Goal: Task Accomplishment & Management: Manage account settings

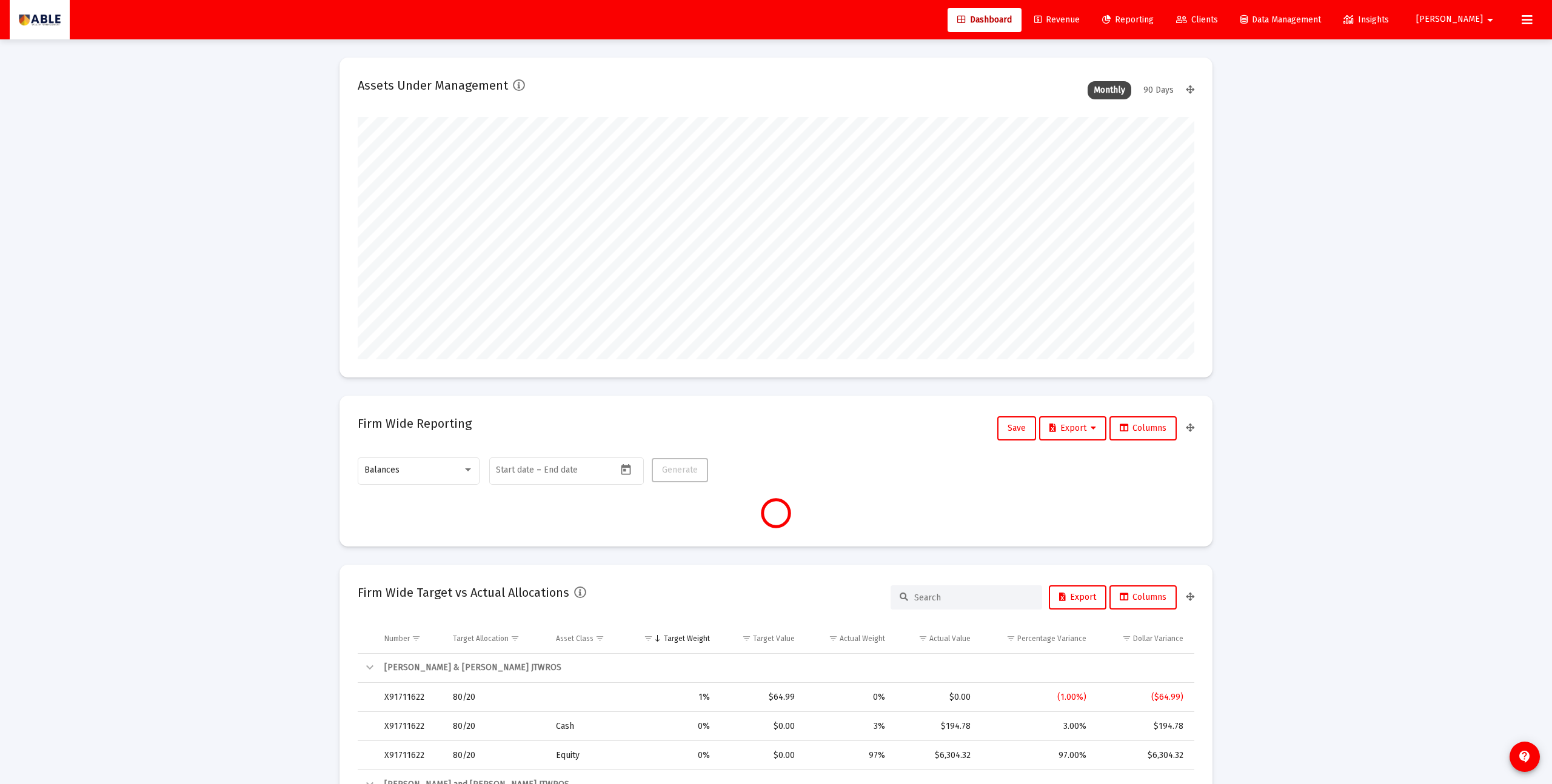
scroll to position [242, 450]
type input "[DATE]"
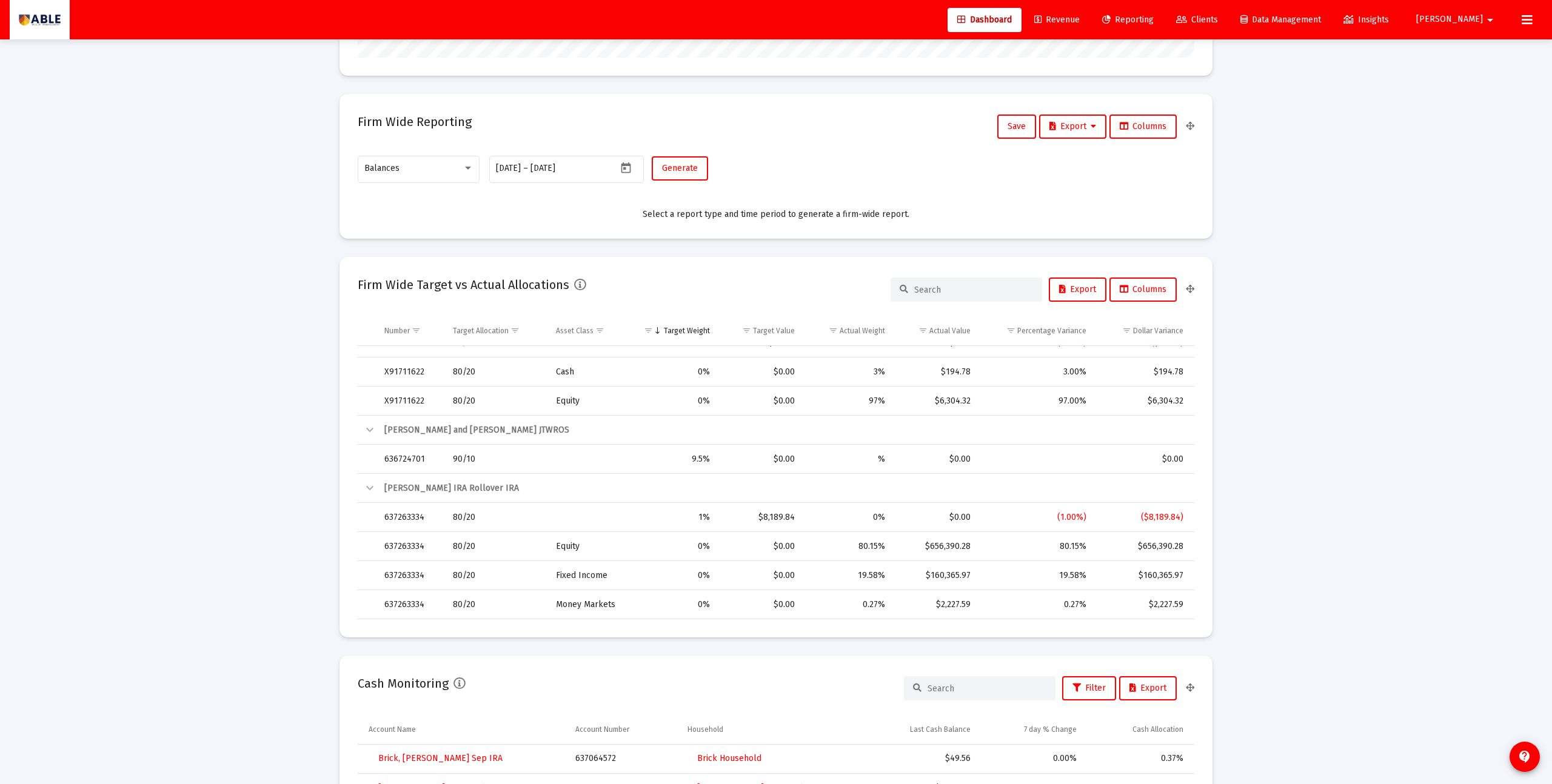
scroll to position [131, 0]
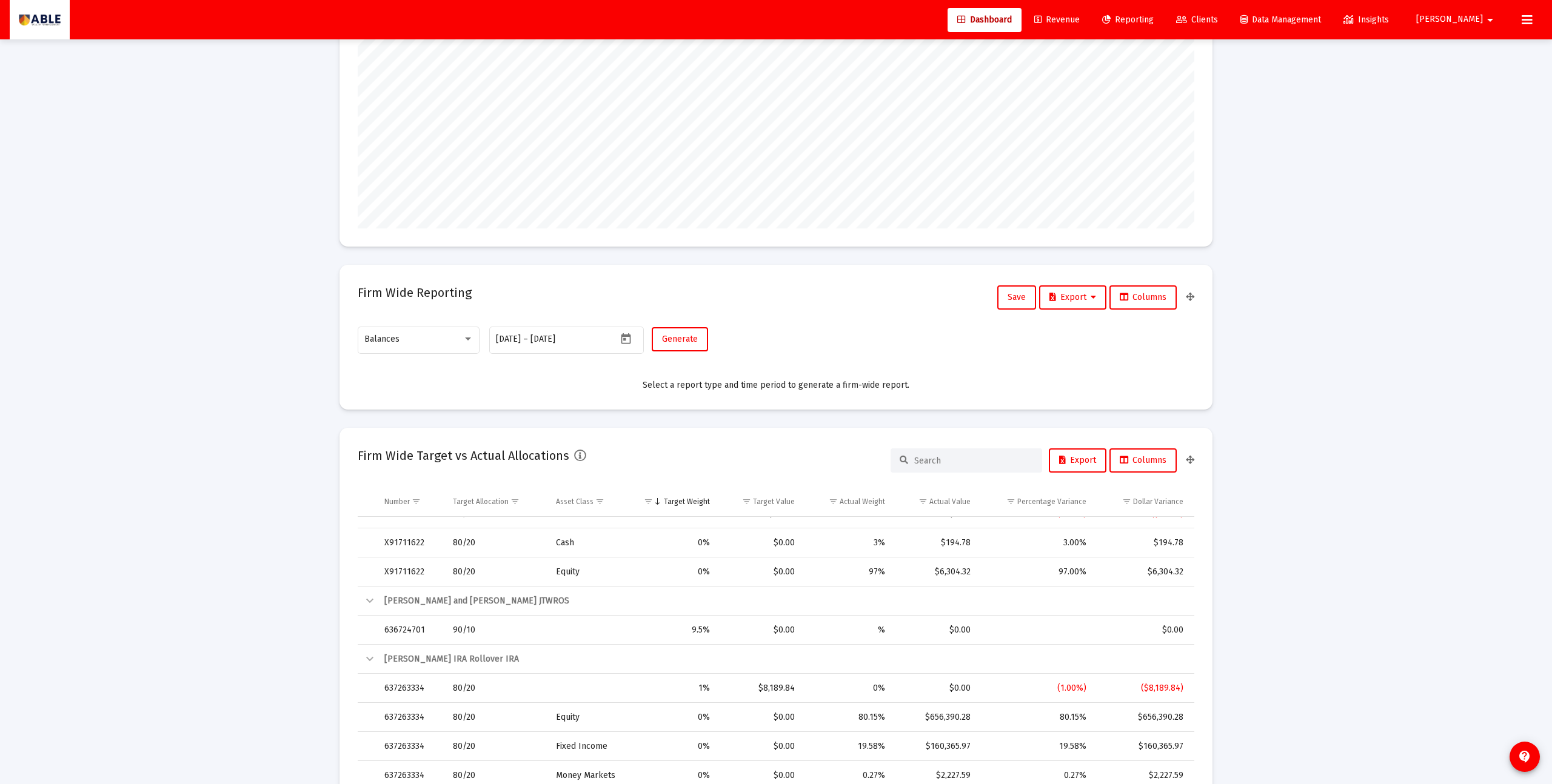
click at [1389, 24] on span "Insights" at bounding box center [1366, 19] width 45 height 10
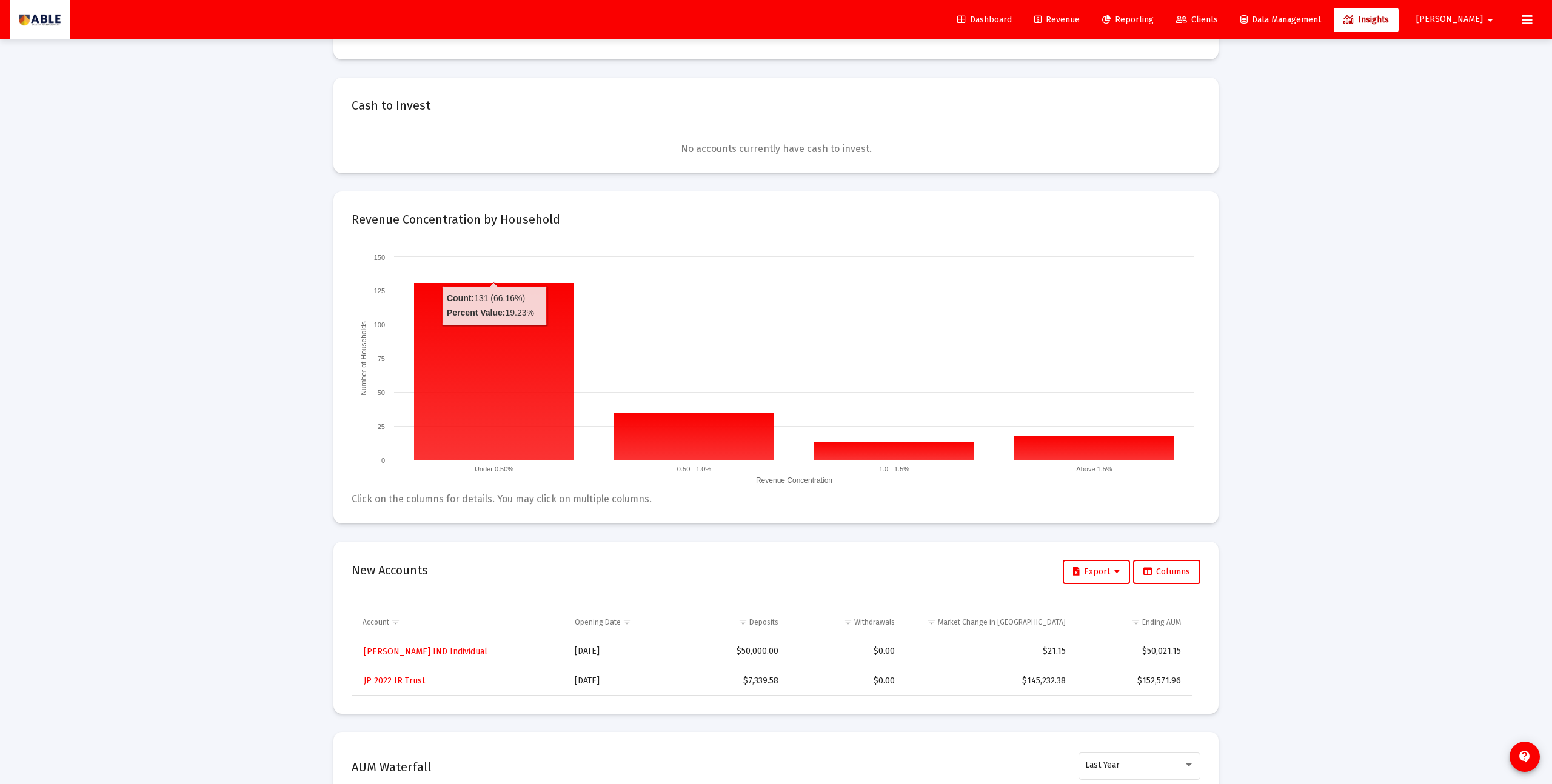
scroll to position [306, 0]
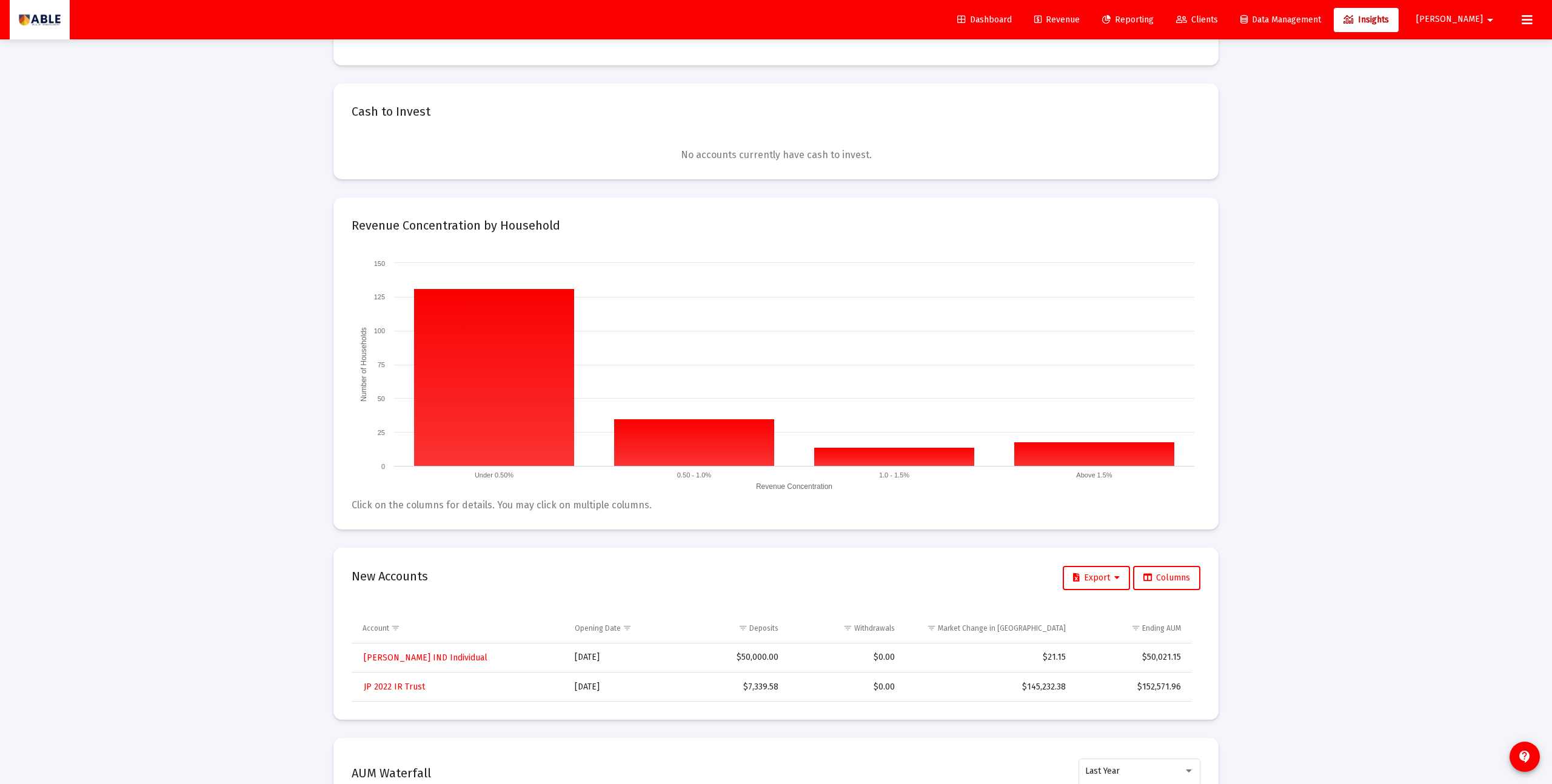
click at [1477, 23] on span "[PERSON_NAME]" at bounding box center [1449, 19] width 67 height 10
click at [1481, 84] on button "Logout" at bounding box center [1486, 80] width 73 height 29
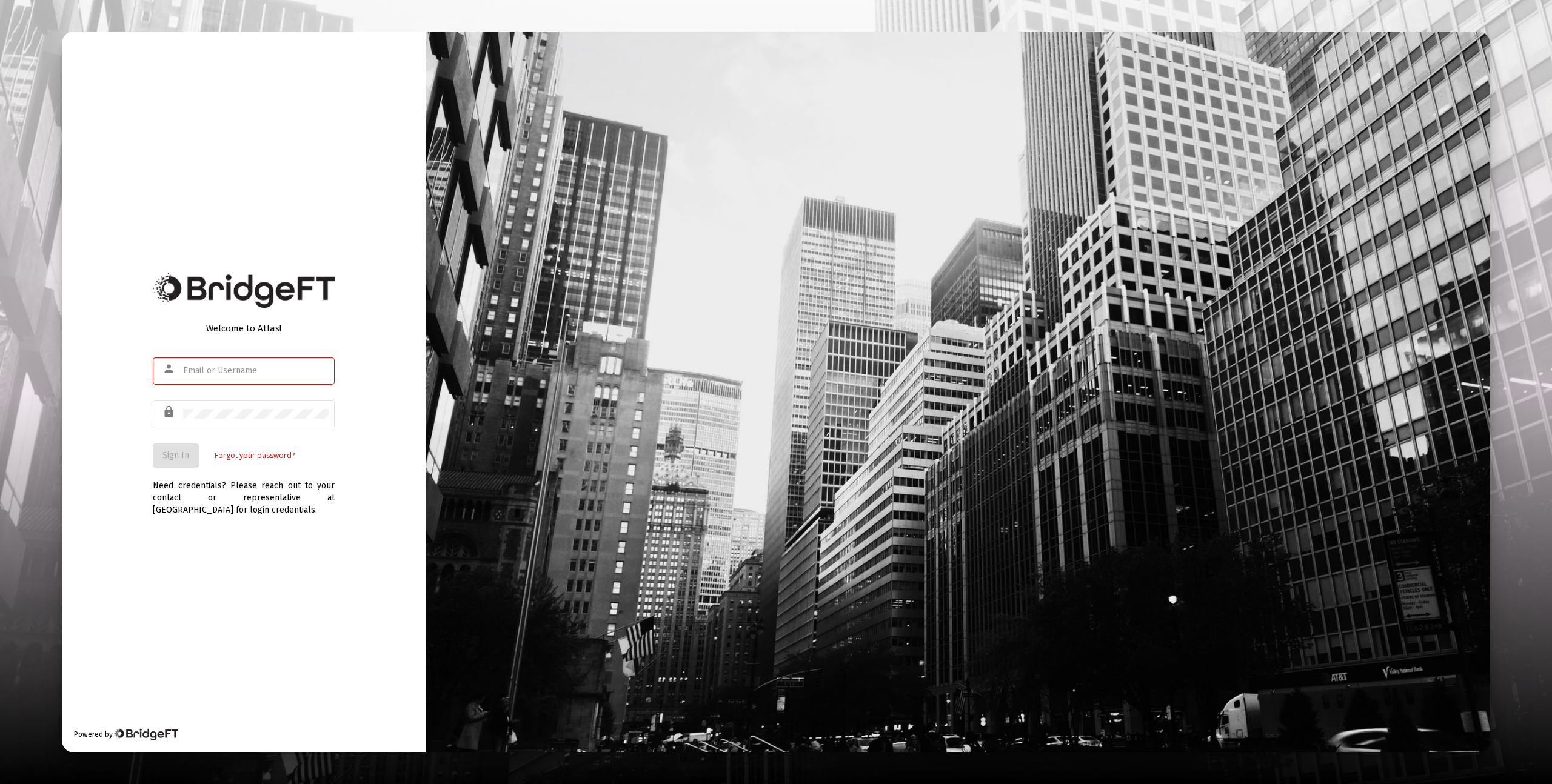
type input "[PERSON_NAME][EMAIL_ADDRESS][DOMAIN_NAME]"
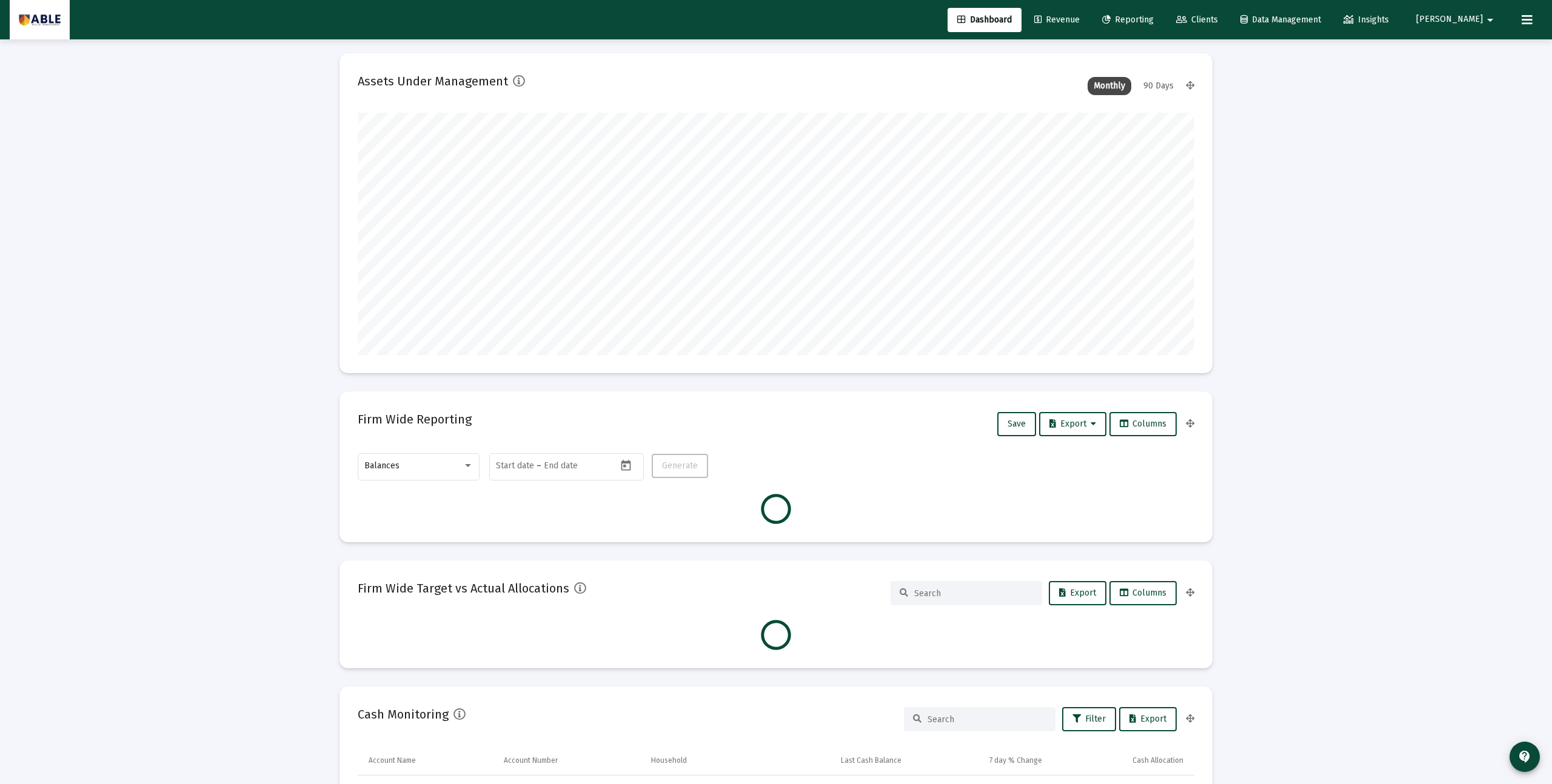
scroll to position [1, 0]
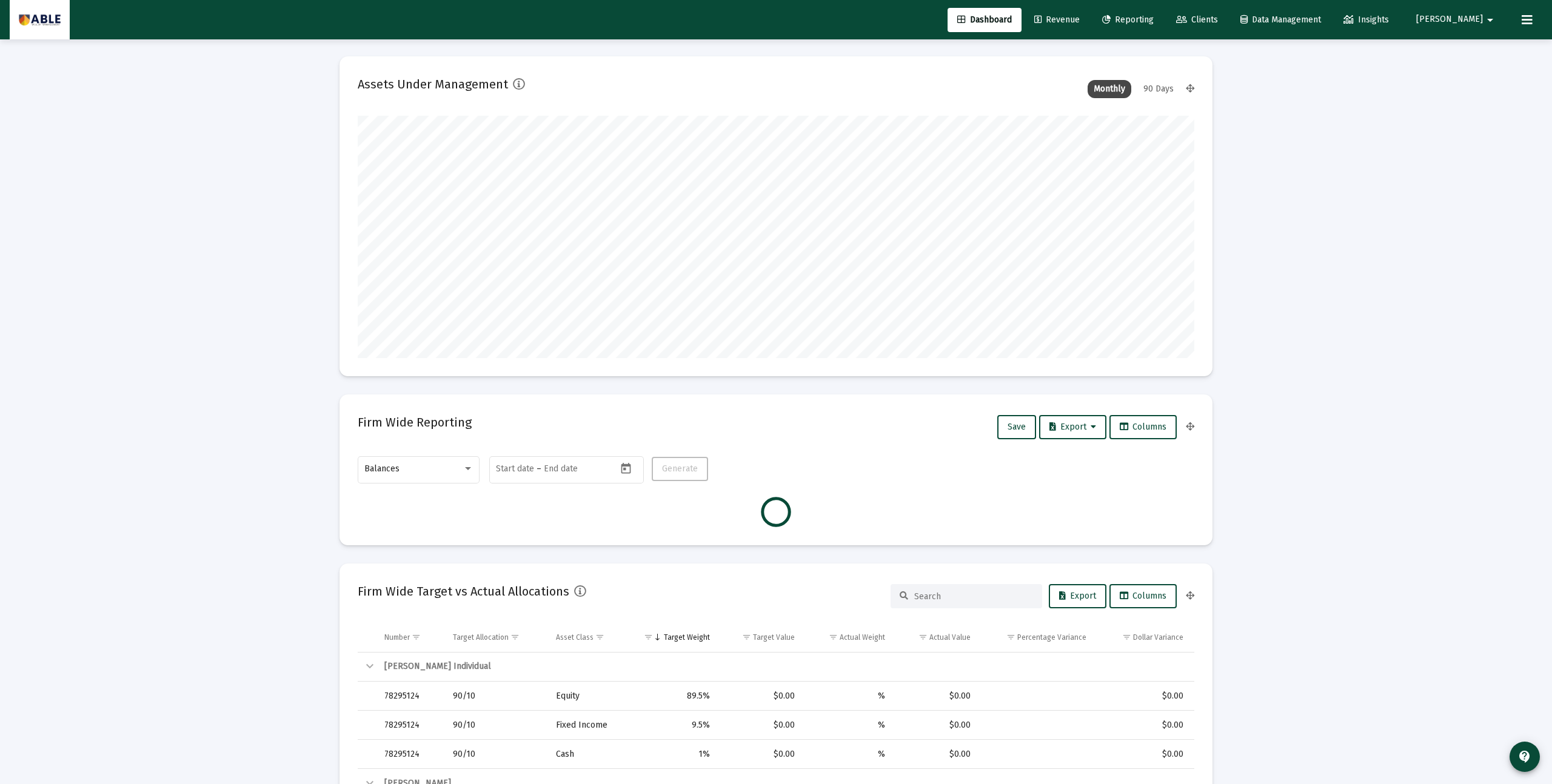
type input "[DATE]"
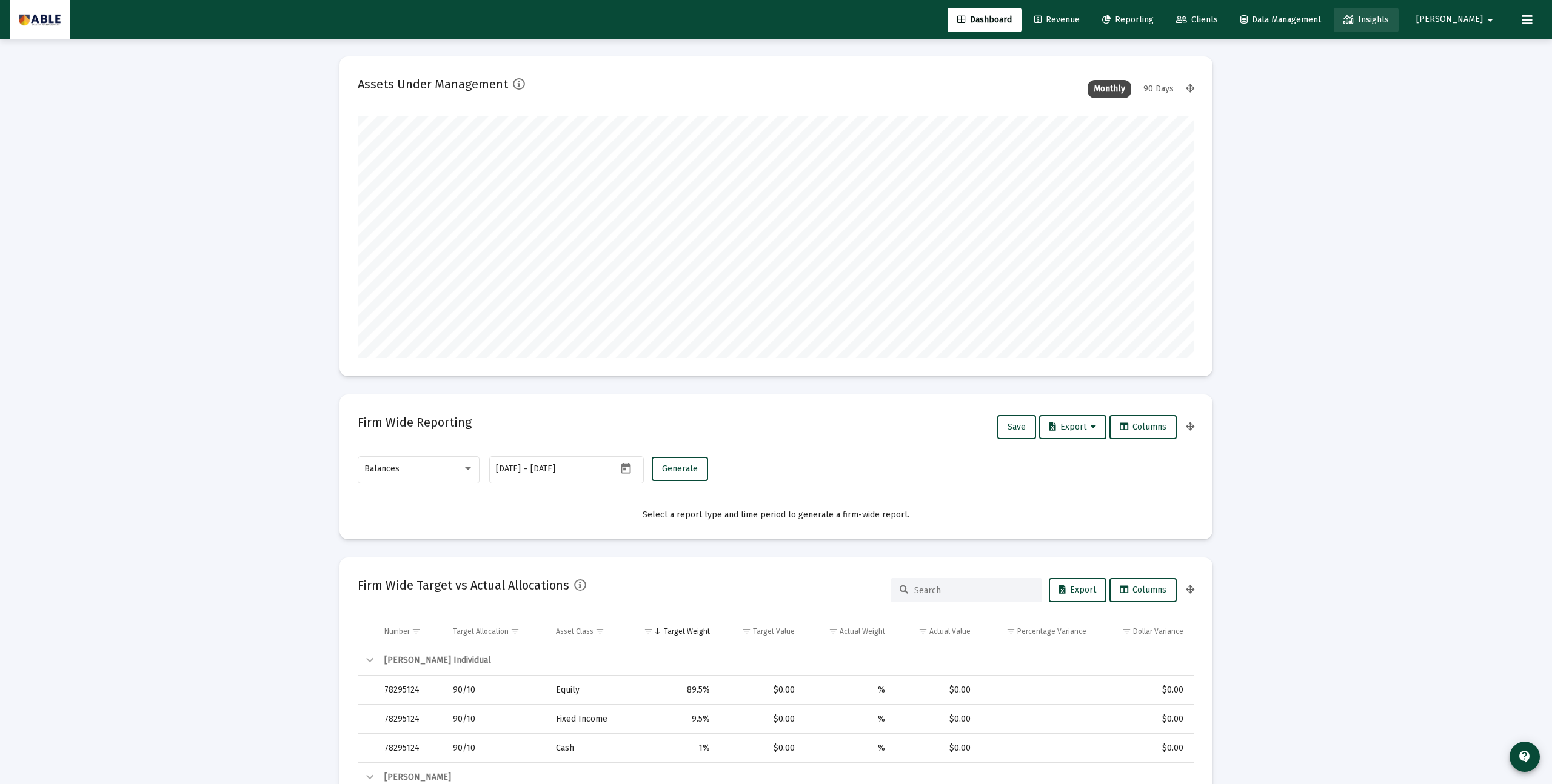
click at [1389, 22] on span "Insights" at bounding box center [1366, 19] width 45 height 10
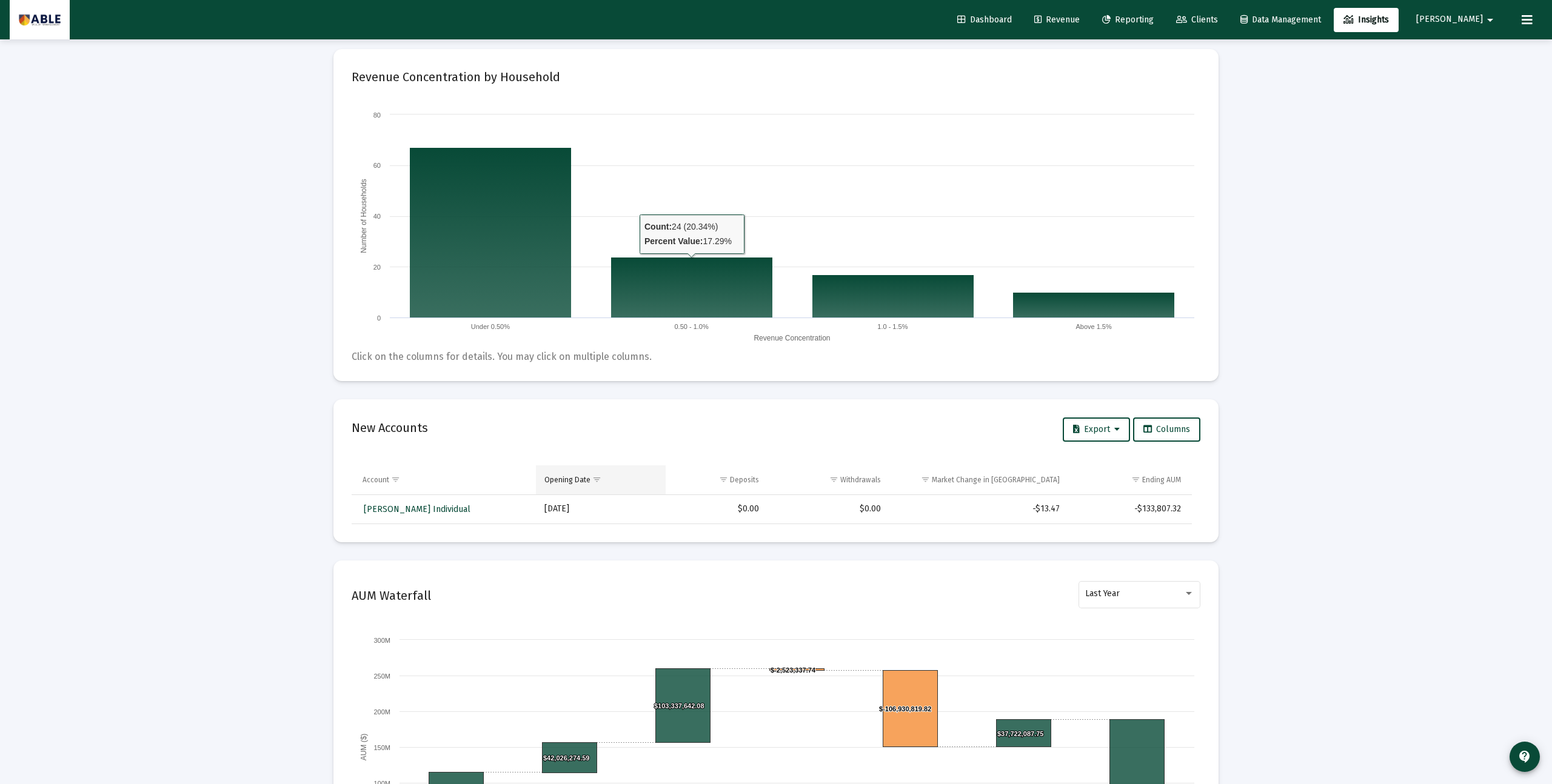
scroll to position [740, 0]
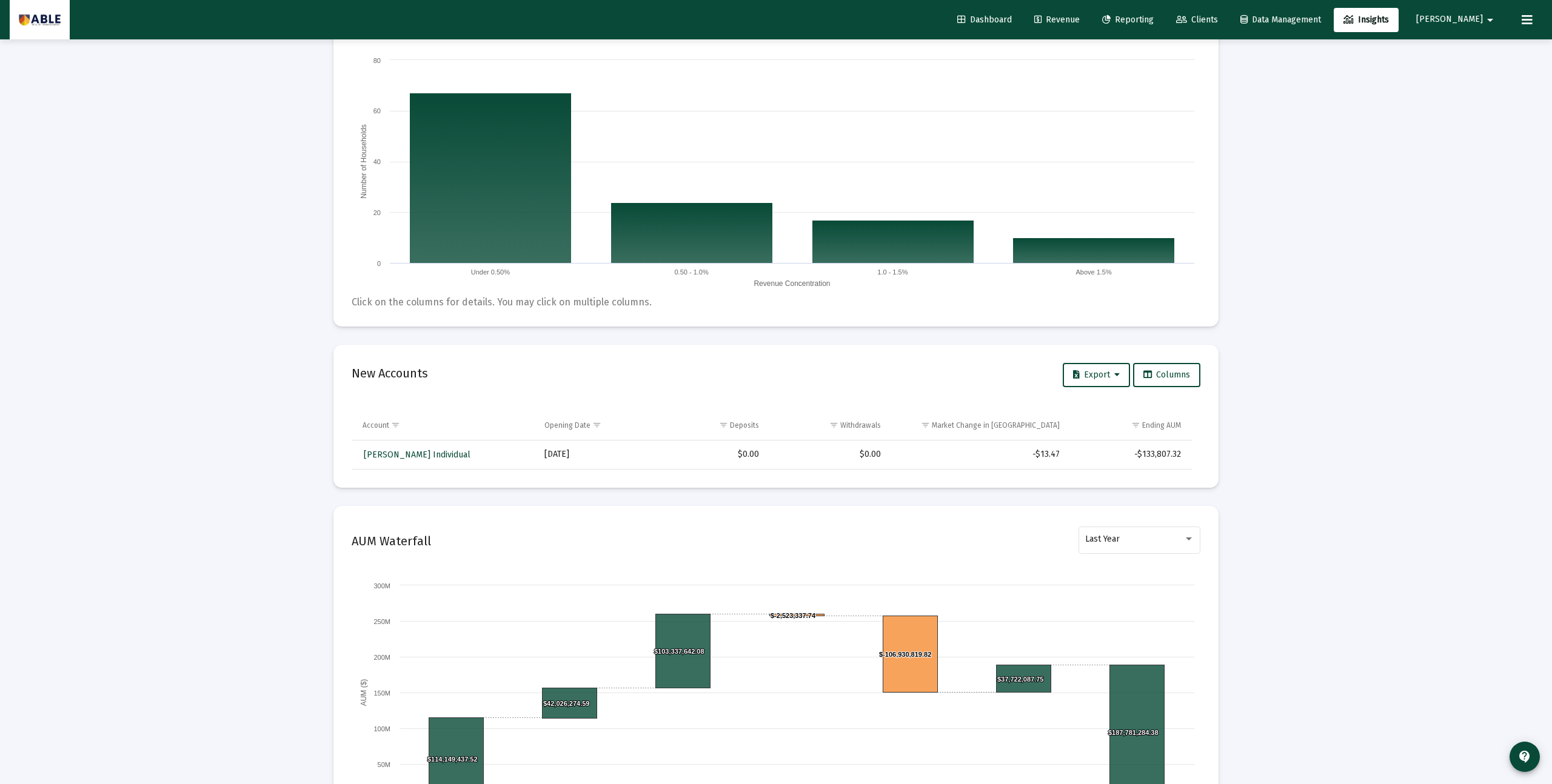
drag, startPoint x: 610, startPoint y: 458, endPoint x: 595, endPoint y: 456, distance: 15.1
click at [595, 456] on td "2025-07-02" at bounding box center [601, 455] width 130 height 29
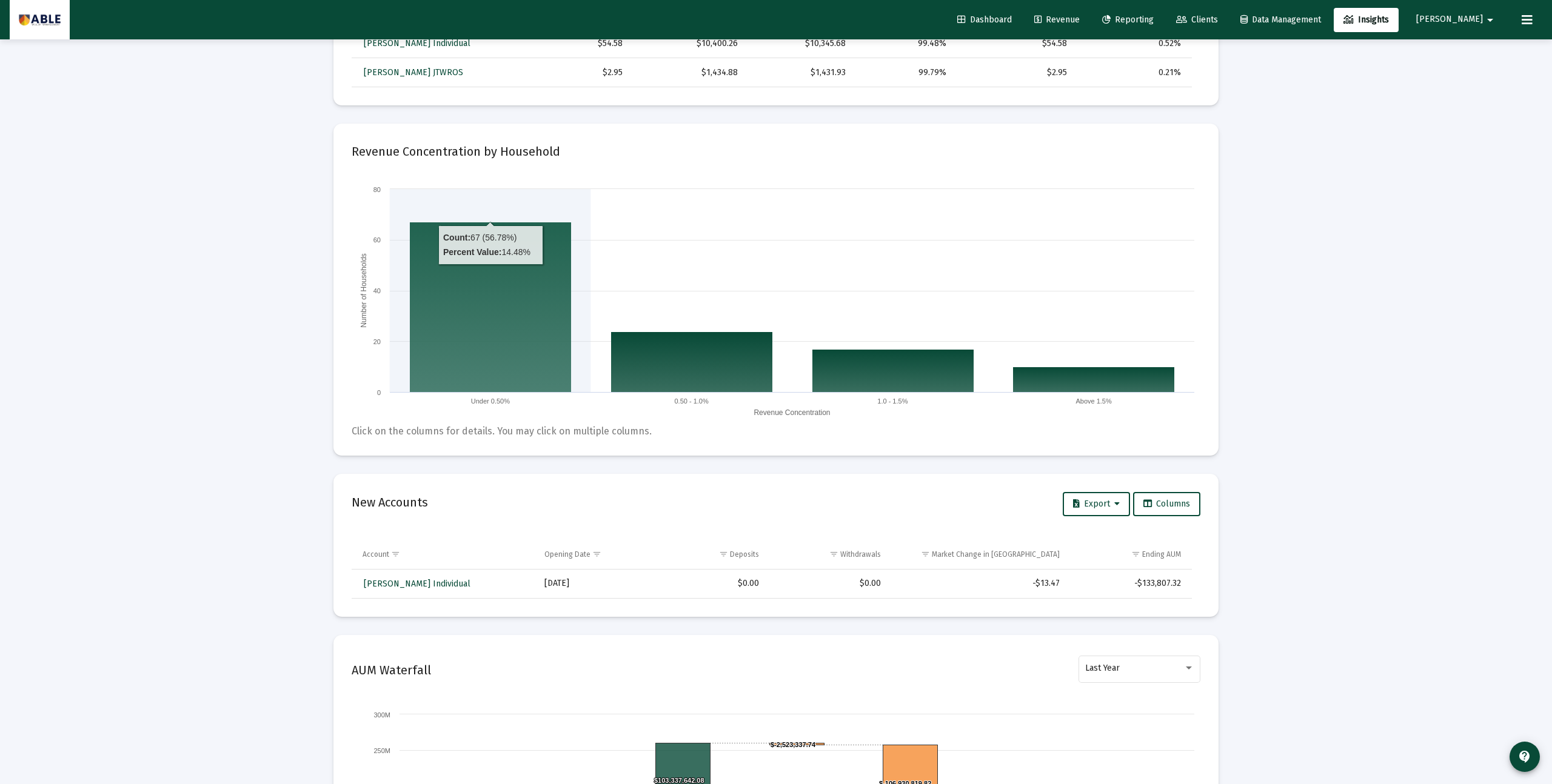
scroll to position [612, 0]
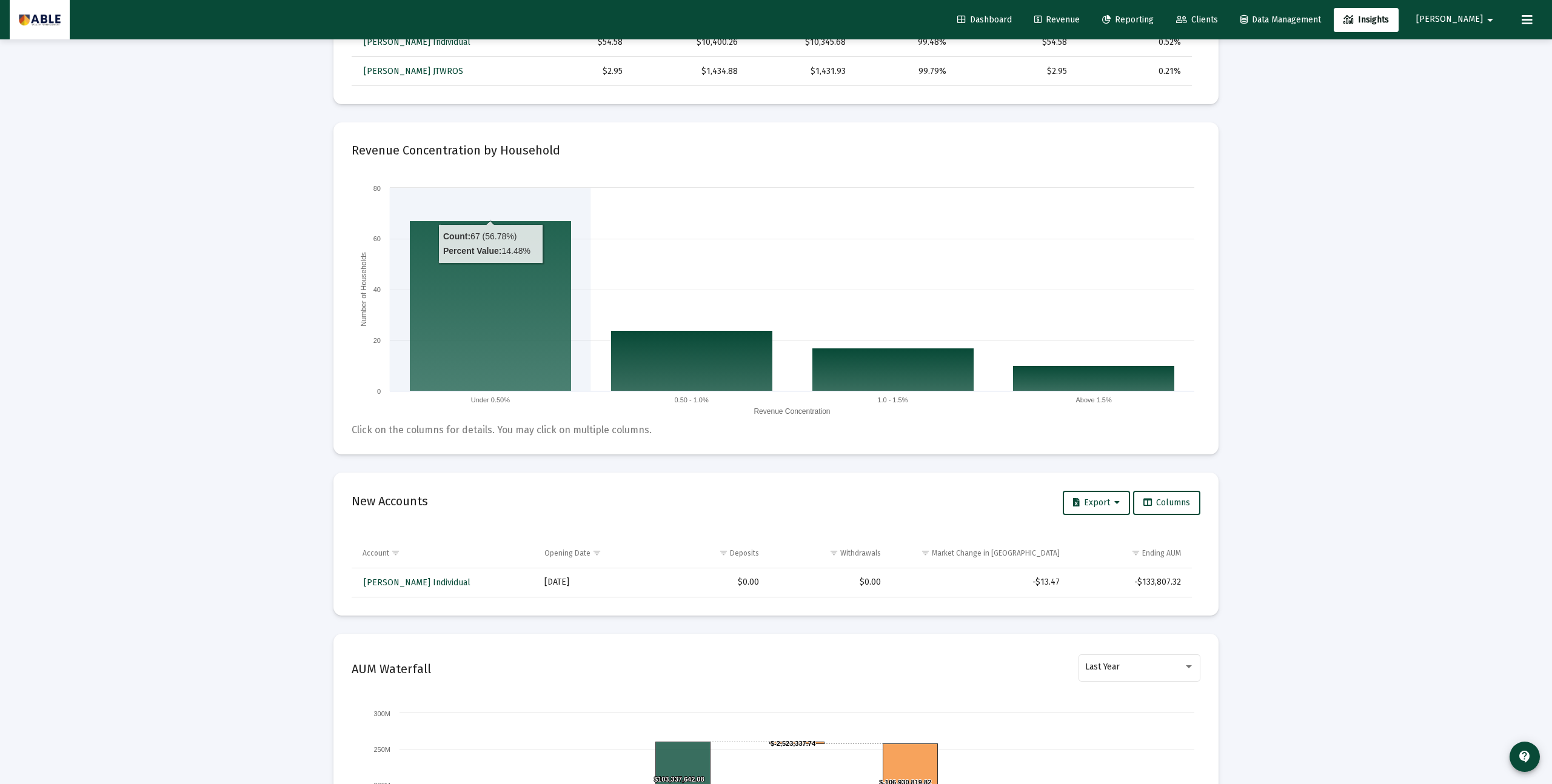
click at [479, 326] on rect at bounding box center [490, 306] width 161 height 170
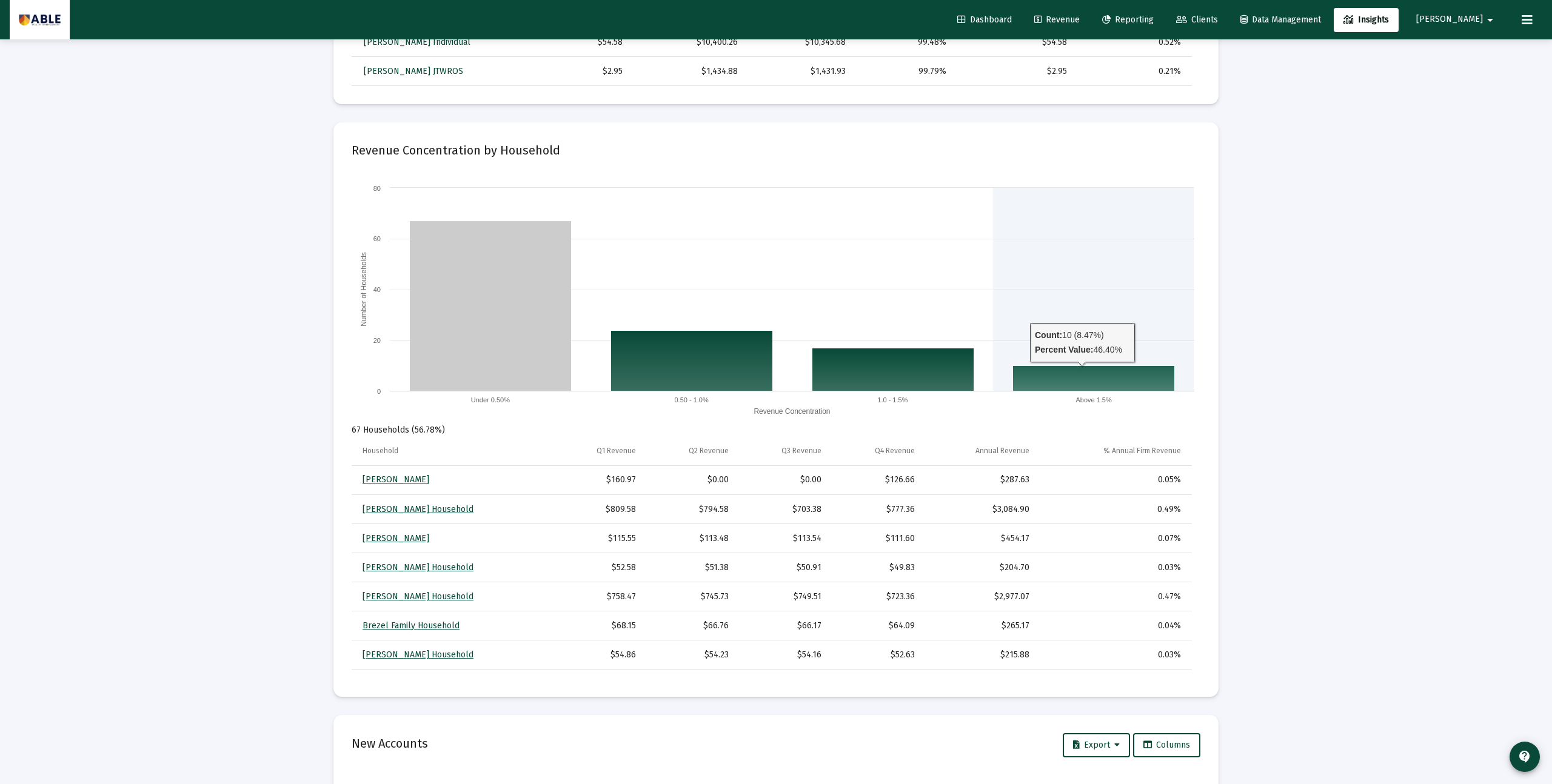
click at [1090, 374] on rect at bounding box center [1093, 378] width 161 height 25
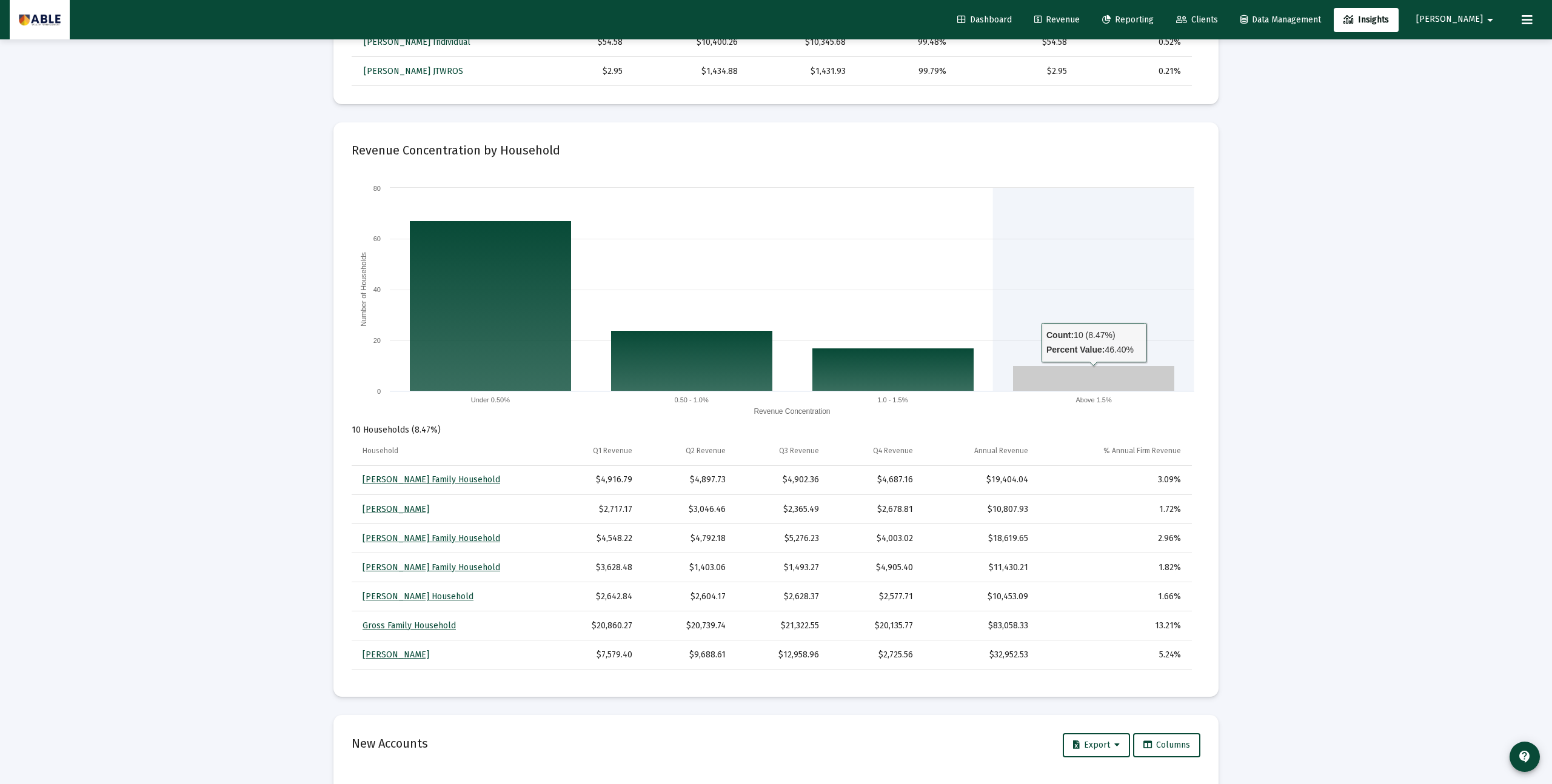
click at [1090, 374] on rect at bounding box center [1093, 378] width 161 height 25
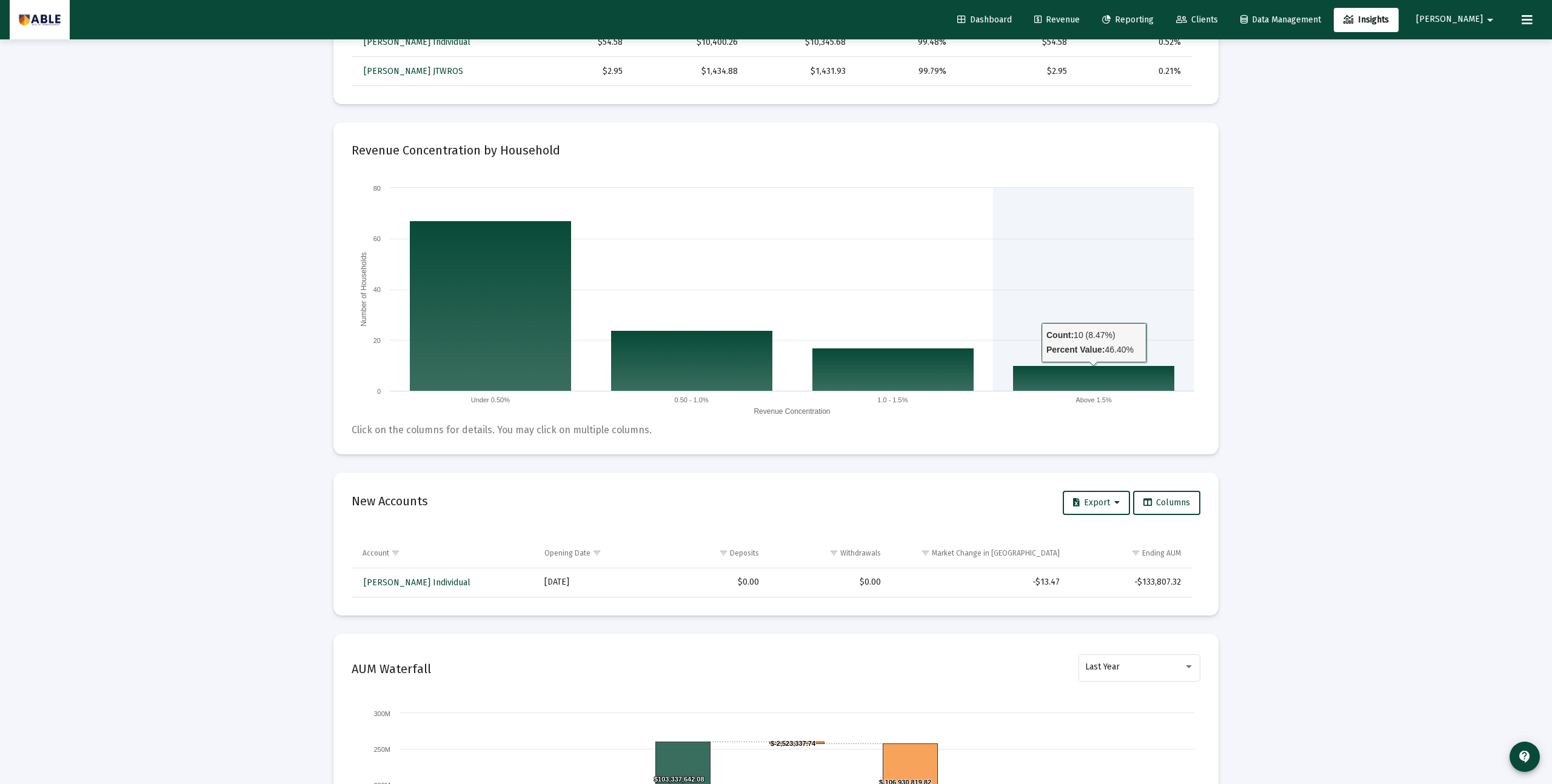
click at [1090, 374] on rect at bounding box center [1093, 378] width 161 height 25
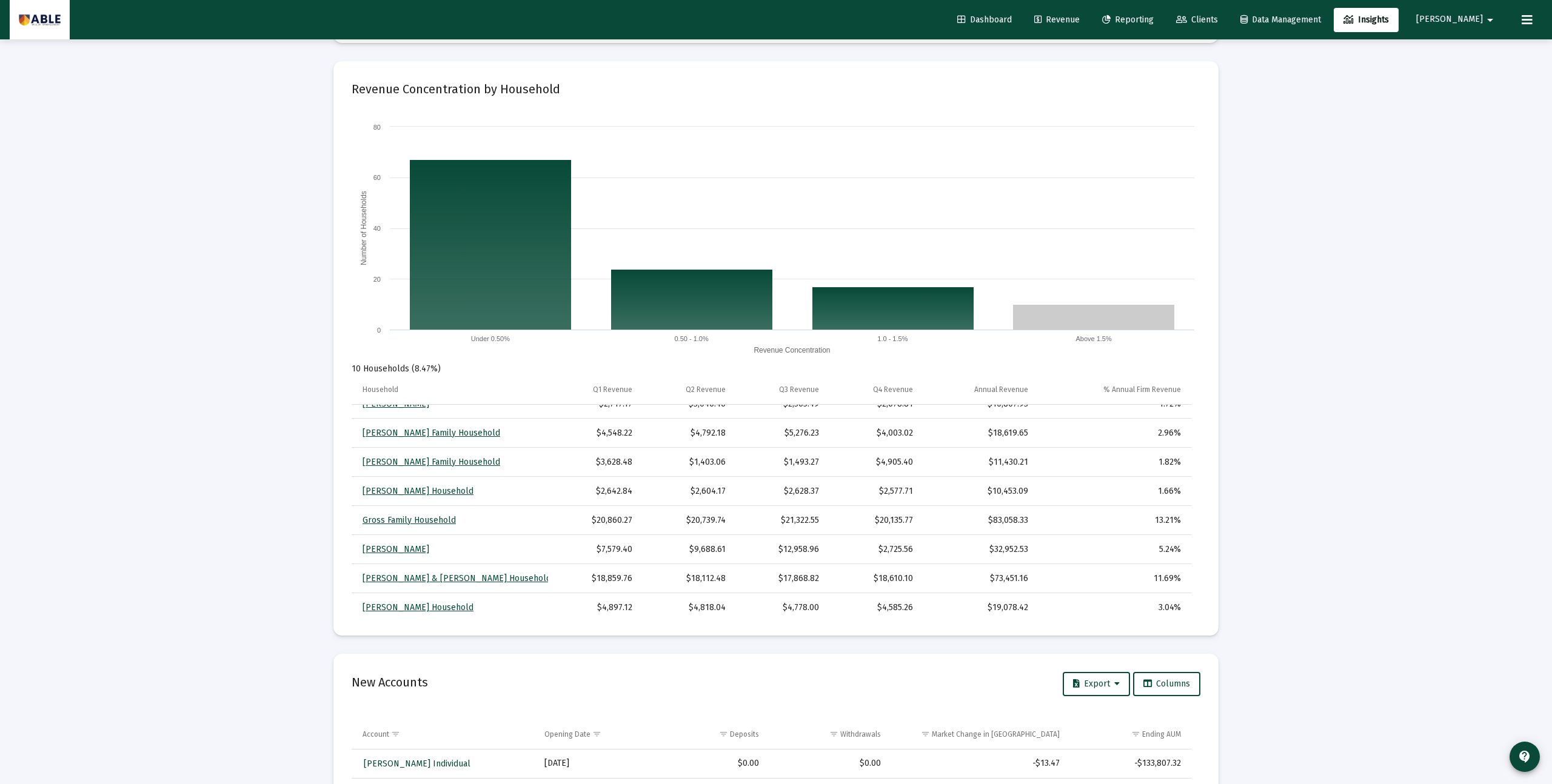
scroll to position [0, 0]
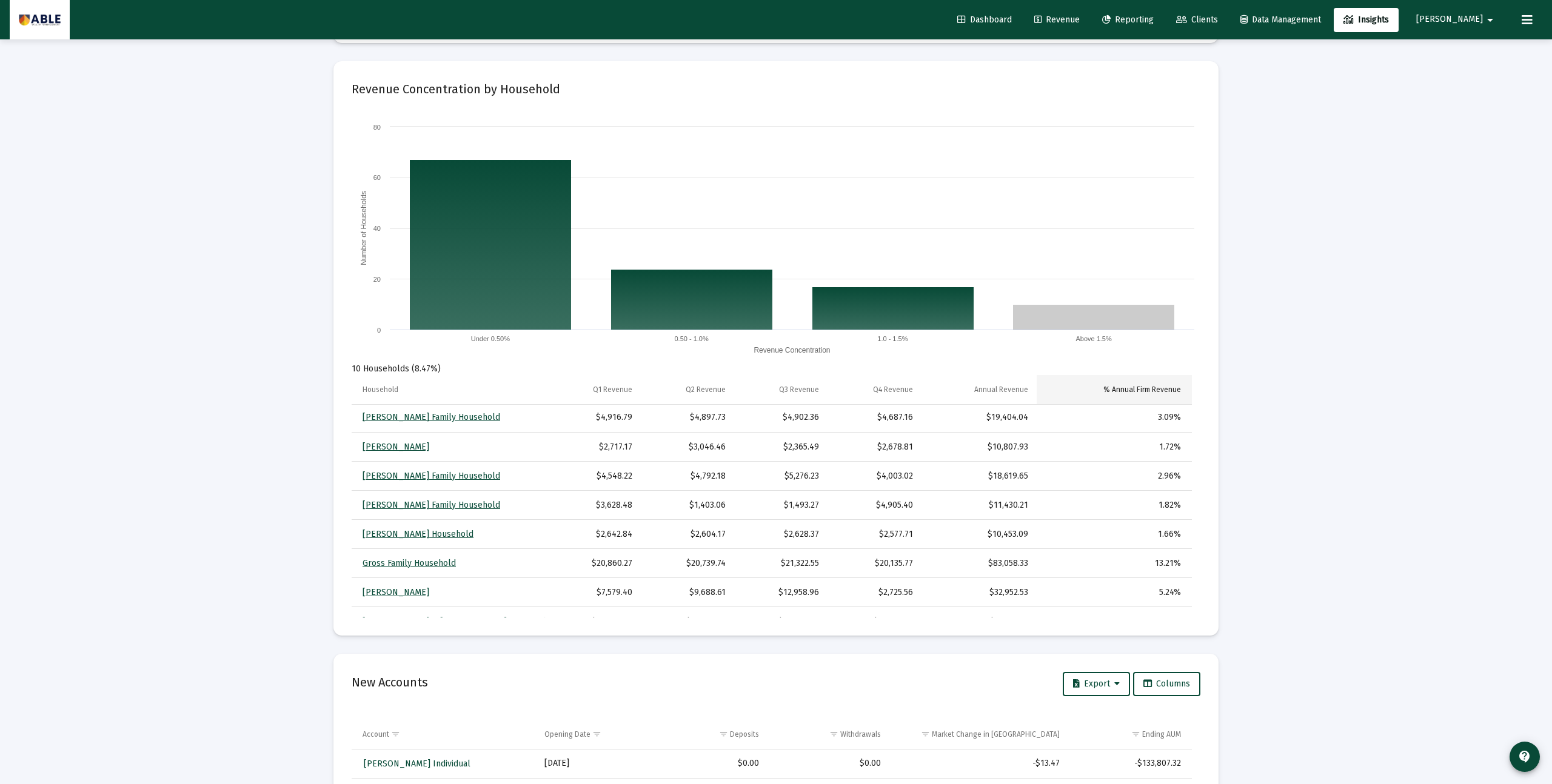
click at [1161, 385] on div "% Annual Firm Revenue" at bounding box center [1142, 390] width 77 height 9
click at [1161, 387] on div "% Annual Firm Revenue" at bounding box center [1142, 390] width 77 height 9
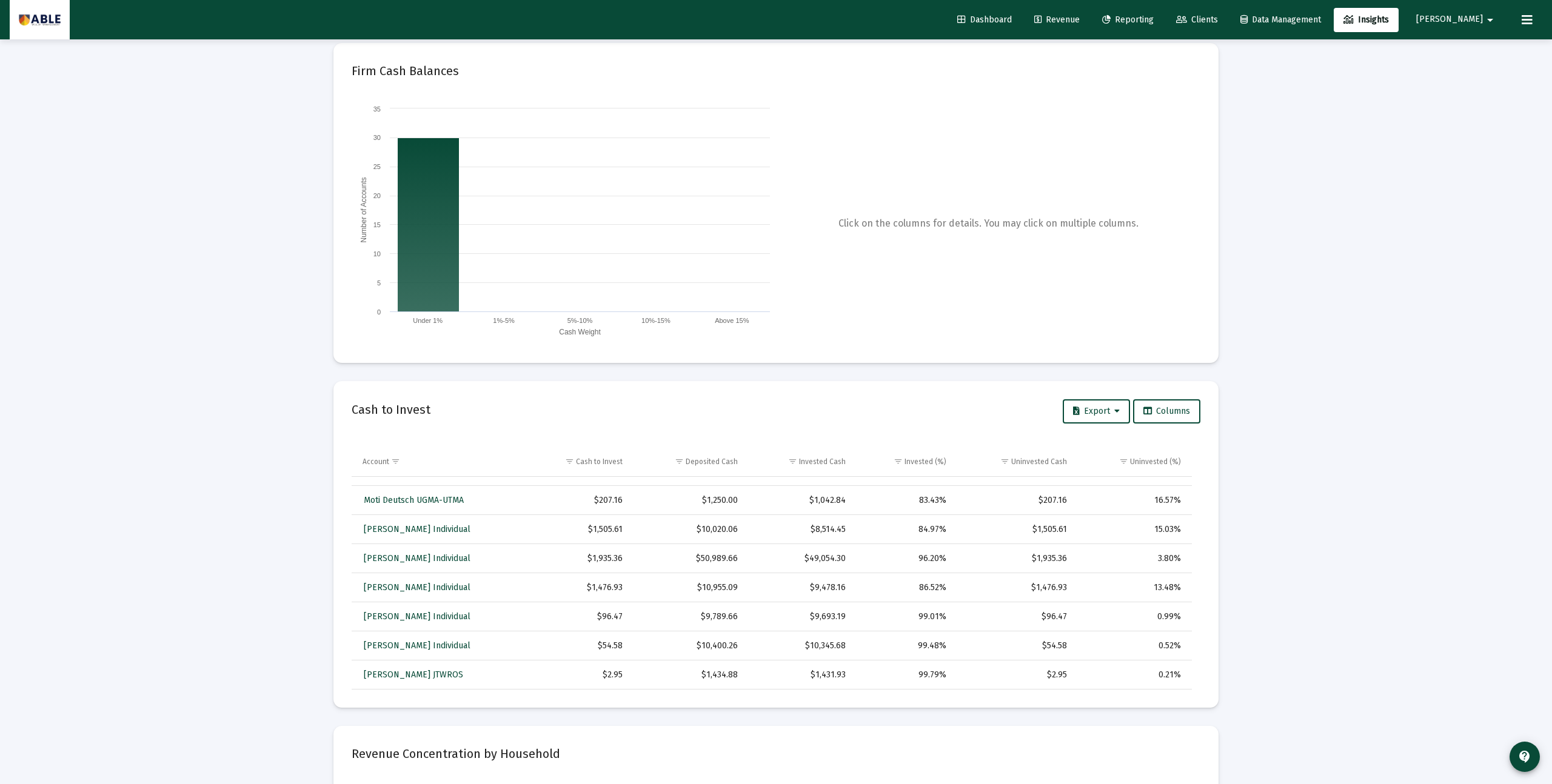
scroll to position [11, 0]
drag, startPoint x: 1379, startPoint y: 117, endPoint x: 1385, endPoint y: 114, distance: 6.7
click at [1521, 18] on button at bounding box center [1528, 20] width 24 height 24
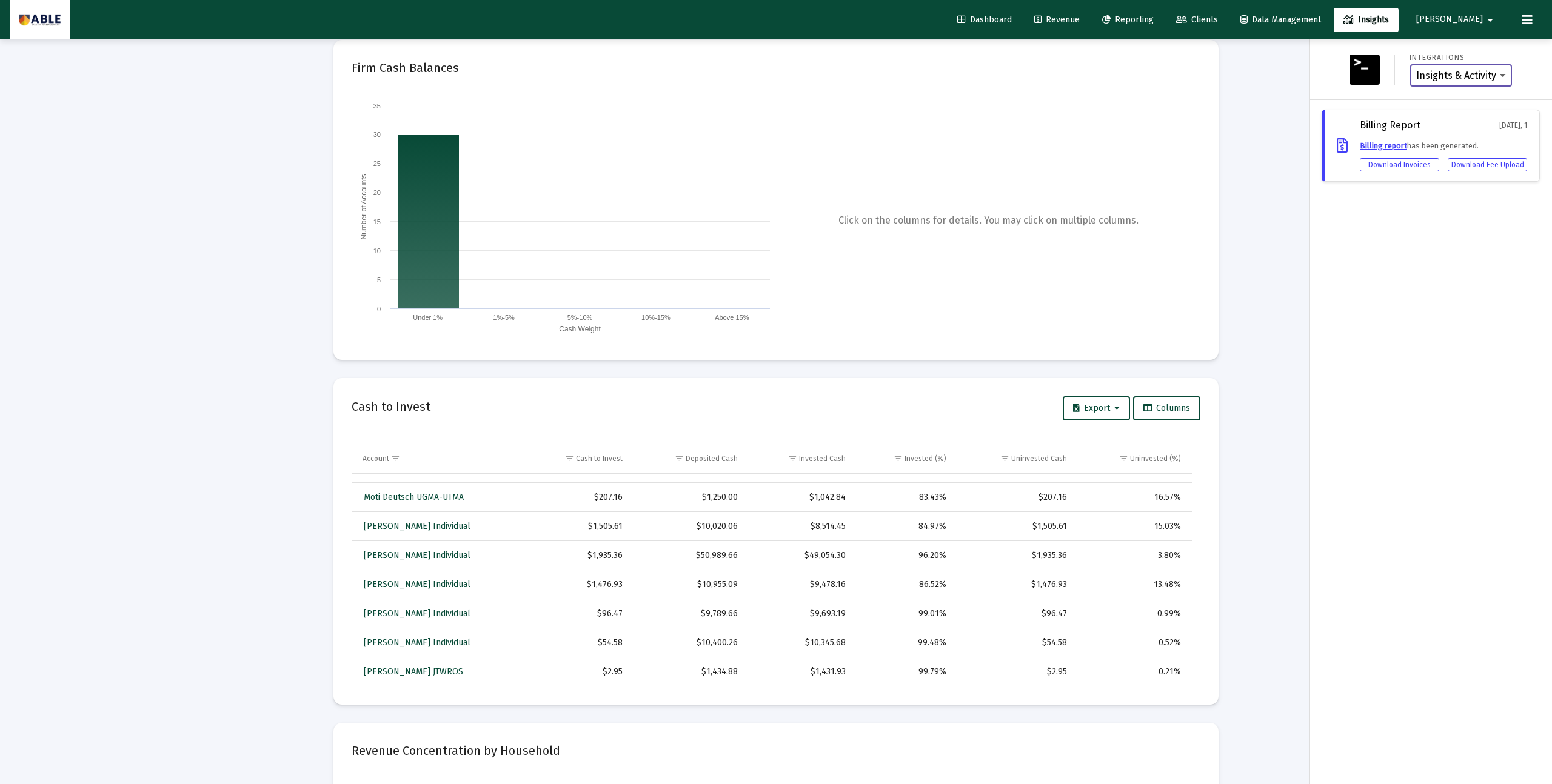
click at [1461, 73] on select "Insights & Activity Wealthbox" at bounding box center [1461, 76] width 89 height 11
click at [1483, 22] on mat-icon "arrow_drop_down" at bounding box center [1490, 20] width 14 height 24
click at [1477, 48] on link "Settings" at bounding box center [1486, 51] width 73 height 29
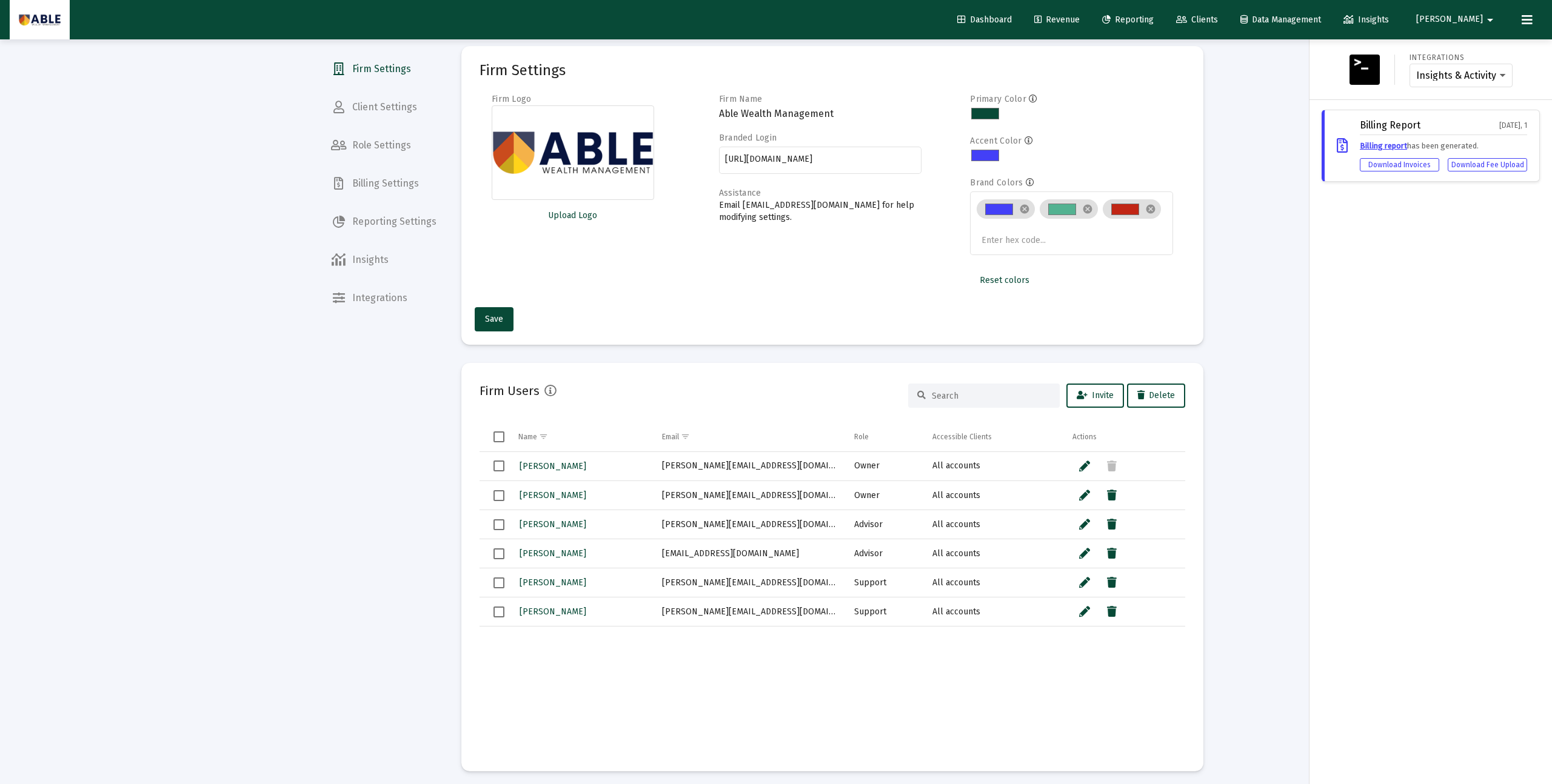
click at [355, 254] on div at bounding box center [776, 392] width 1552 height 784
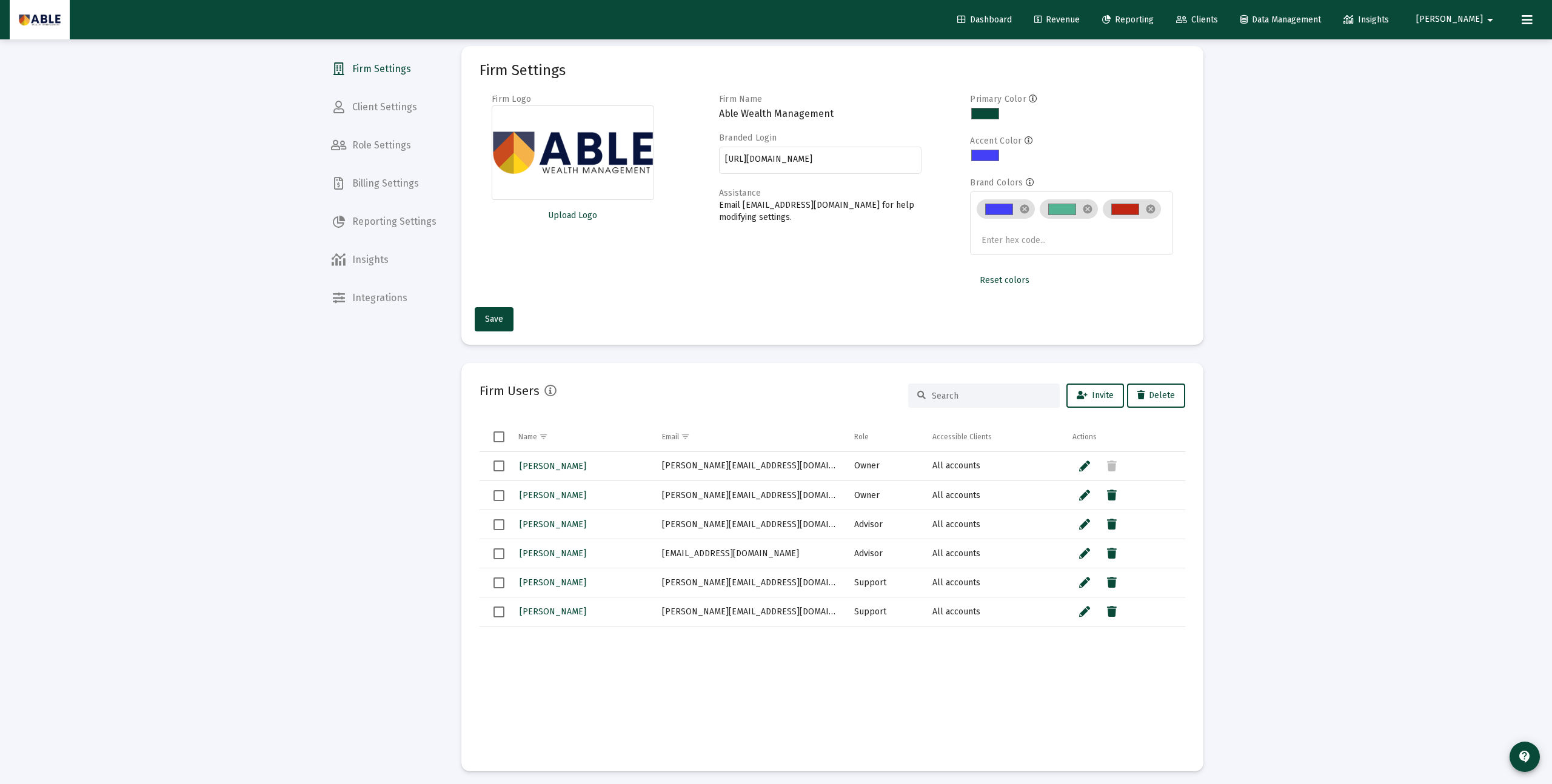
click at [360, 258] on div at bounding box center [776, 392] width 1552 height 784
click at [361, 264] on span "Insights" at bounding box center [383, 260] width 125 height 29
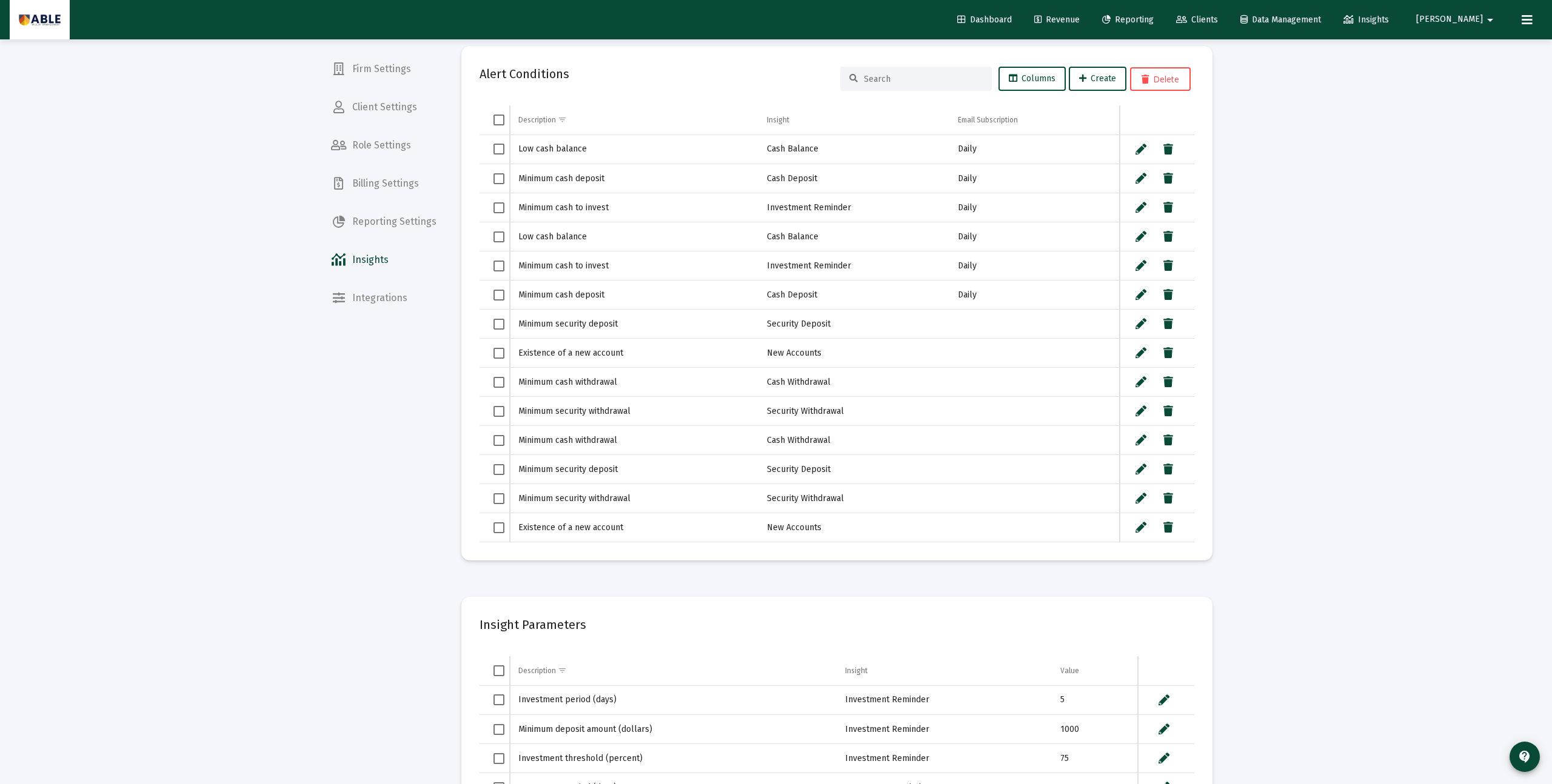
scroll to position [28, 0]
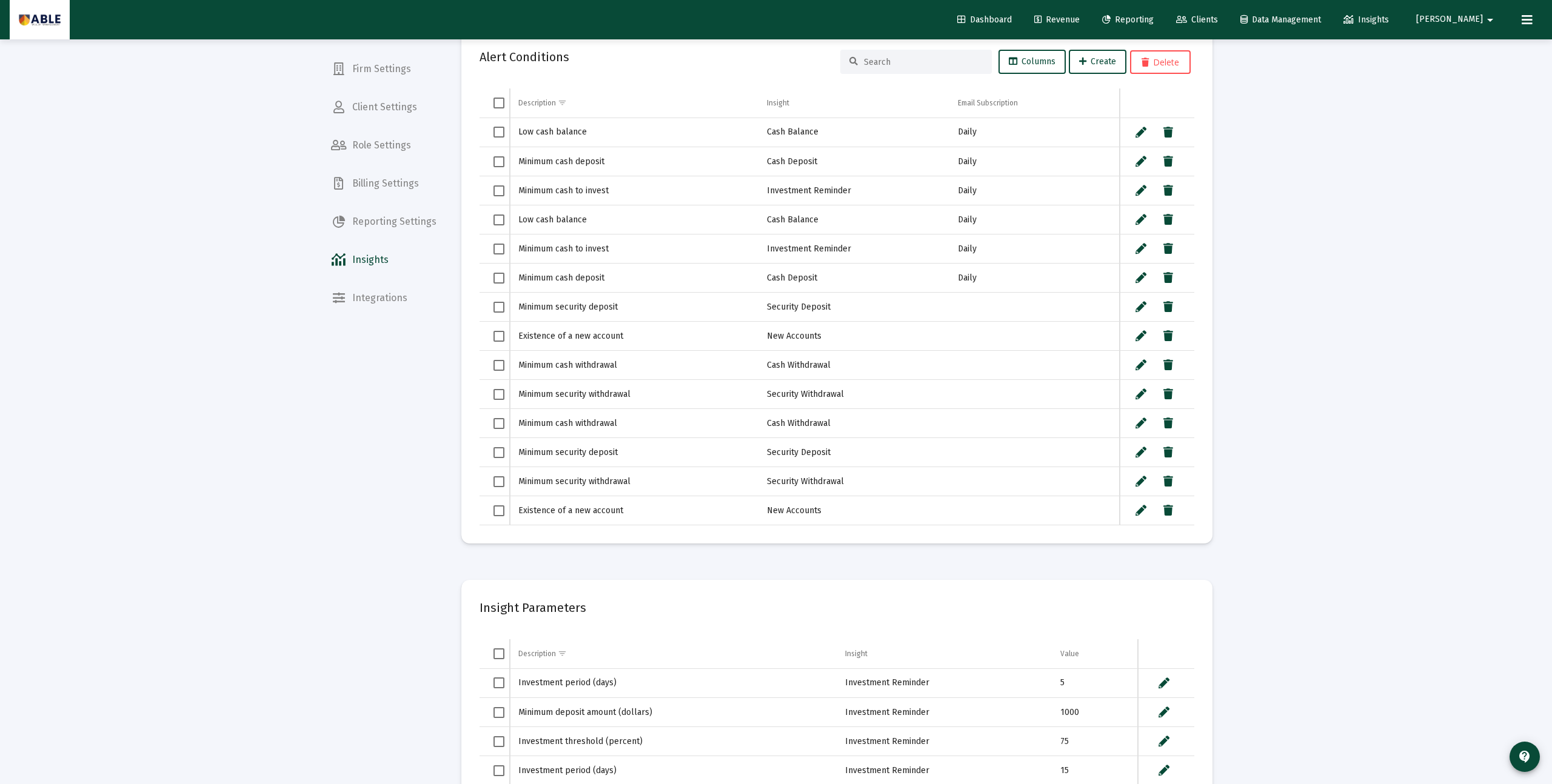
click at [515, 534] on mat-card "Alert Conditions Columns Create Delete Description Insight Email Subscription L…" at bounding box center [837, 286] width 752 height 515
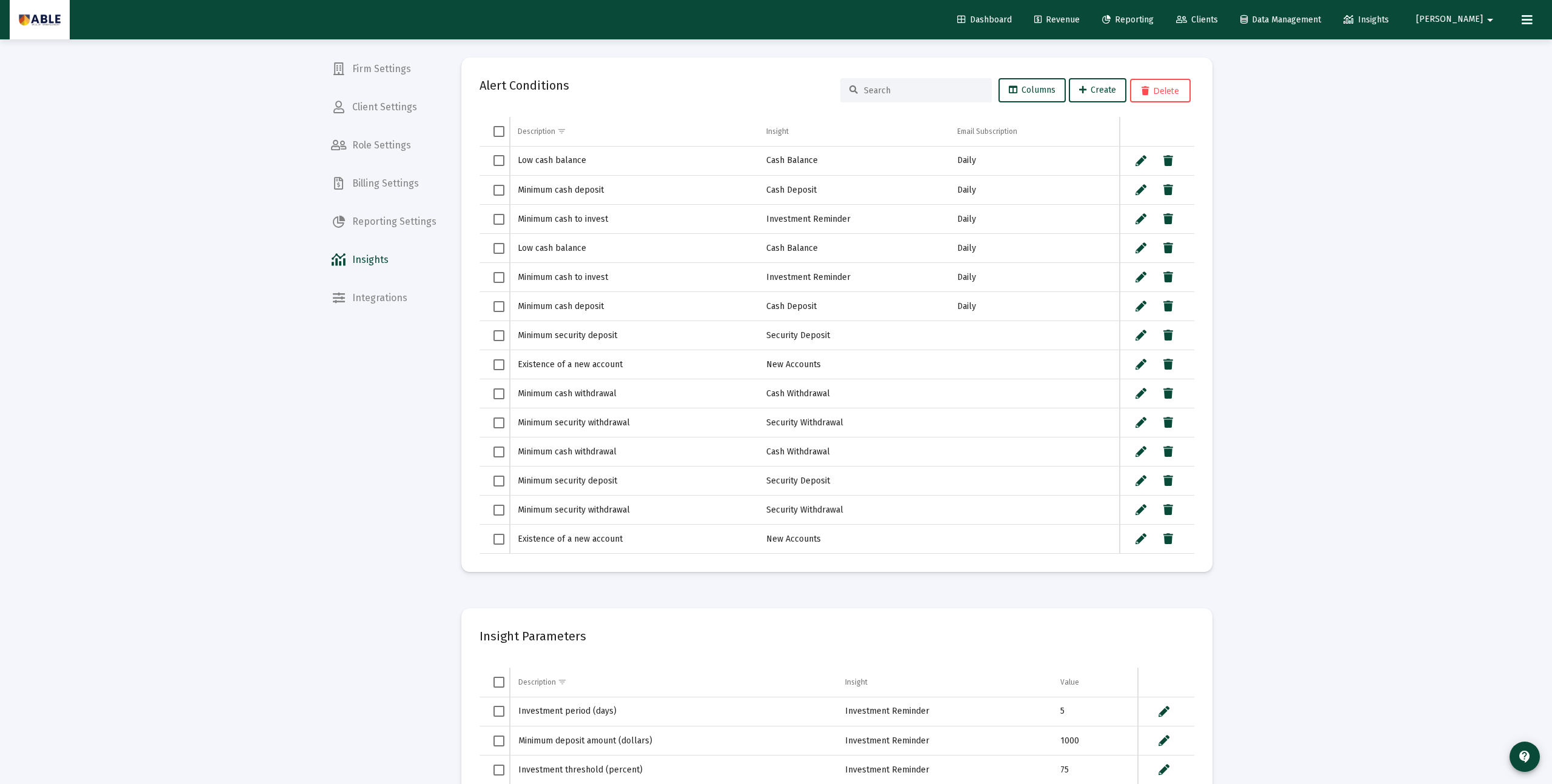
click at [375, 283] on mat-nav-list "Firm Settings Client Settings Role Settings Billing Settings Reporting Settings…" at bounding box center [383, 156] width 125 height 312
click at [372, 301] on span "Integrations" at bounding box center [383, 297] width 125 height 29
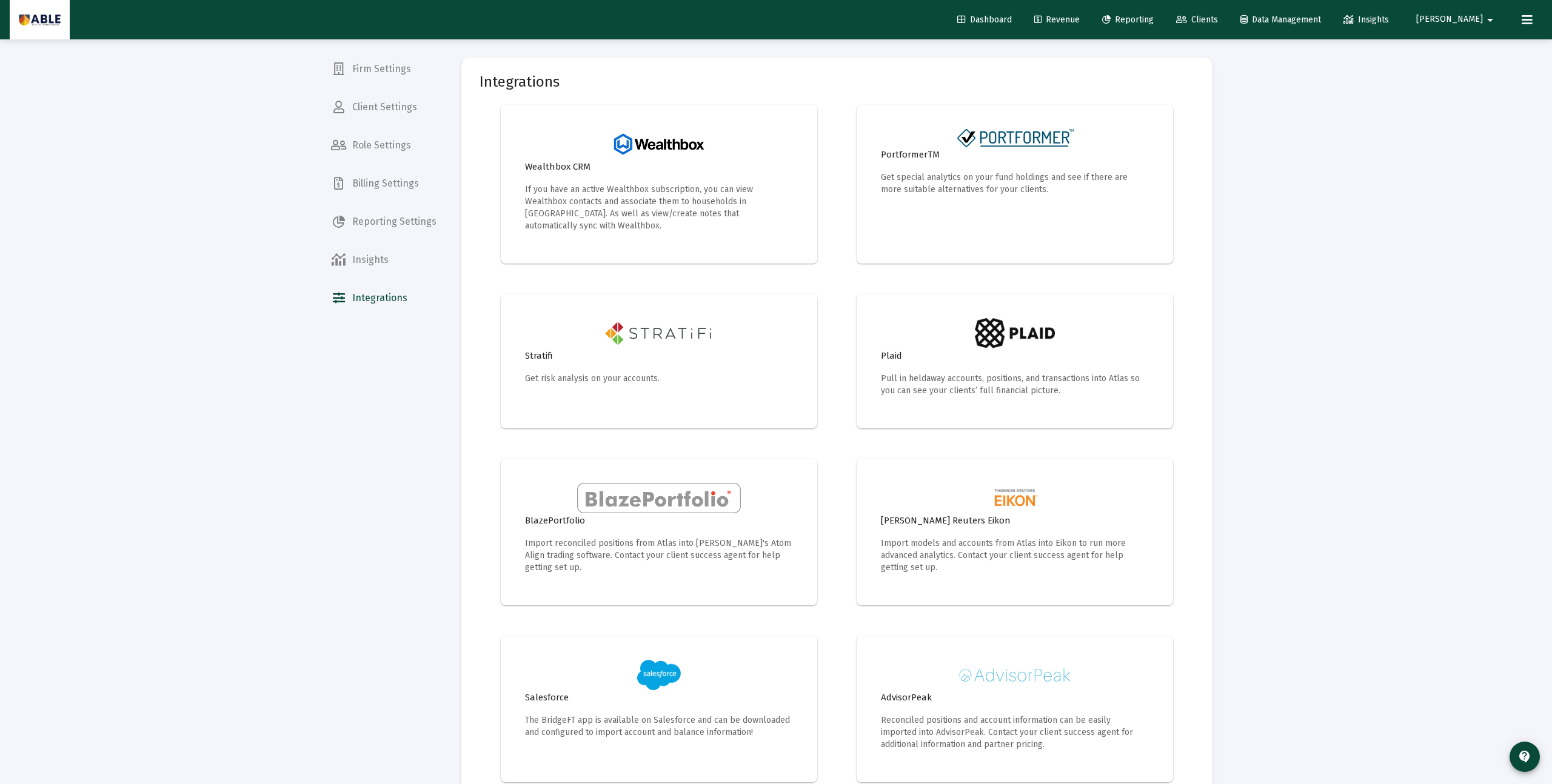
drag, startPoint x: 1124, startPoint y: 358, endPoint x: 1070, endPoint y: 351, distance: 54.5
click at [1118, 358] on div "Plaid Pull in heldaway accounts, positions, and transactions into Atlas so you …" at bounding box center [1014, 372] width 268 height 48
click at [1010, 348] on h4 "Plaid" at bounding box center [1014, 355] width 268 height 14
click at [604, 180] on div "Wealthbox CRM If you have an active Wealthbox subscription, you can view Wealth…" at bounding box center [658, 195] width 268 height 72
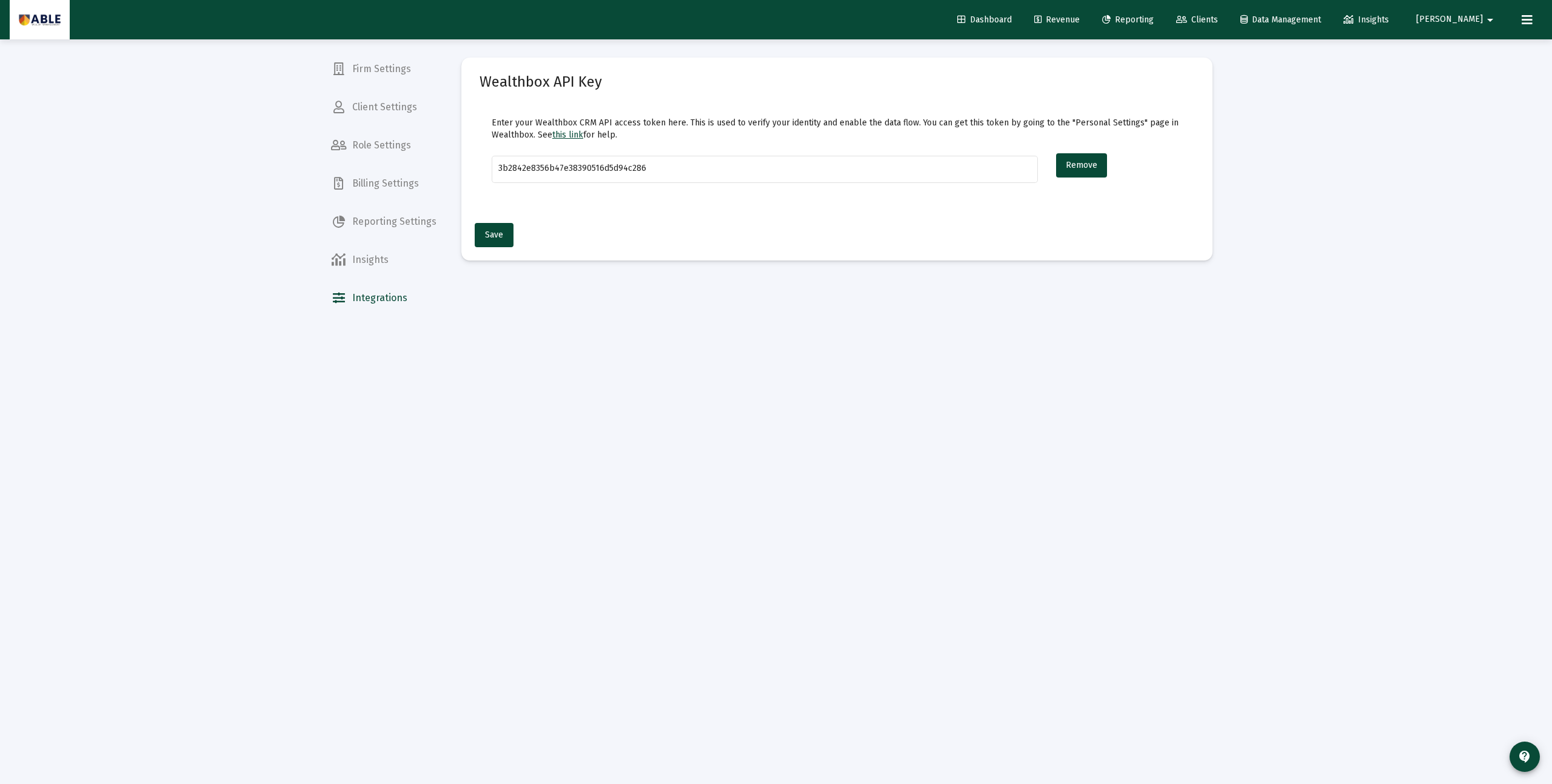
click at [1022, 11] on link "Dashboard" at bounding box center [984, 20] width 74 height 24
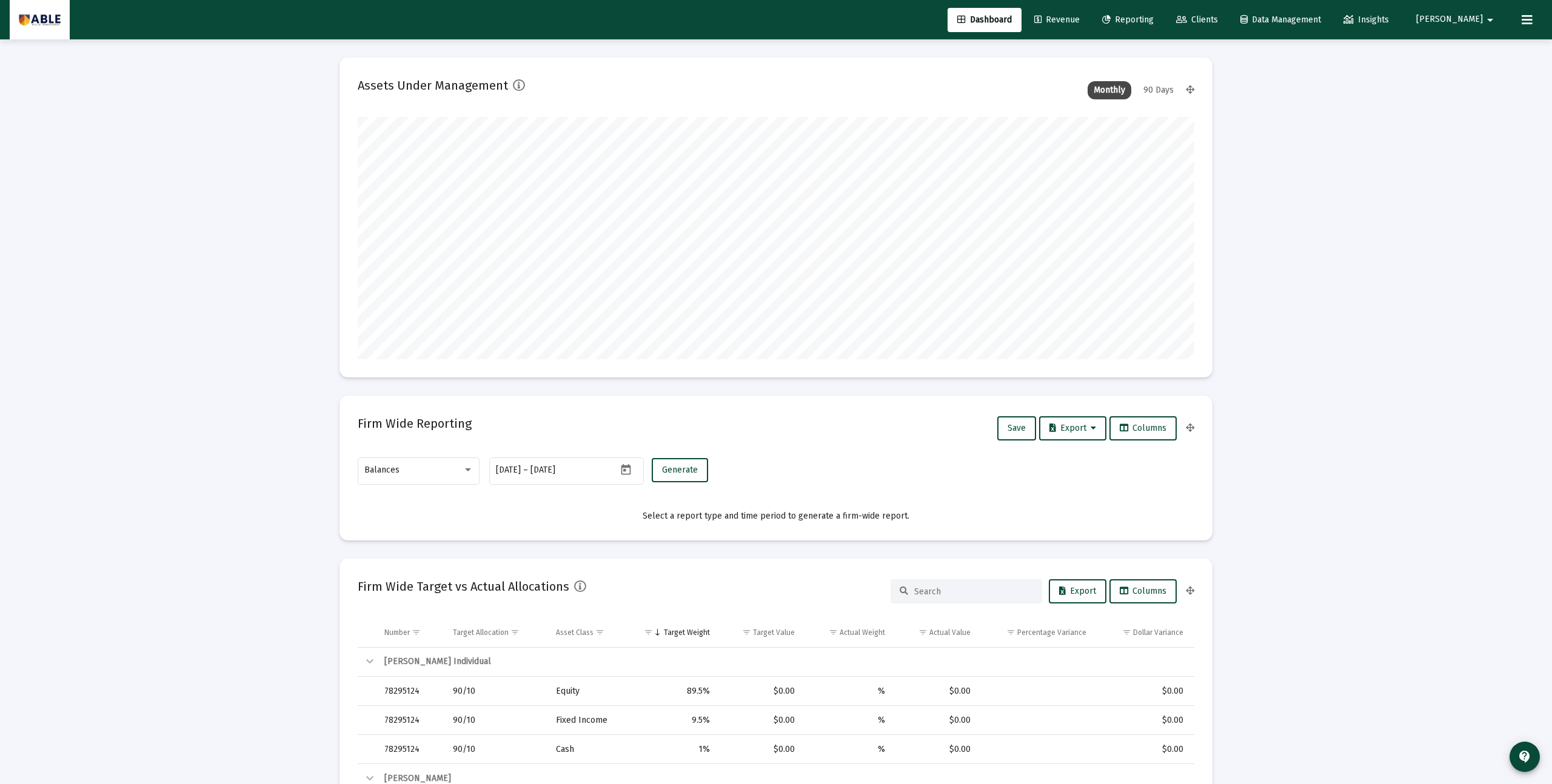
scroll to position [242, 450]
click at [1218, 18] on span "Clients" at bounding box center [1197, 19] width 41 height 10
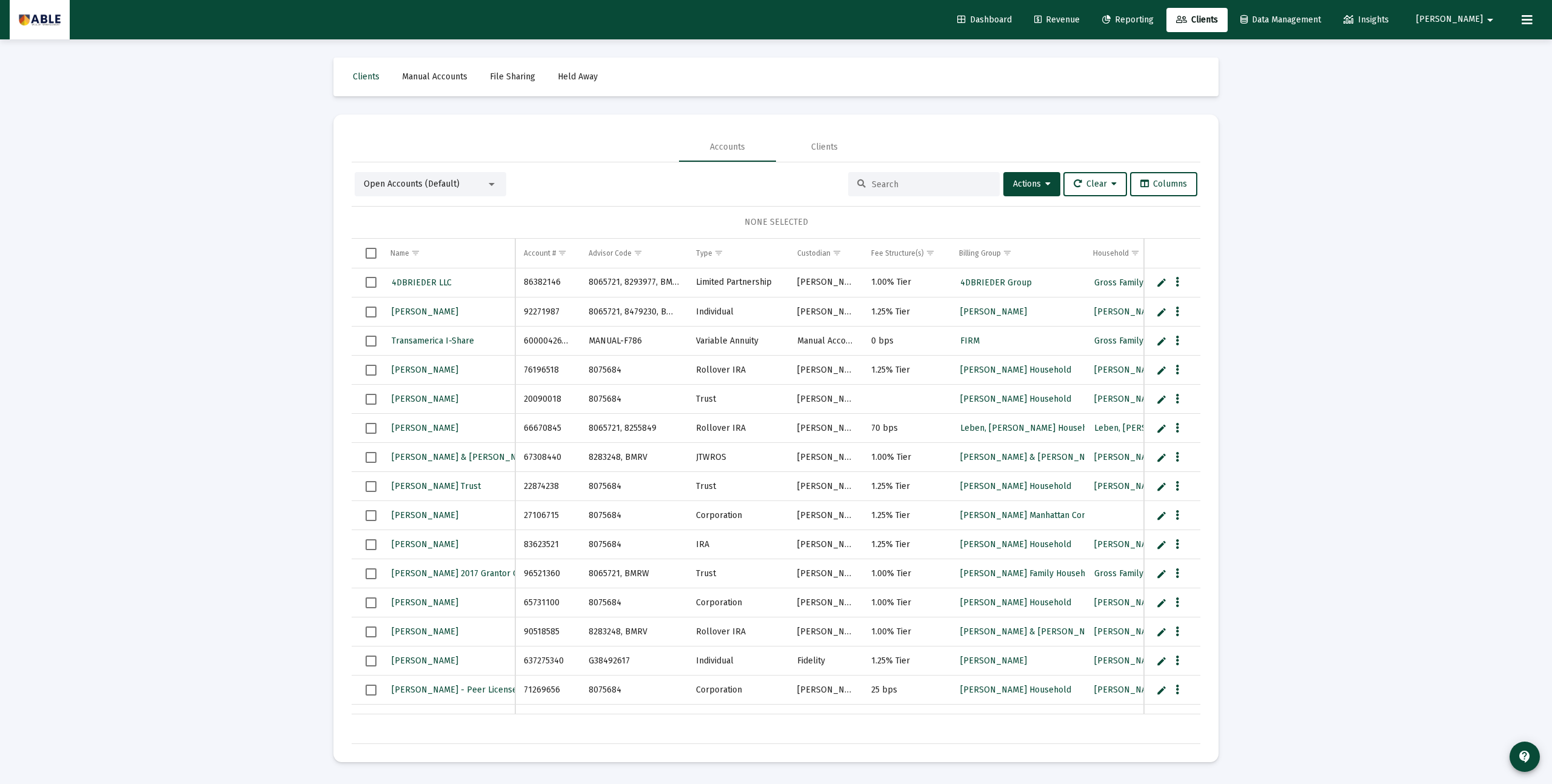
click at [1321, 24] on span "Data Management" at bounding box center [1281, 19] width 81 height 10
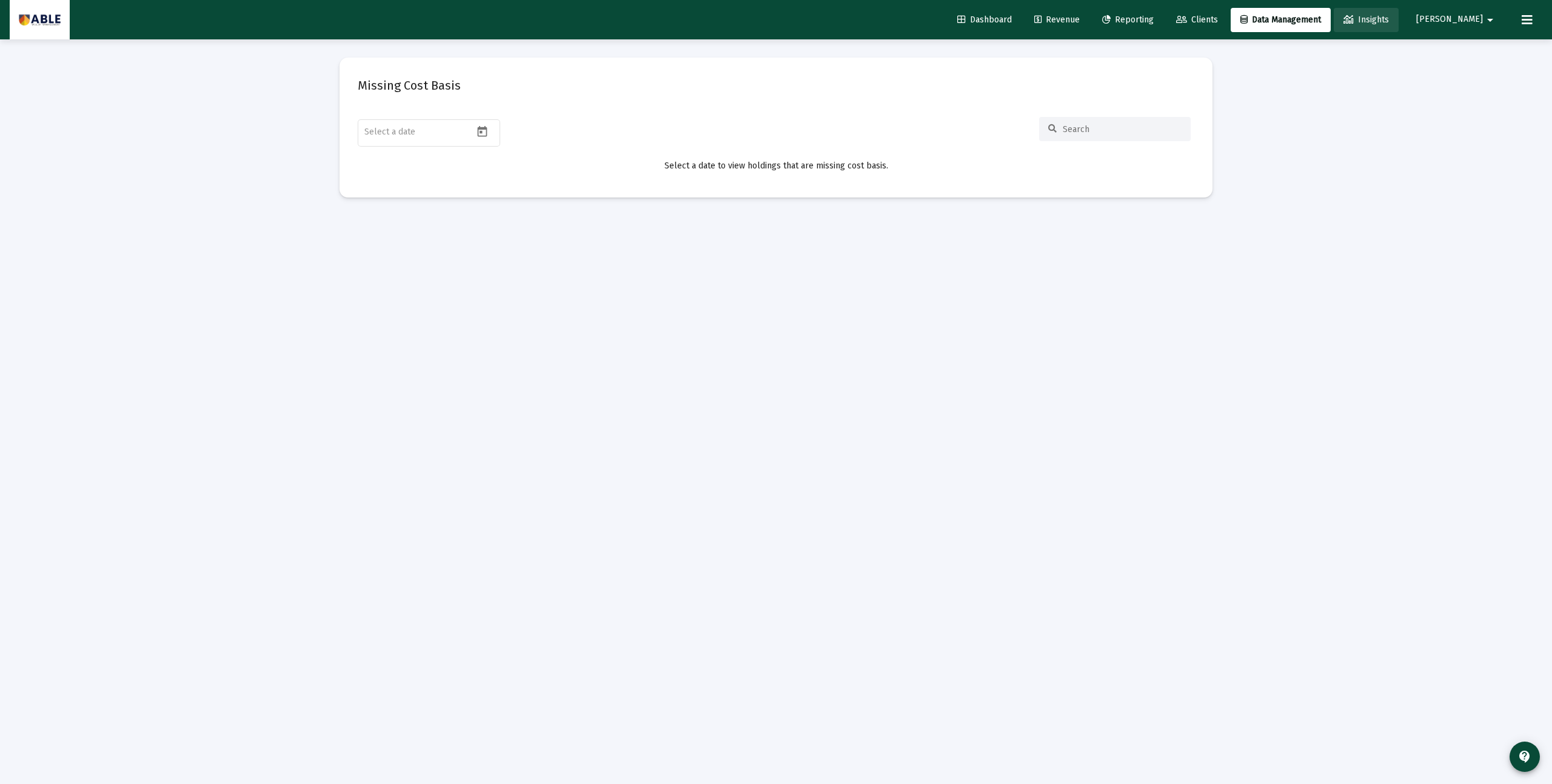
click at [1387, 22] on link "Insights" at bounding box center [1366, 20] width 65 height 24
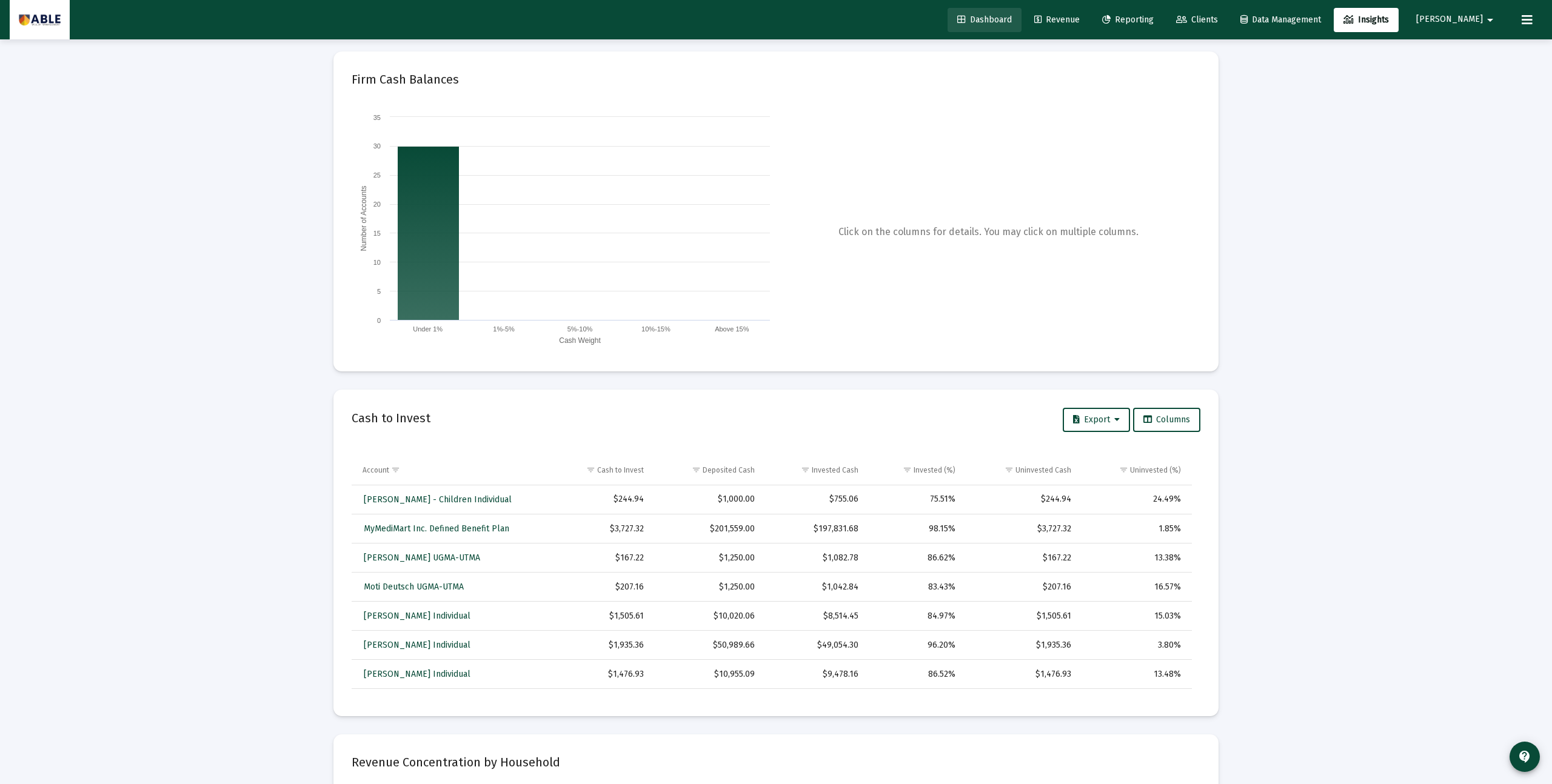
click at [1022, 11] on link "Dashboard" at bounding box center [984, 20] width 74 height 24
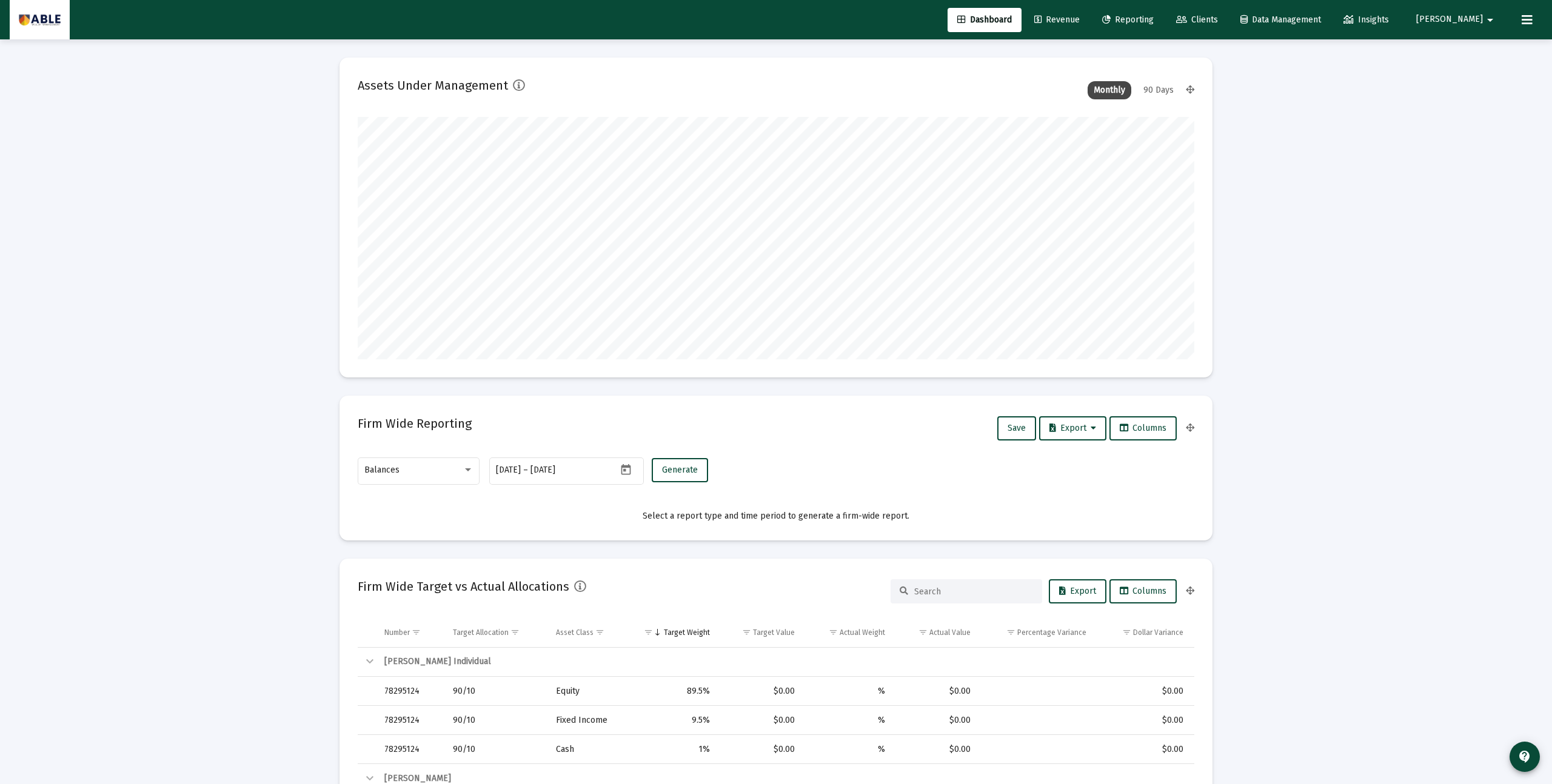
scroll to position [242, 450]
click at [1523, 23] on icon at bounding box center [1528, 20] width 11 height 14
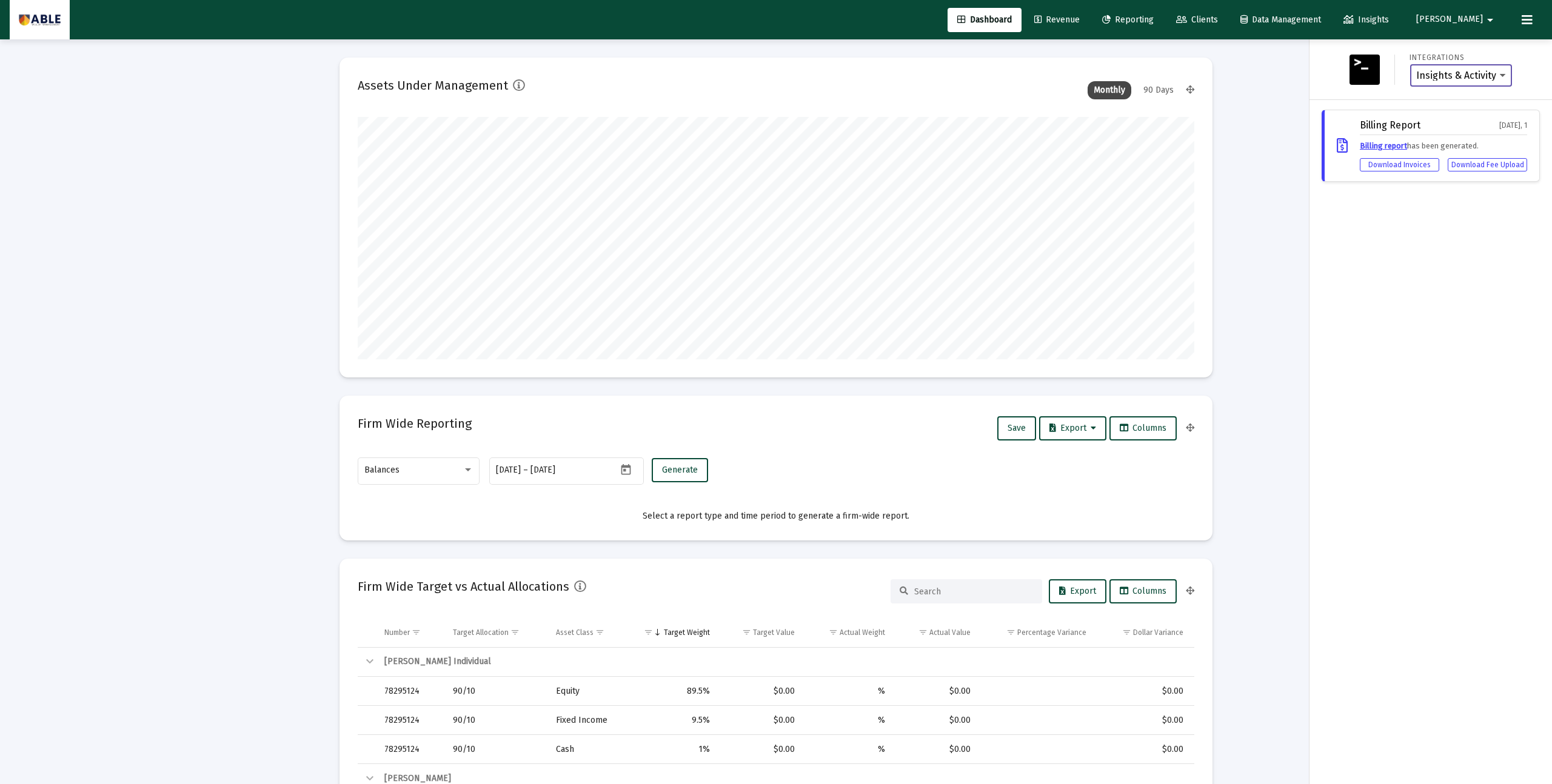
click at [1452, 79] on select "Insights & Activity Wealthbox" at bounding box center [1461, 76] width 89 height 11
select select "WEALTHBOX"
click at [1416, 71] on select "Insights & Activity Wealthbox" at bounding box center [1461, 76] width 89 height 11
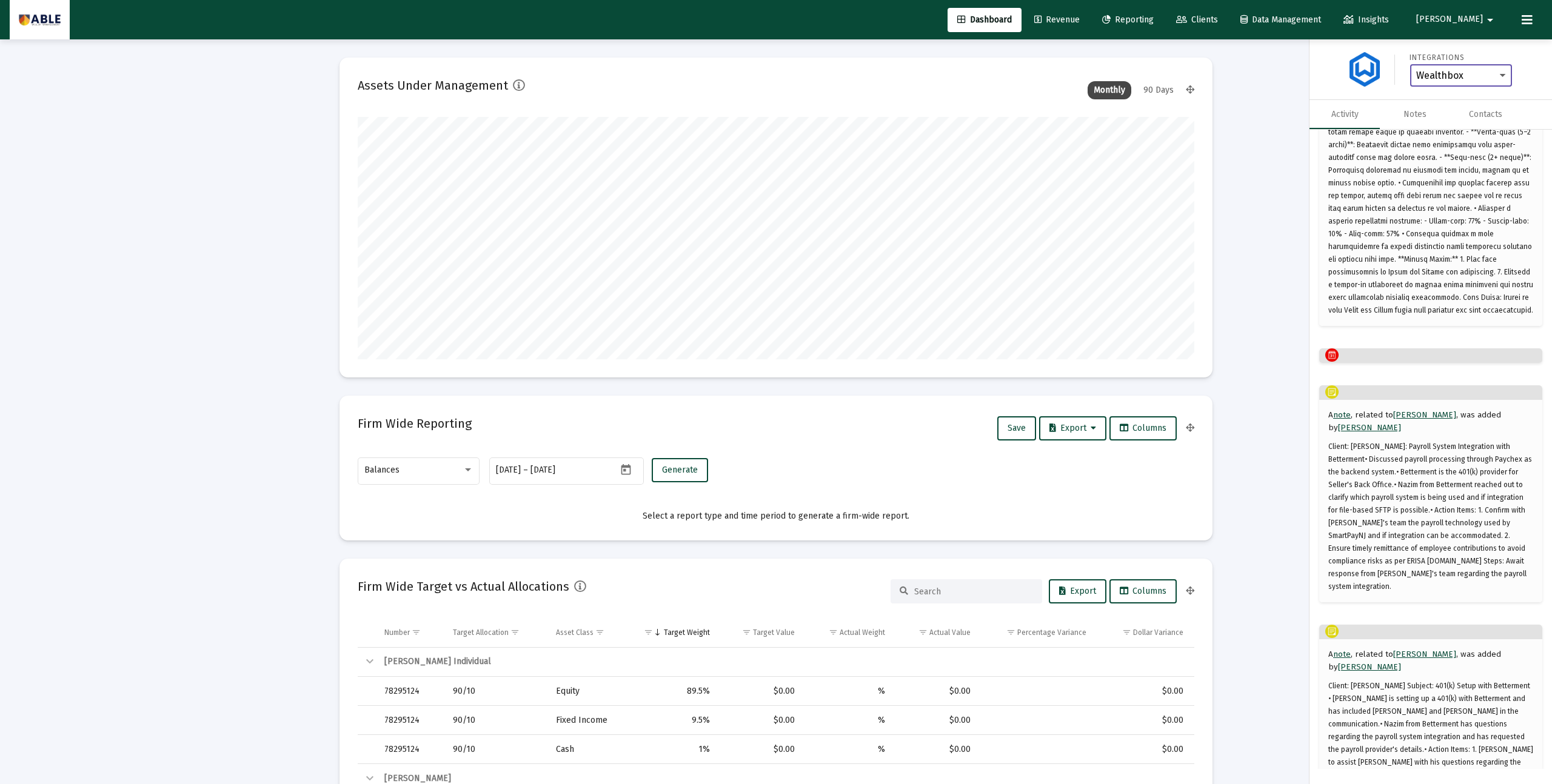
scroll to position [792, 0]
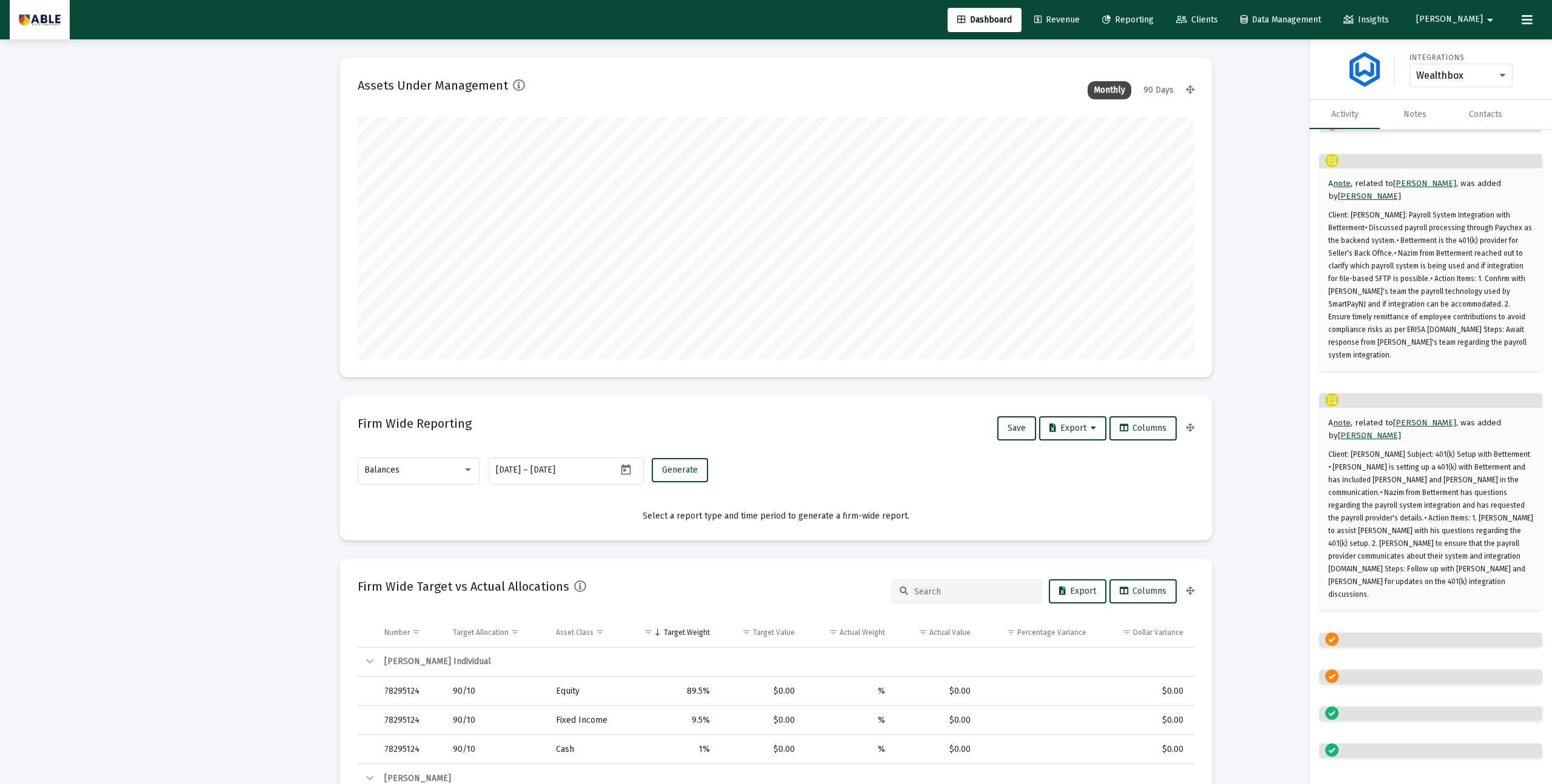
click at [1403, 418] on link "David Tawil" at bounding box center [1424, 423] width 63 height 9
click at [1480, 111] on div "Contacts" at bounding box center [1485, 114] width 33 height 12
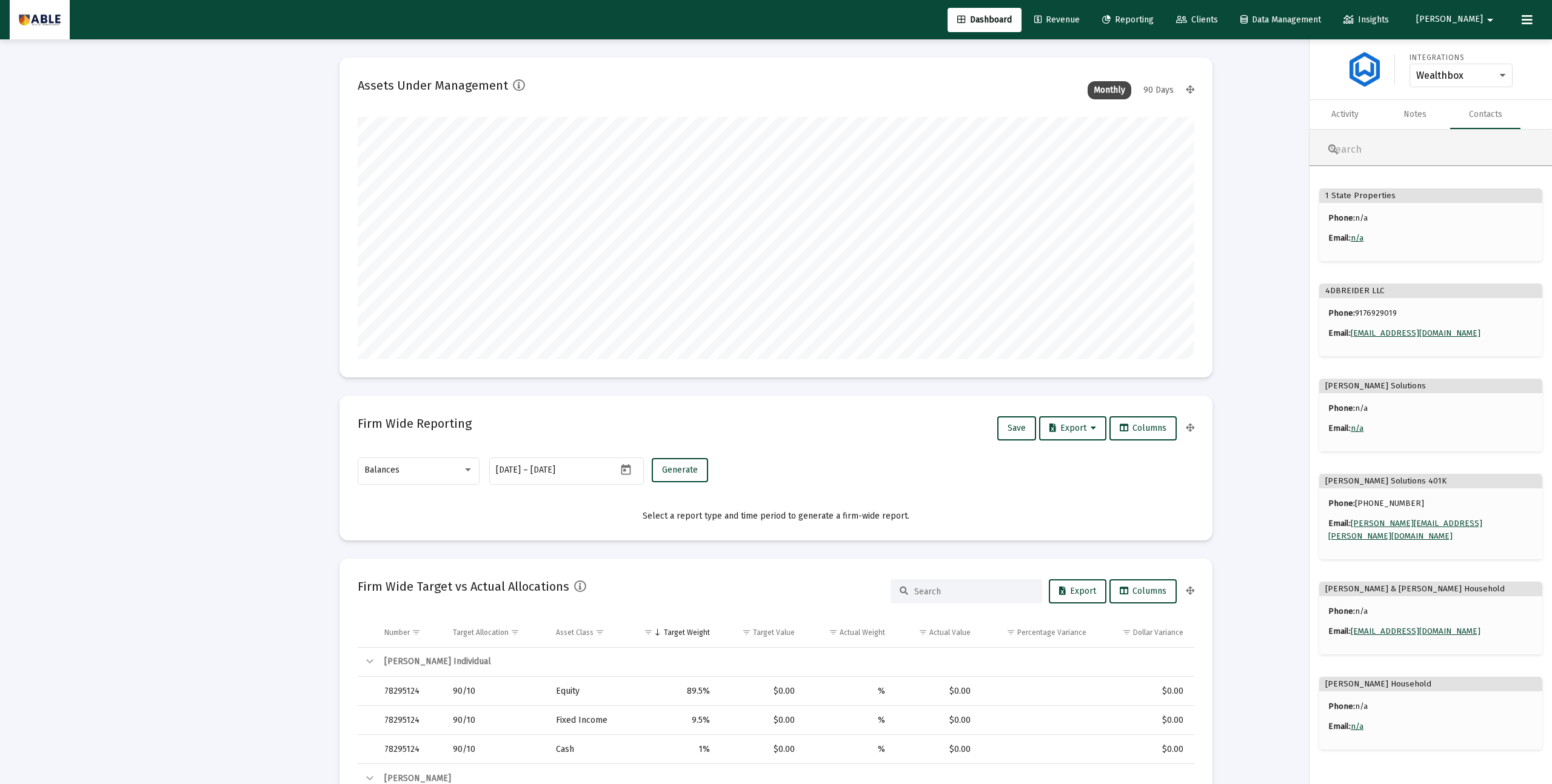
click at [1277, 183] on div at bounding box center [776, 392] width 1552 height 784
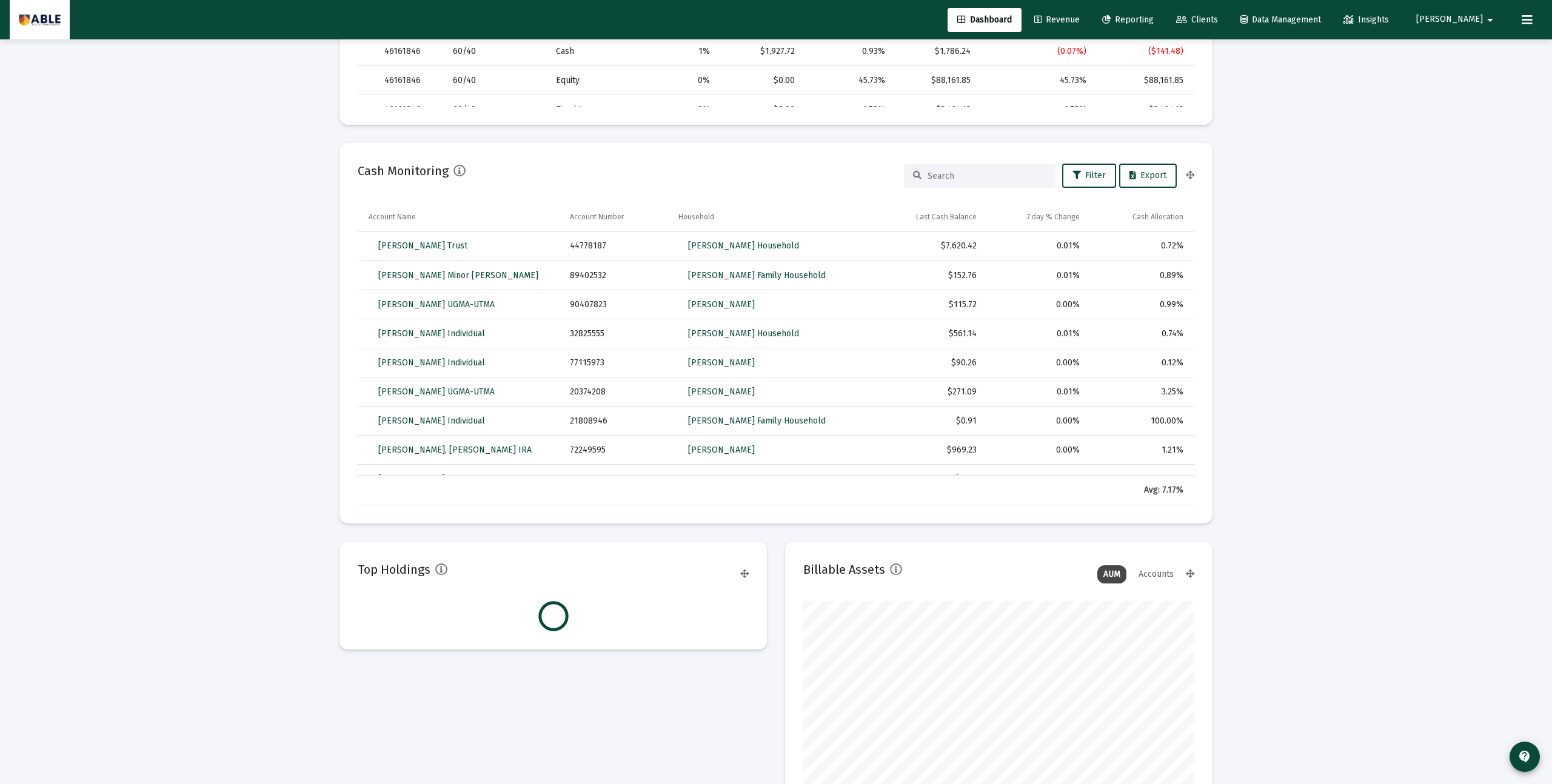
scroll to position [0, 0]
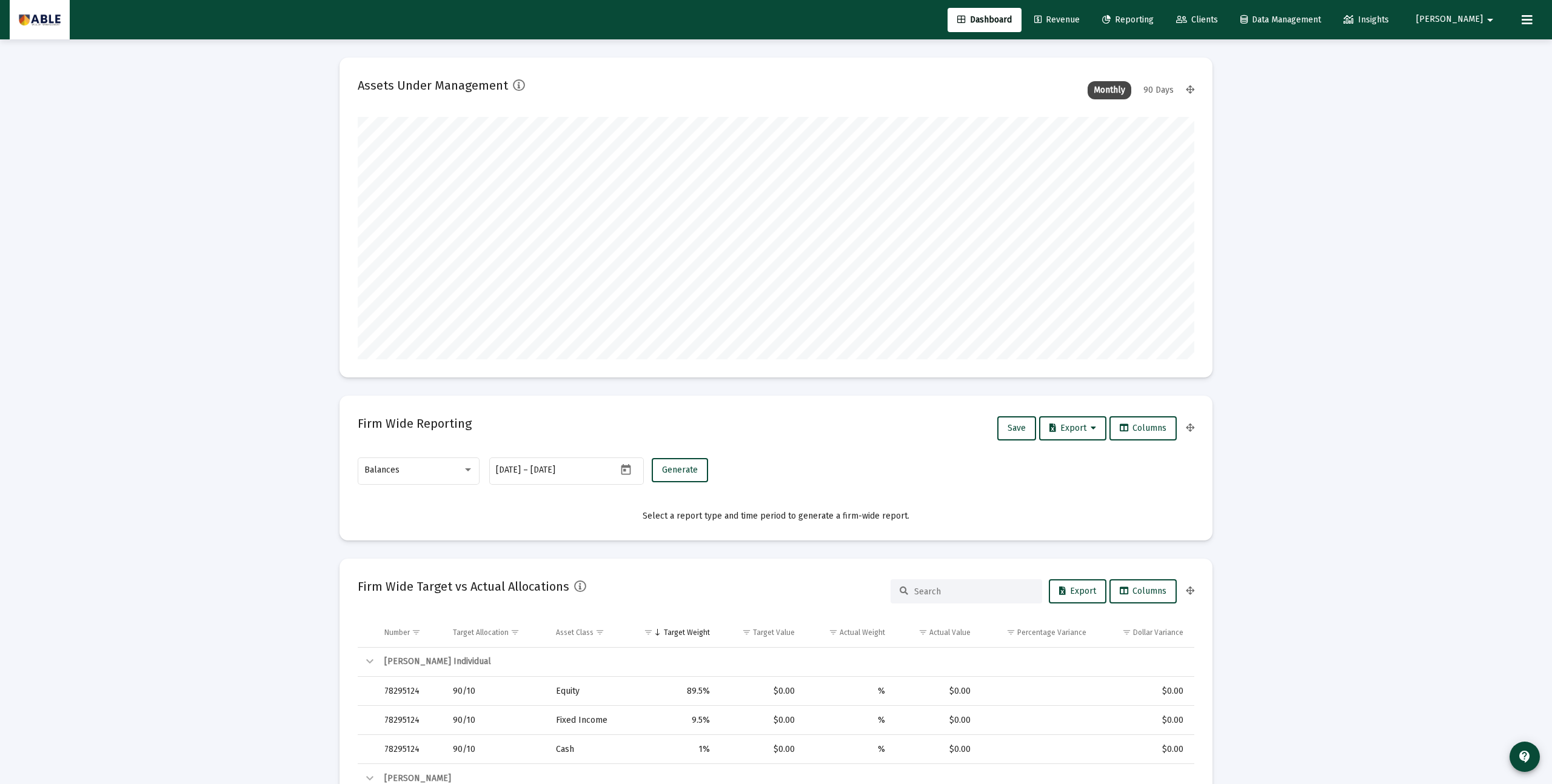
click at [1079, 19] on span "Revenue" at bounding box center [1057, 19] width 45 height 10
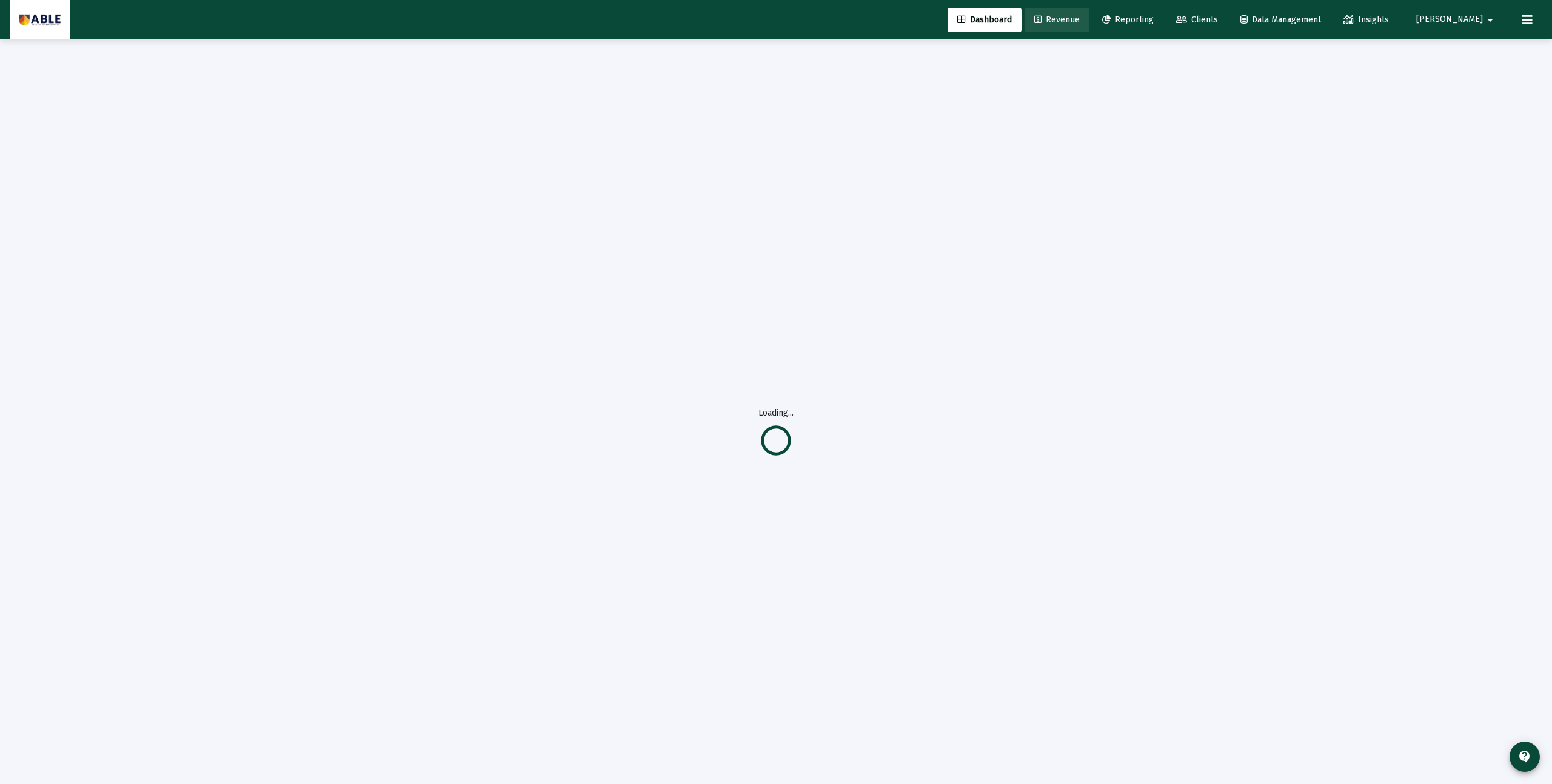
scroll to position [1, 0]
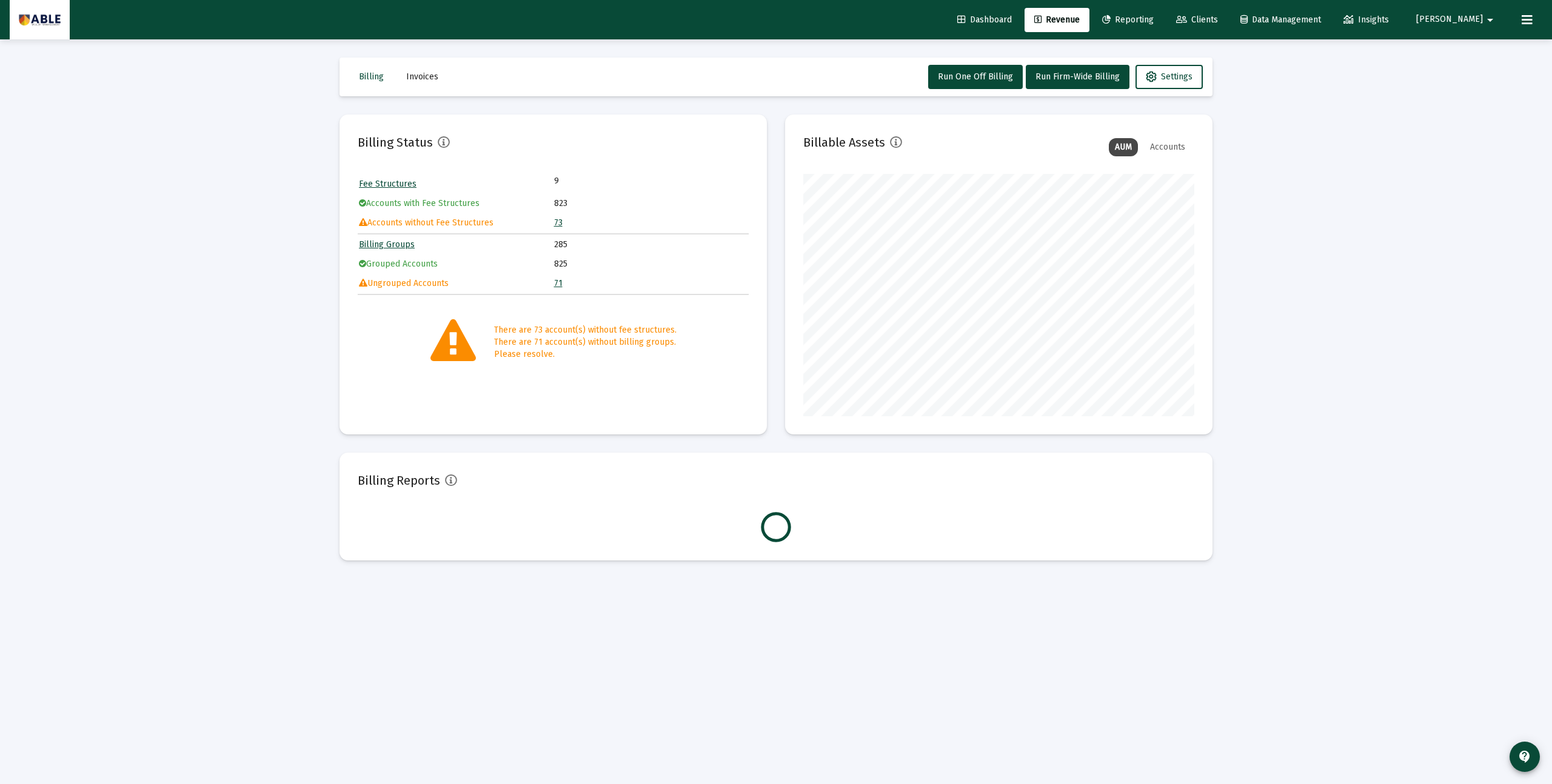
scroll to position [242, 391]
click at [558, 226] on link "73" at bounding box center [558, 222] width 8 height 10
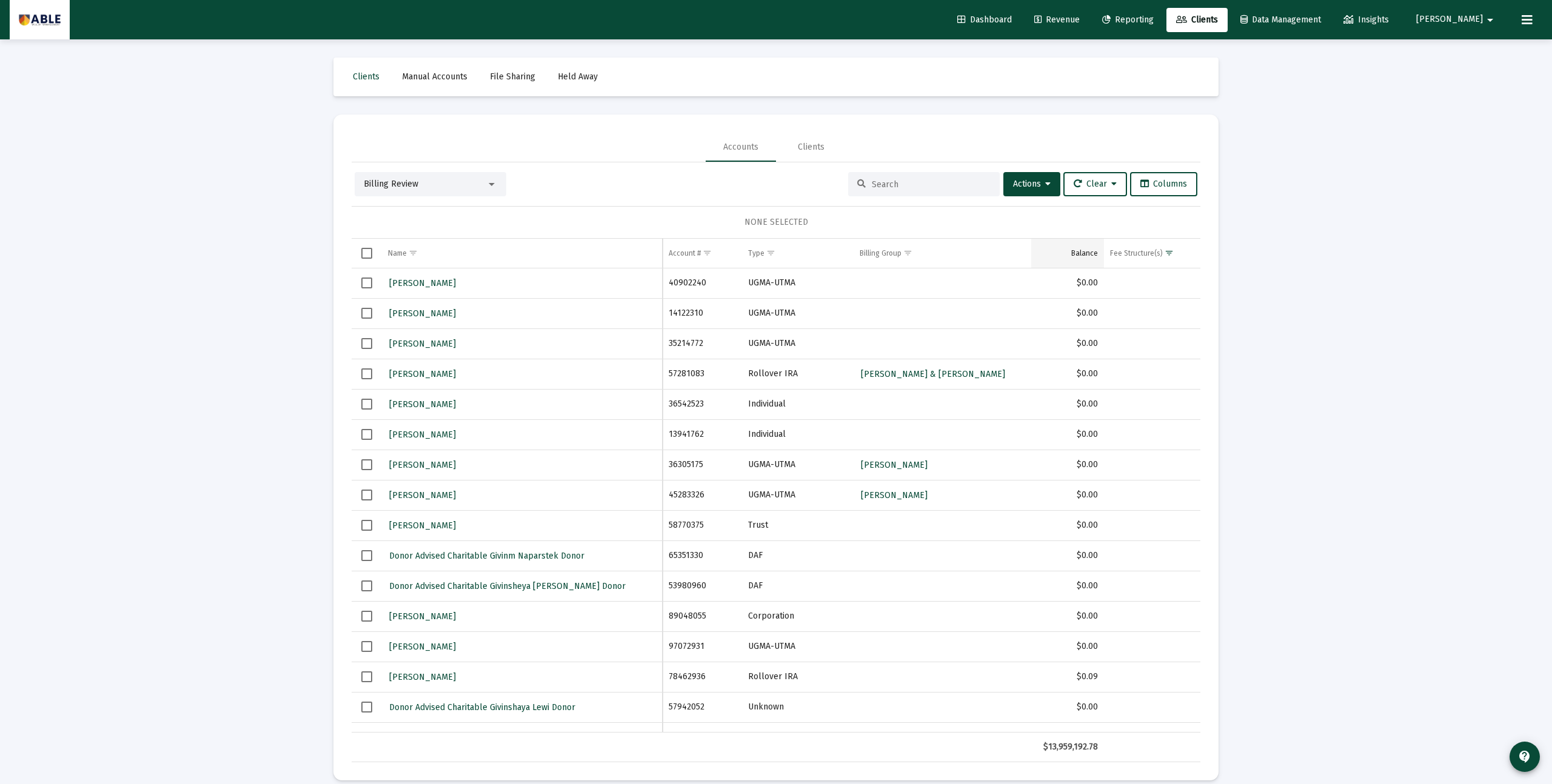
click at [1098, 254] on td "Balance" at bounding box center [1067, 253] width 73 height 29
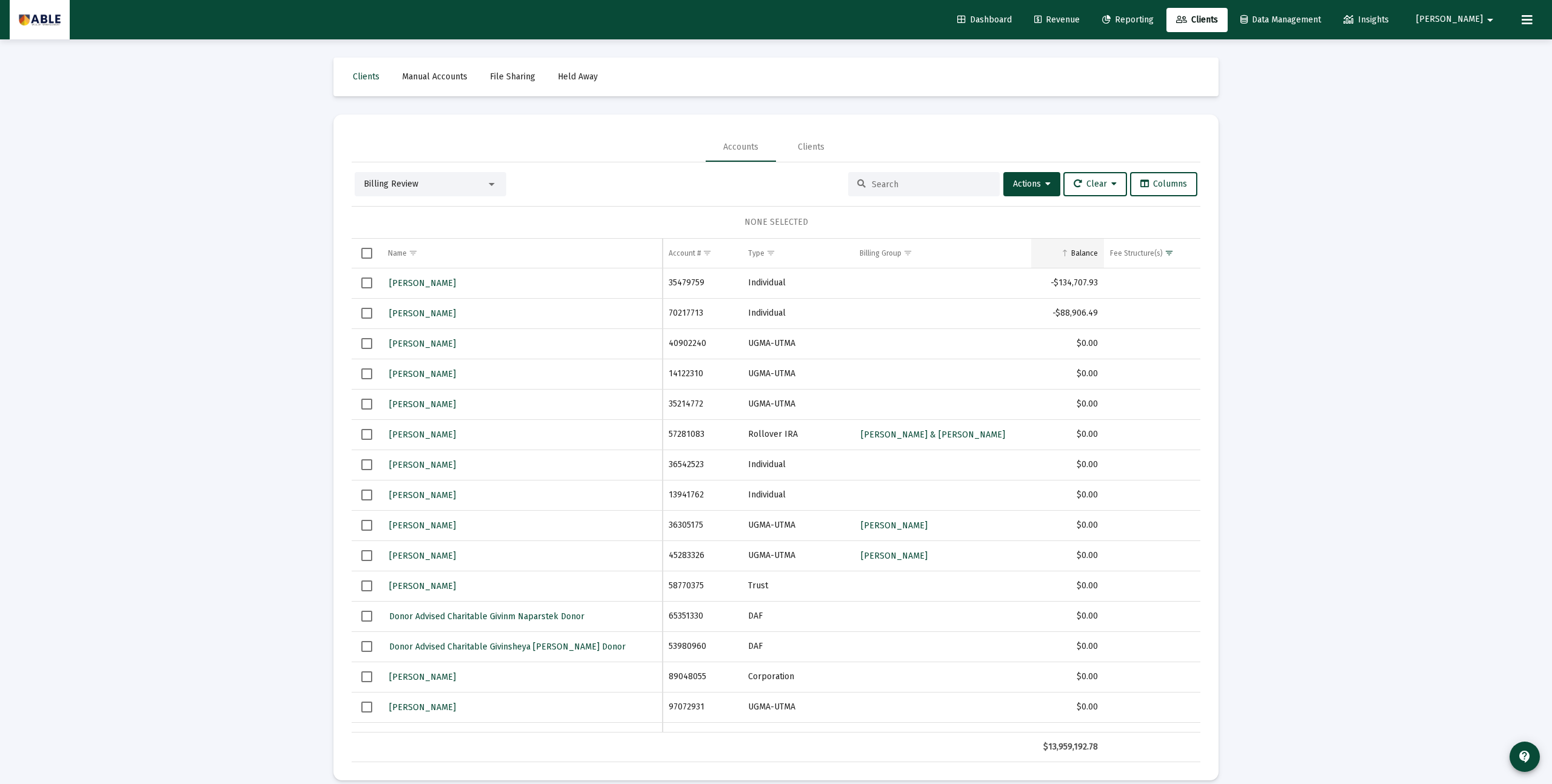
click at [1095, 254] on div "Balance" at bounding box center [1084, 253] width 26 height 9
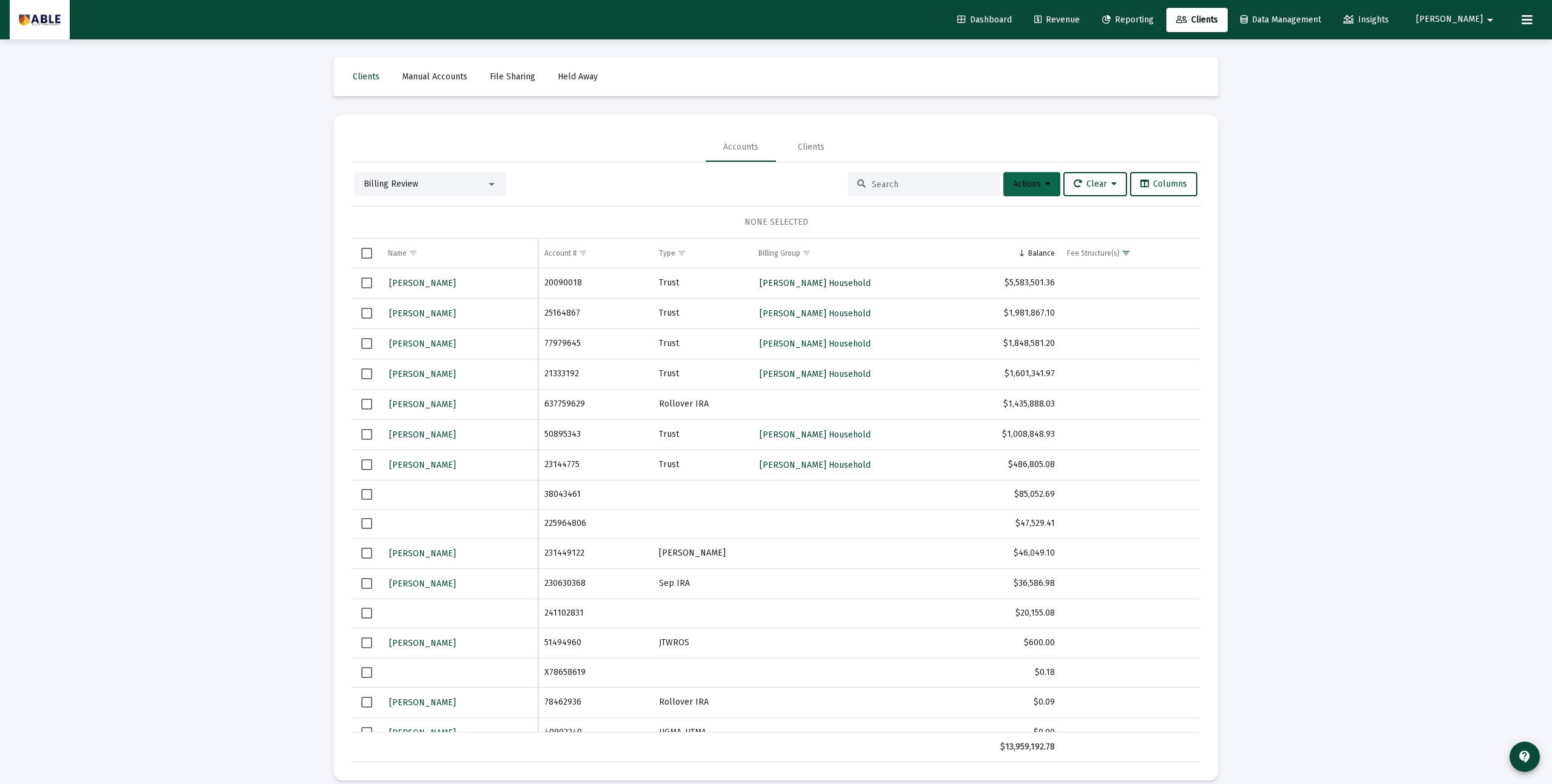
click at [1003, 187] on button "Actions" at bounding box center [1031, 184] width 57 height 24
click at [1163, 243] on button "Create Group" at bounding box center [1159, 245] width 72 height 29
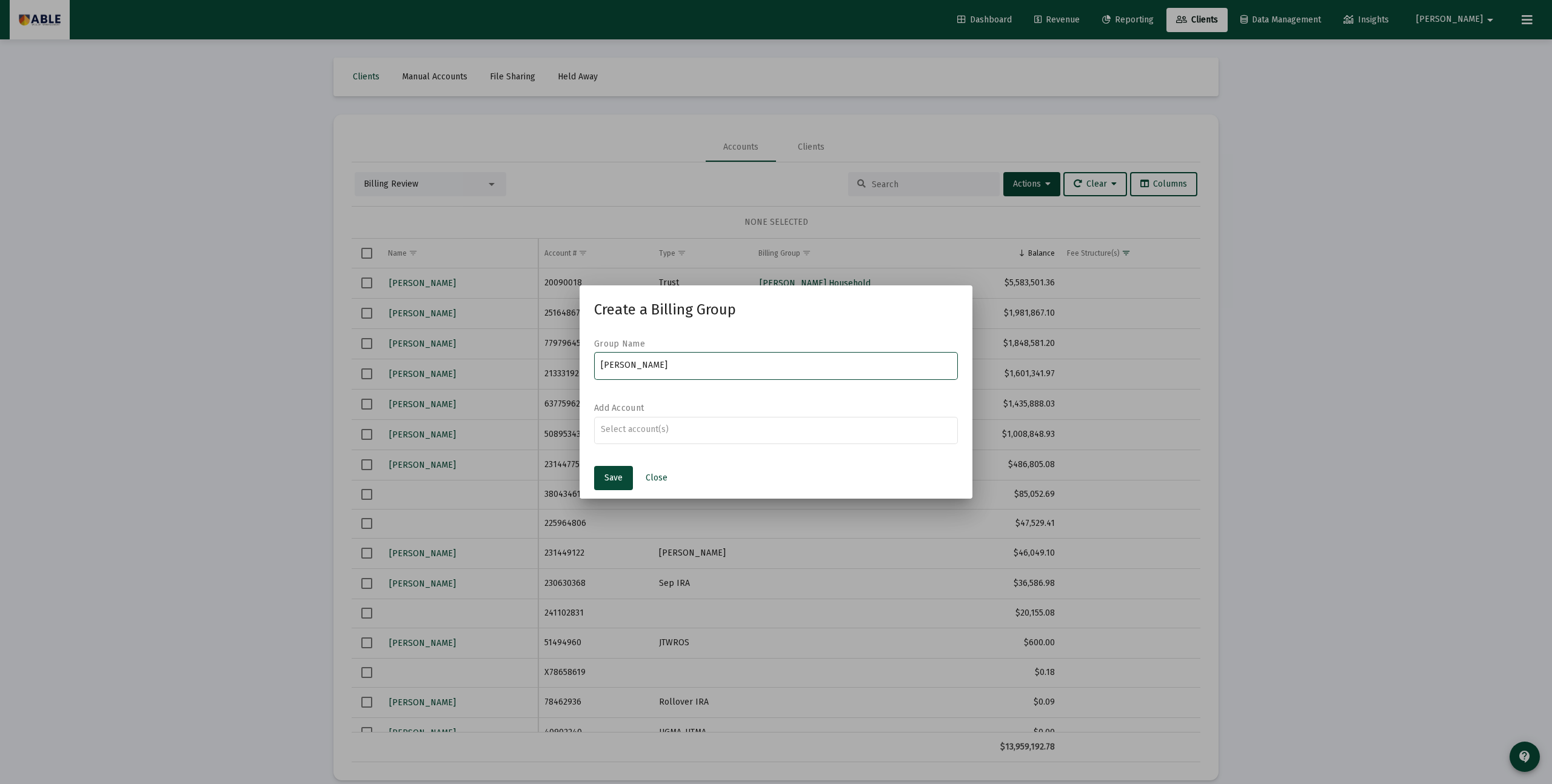
click at [610, 370] on input "LANDSBERG, Rachel" at bounding box center [776, 365] width 351 height 9
type input "Rachel Landsberg Household"
click at [608, 473] on span "Save" at bounding box center [613, 477] width 18 height 10
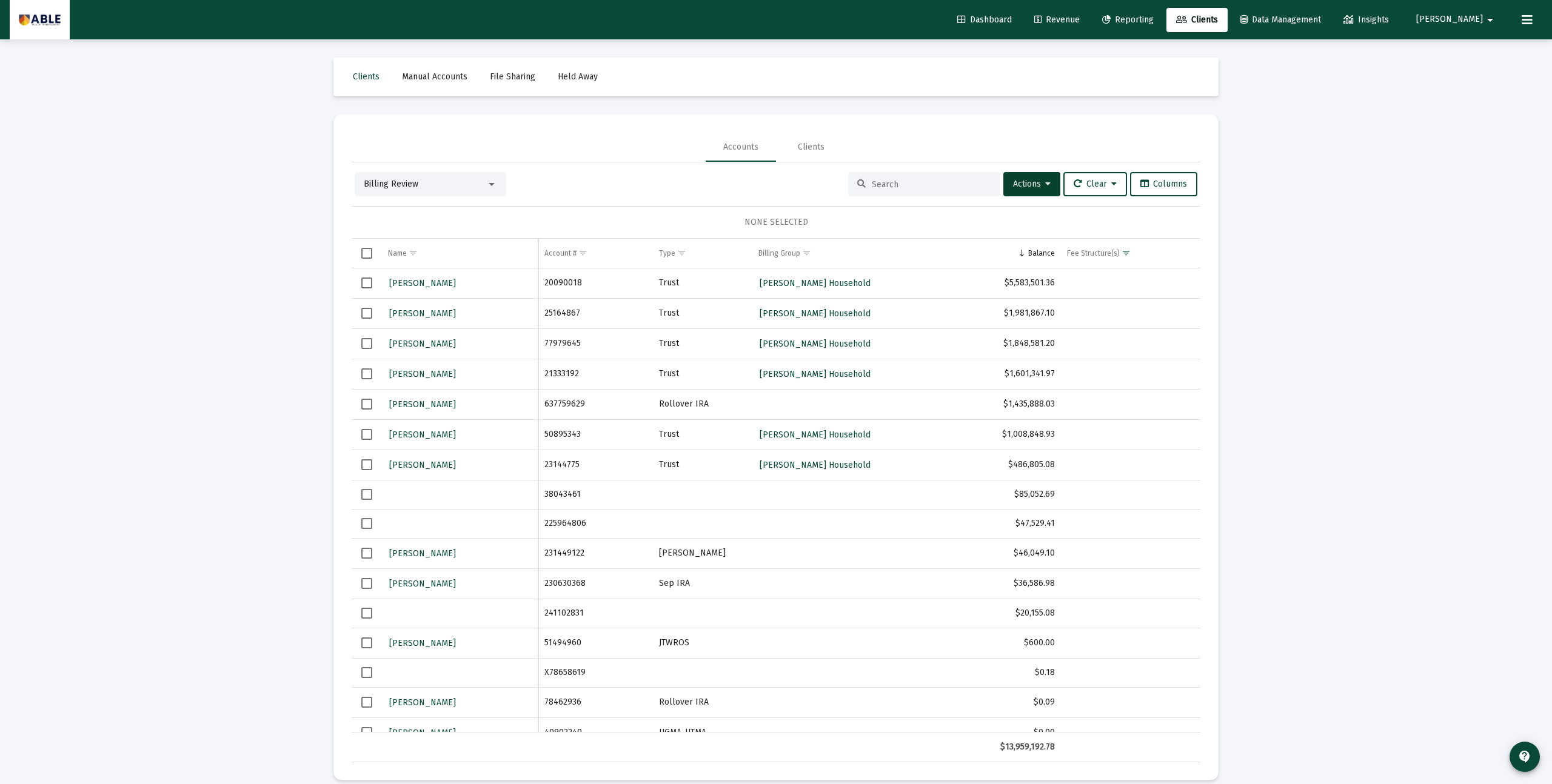
click at [366, 553] on span "Select row" at bounding box center [367, 553] width 11 height 11
click at [364, 581] on span "Select row" at bounding box center [367, 584] width 11 height 11
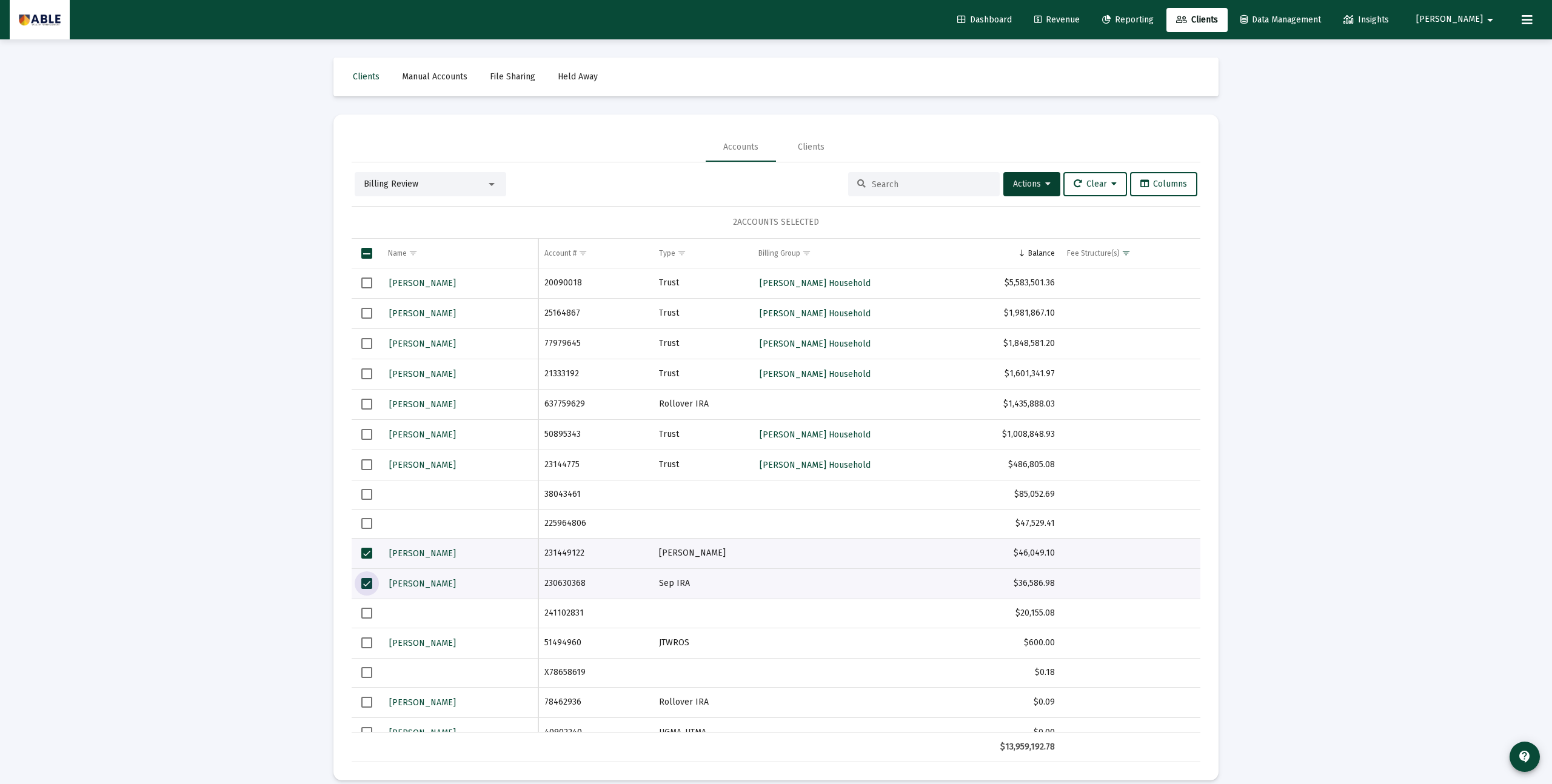
click at [367, 403] on span "Select row" at bounding box center [367, 405] width 11 height 11
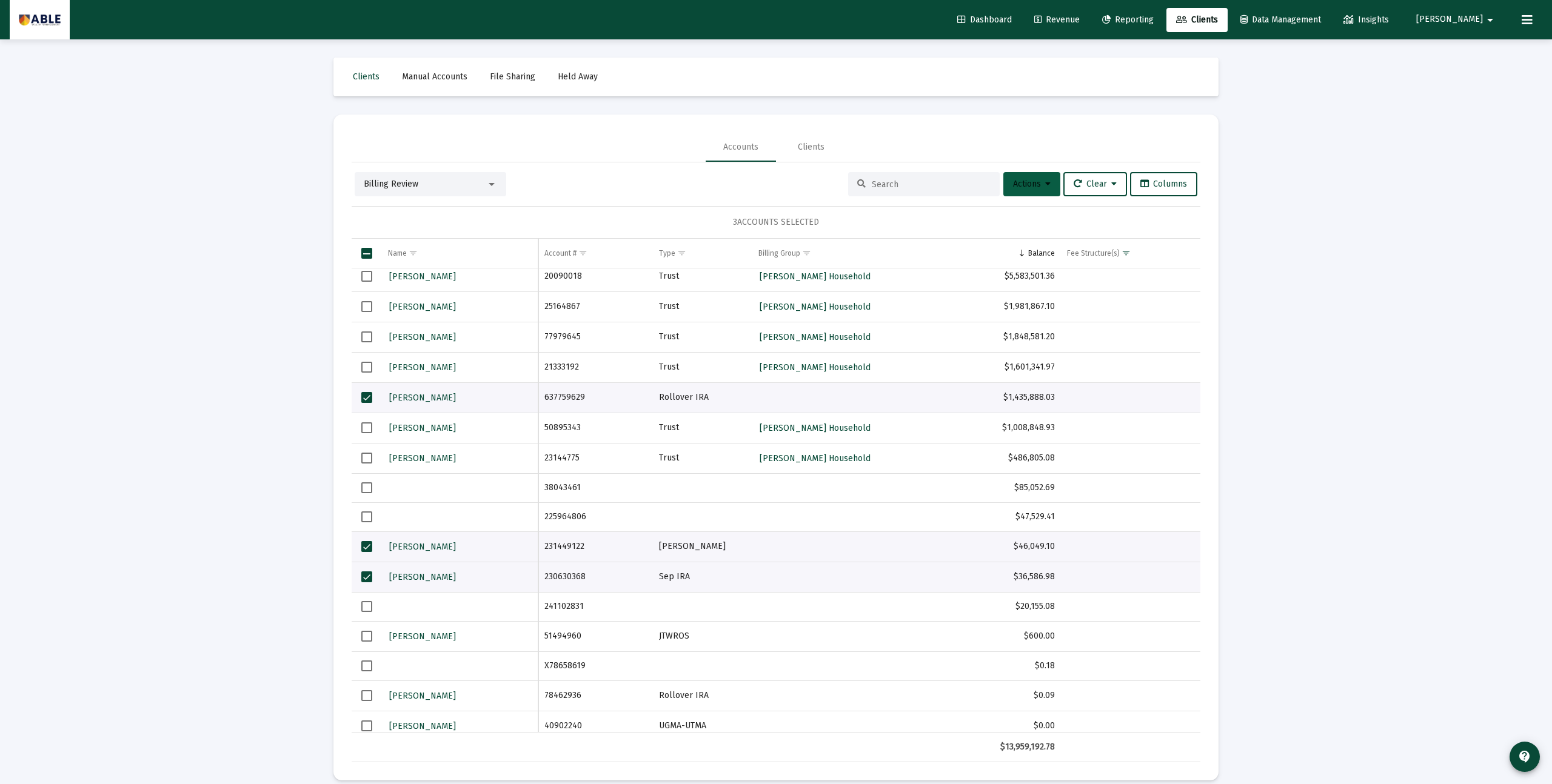
click at [1032, 187] on span "Actions" at bounding box center [1032, 184] width 38 height 10
click at [1144, 280] on button "Assign Group" at bounding box center [1159, 274] width 72 height 29
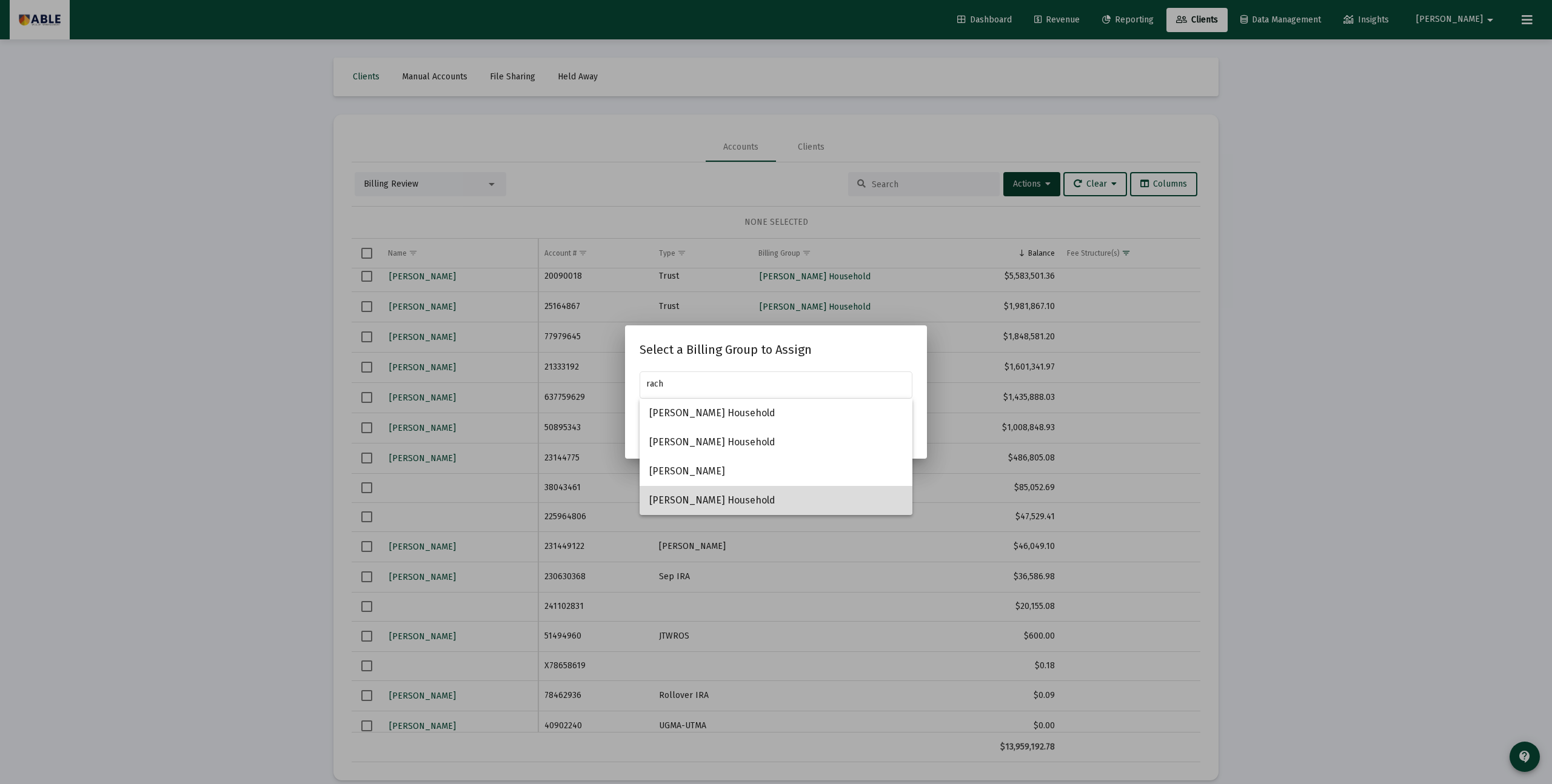
click at [730, 492] on span "Rachel Landsberg Household" at bounding box center [775, 500] width 253 height 29
type input "Rachel Landsberg Household"
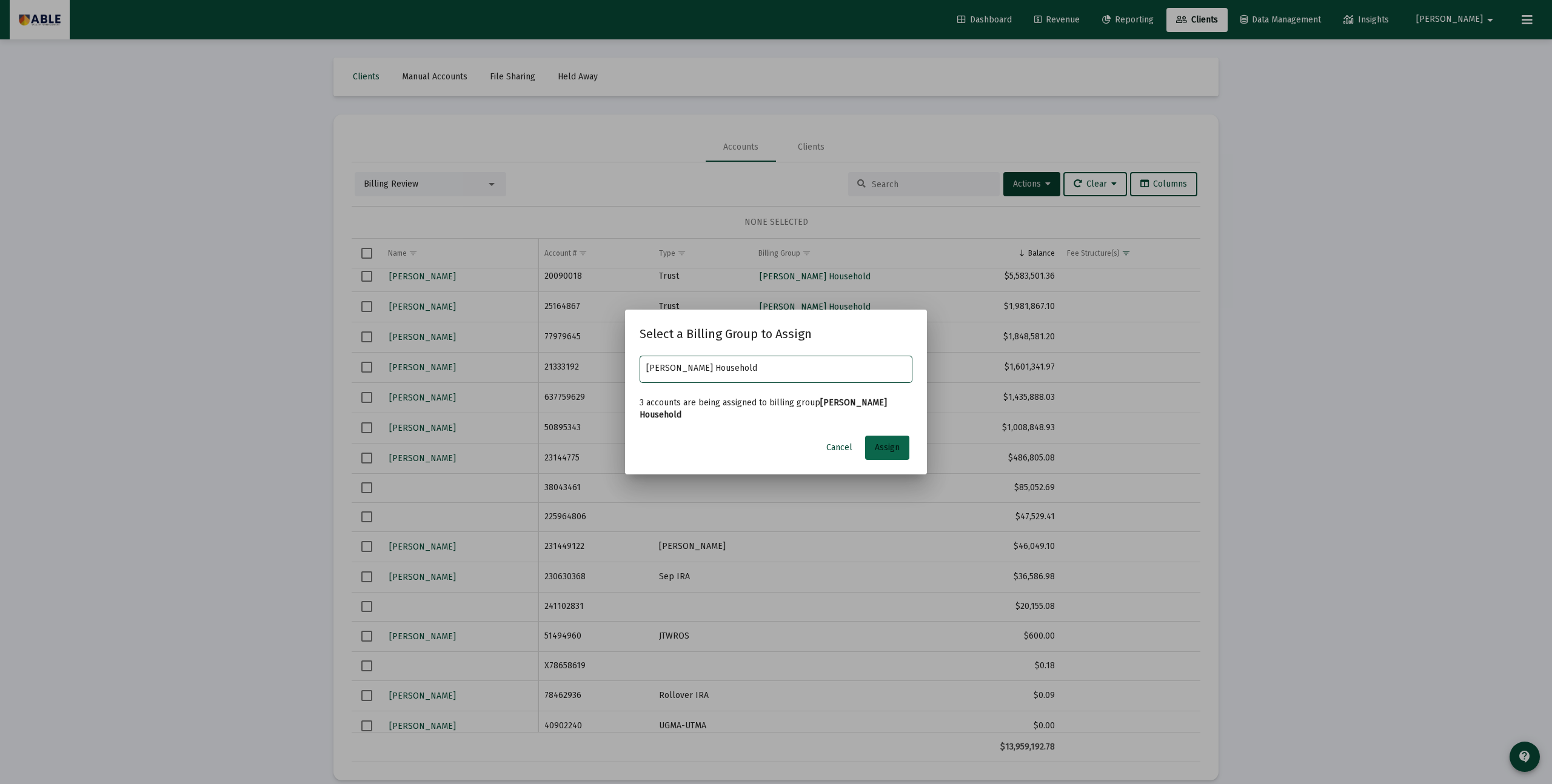
click at [871, 445] on button "Assign" at bounding box center [887, 448] width 44 height 24
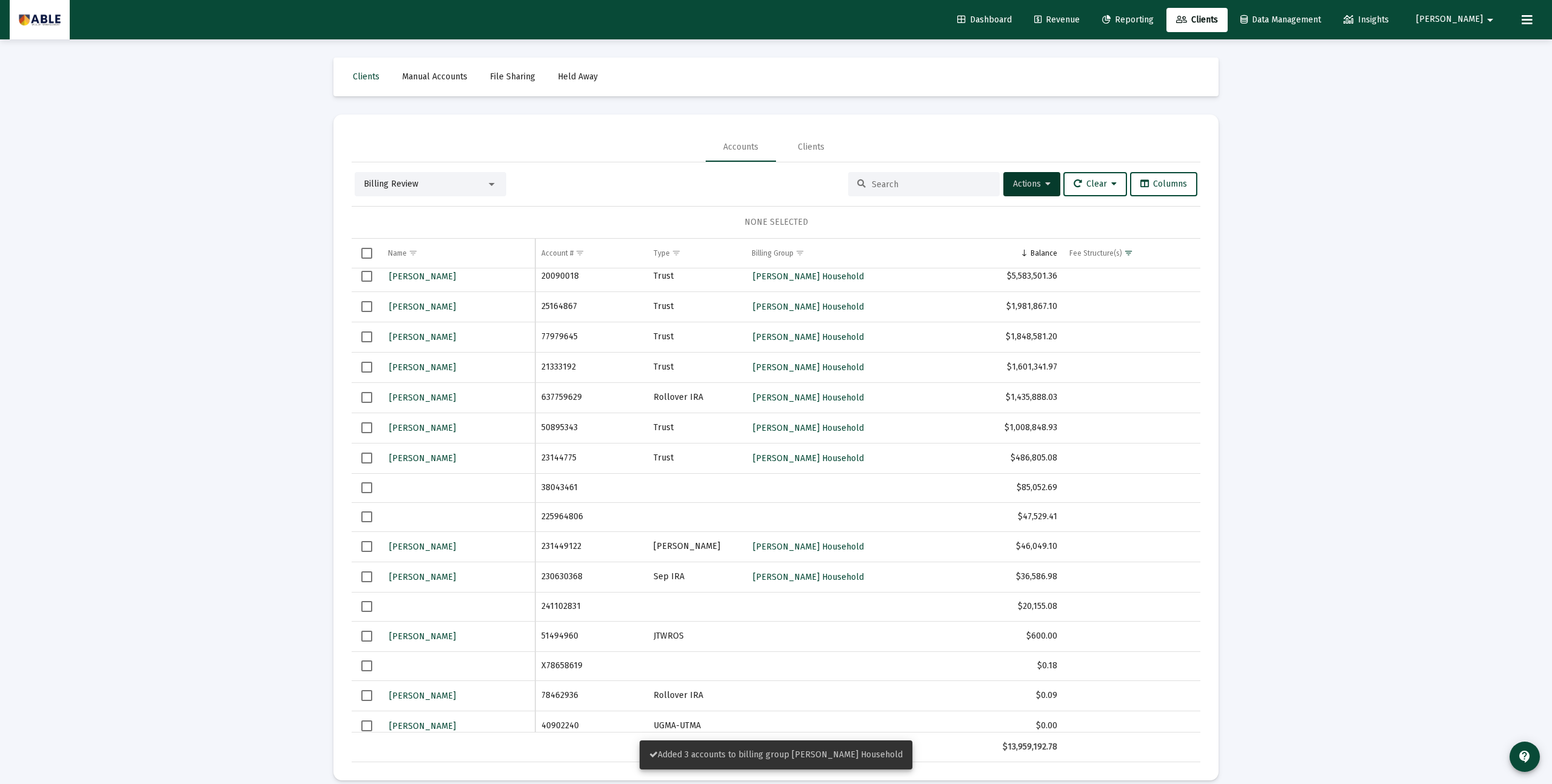
click at [367, 398] on span "Select row" at bounding box center [367, 397] width 11 height 11
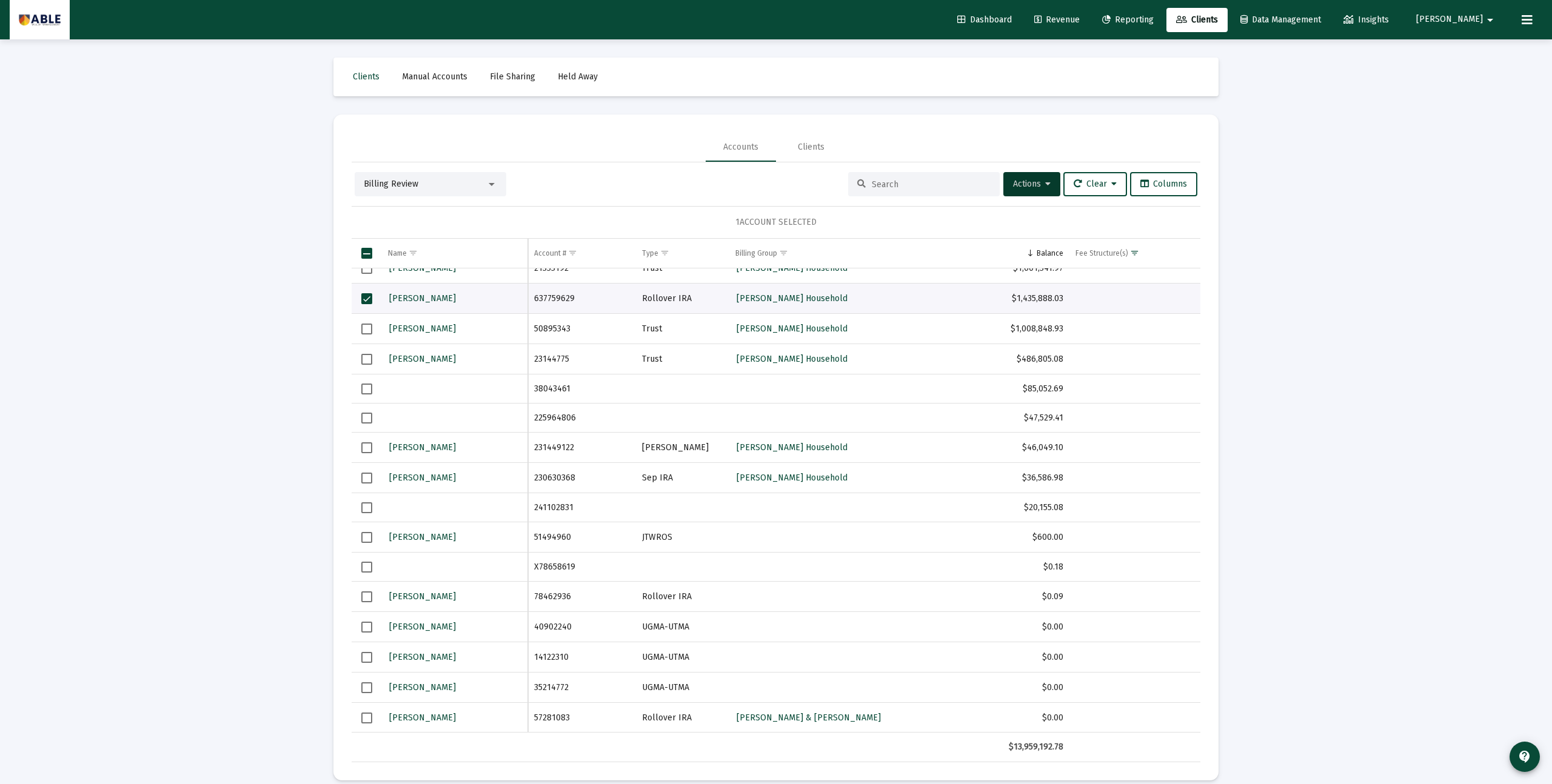
click at [395, 181] on span "Billing Review" at bounding box center [391, 184] width 55 height 10
click at [395, 257] on span "Households (Default)" at bounding box center [425, 260] width 123 height 25
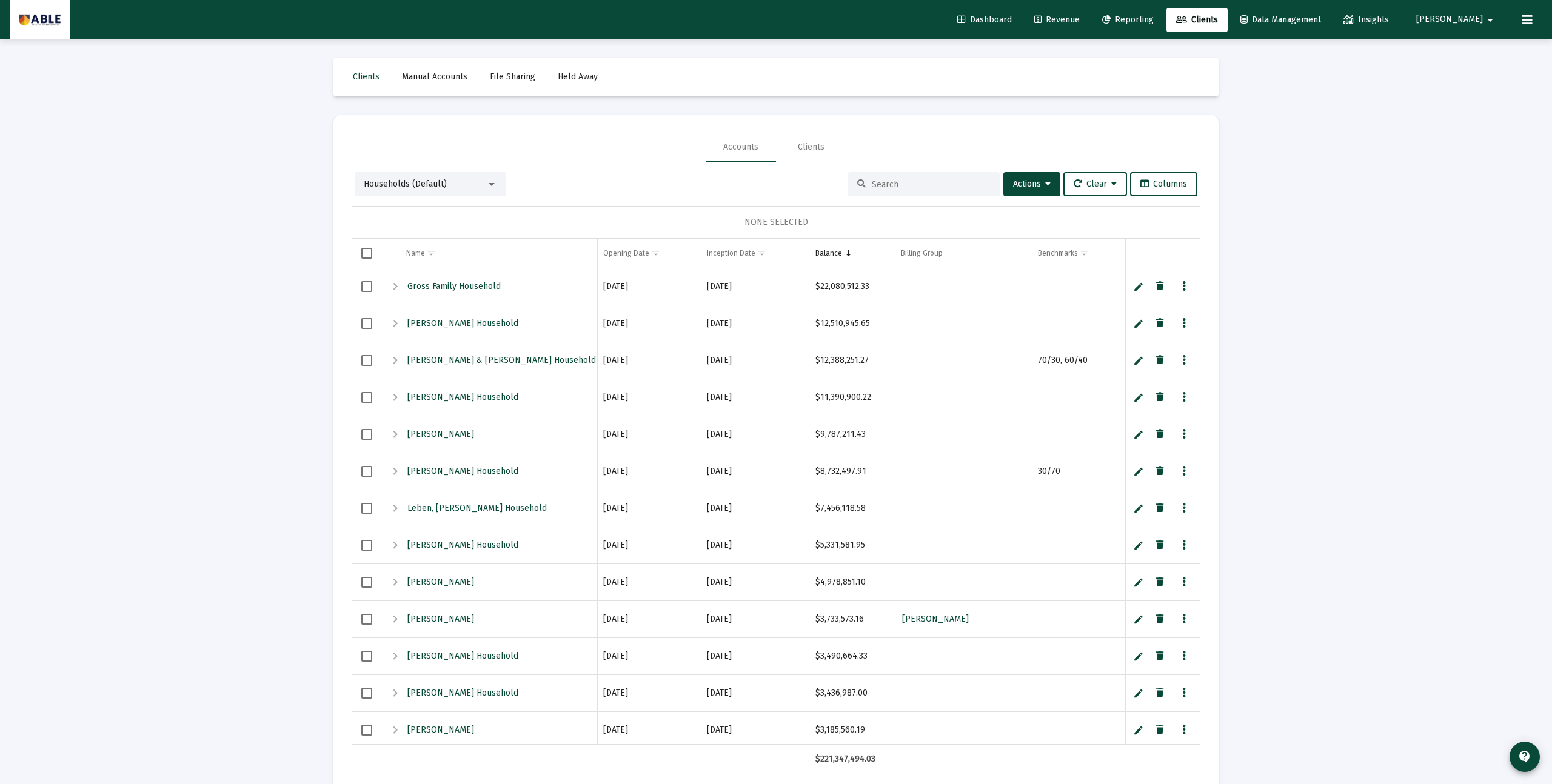
click at [909, 185] on input at bounding box center [931, 184] width 119 height 10
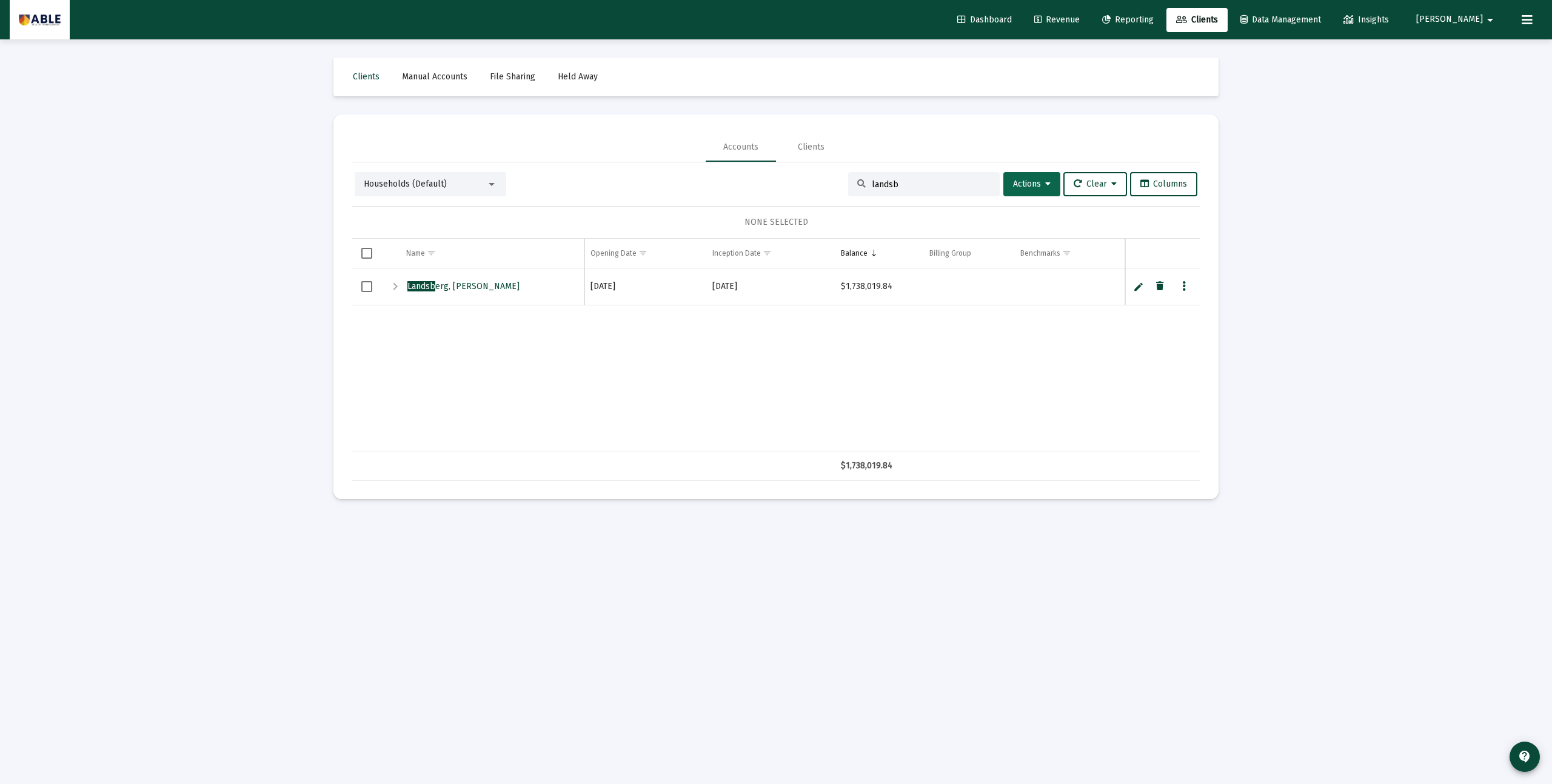
type input "landsb"
click at [1013, 182] on span "Actions" at bounding box center [1032, 184] width 38 height 10
click at [1022, 252] on button "Create Household" at bounding box center [1052, 245] width 112 height 29
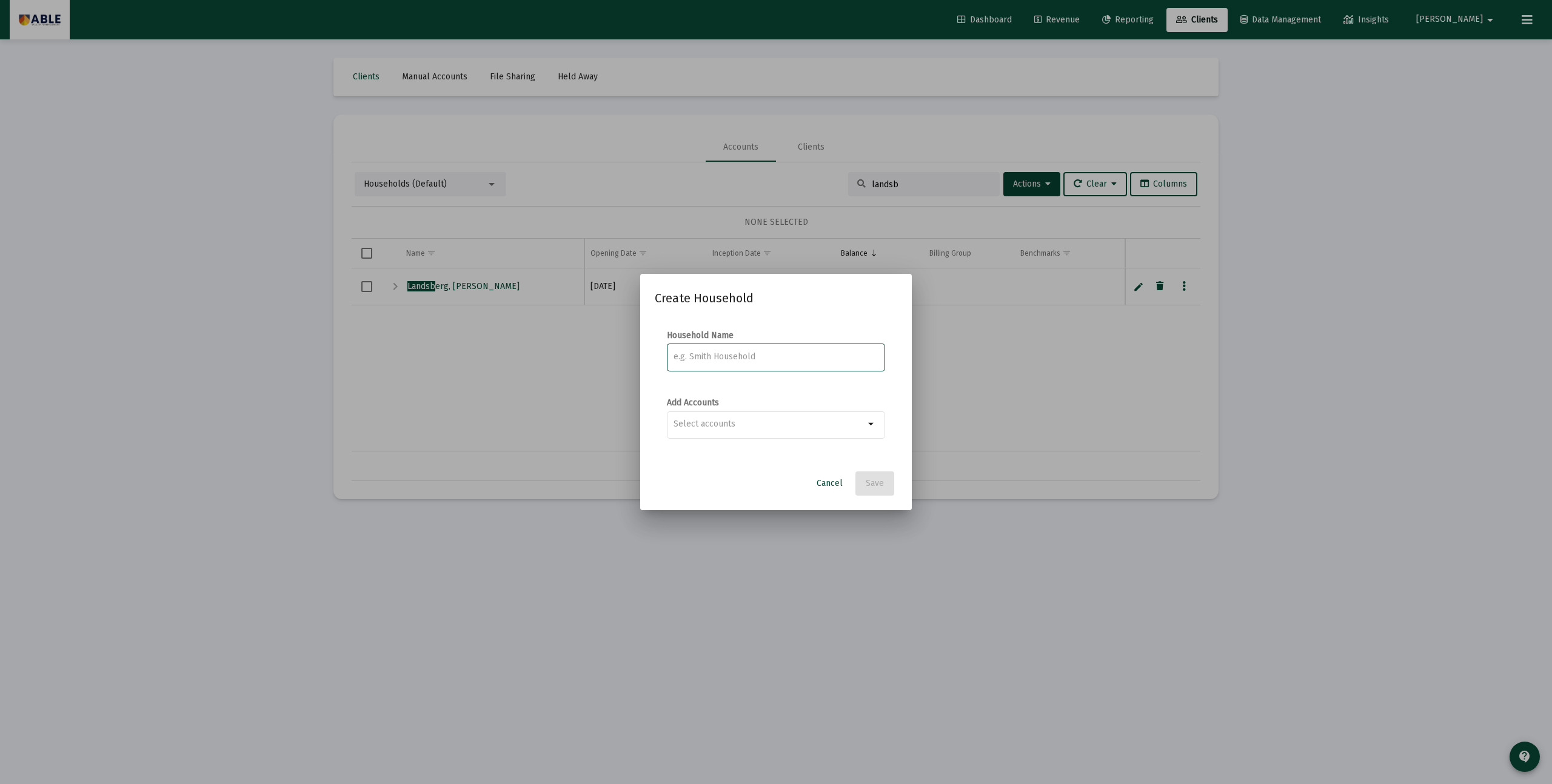
paste input "Rachel Landsberg Household"
type input "Rachel Landsberg Household"
click at [886, 490] on button "Save" at bounding box center [874, 484] width 39 height 24
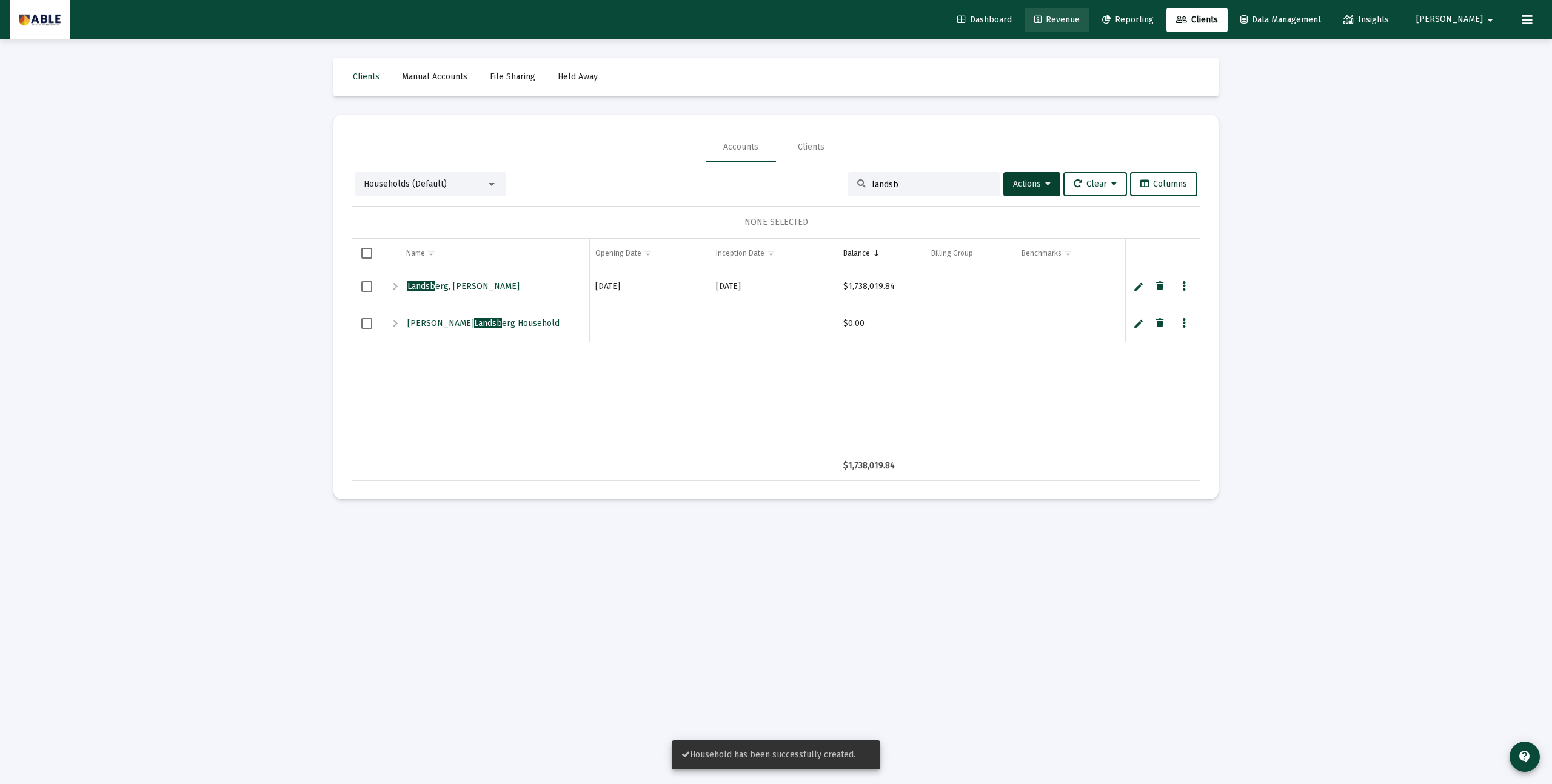
click at [1079, 20] on span "Revenue" at bounding box center [1057, 19] width 45 height 10
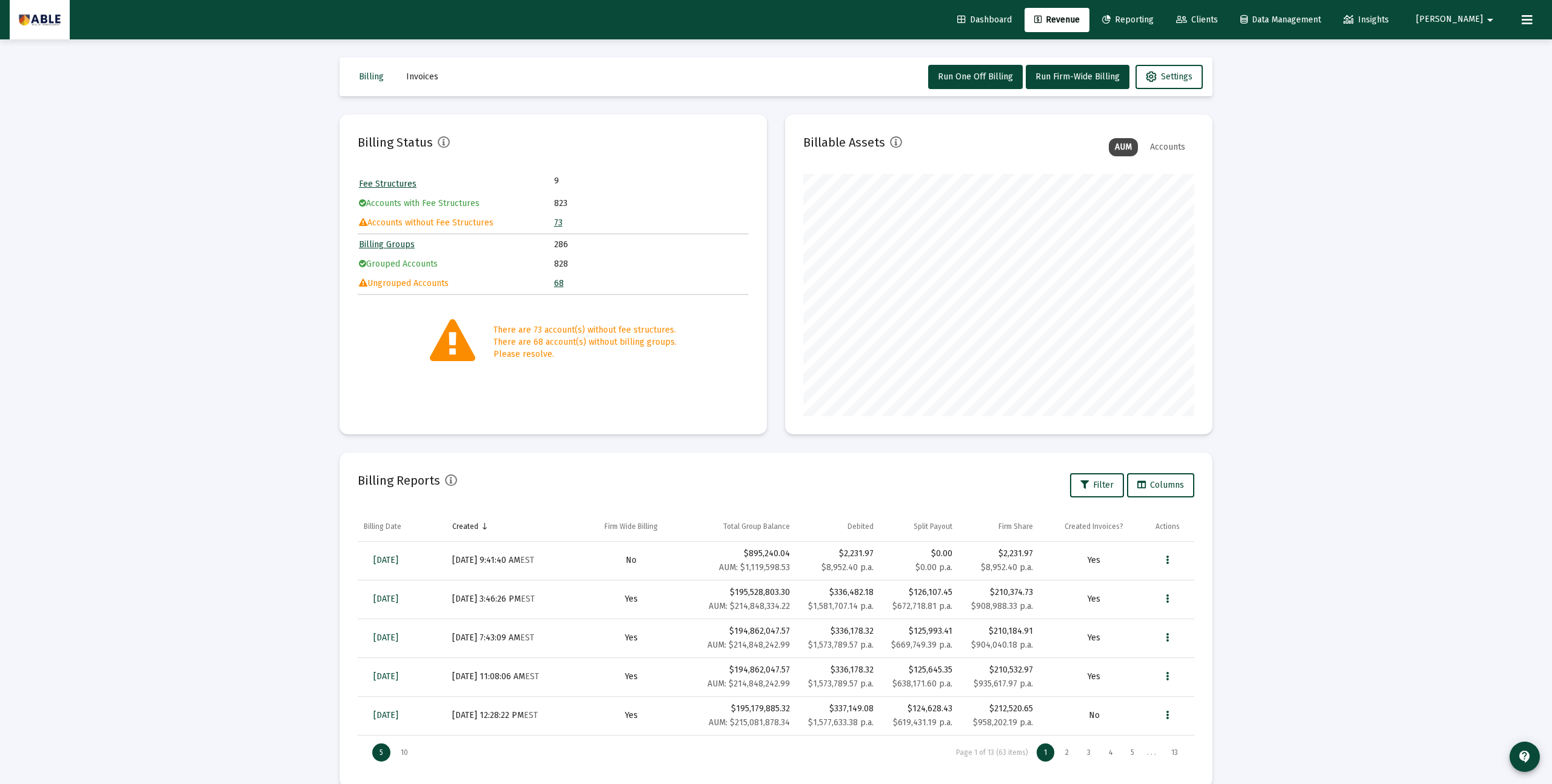
click at [557, 224] on link "73" at bounding box center [558, 222] width 8 height 10
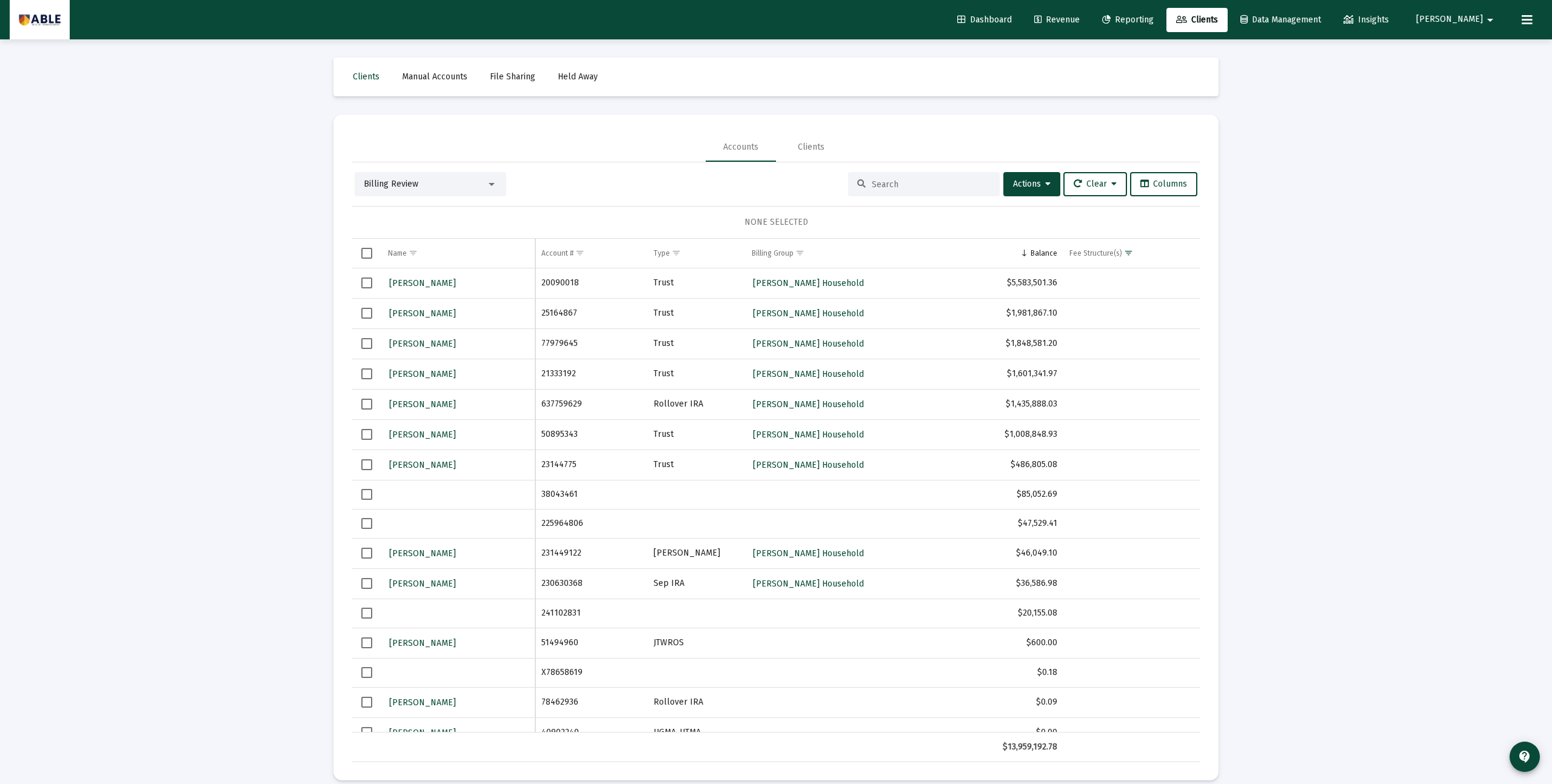
click at [366, 404] on span "Select row" at bounding box center [367, 405] width 11 height 11
drag, startPoint x: 368, startPoint y: 552, endPoint x: 366, endPoint y: 567, distance: 15.1
click at [368, 554] on span "Select row" at bounding box center [367, 553] width 11 height 11
drag, startPoint x: 365, startPoint y: 584, endPoint x: 404, endPoint y: 545, distance: 55.2
click at [365, 584] on span "Select row" at bounding box center [367, 584] width 11 height 11
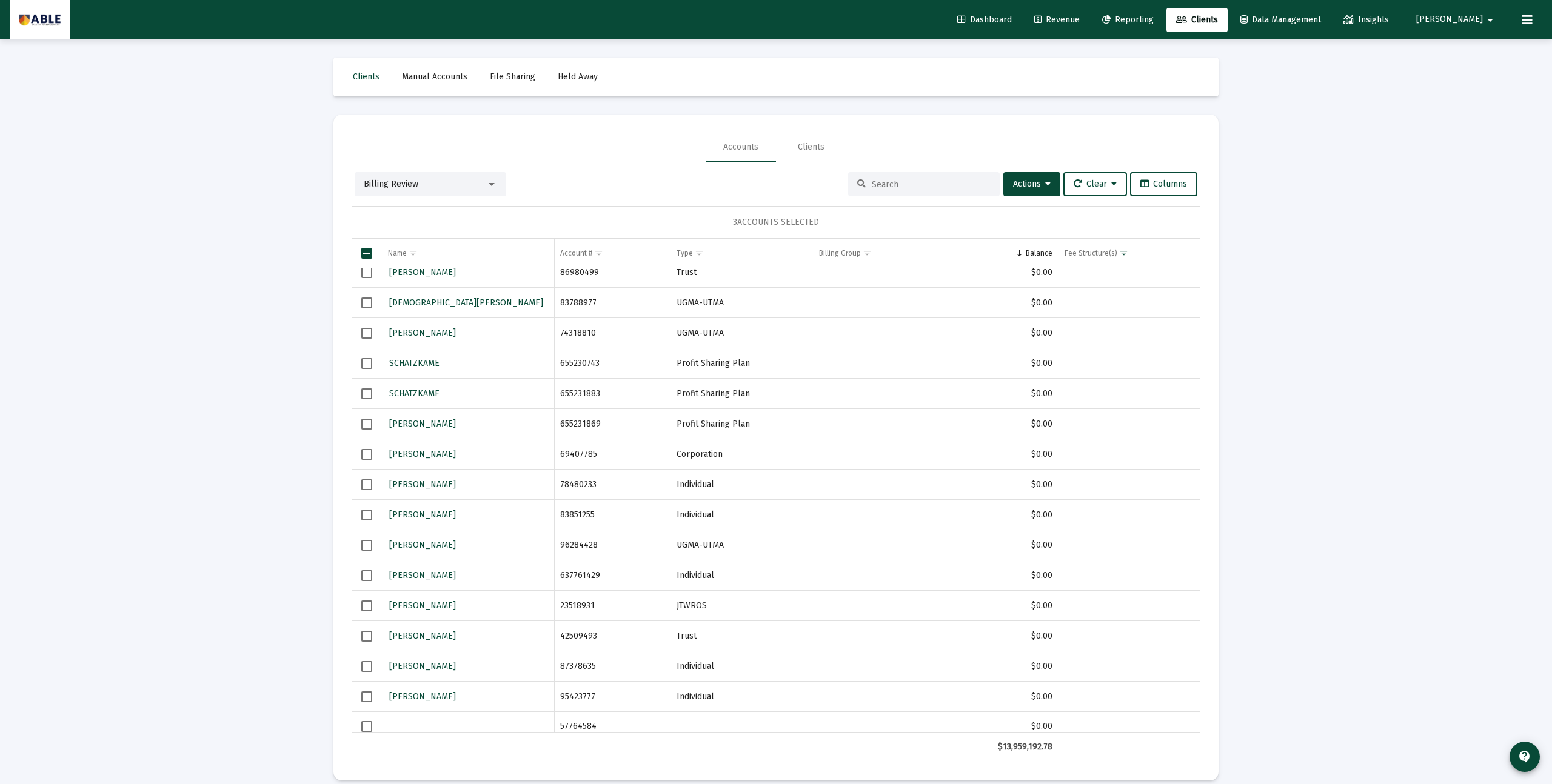
click at [366, 575] on span "Select row" at bounding box center [367, 576] width 11 height 11
click at [1019, 187] on span "Actions" at bounding box center [1032, 184] width 38 height 10
click at [1154, 275] on button "Assign Group" at bounding box center [1159, 274] width 72 height 29
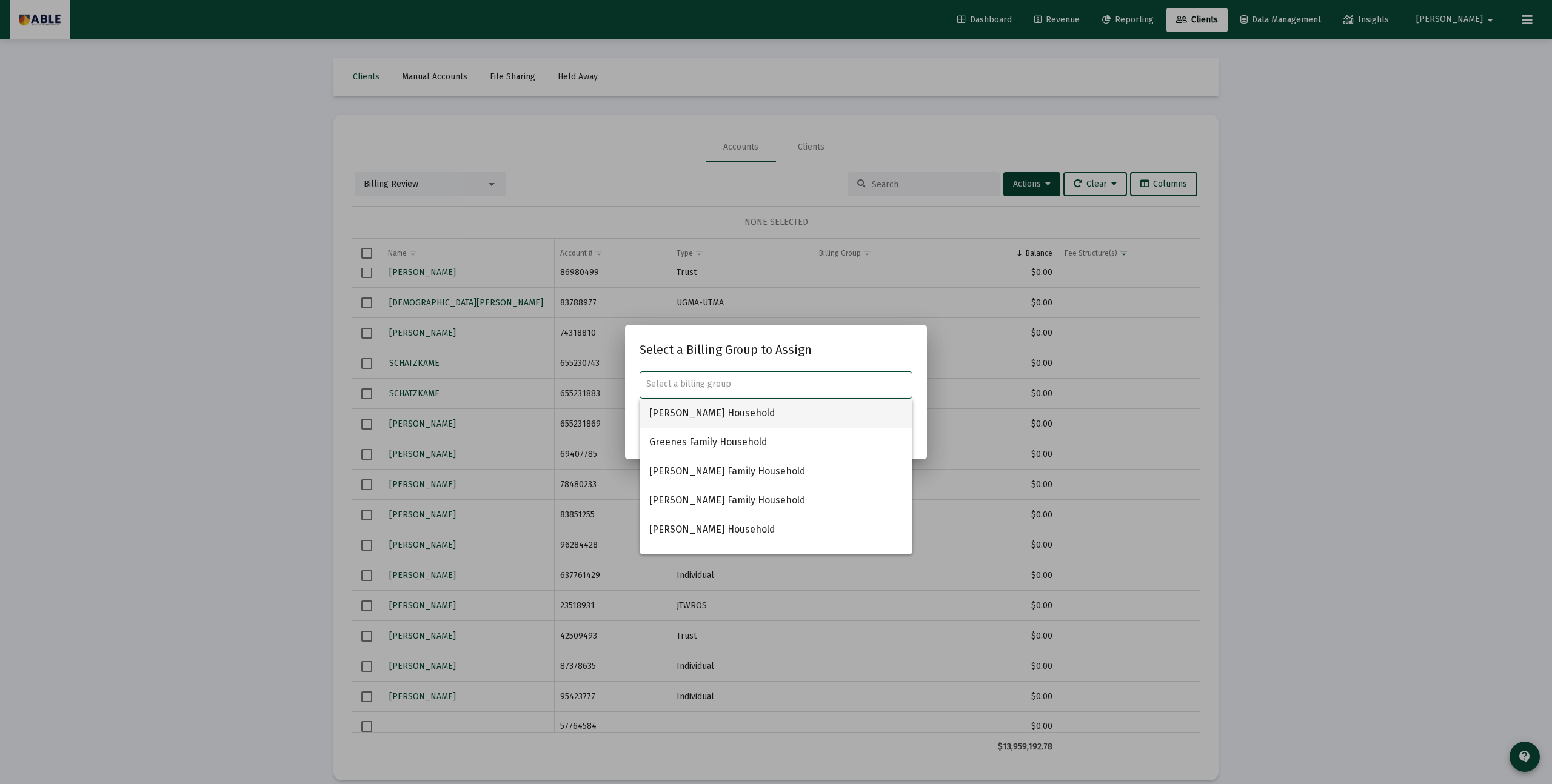
type input "k"
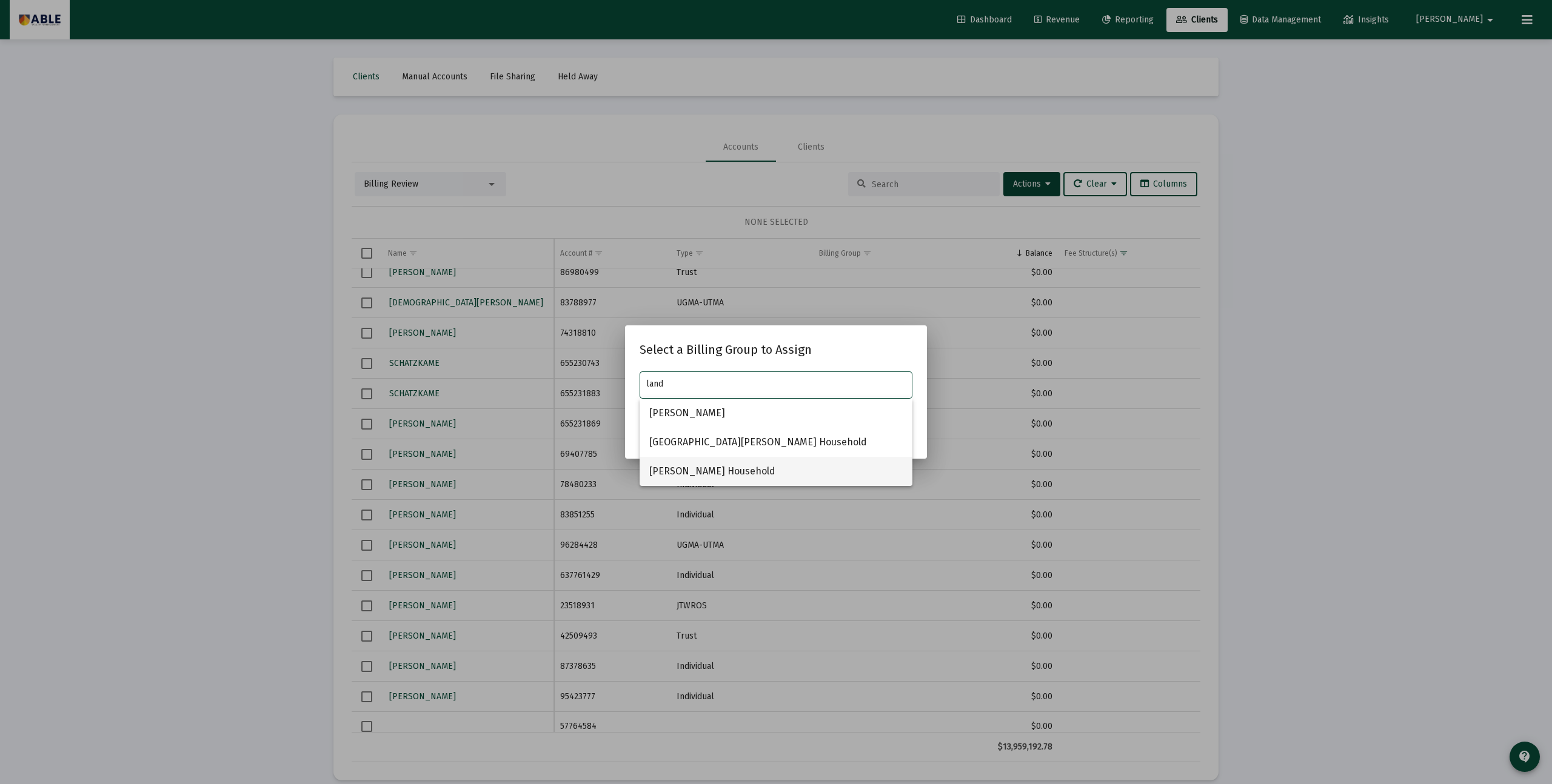
click at [767, 465] on span "Rachel Landsberg Household" at bounding box center [775, 471] width 253 height 29
type input "Rachel Landsberg Household"
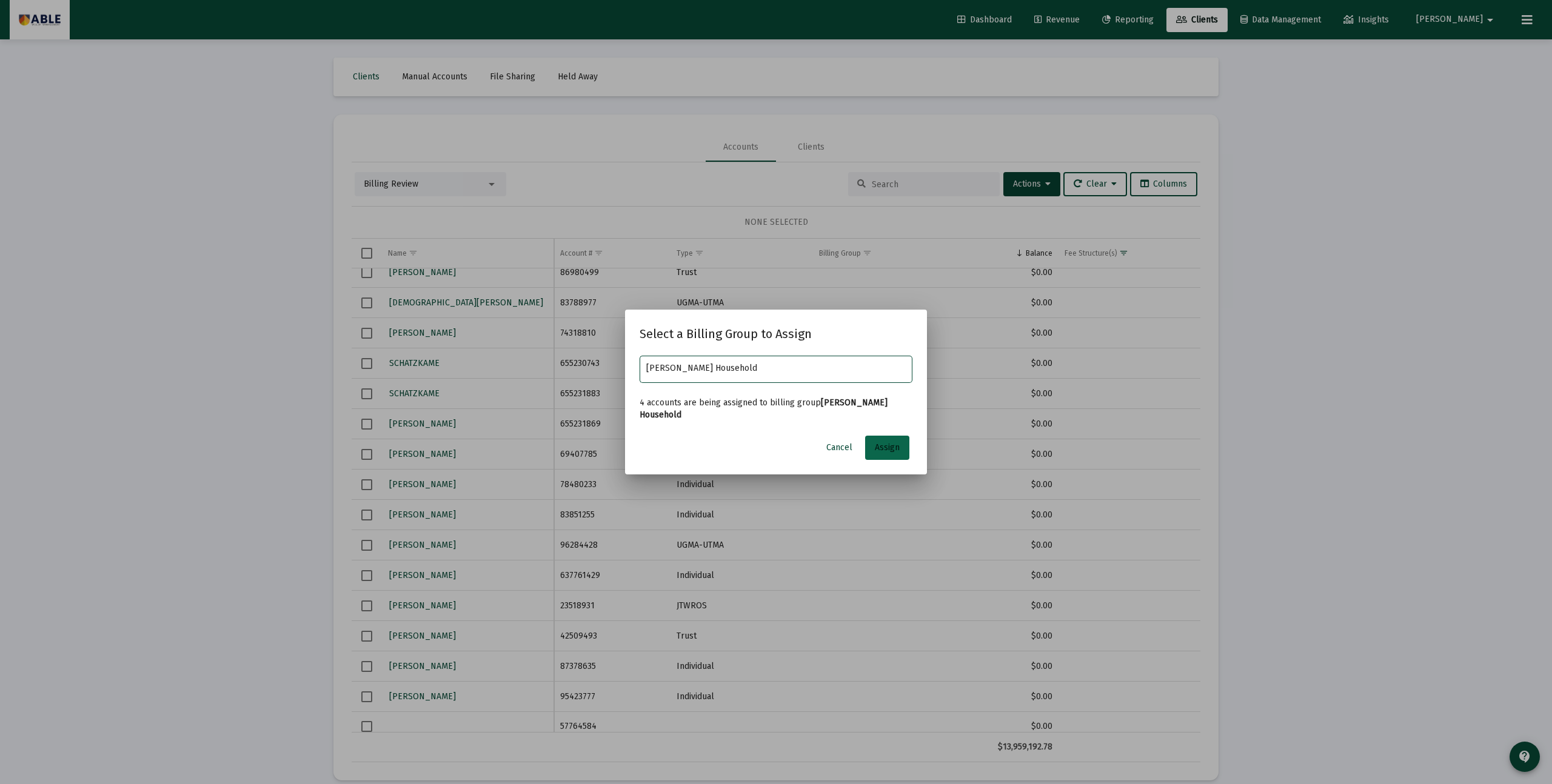
click at [889, 448] on span "Assign" at bounding box center [887, 447] width 24 height 10
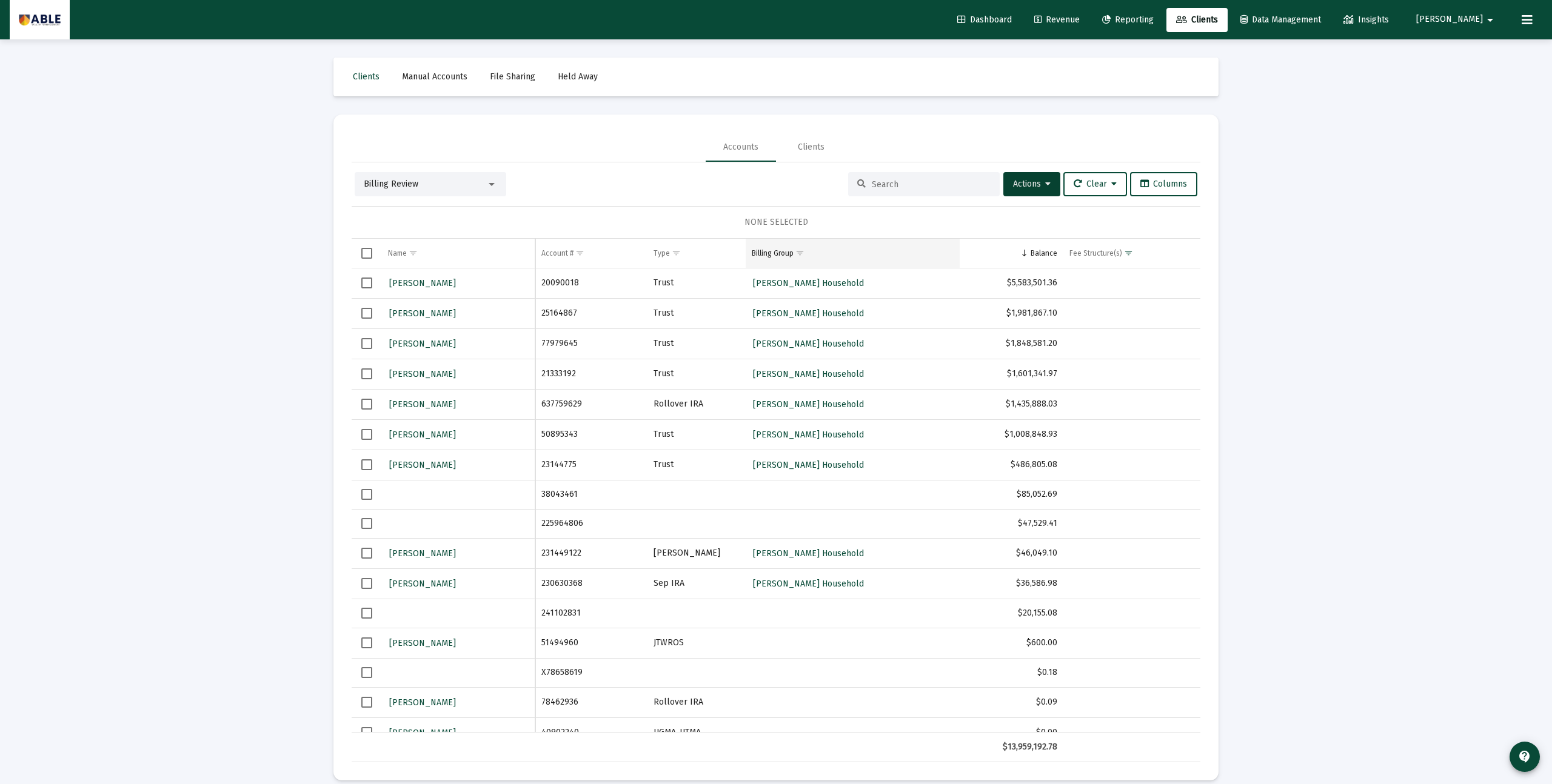
click at [770, 248] on div "Billing Group" at bounding box center [772, 253] width 41 height 9
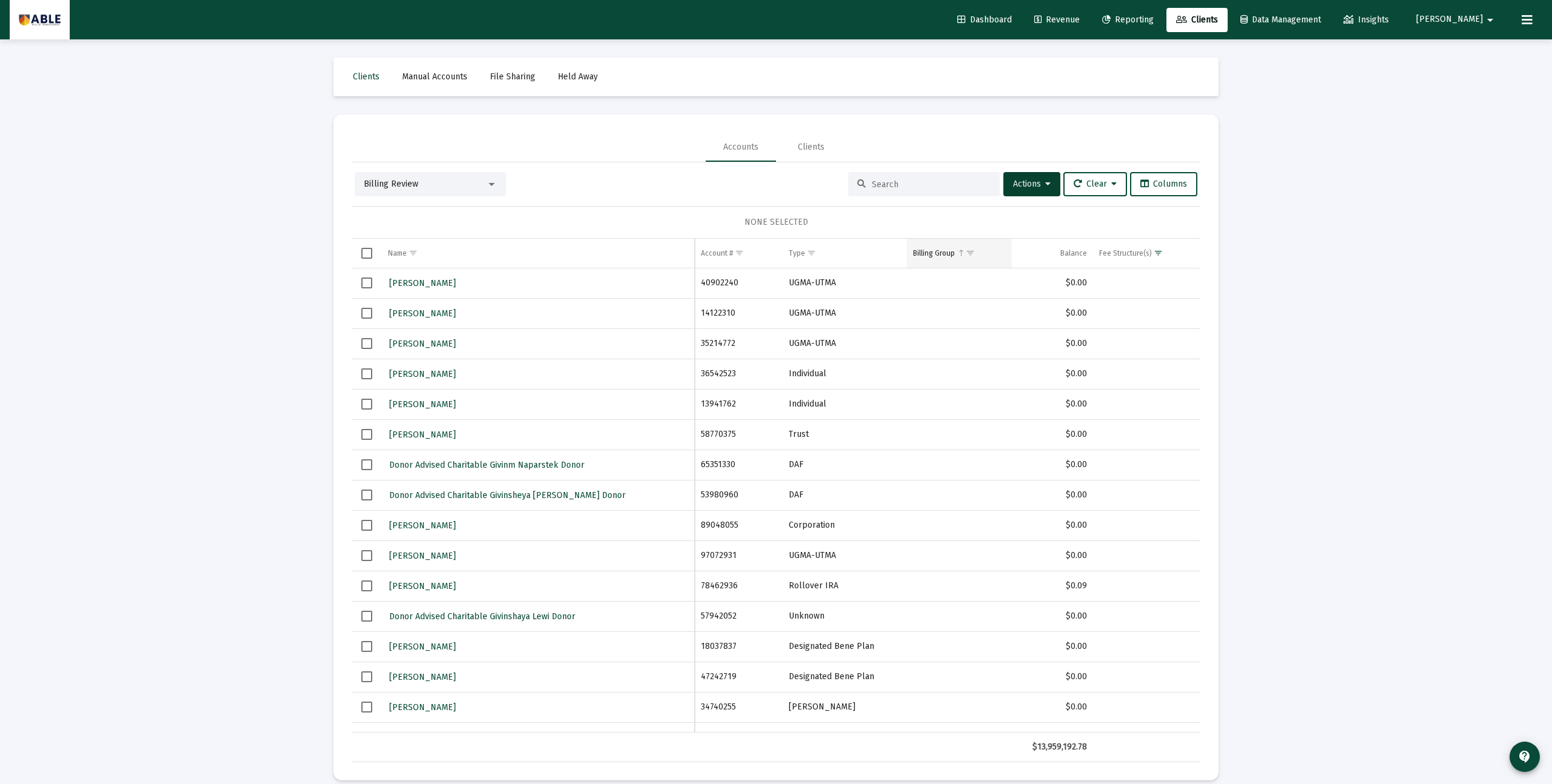
click at [935, 249] on div "Billing Group" at bounding box center [933, 253] width 41 height 9
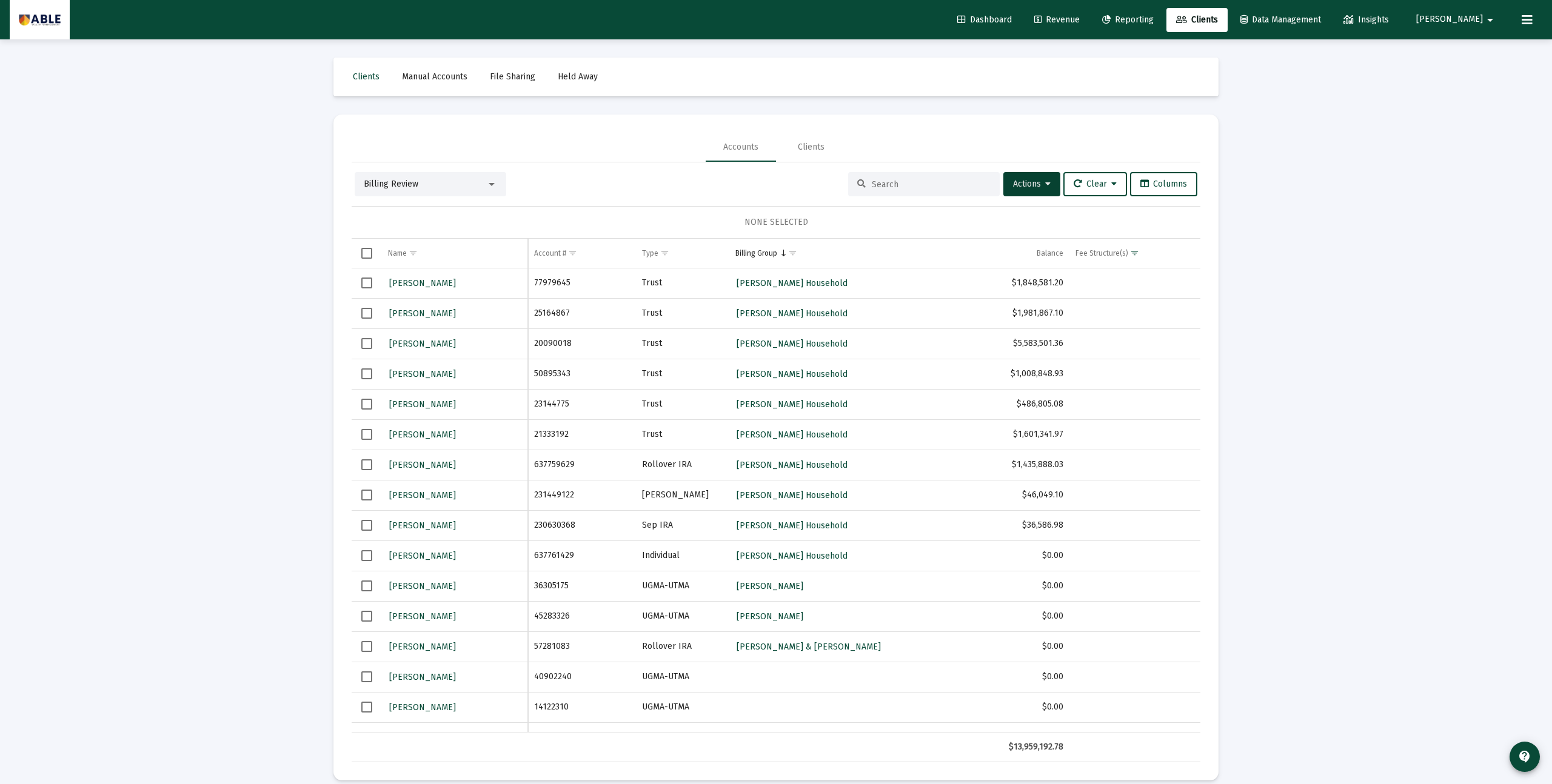
click at [364, 462] on span "Select row" at bounding box center [367, 465] width 11 height 11
click at [362, 492] on span "Select row" at bounding box center [367, 495] width 11 height 11
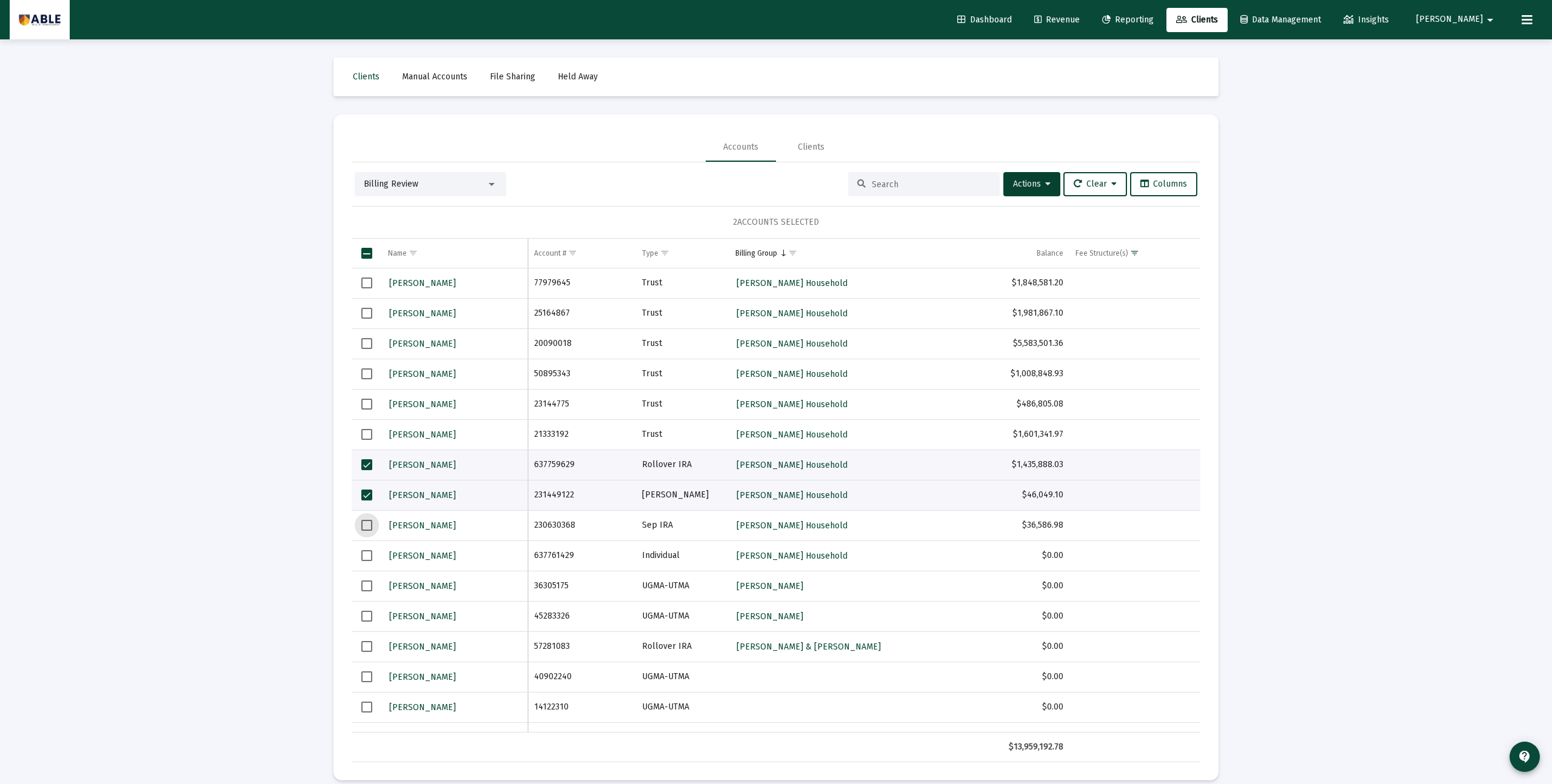
drag, startPoint x: 364, startPoint y: 525, endPoint x: 366, endPoint y: 540, distance: 15.1
click at [365, 529] on span "Select row" at bounding box center [367, 525] width 11 height 11
drag, startPoint x: 366, startPoint y: 559, endPoint x: 373, endPoint y: 560, distance: 7.1
click at [368, 559] on span "Select row" at bounding box center [367, 556] width 11 height 11
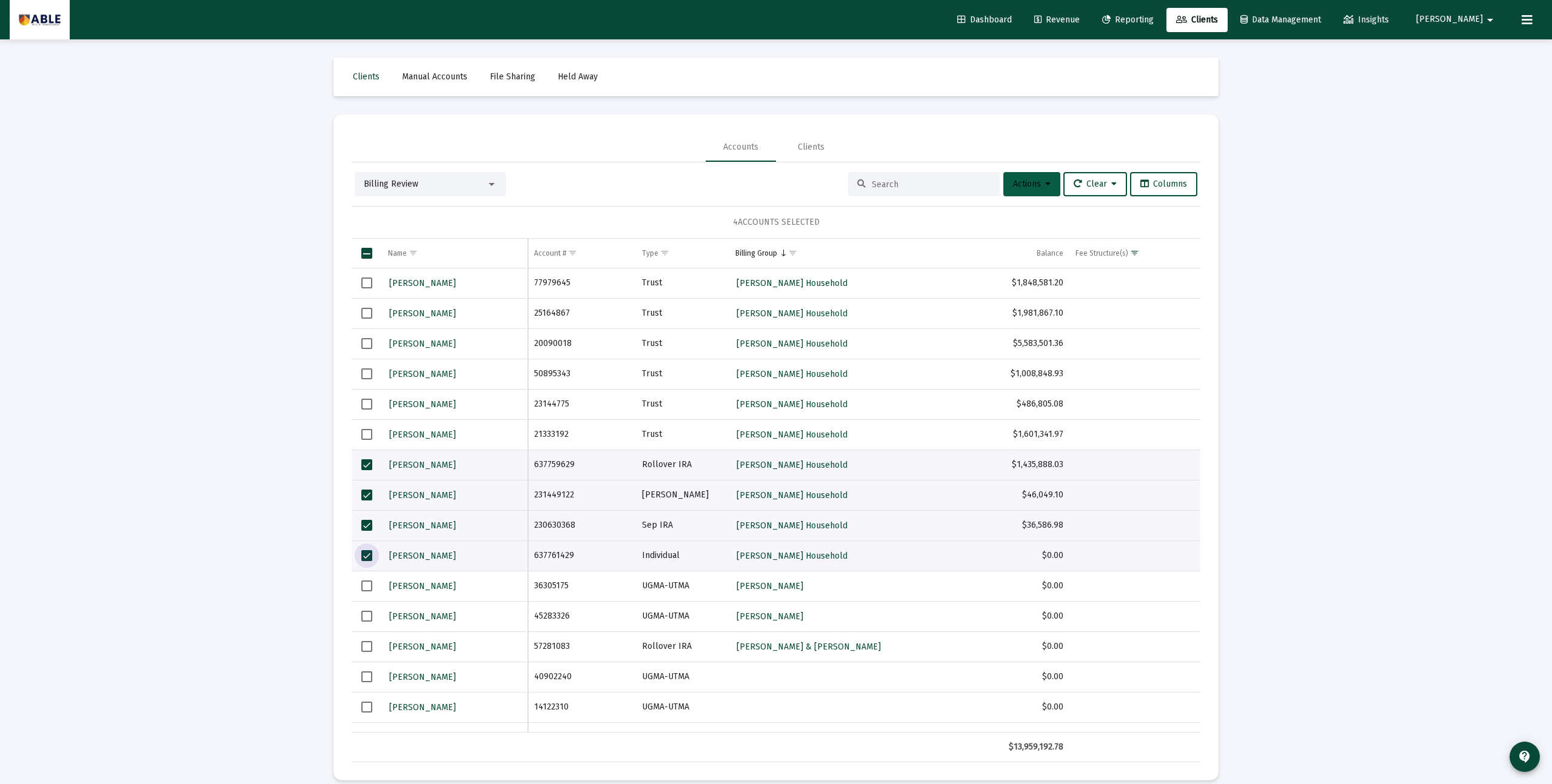
click at [1031, 184] on span "Actions" at bounding box center [1032, 184] width 38 height 10
click at [1030, 339] on button "Map to Household" at bounding box center [1060, 331] width 129 height 29
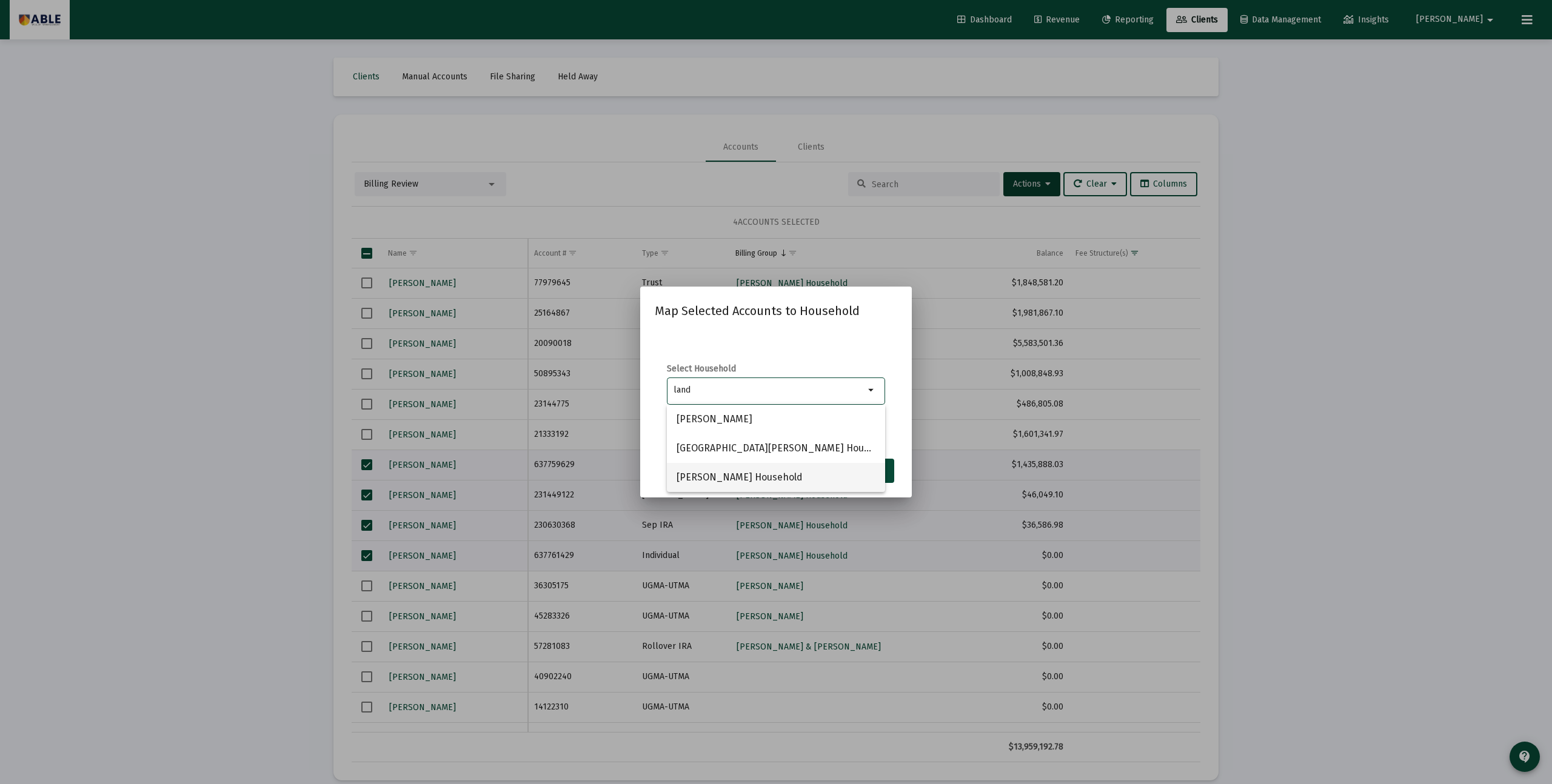
click at [736, 479] on span "Rachel Landsberg Household" at bounding box center [775, 477] width 199 height 29
type input "Rachel Landsberg Household"
click at [881, 475] on button "Save" at bounding box center [874, 471] width 39 height 24
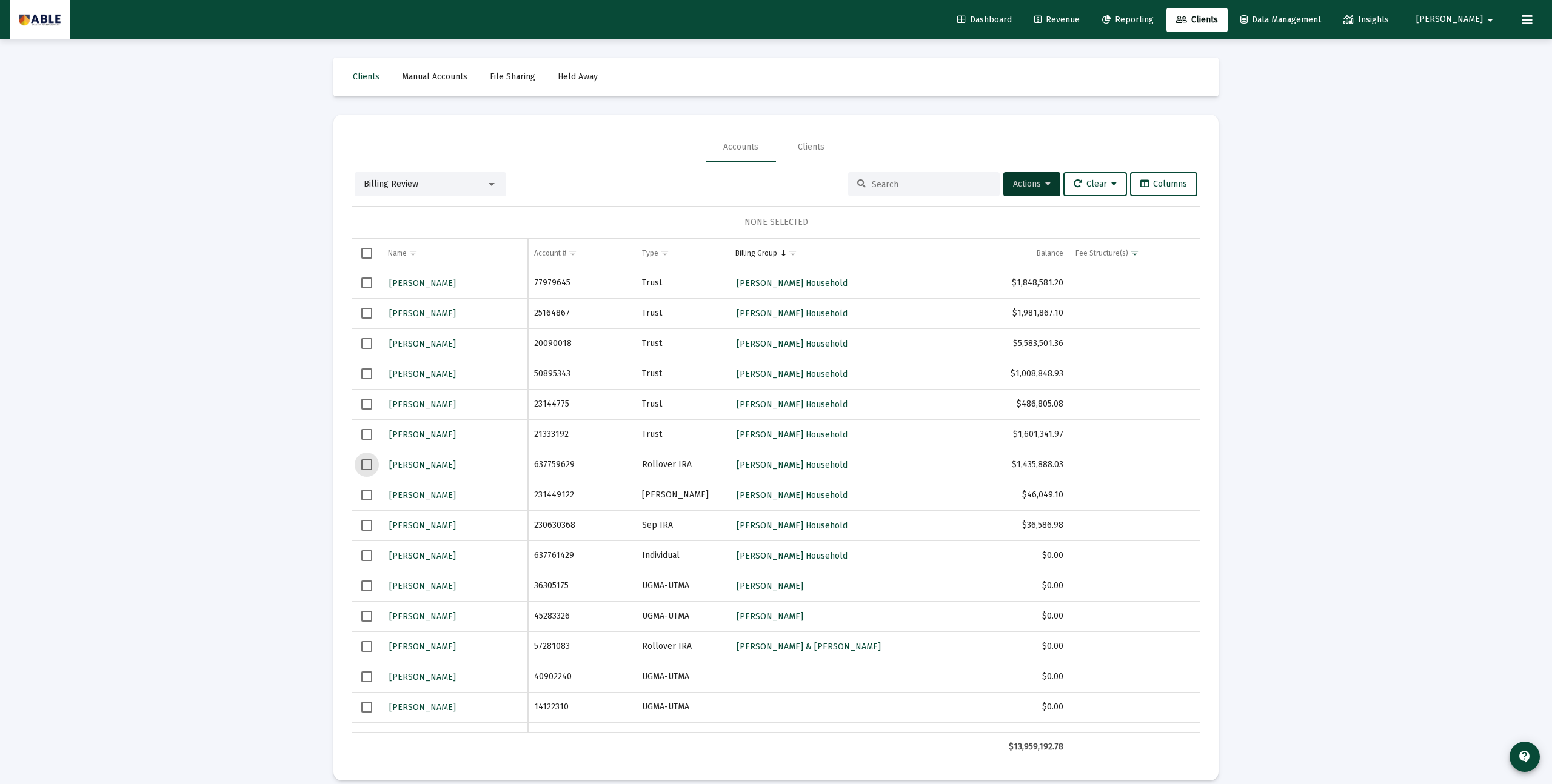
drag, startPoint x: 366, startPoint y: 461, endPoint x: 370, endPoint y: 471, distance: 10.8
click at [366, 462] on span "Select row" at bounding box center [367, 465] width 11 height 11
drag, startPoint x: 362, startPoint y: 501, endPoint x: 364, endPoint y: 507, distance: 6.3
click at [362, 502] on td "Data grid" at bounding box center [366, 495] width 30 height 30
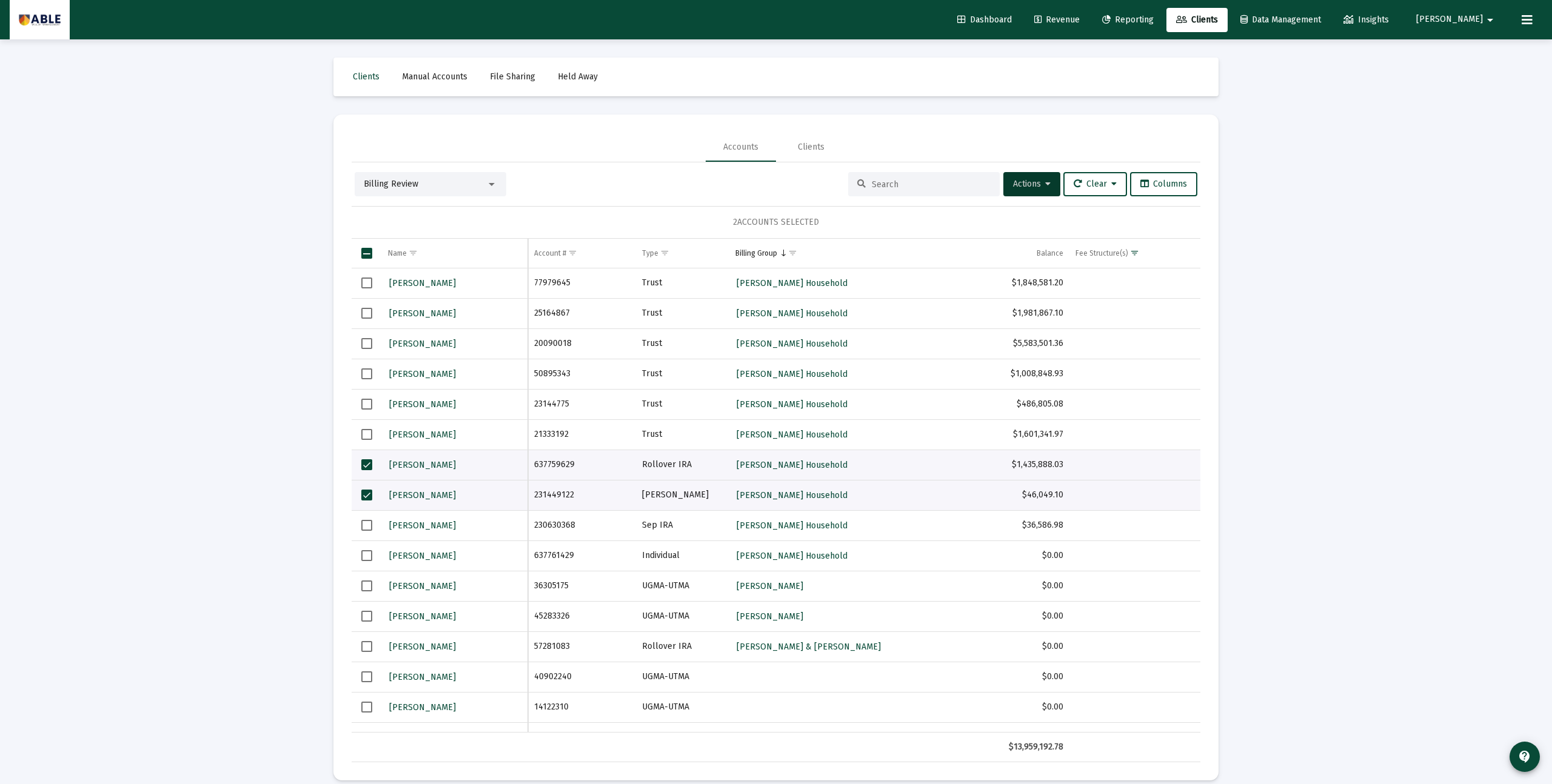
click at [363, 529] on span "Select row" at bounding box center [367, 525] width 11 height 11
drag, startPoint x: 365, startPoint y: 555, endPoint x: 372, endPoint y: 554, distance: 7.1
click at [366, 555] on span "Select row" at bounding box center [367, 556] width 11 height 11
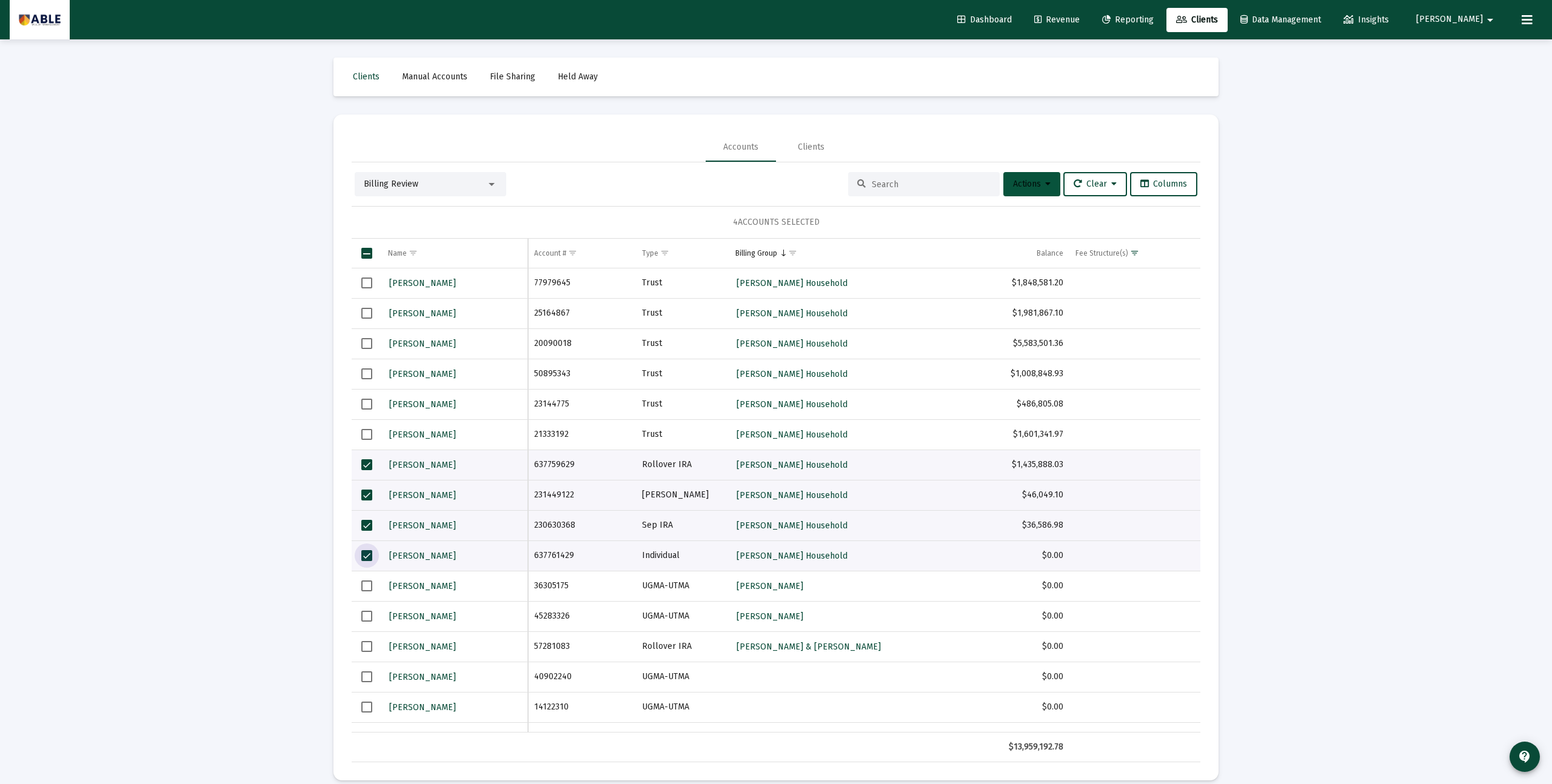
click at [1024, 181] on span "Actions" at bounding box center [1032, 184] width 38 height 10
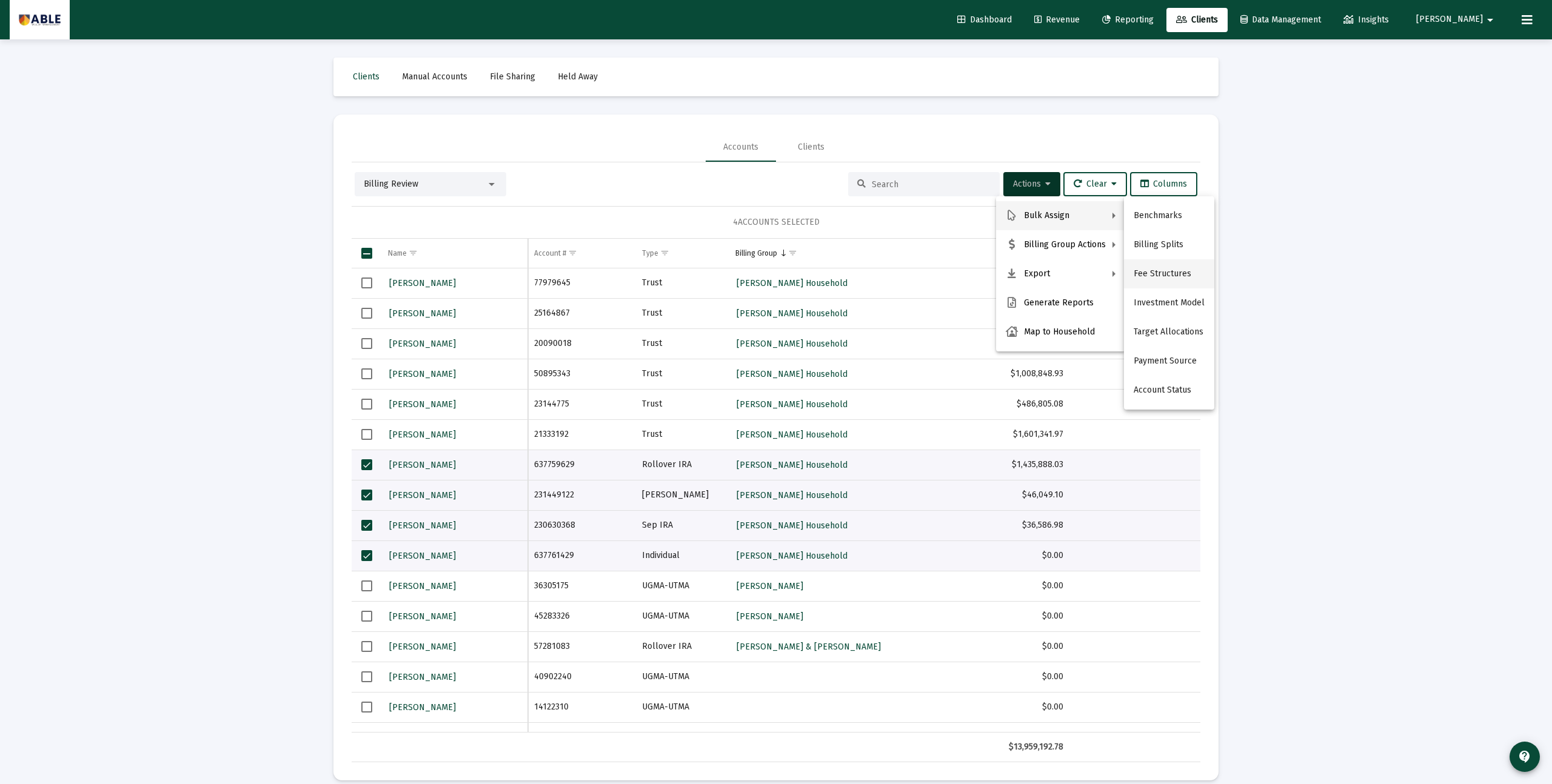
click at [1168, 279] on button "Fee Structures" at bounding box center [1169, 274] width 90 height 29
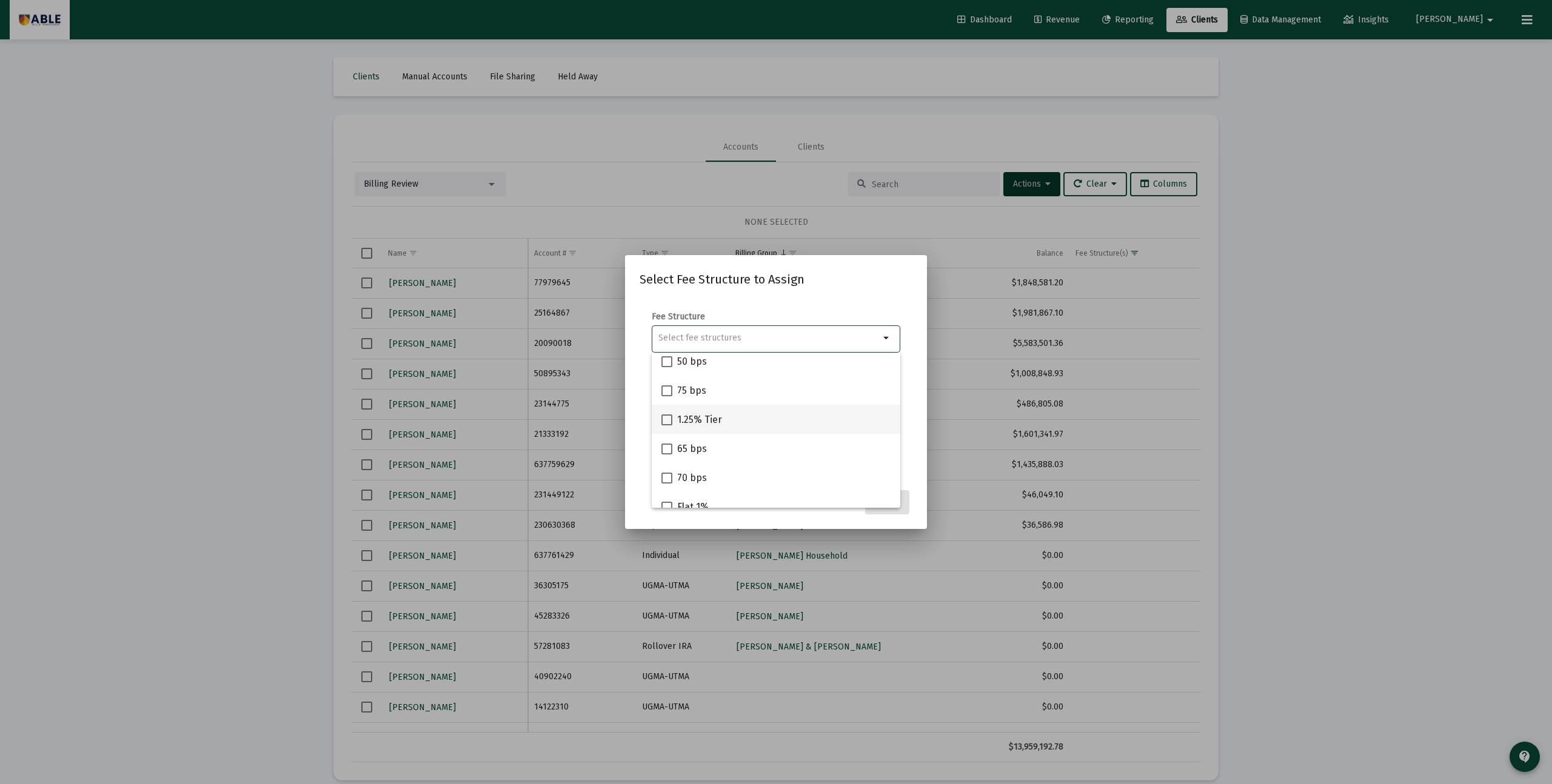
scroll to position [94, 0]
click at [702, 418] on span "1.25% Tier" at bounding box center [700, 419] width 45 height 14
click at [667, 424] on input "1.25% Tier" at bounding box center [666, 424] width 1 height 1
checkbox input "true"
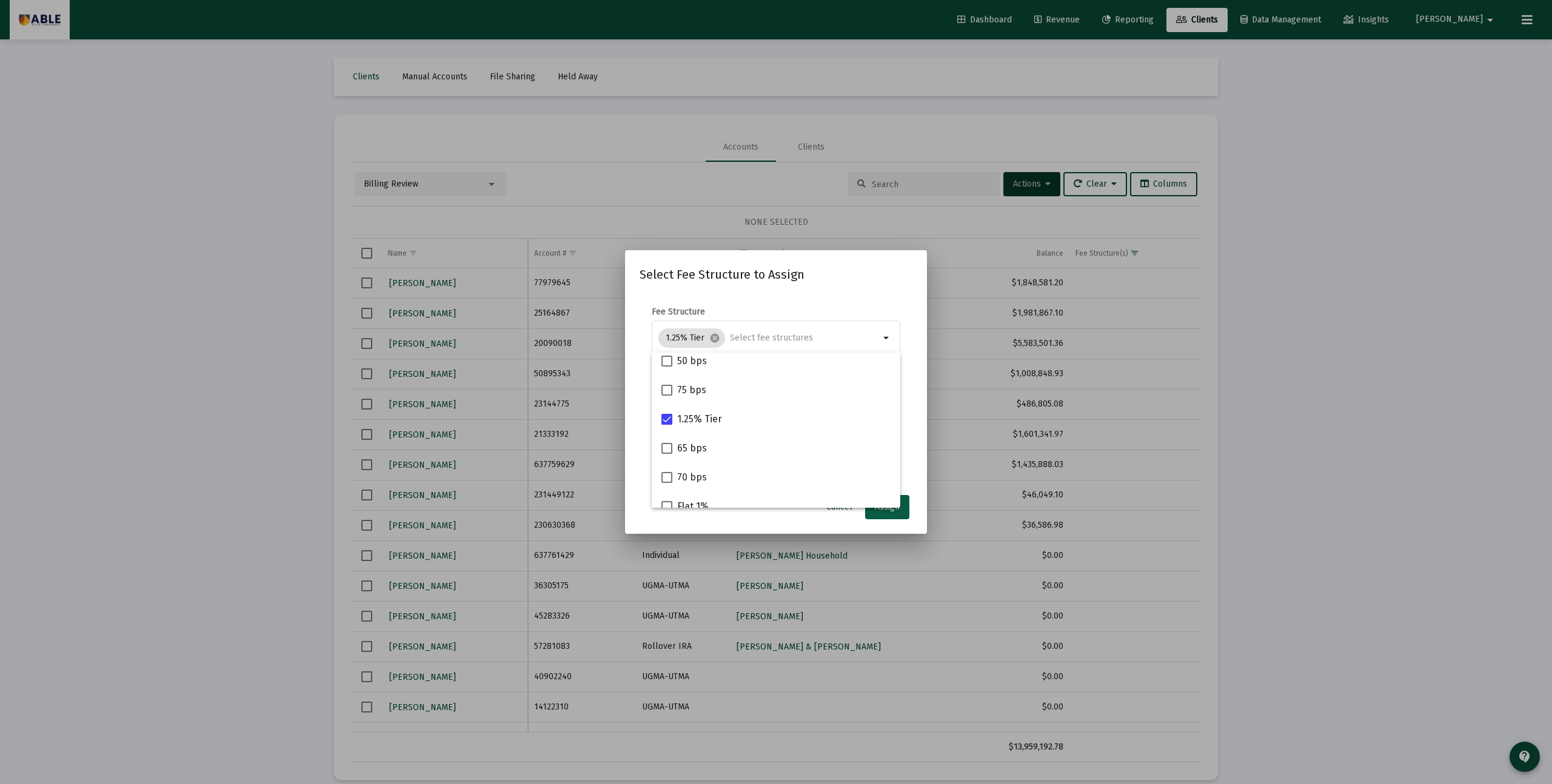
click at [893, 511] on span "Assign" at bounding box center [887, 506] width 24 height 10
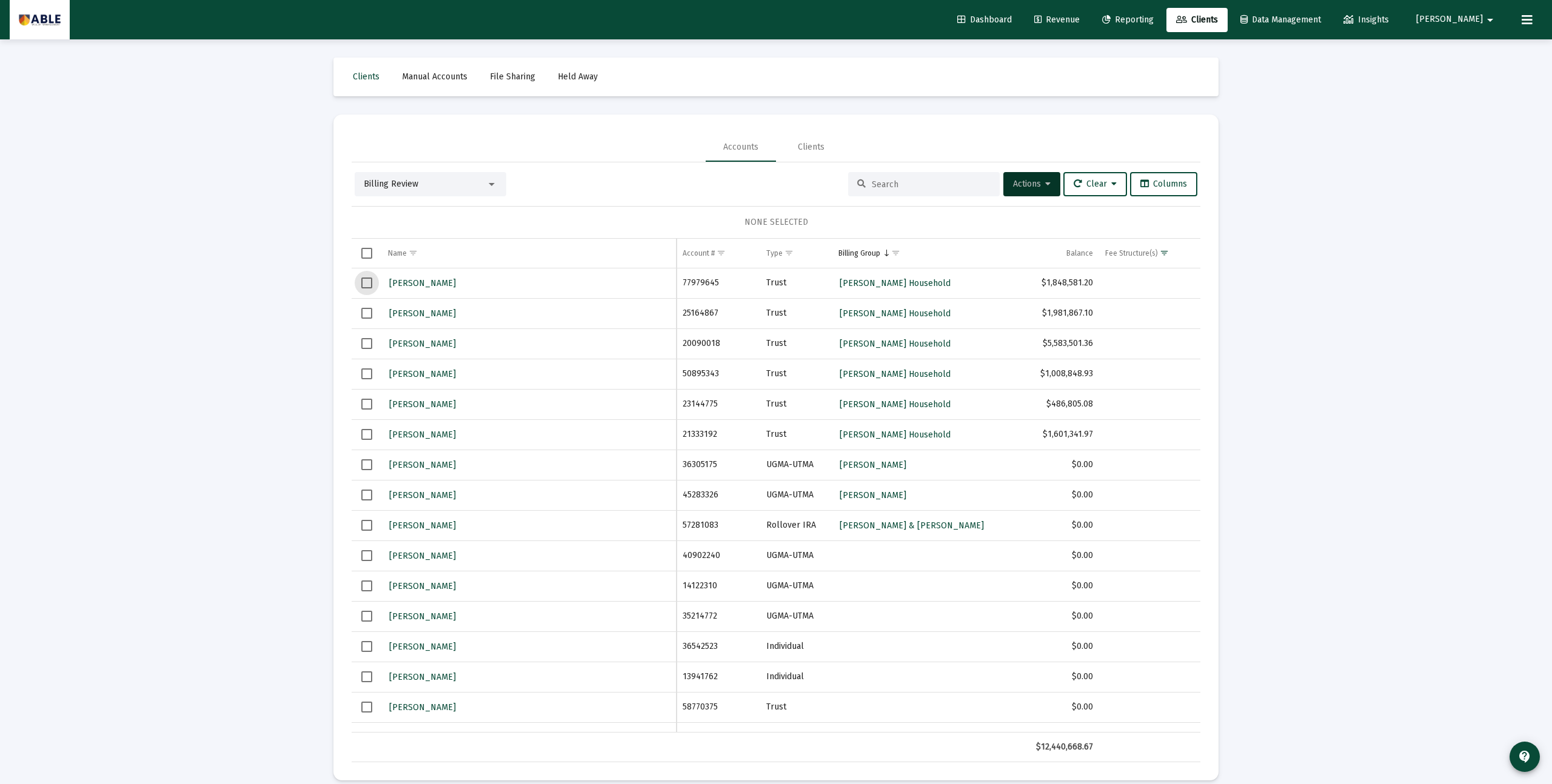
scroll to position [2, 0]
drag, startPoint x: 363, startPoint y: 280, endPoint x: 366, endPoint y: 296, distance: 16.3
click at [364, 281] on span "Select row" at bounding box center [367, 281] width 11 height 11
click at [370, 315] on span "Select row" at bounding box center [367, 312] width 11 height 11
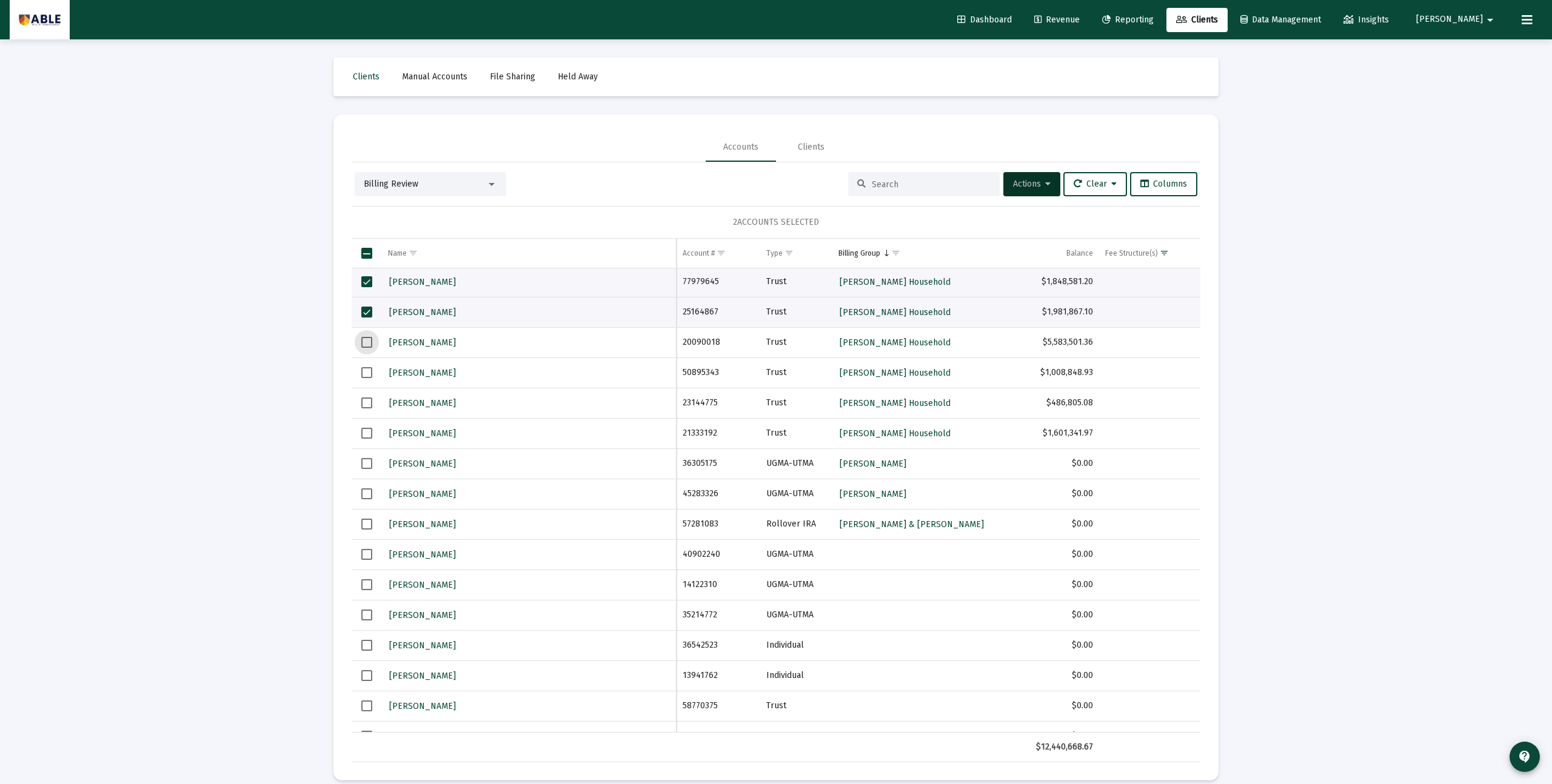
click at [365, 346] on span "Select row" at bounding box center [367, 343] width 11 height 11
drag, startPoint x: 366, startPoint y: 378, endPoint x: 368, endPoint y: 389, distance: 11.2
click at [366, 378] on span "Select row" at bounding box center [367, 373] width 11 height 11
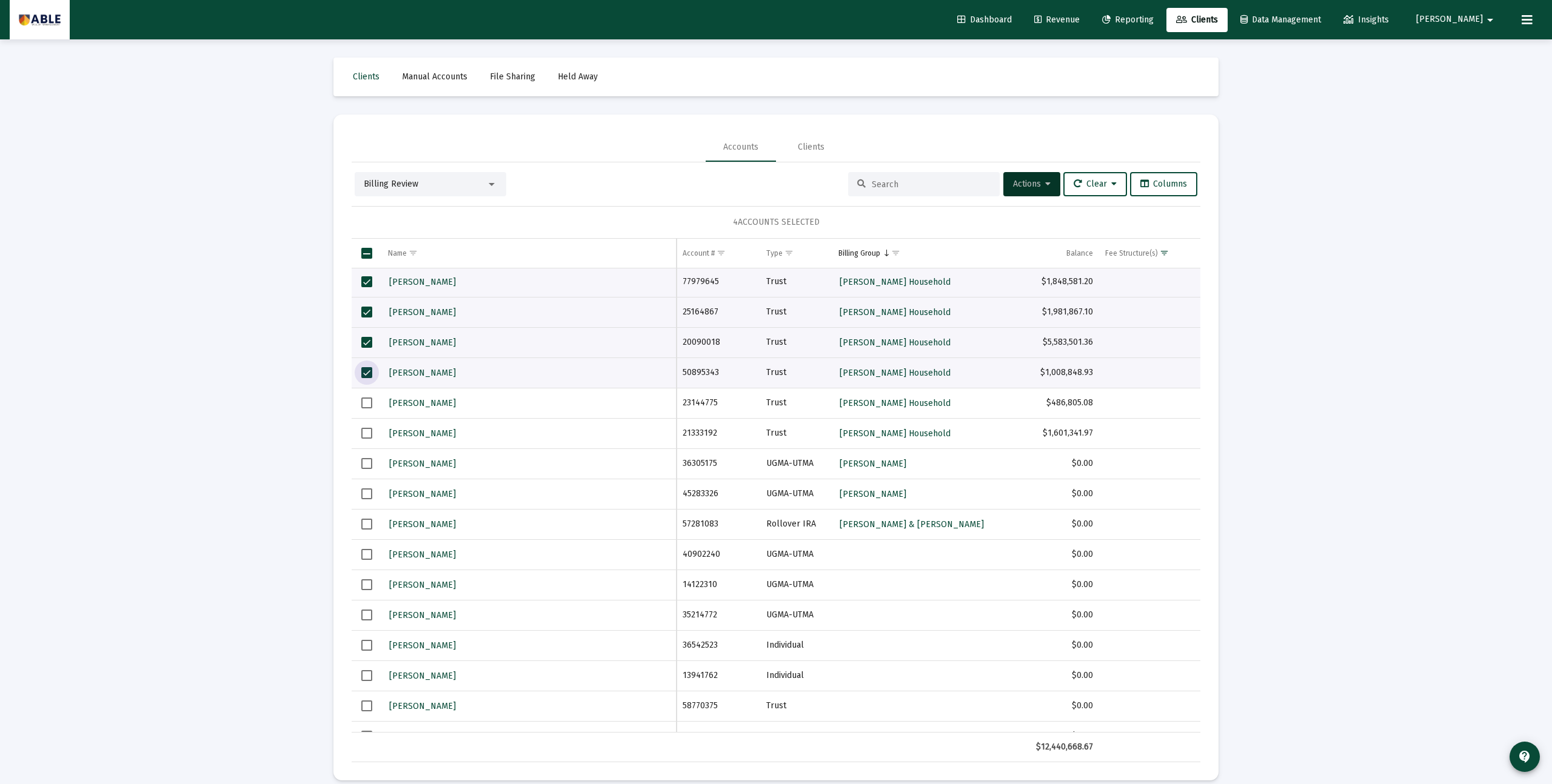
click at [366, 406] on span "Select row" at bounding box center [367, 403] width 11 height 11
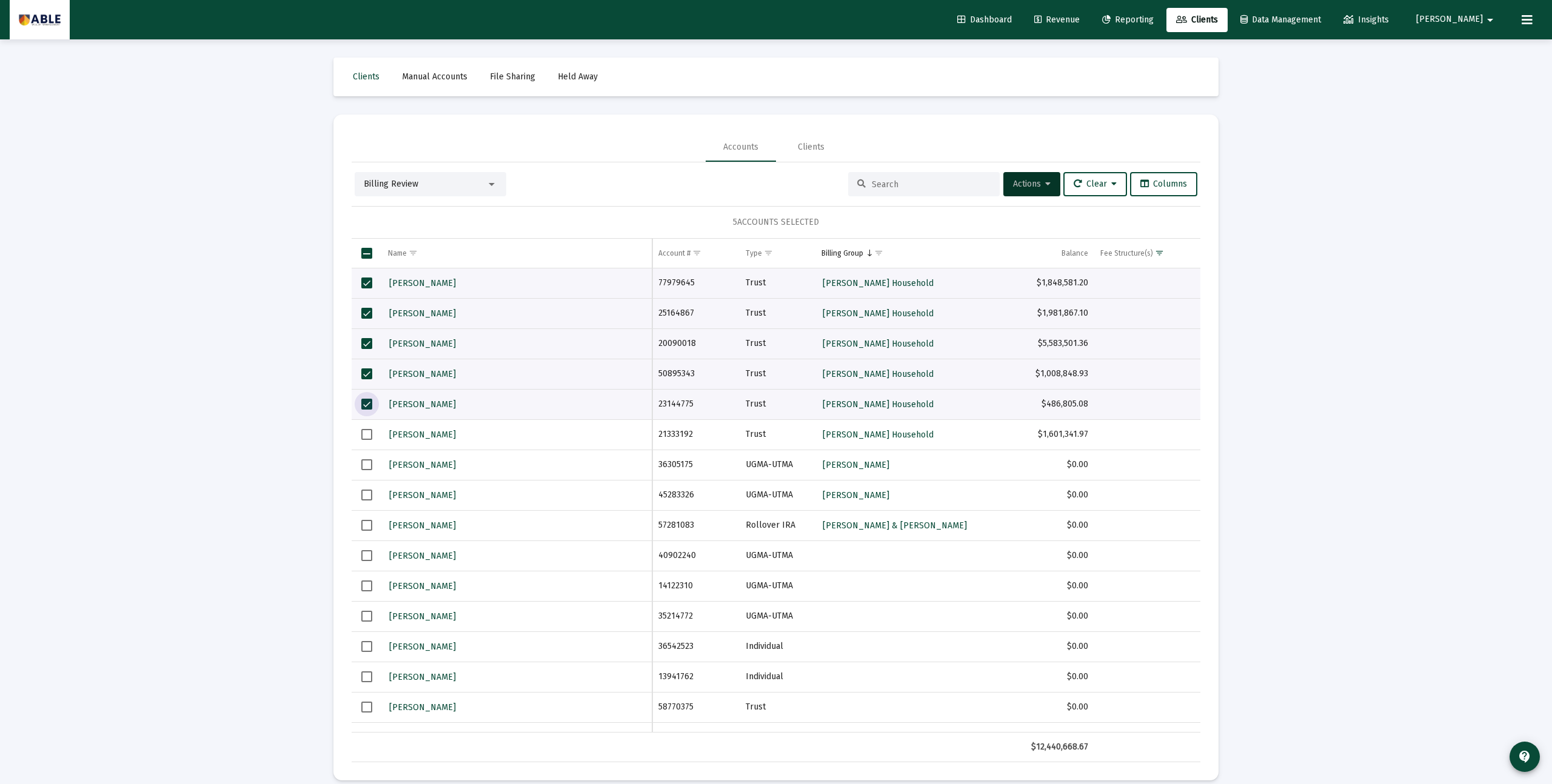
click at [365, 432] on span "Select row" at bounding box center [367, 435] width 11 height 11
click at [1023, 184] on span "Actions" at bounding box center [1032, 184] width 38 height 10
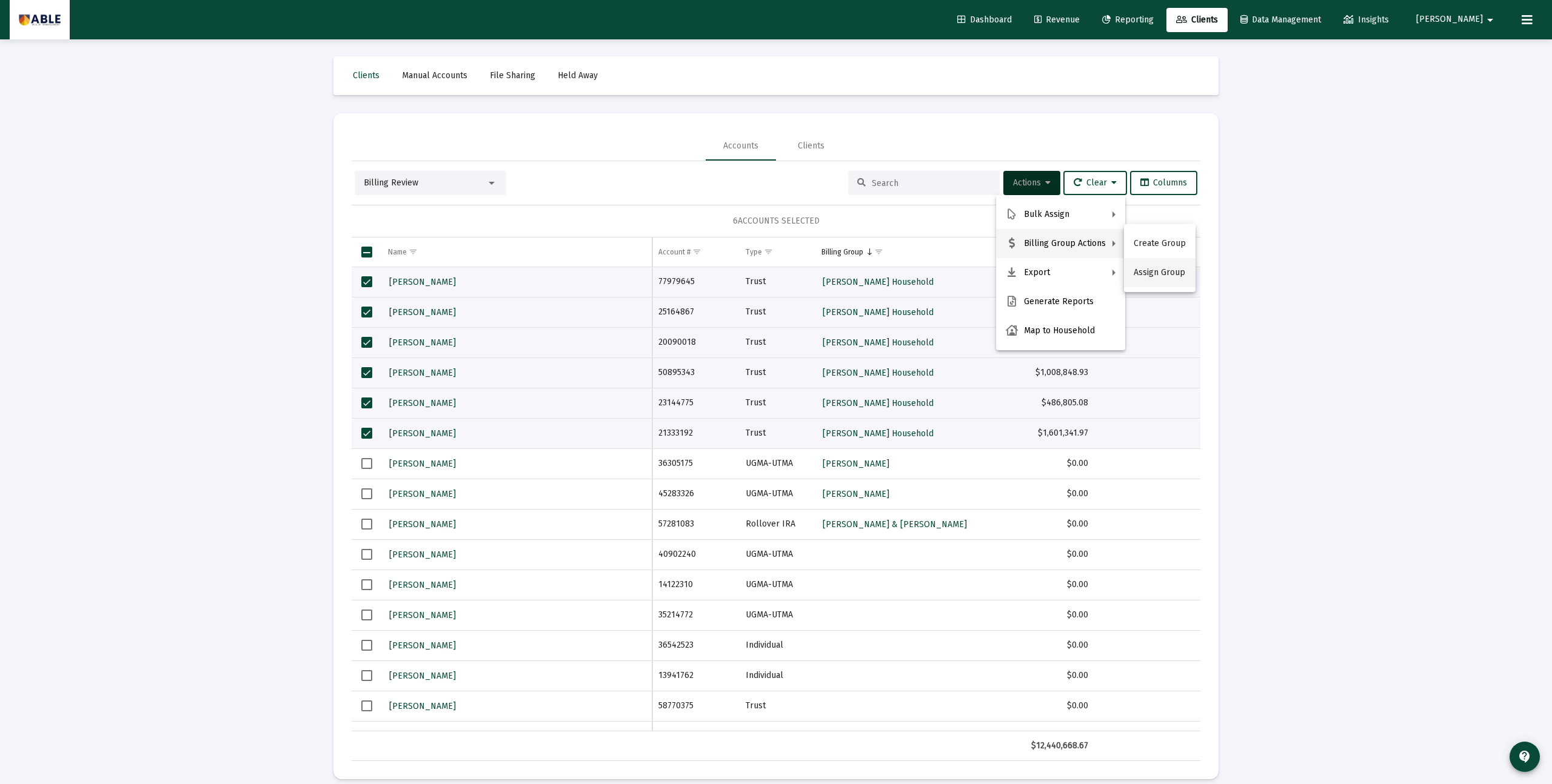
scroll to position [3, 0]
click at [1174, 272] on button "Assign Group" at bounding box center [1159, 271] width 72 height 29
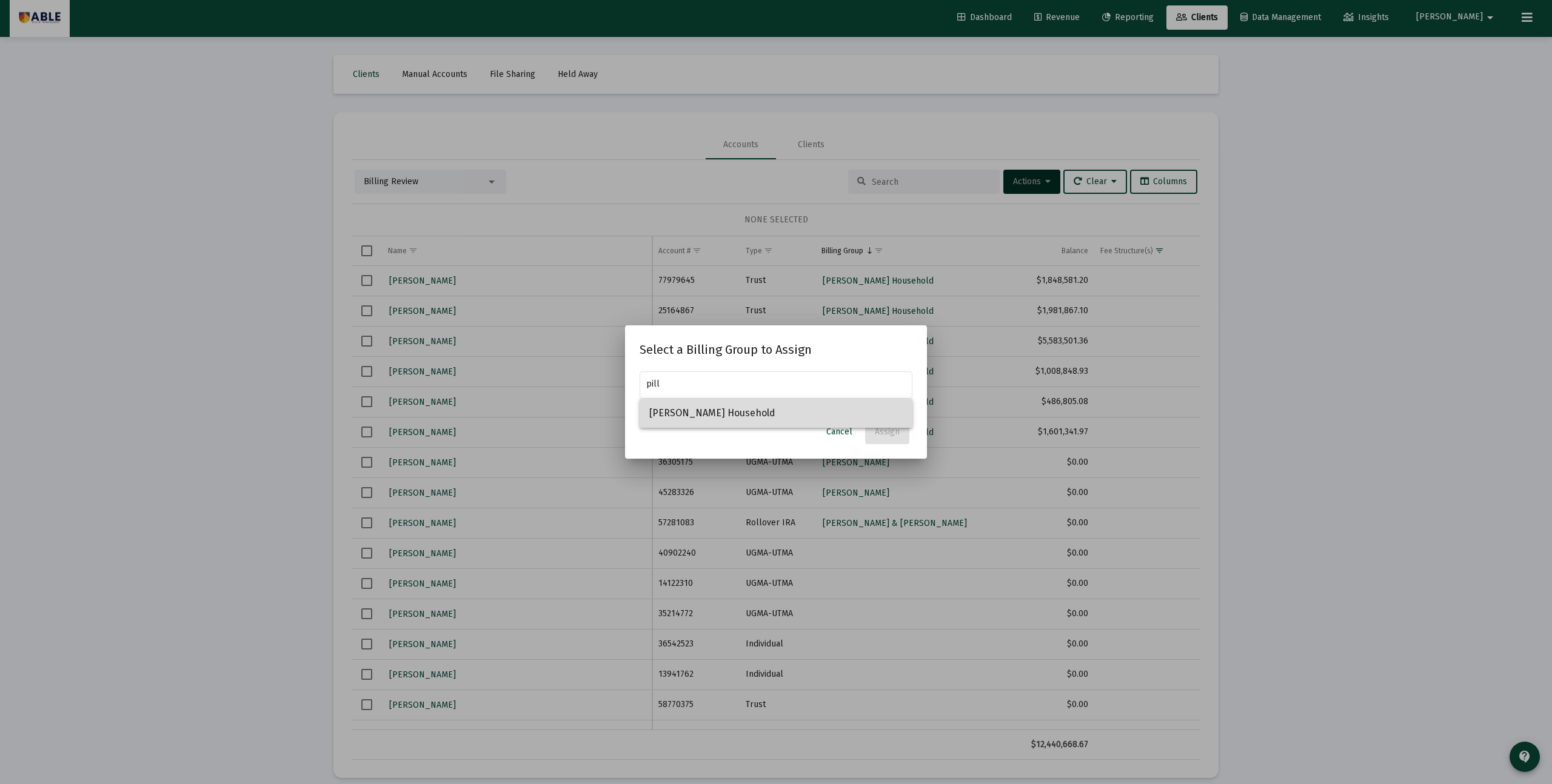
click at [784, 412] on span "Piller, Betzalel Household" at bounding box center [775, 413] width 253 height 29
type input "Piller, Betzalel Household"
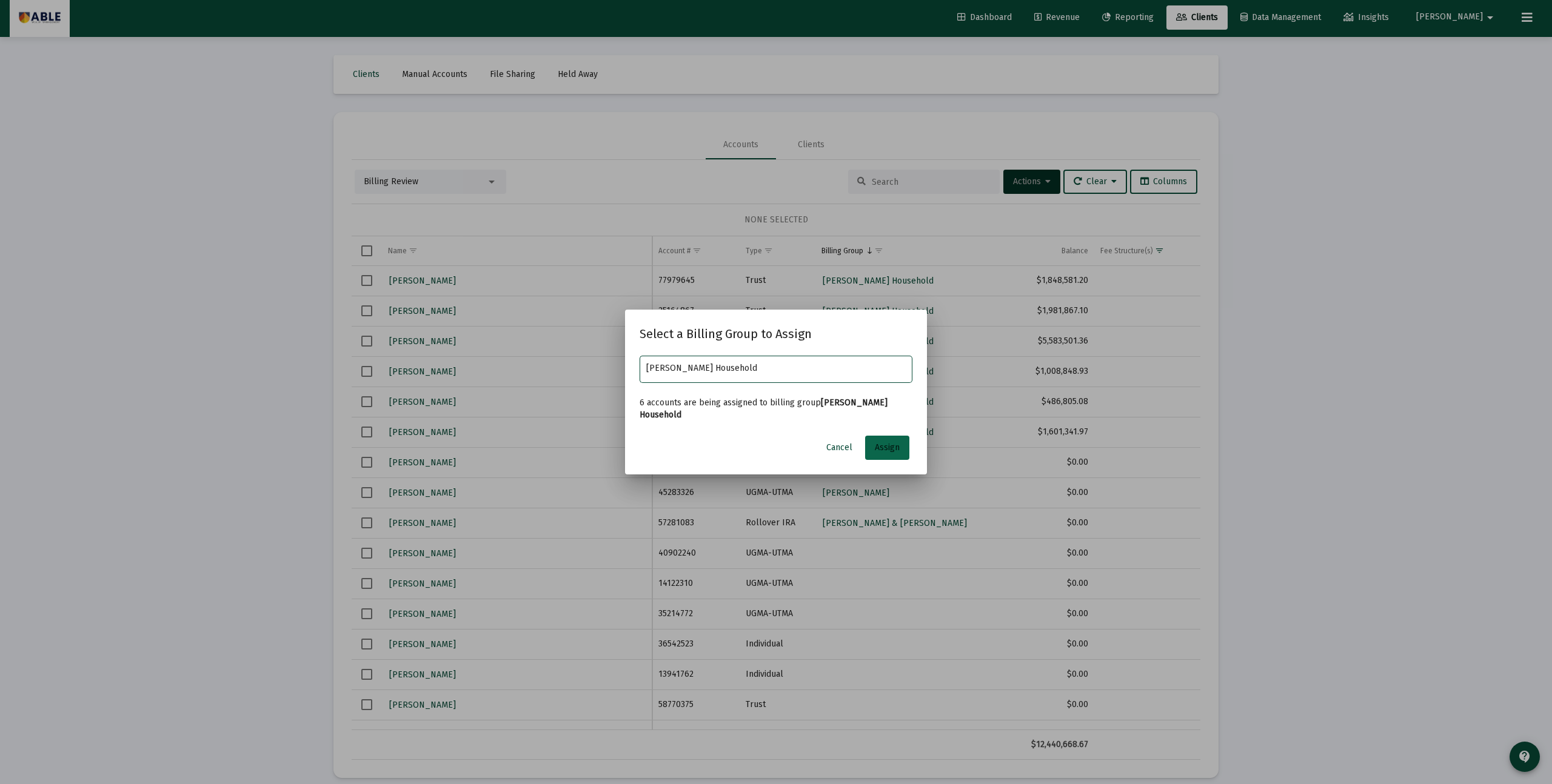
click at [895, 440] on button "Assign" at bounding box center [887, 448] width 44 height 24
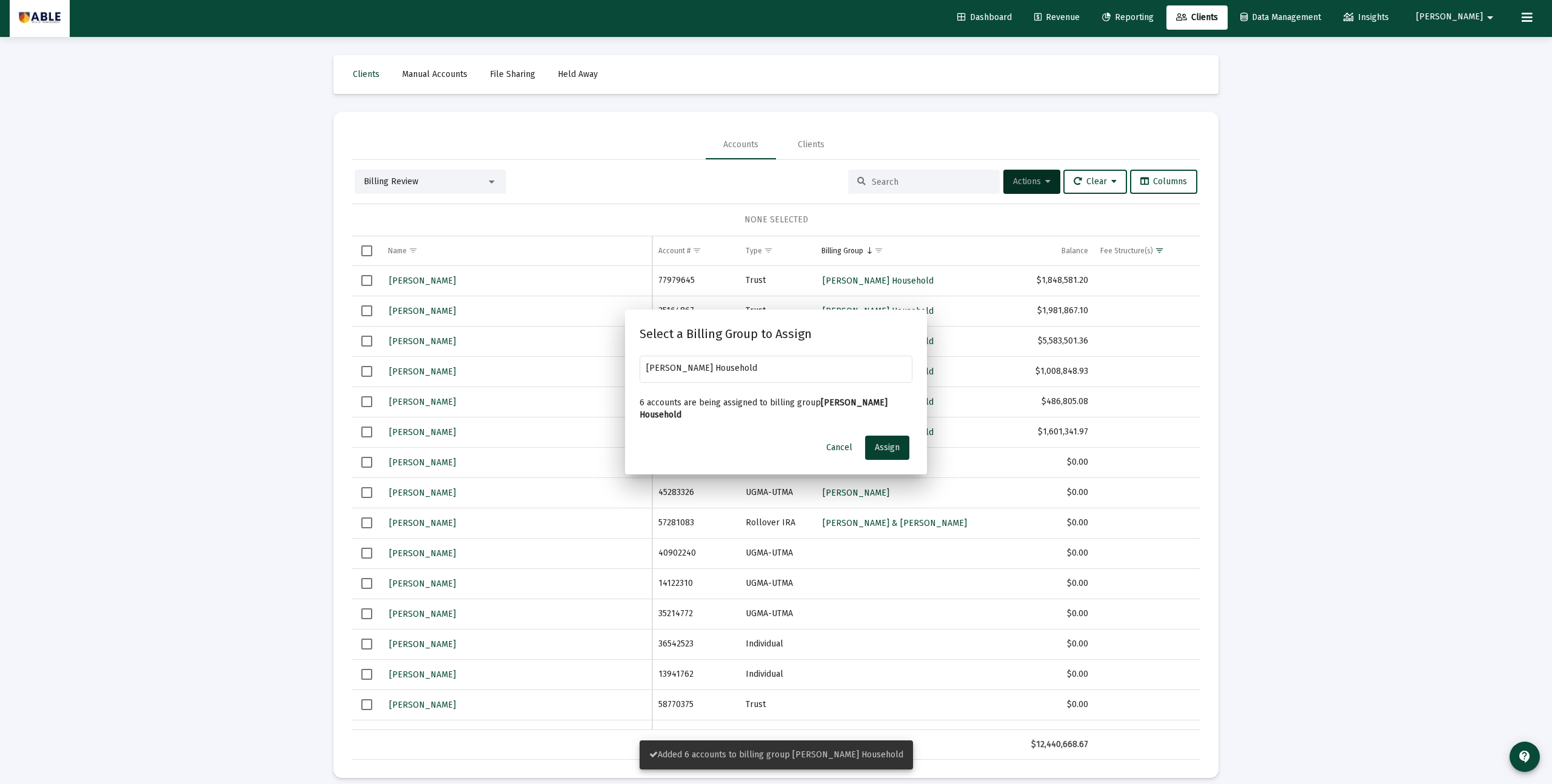
scroll to position [3, 0]
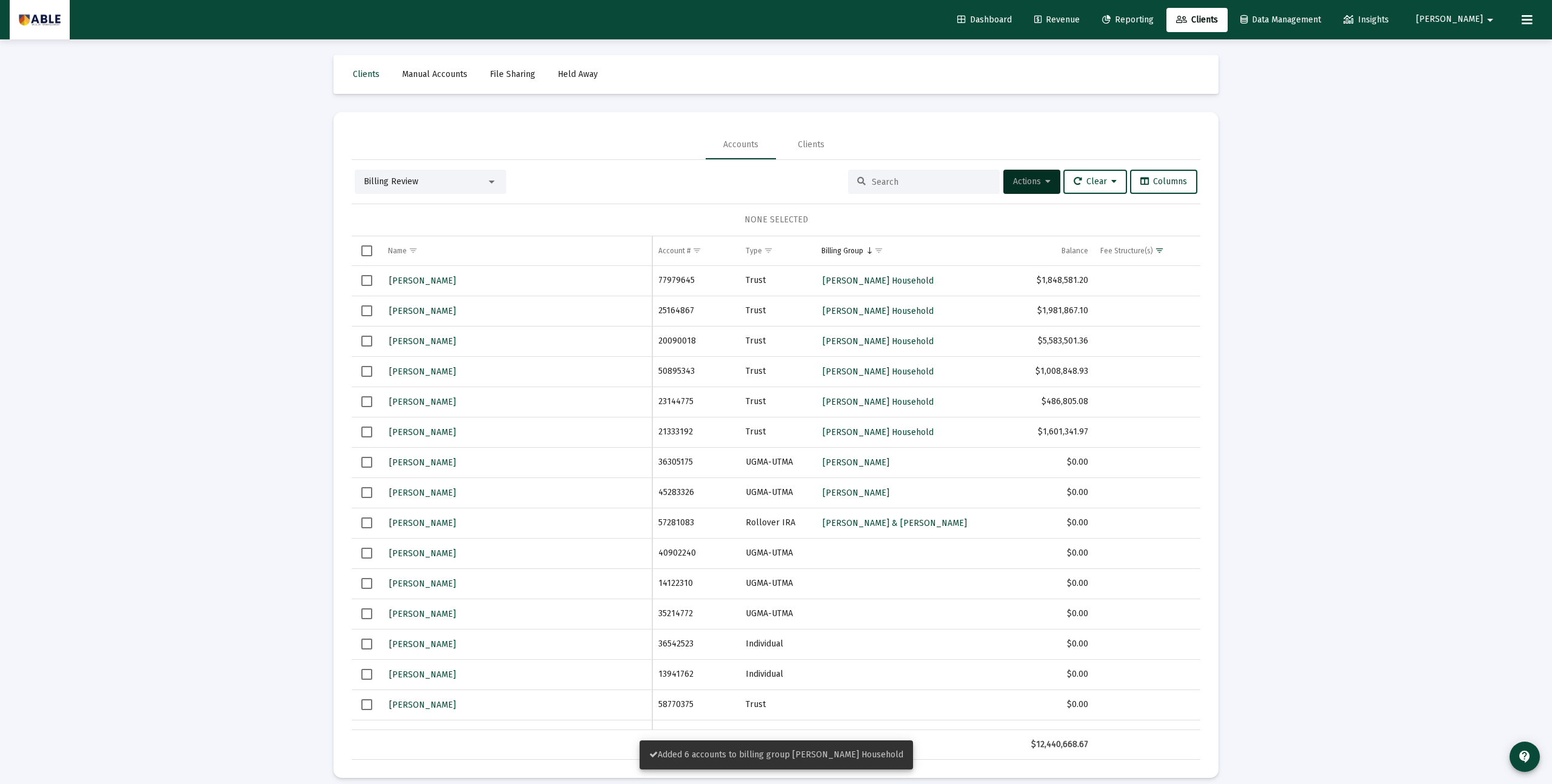
click at [364, 286] on td "Data grid" at bounding box center [366, 281] width 30 height 30
drag, startPoint x: 369, startPoint y: 312, endPoint x: 368, endPoint y: 326, distance: 14.0
click at [369, 312] on span "Select row" at bounding box center [367, 311] width 11 height 11
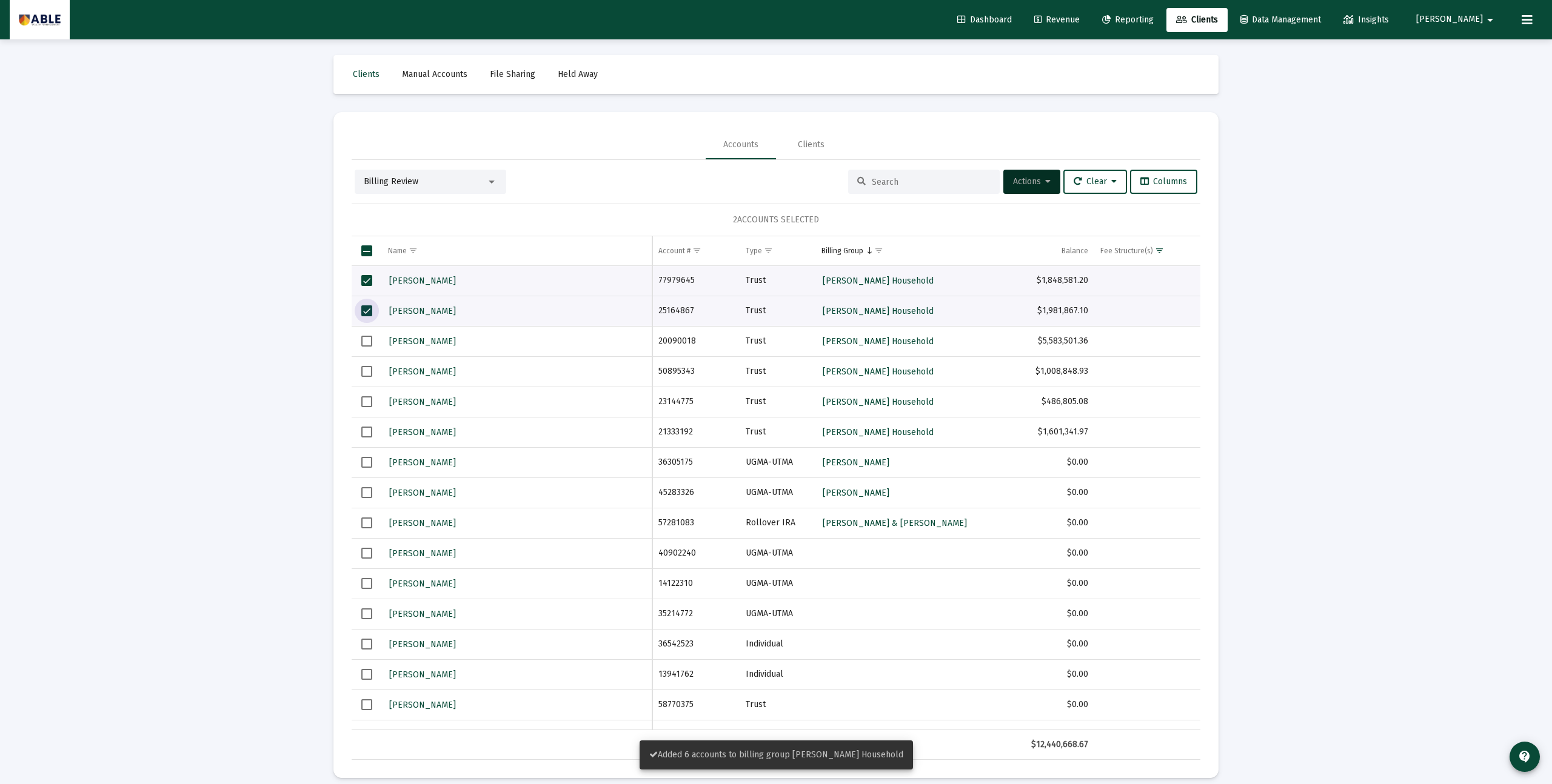
drag, startPoint x: 366, startPoint y: 344, endPoint x: 368, endPoint y: 357, distance: 13.2
click at [366, 344] on span "Select row" at bounding box center [367, 342] width 11 height 11
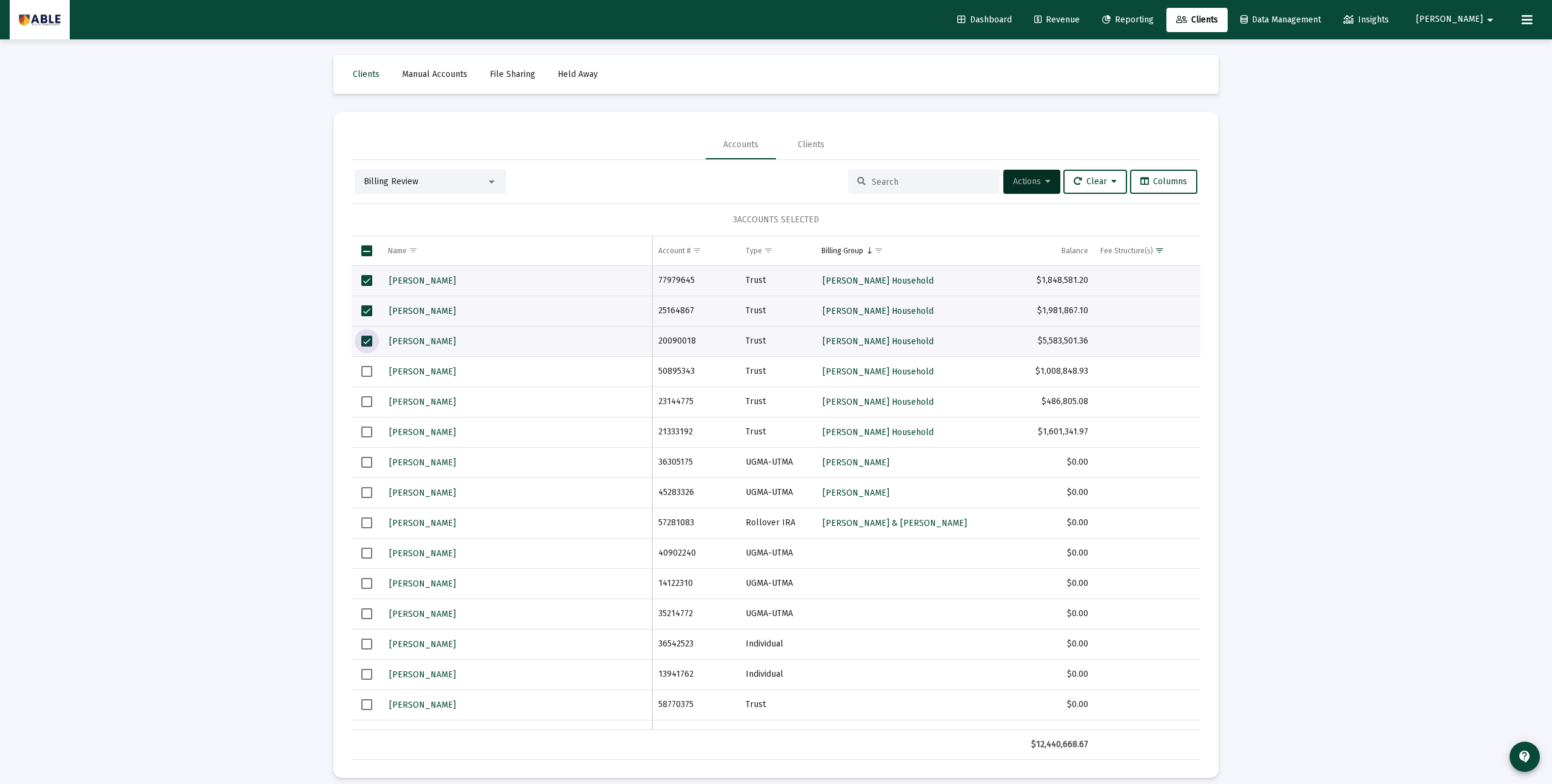
click at [366, 375] on span "Select row" at bounding box center [367, 372] width 11 height 11
click at [366, 401] on span "Select row" at bounding box center [367, 402] width 11 height 11
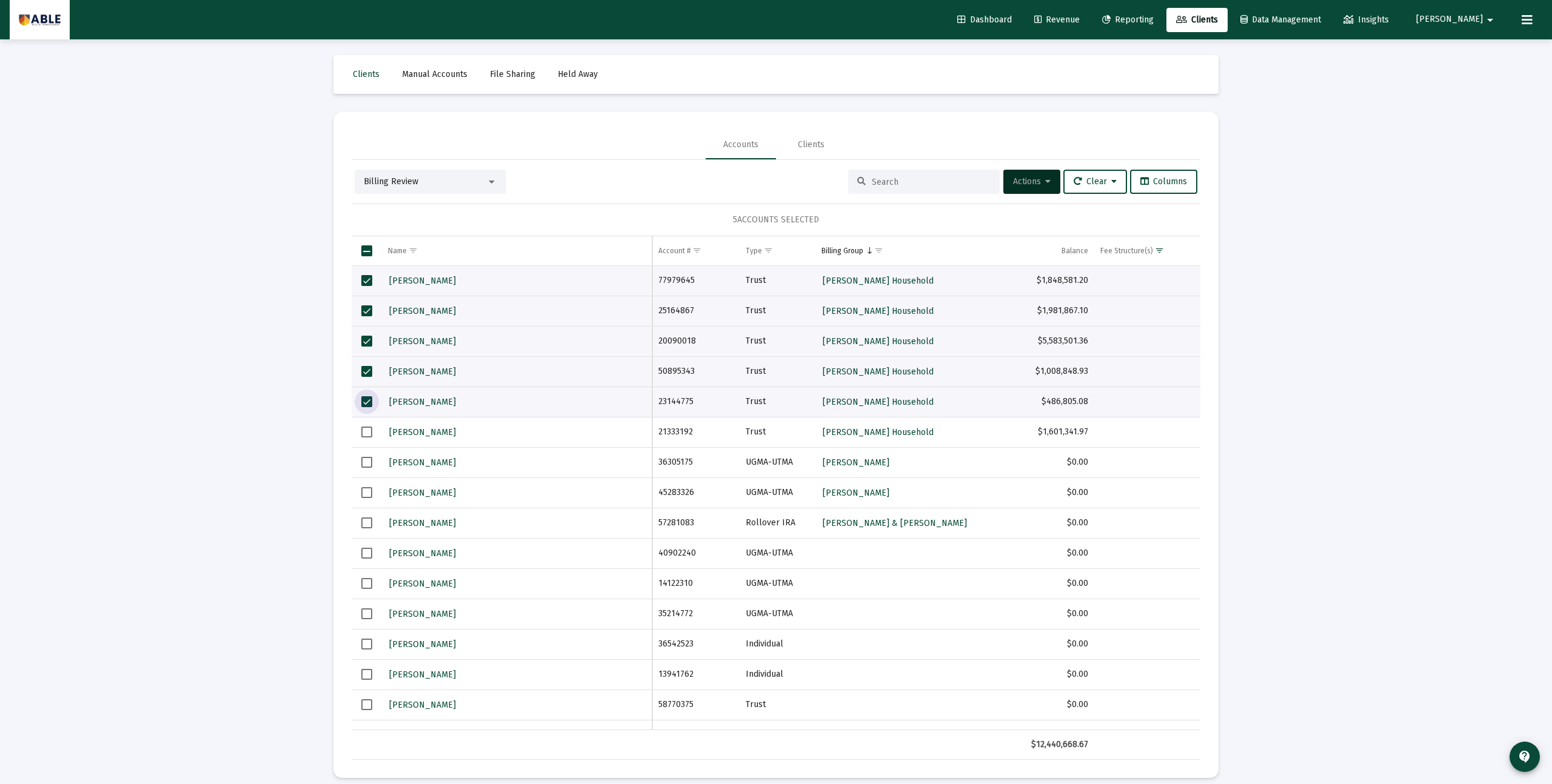
click at [364, 430] on span "Select row" at bounding box center [367, 432] width 11 height 11
click at [1013, 182] on span "Actions" at bounding box center [1032, 181] width 38 height 10
click at [1027, 329] on button "Map to Household" at bounding box center [1060, 329] width 129 height 29
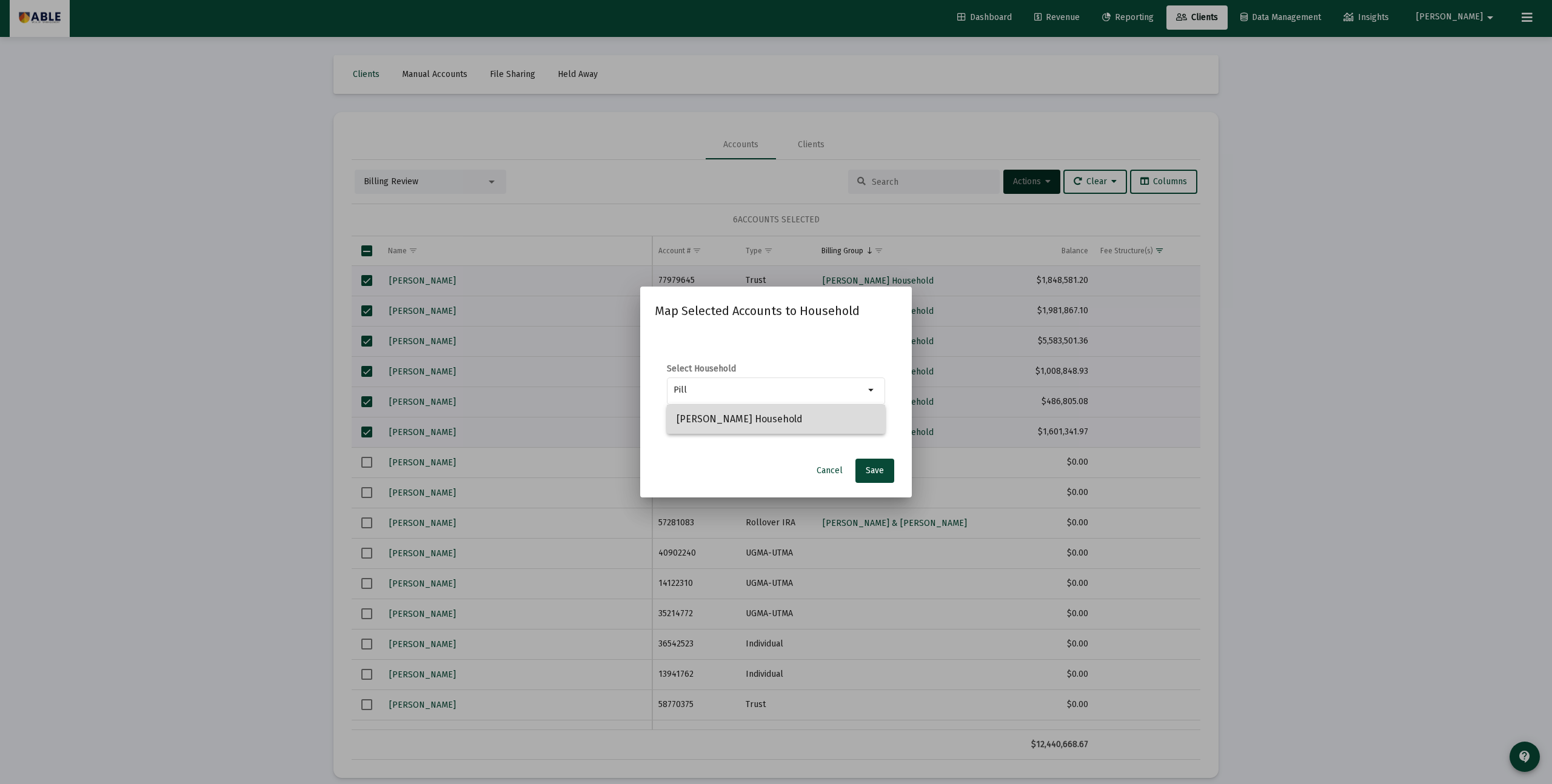
click at [770, 421] on span "Piller, Betzalel Household" at bounding box center [775, 419] width 199 height 29
type input "Piller, Betzalel Household"
click at [872, 469] on span "Save" at bounding box center [874, 470] width 18 height 10
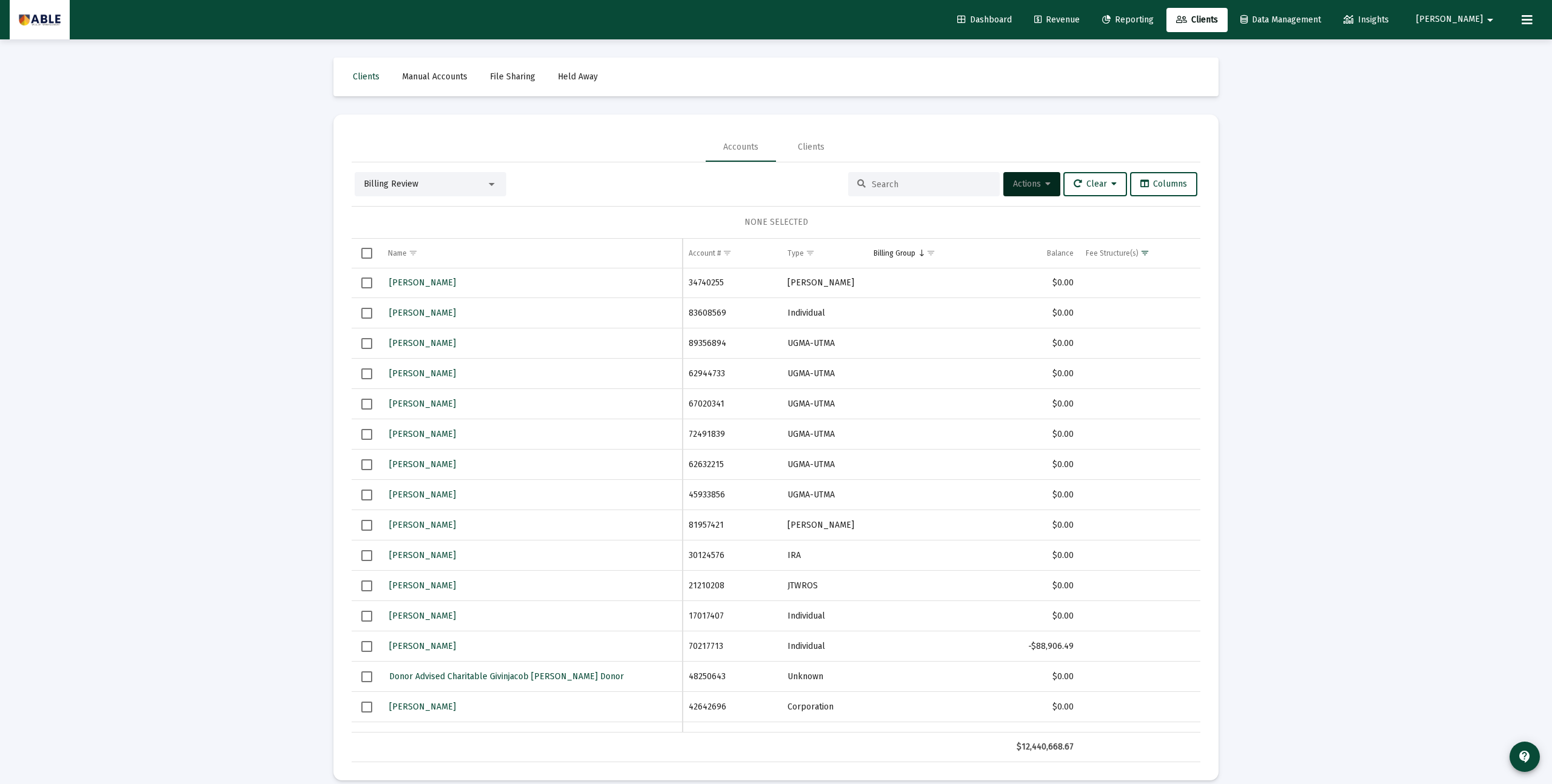
scroll to position [700, 0]
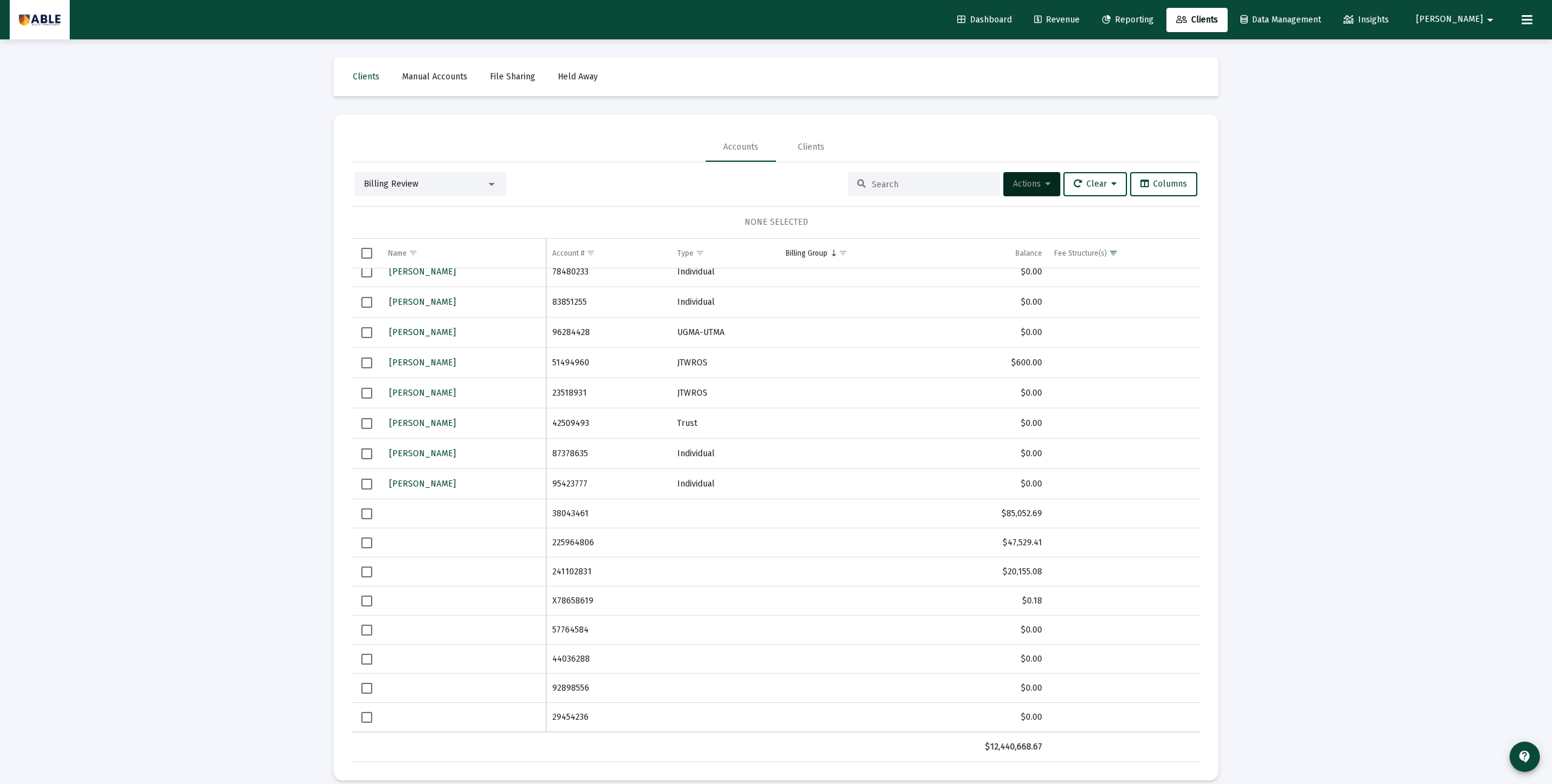
drag, startPoint x: 608, startPoint y: 518, endPoint x: 547, endPoint y: 516, distance: 61.0
click at [547, 516] on td "38043461" at bounding box center [608, 513] width 125 height 29
copy td "38043461"
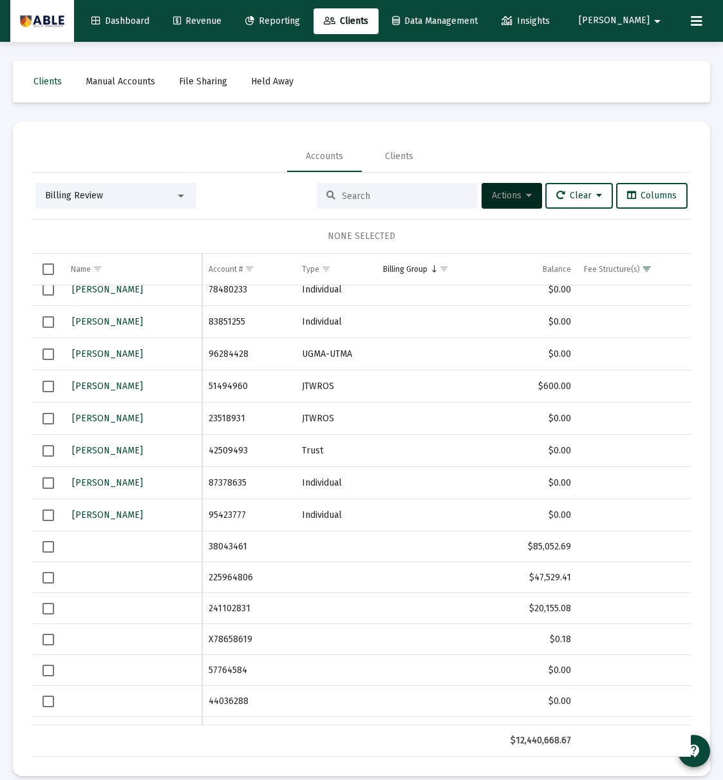
scroll to position [1718, 0]
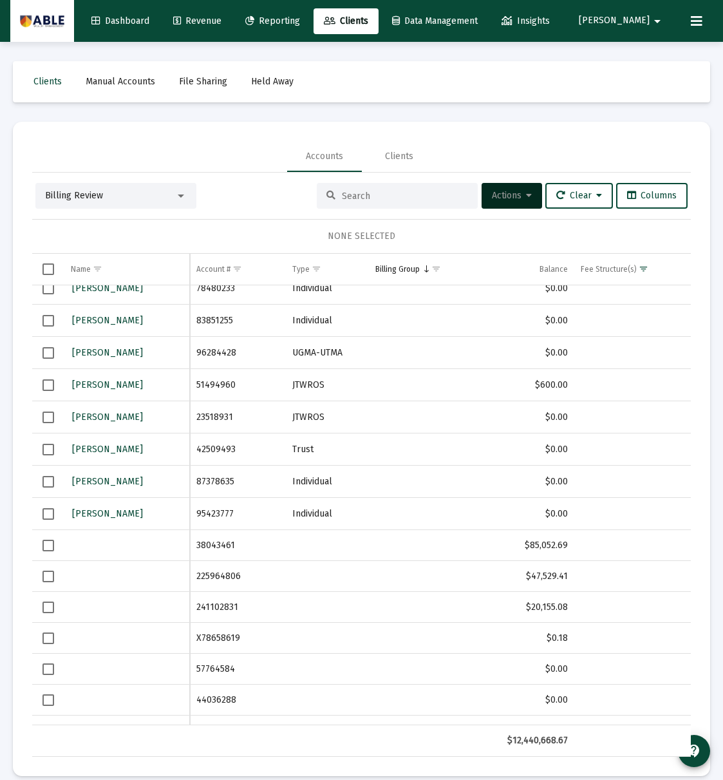
click at [214, 542] on td "38043461" at bounding box center [238, 545] width 96 height 31
click at [213, 542] on td "38043461" at bounding box center [238, 545] width 96 height 31
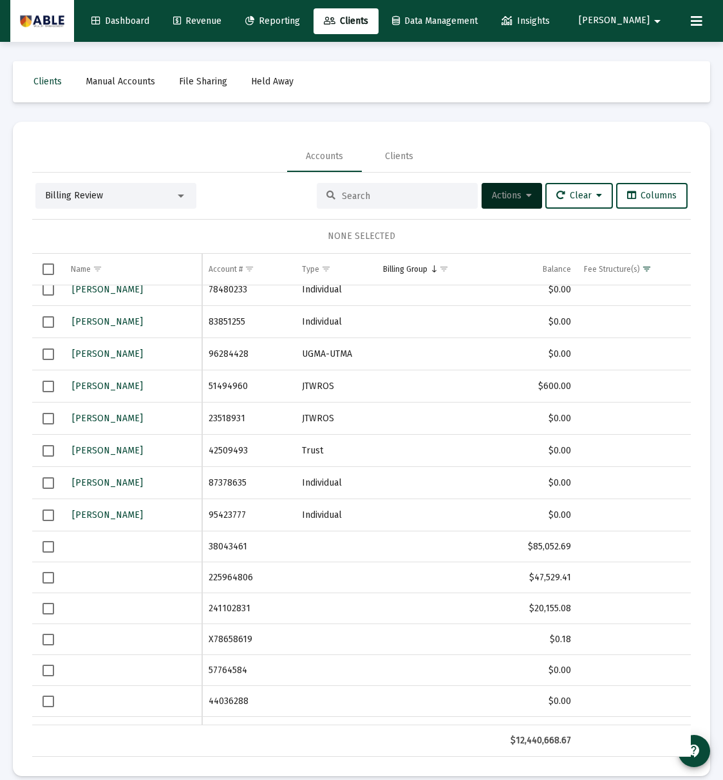
copy td "38043461"
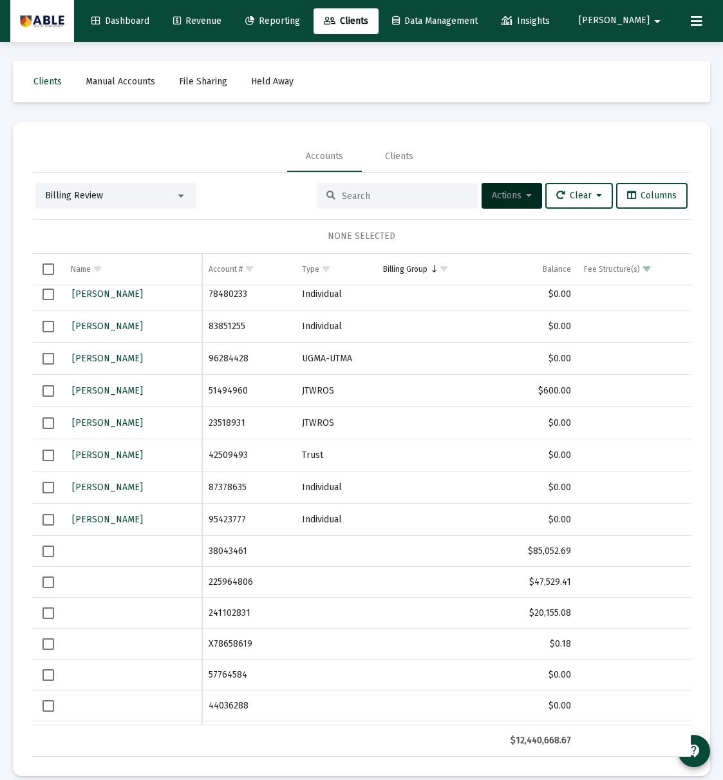
scroll to position [1707, 0]
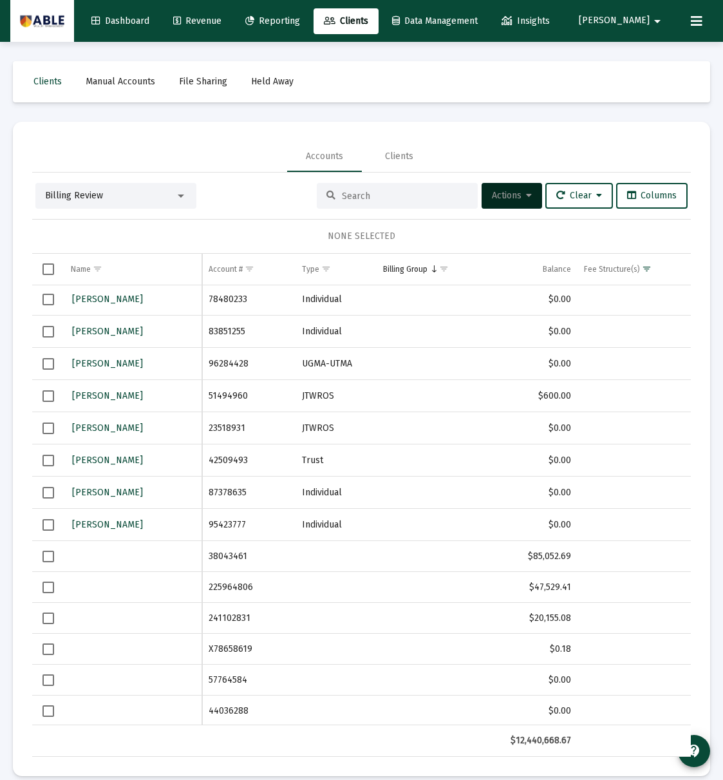
click at [238, 589] on td "225964806" at bounding box center [248, 587] width 93 height 31
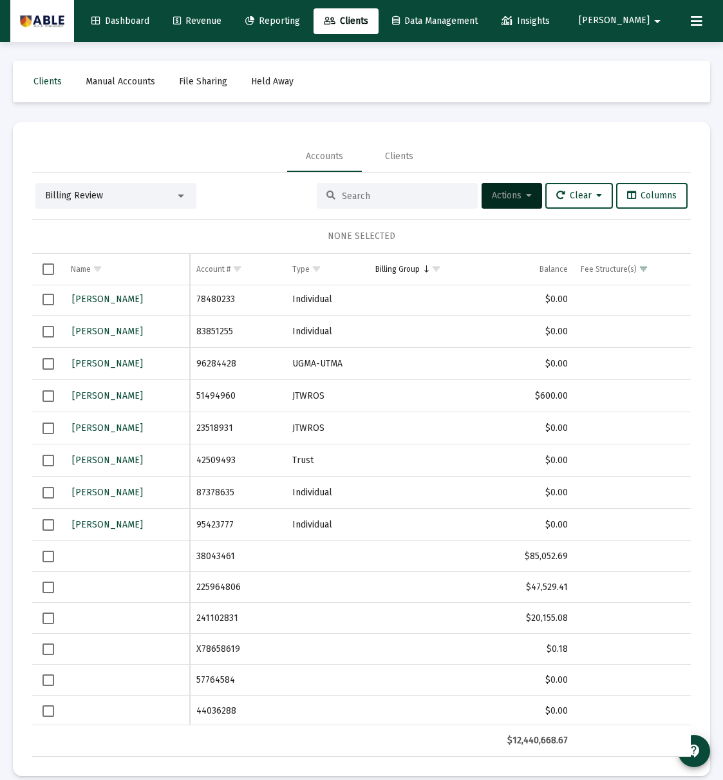
click at [238, 589] on td "225964806" at bounding box center [238, 587] width 96 height 31
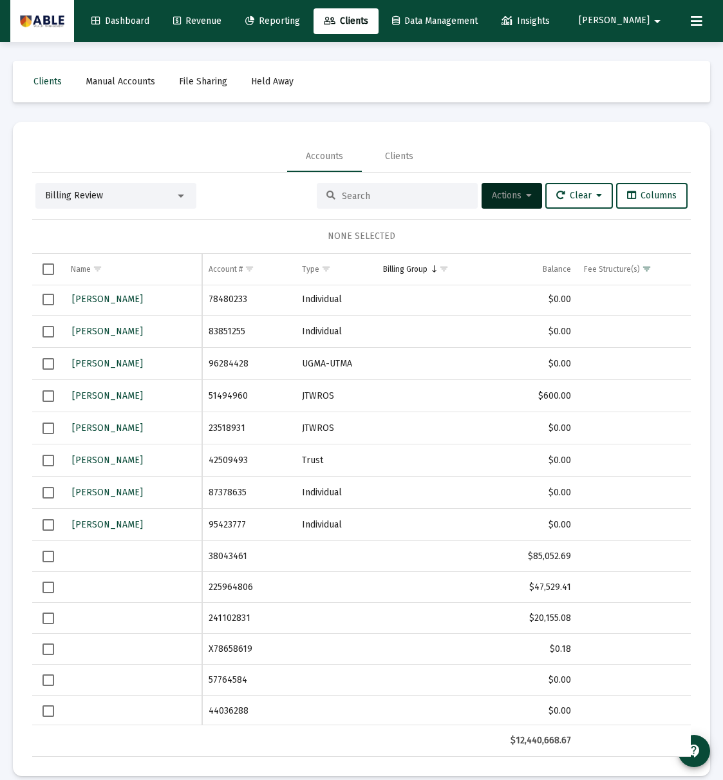
click at [220, 587] on td "225964806" at bounding box center [248, 587] width 93 height 31
click at [220, 587] on td "225964806" at bounding box center [248, 588] width 93 height 31
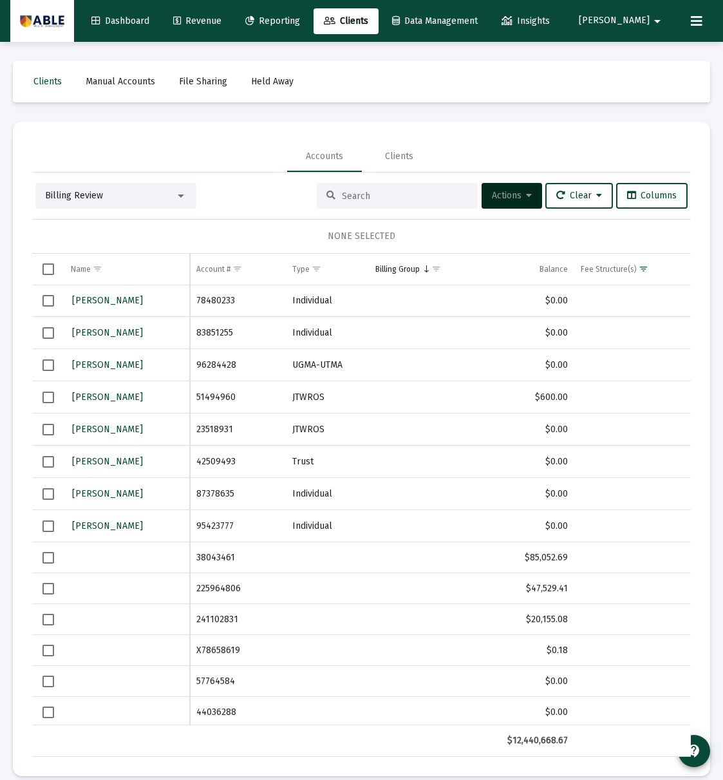
scroll to position [1702, 0]
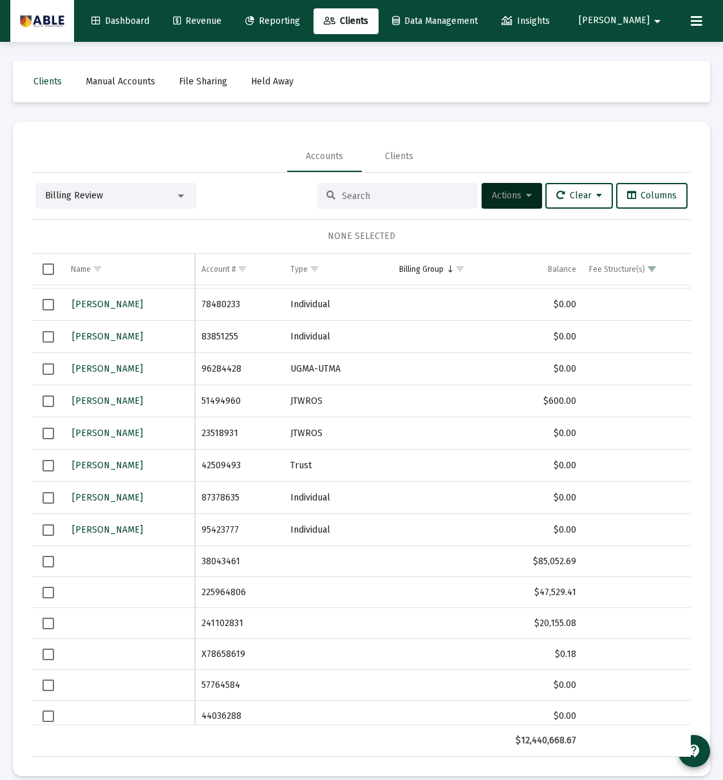
copy td "225964806"
click at [48, 596] on span "Select row" at bounding box center [48, 592] width 12 height 12
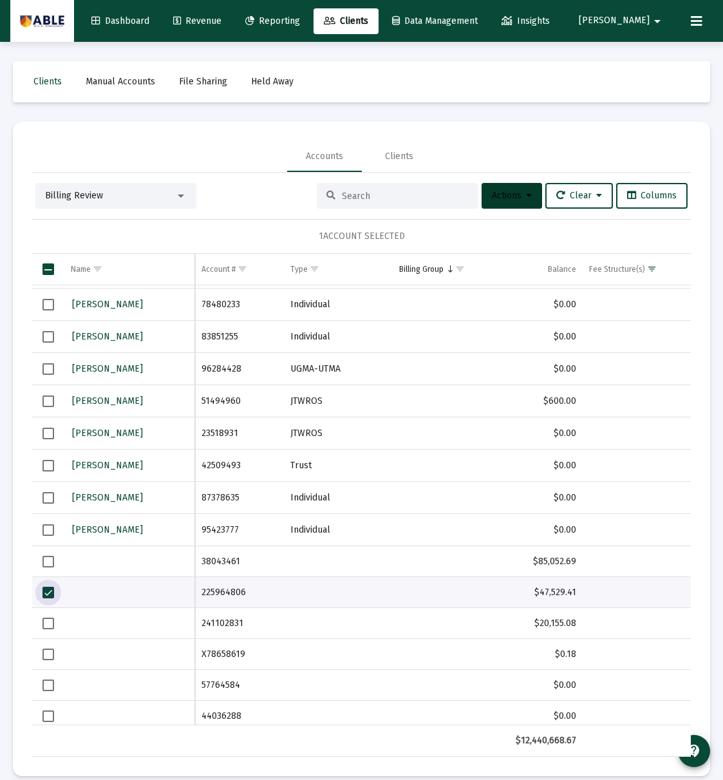
click at [507, 203] on button "Actions" at bounding box center [512, 196] width 61 height 26
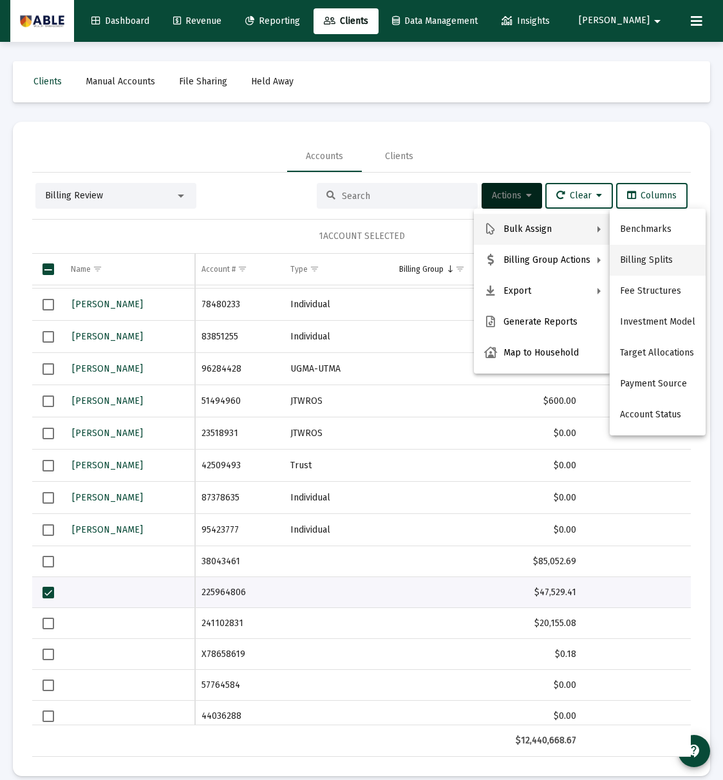
click at [652, 260] on button "Billing Splits" at bounding box center [658, 260] width 96 height 31
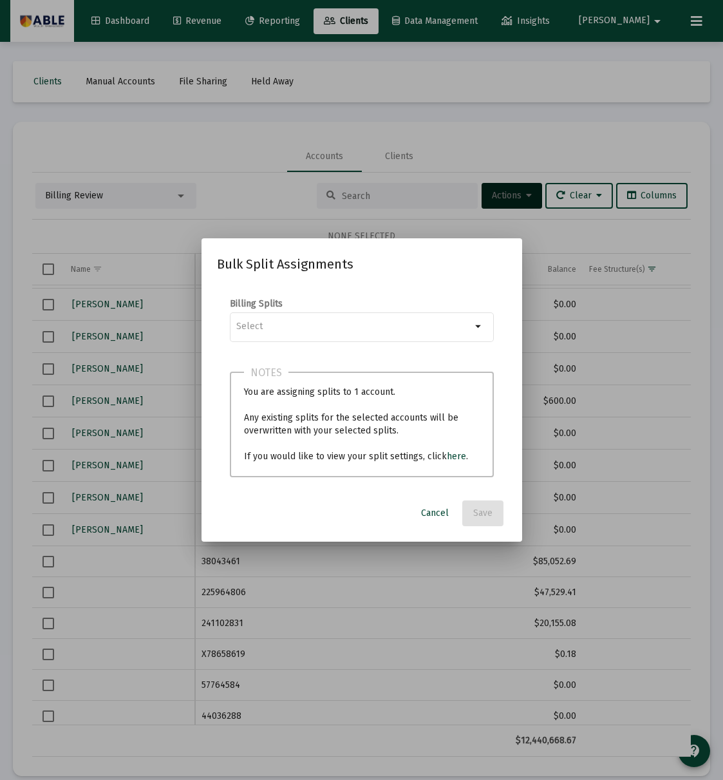
click at [491, 220] on div at bounding box center [361, 390] width 723 height 780
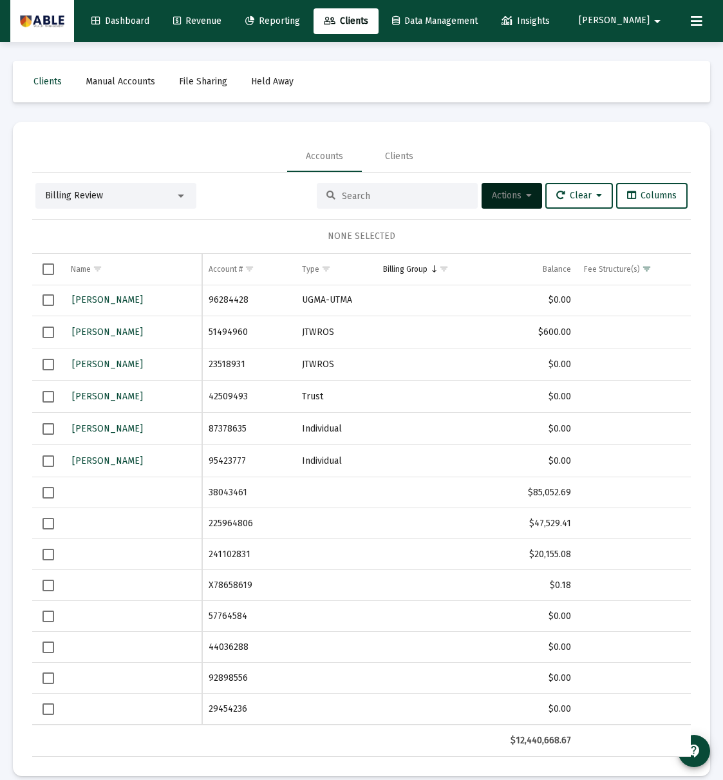
scroll to position [15, 0]
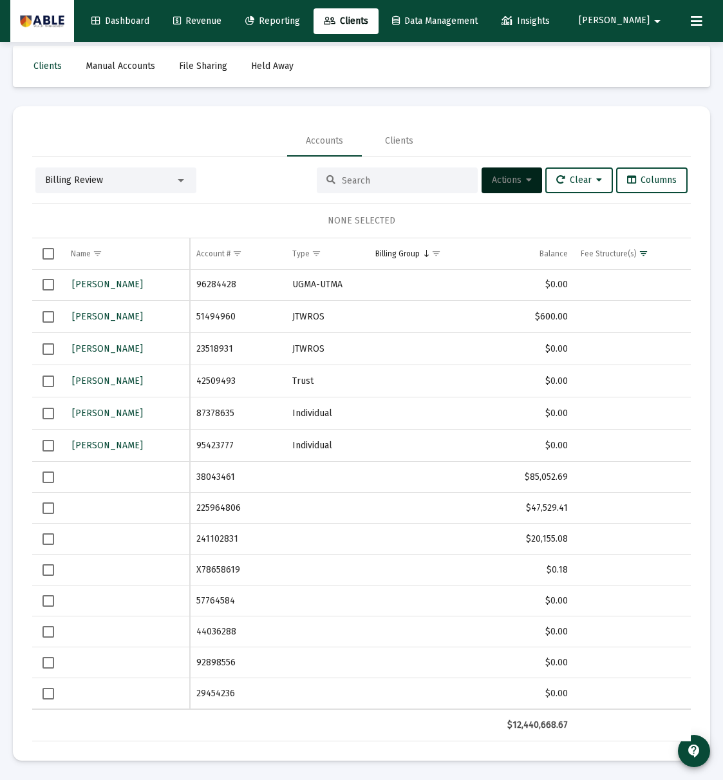
click at [44, 510] on span "Select row" at bounding box center [48, 508] width 12 height 12
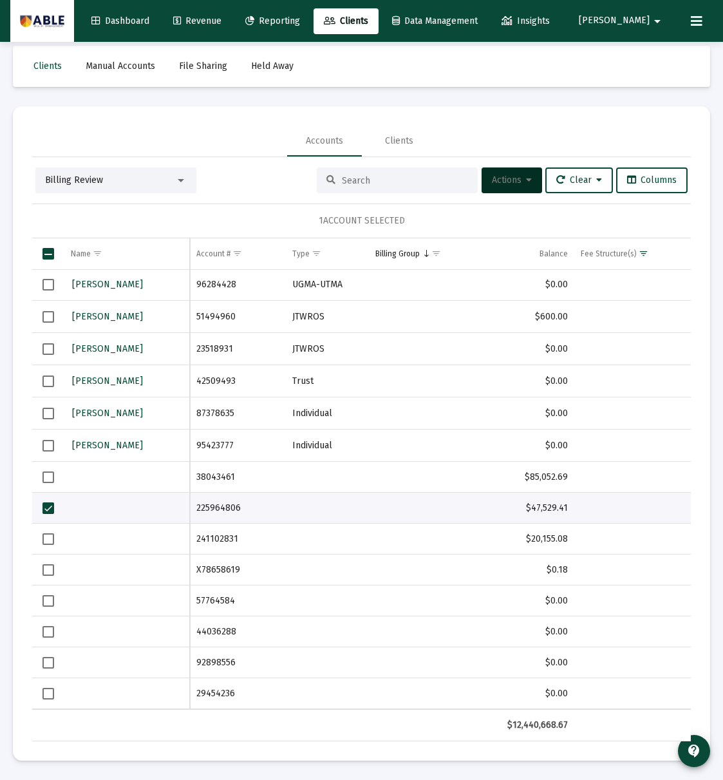
click at [492, 180] on span "Actions" at bounding box center [512, 179] width 40 height 11
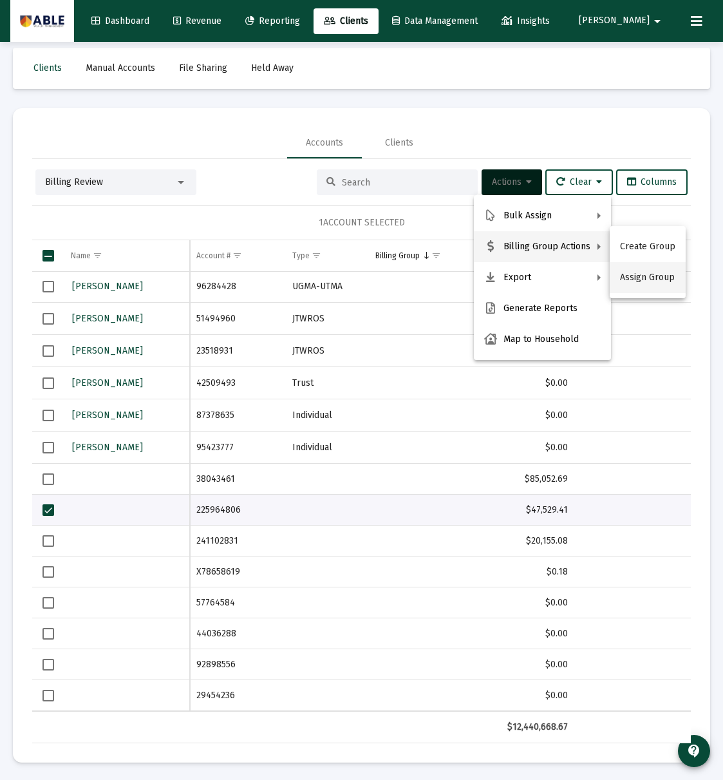
click at [632, 275] on button "Assign Group" at bounding box center [648, 277] width 76 height 31
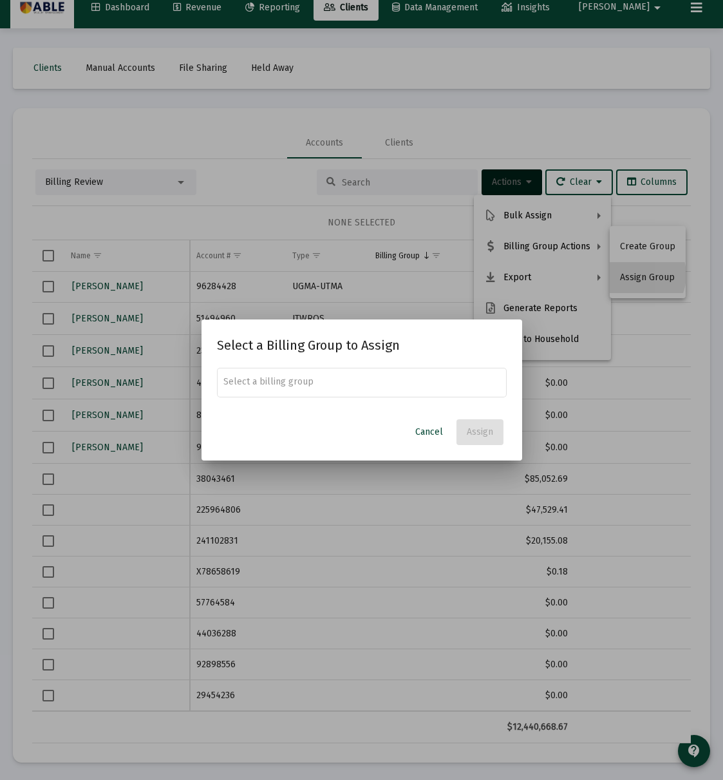
scroll to position [0, 0]
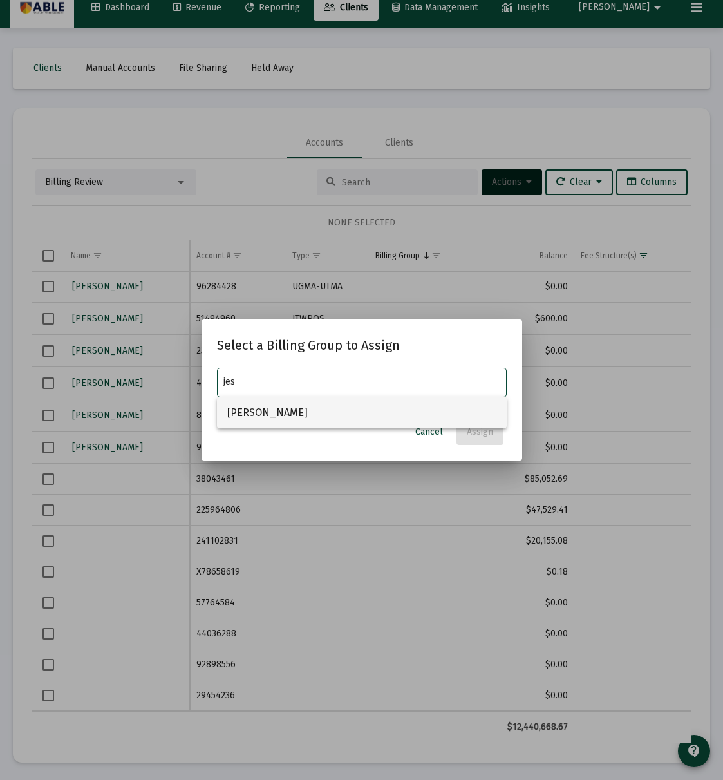
click at [359, 411] on span "Landsberg, Jesse Household" at bounding box center [361, 412] width 269 height 31
type input "Landsberg, Jesse Household"
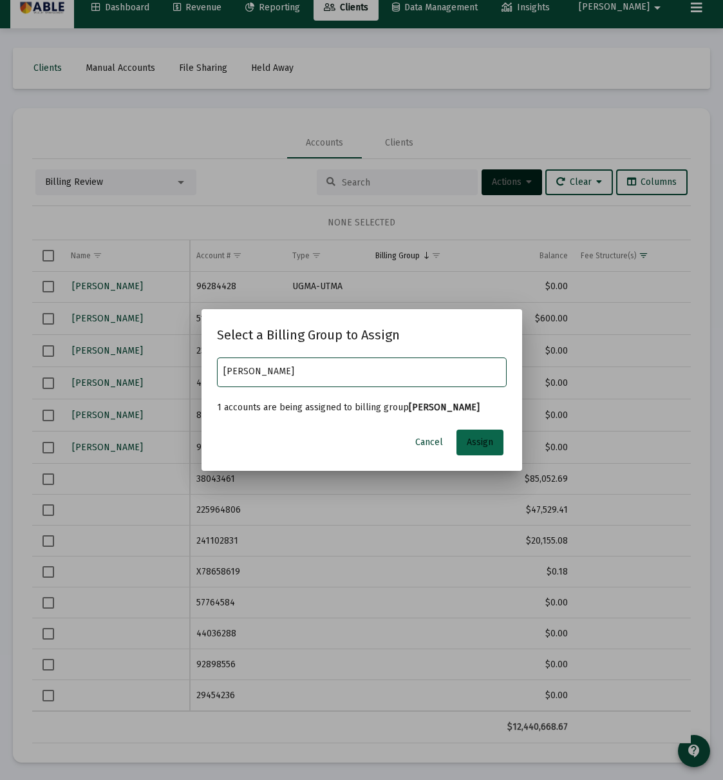
click at [483, 442] on button "Assign" at bounding box center [479, 442] width 47 height 26
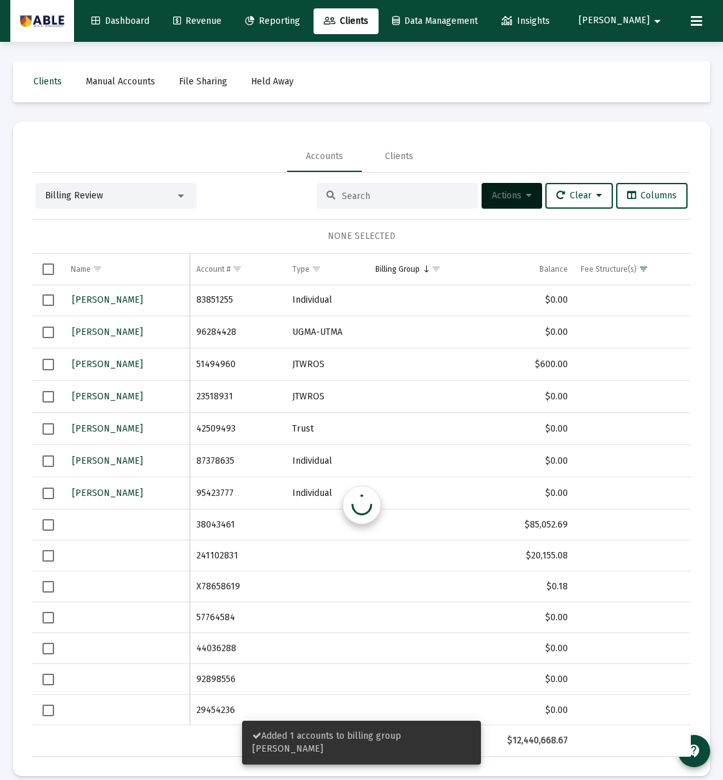
scroll to position [14, 0]
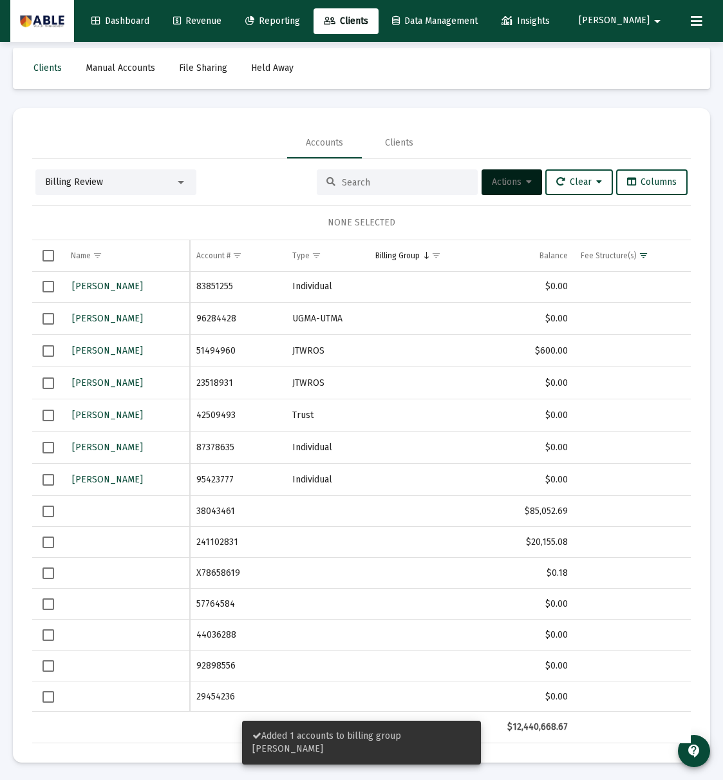
click at [222, 543] on td "241102831" at bounding box center [238, 542] width 96 height 31
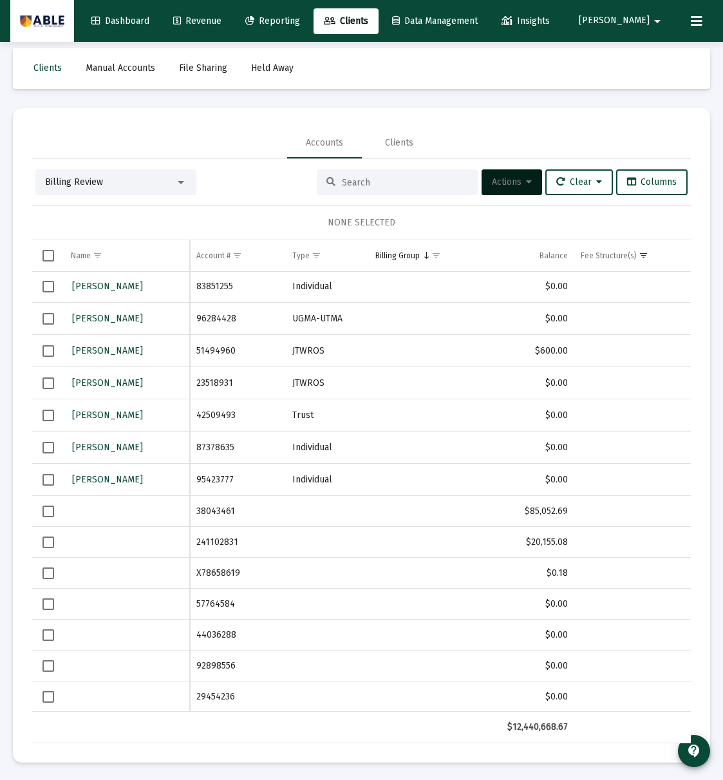
click at [222, 543] on td "241102831" at bounding box center [238, 542] width 96 height 31
copy td "241102831"
click at [50, 543] on span "Select row" at bounding box center [48, 542] width 12 height 12
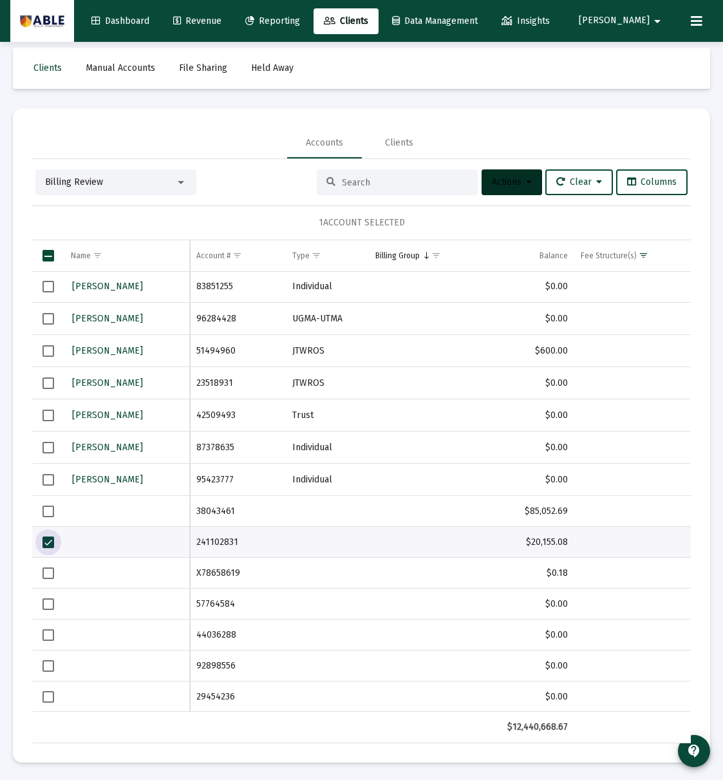
click at [505, 182] on span "Actions" at bounding box center [512, 181] width 40 height 11
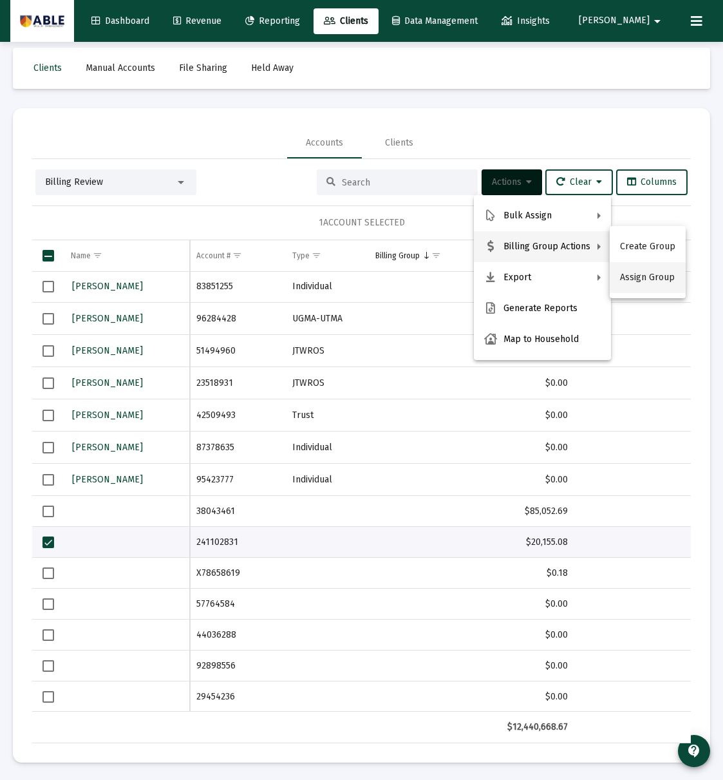
click at [646, 277] on button "Assign Group" at bounding box center [648, 277] width 76 height 31
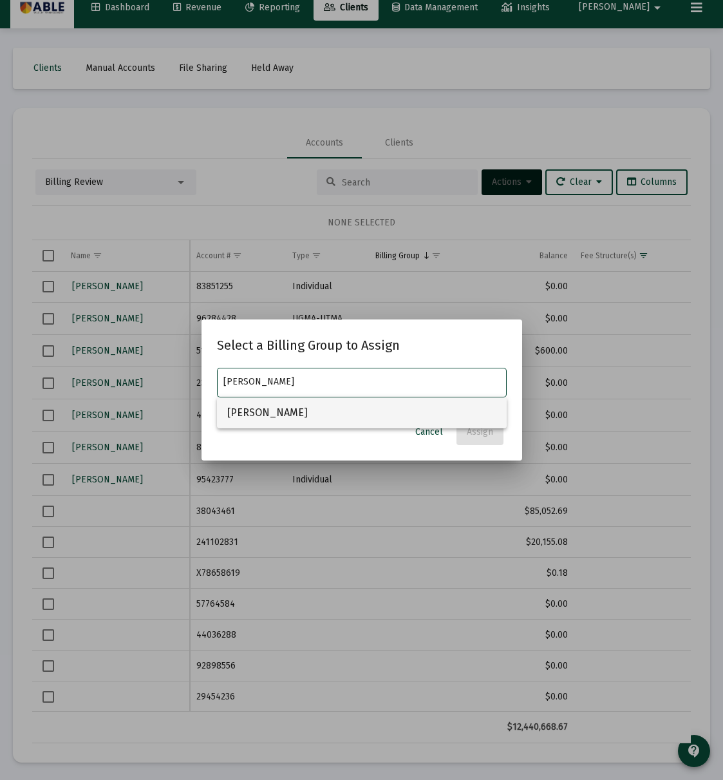
click at [416, 407] on span "Landsberg, Jesse Household" at bounding box center [361, 412] width 269 height 31
type input "Landsberg, Jesse Household"
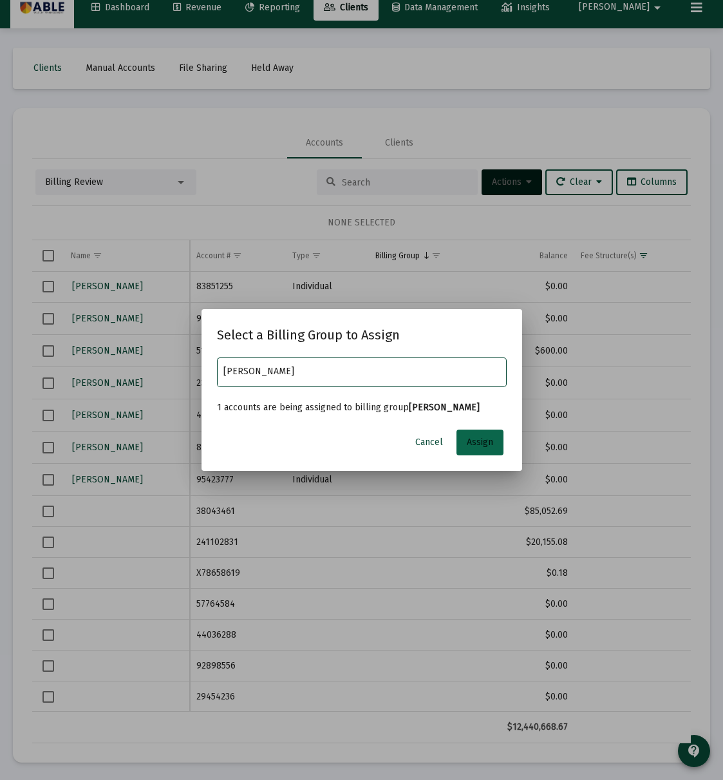
click at [475, 445] on span "Assign" at bounding box center [480, 441] width 26 height 11
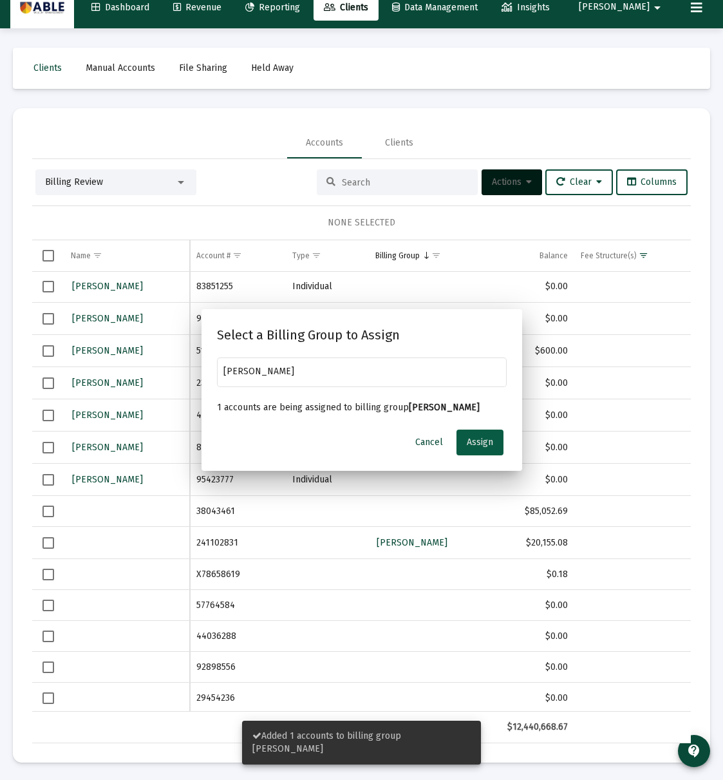
scroll to position [14, 0]
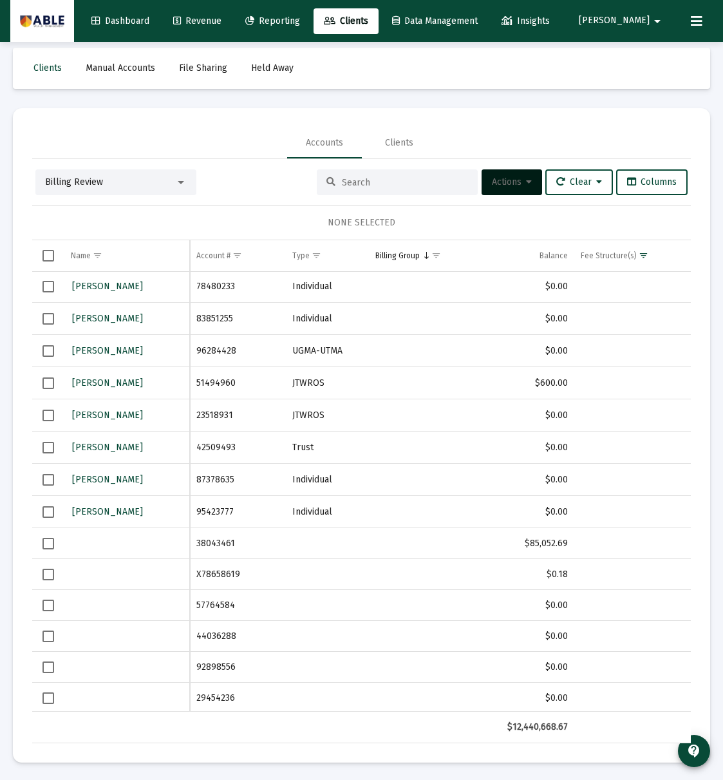
click at [227, 545] on td "38043461" at bounding box center [238, 543] width 96 height 31
copy td "38043461"
click at [48, 546] on span "Select row" at bounding box center [48, 544] width 12 height 12
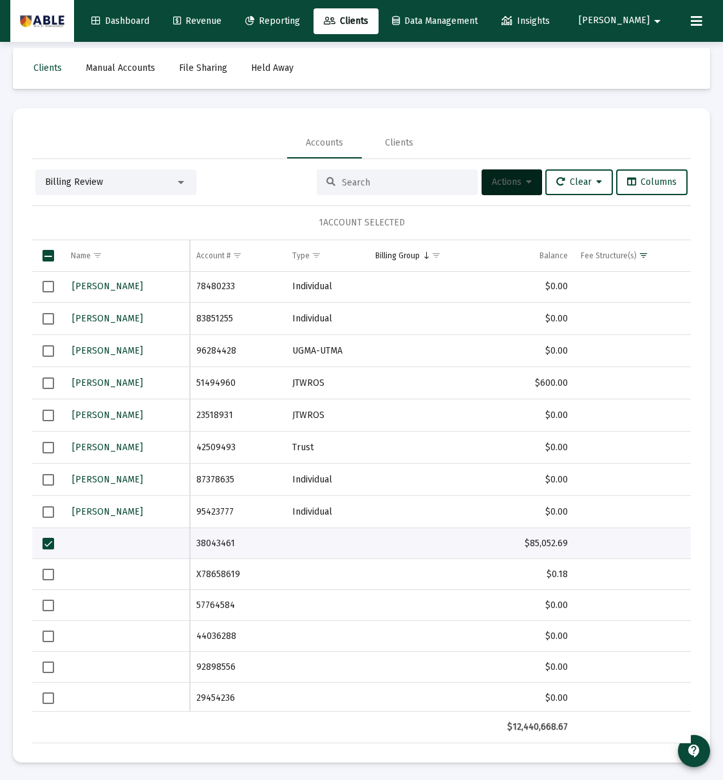
click at [493, 185] on span "Actions" at bounding box center [512, 181] width 40 height 11
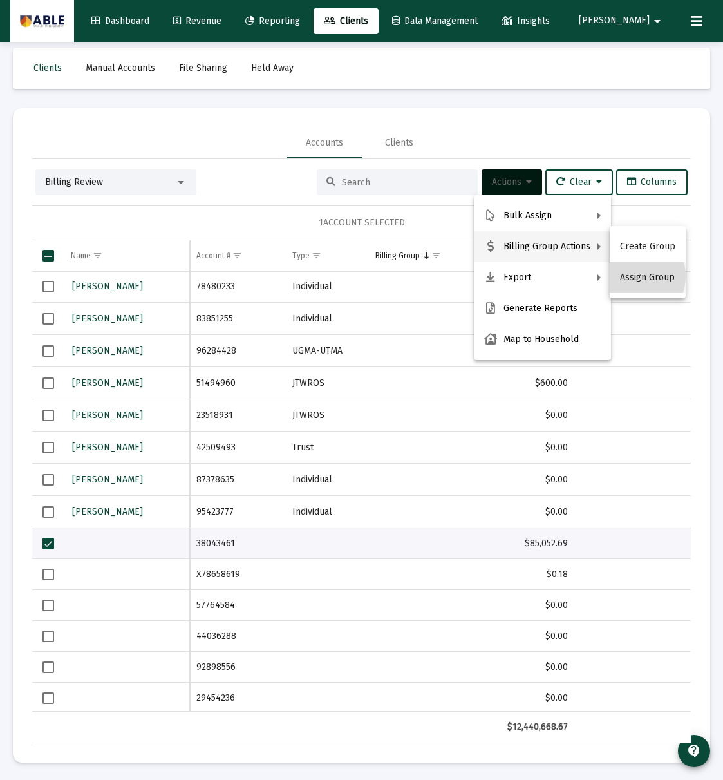
click at [632, 276] on button "Assign Group" at bounding box center [648, 277] width 76 height 31
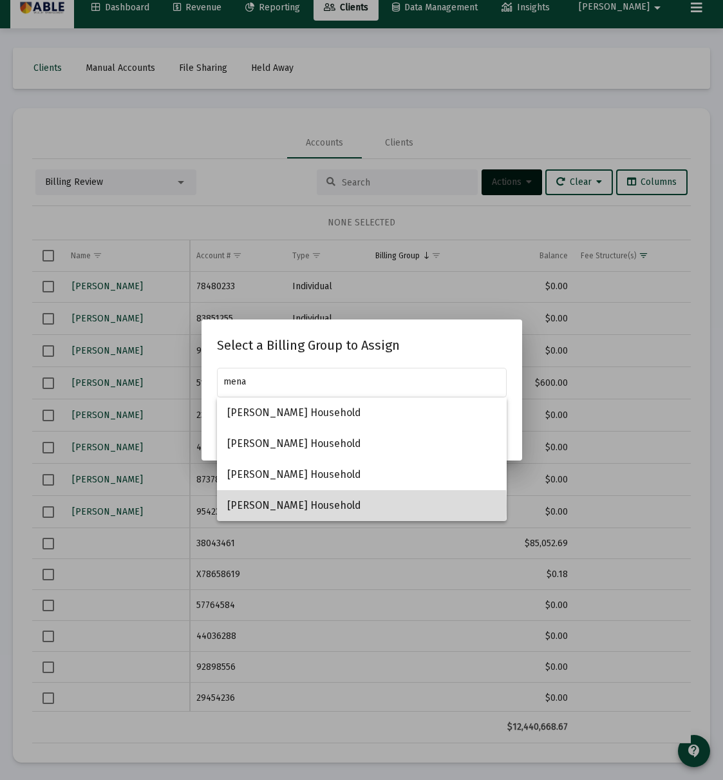
click at [315, 505] on span "Menashe Oratz Household" at bounding box center [361, 505] width 269 height 31
type input "Menashe Oratz Household"
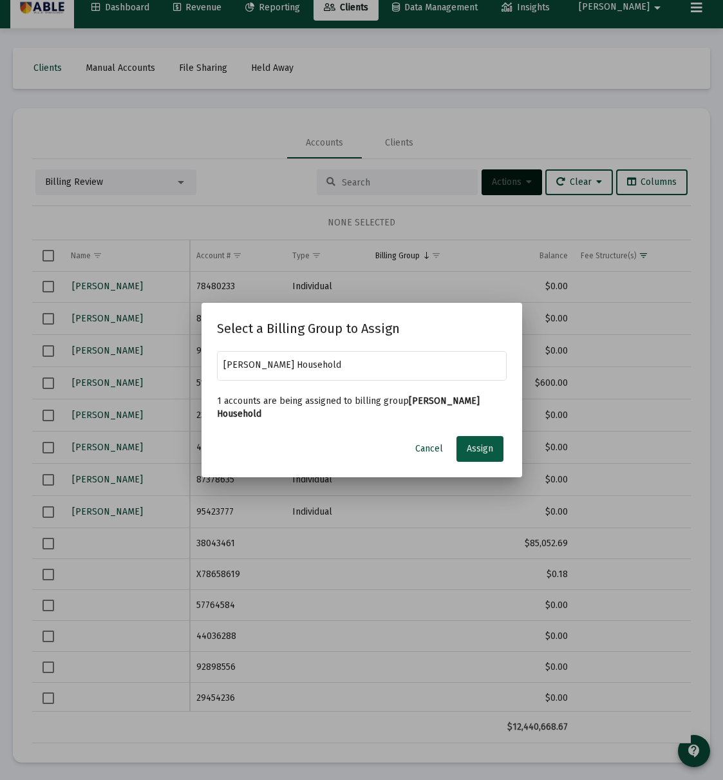
click at [475, 448] on span "Assign" at bounding box center [480, 448] width 26 height 11
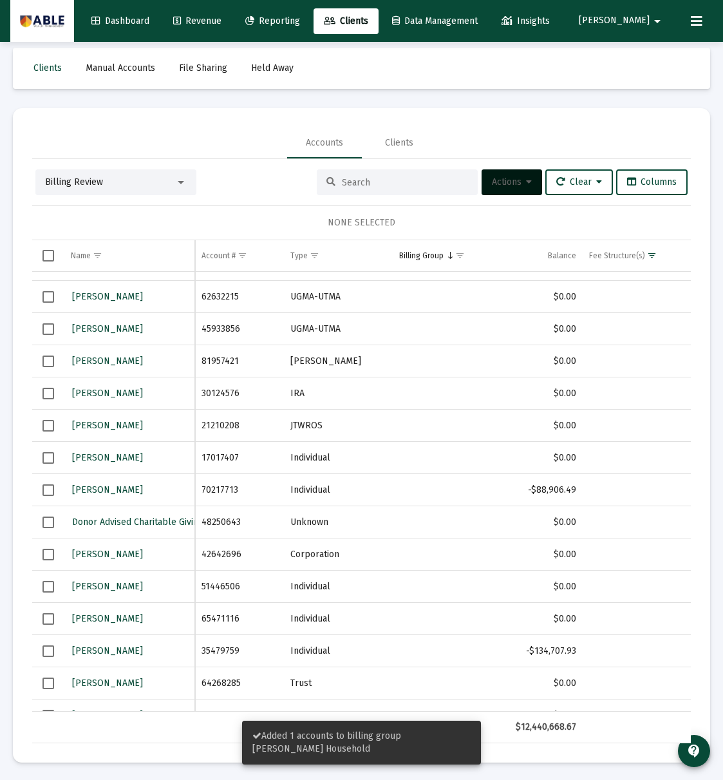
scroll to position [969, 0]
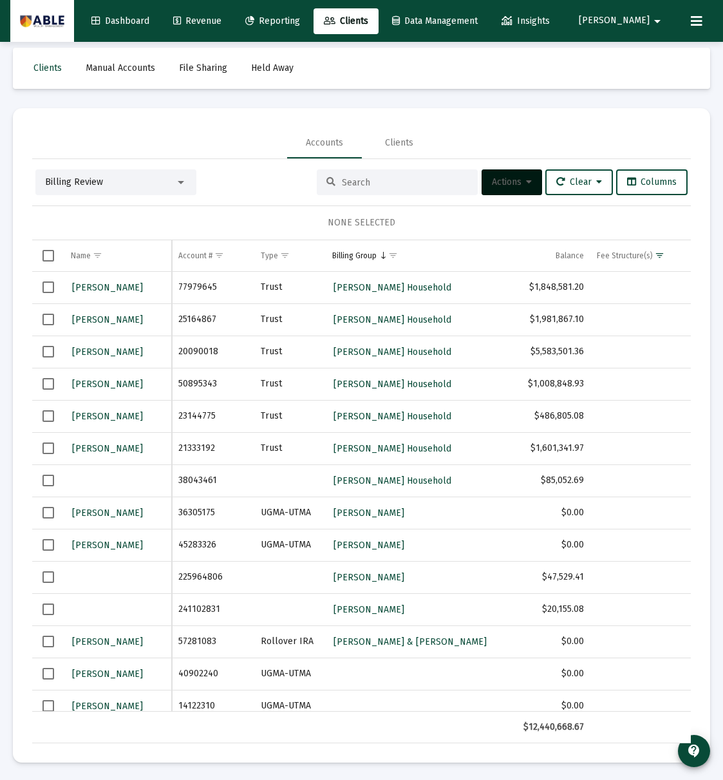
drag, startPoint x: 47, startPoint y: 480, endPoint x: 55, endPoint y: 481, distance: 7.8
click at [47, 480] on span "Select row" at bounding box center [48, 480] width 12 height 12
click at [507, 187] on span "Actions" at bounding box center [512, 181] width 40 height 11
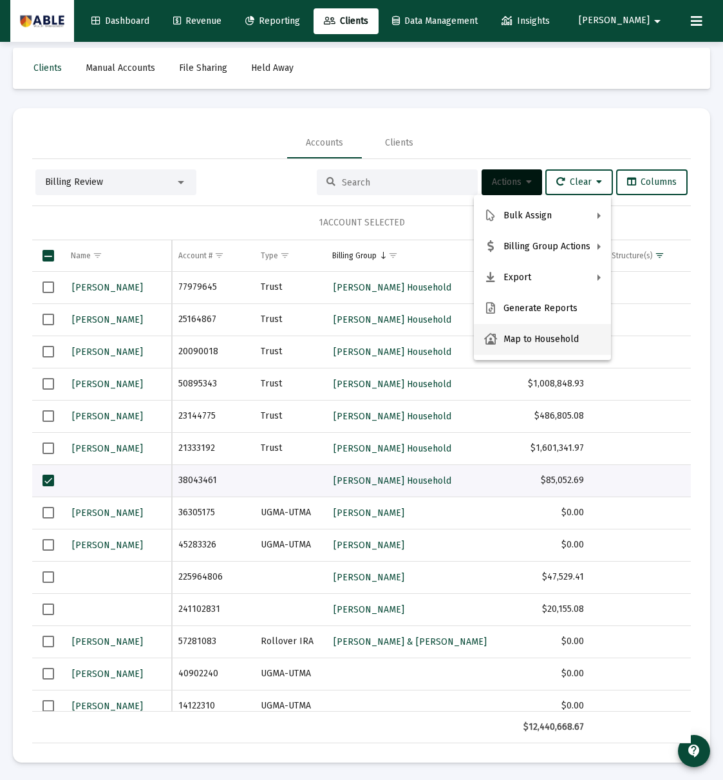
click at [523, 343] on button "Map to Household" at bounding box center [542, 339] width 137 height 31
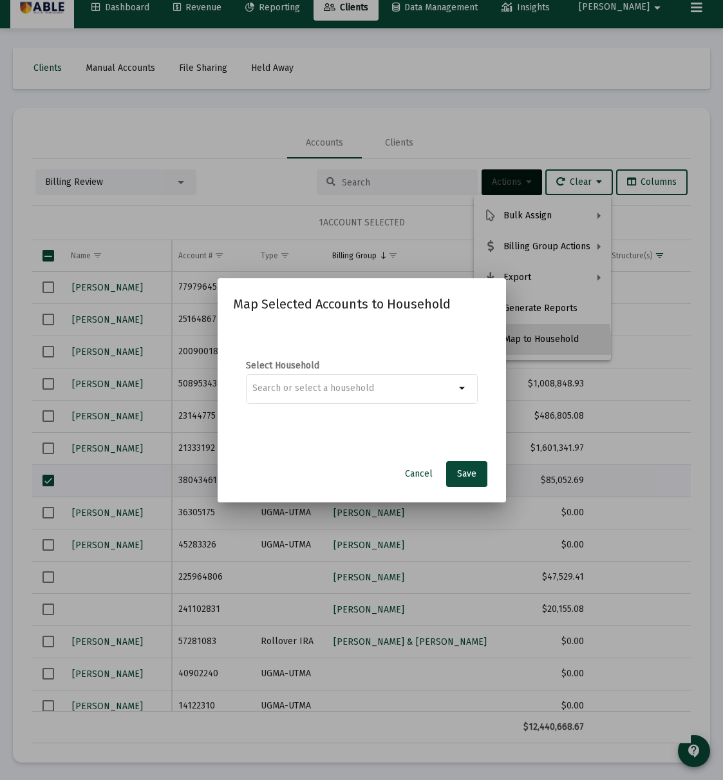
scroll to position [0, 0]
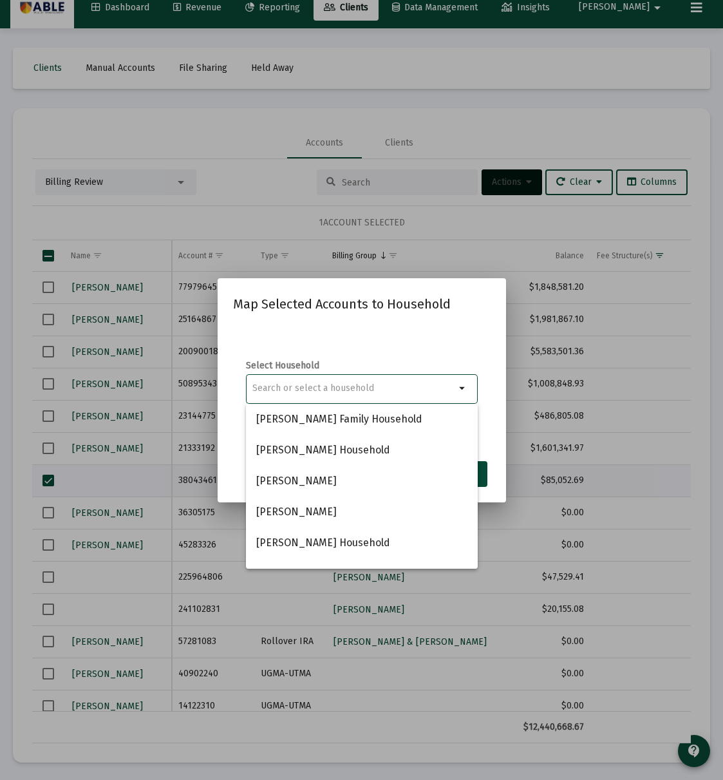
paste input "Menashe Oratz Household"
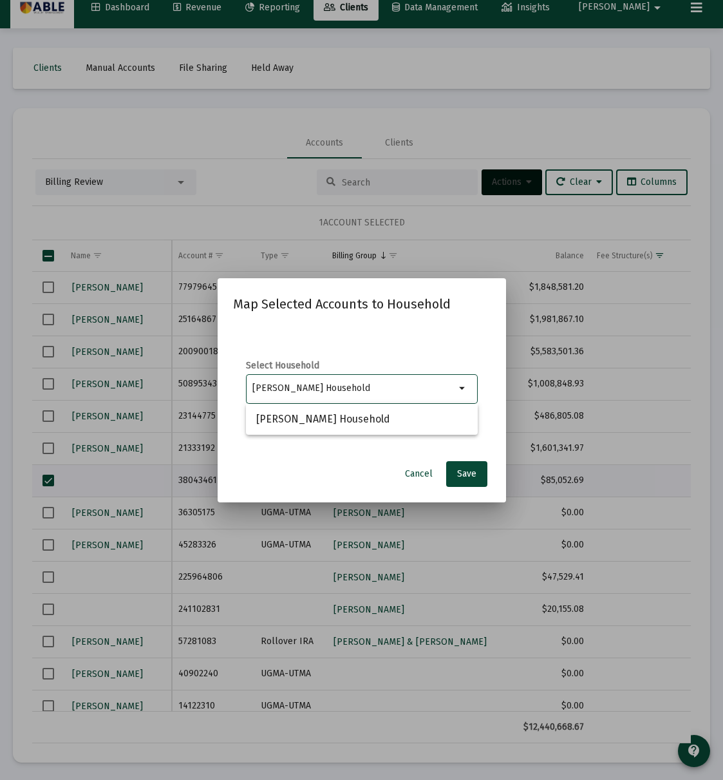
type input "Menashe Oratz Household"
click at [377, 423] on span "Menashe Oratz Household" at bounding box center [361, 419] width 211 height 31
click at [474, 476] on span "Save" at bounding box center [466, 473] width 19 height 11
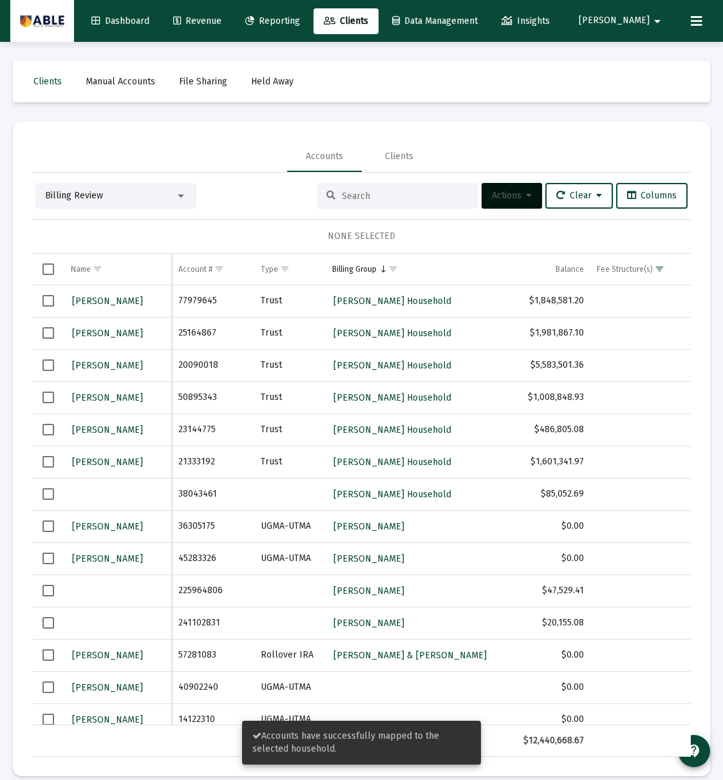
click at [49, 593] on span "Select row" at bounding box center [48, 591] width 12 height 12
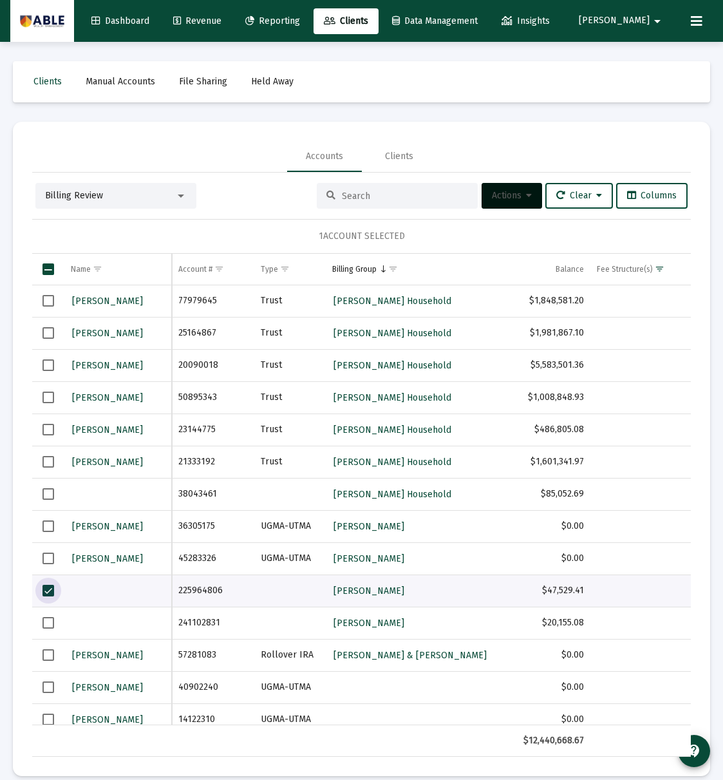
click at [48, 617] on span "Select row" at bounding box center [48, 623] width 12 height 12
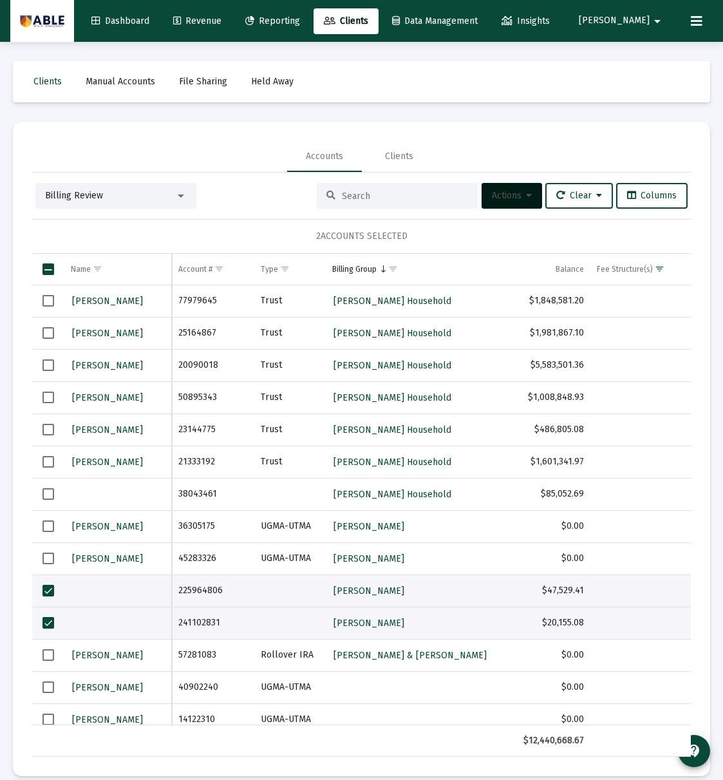
click at [492, 196] on span "Actions" at bounding box center [512, 195] width 40 height 11
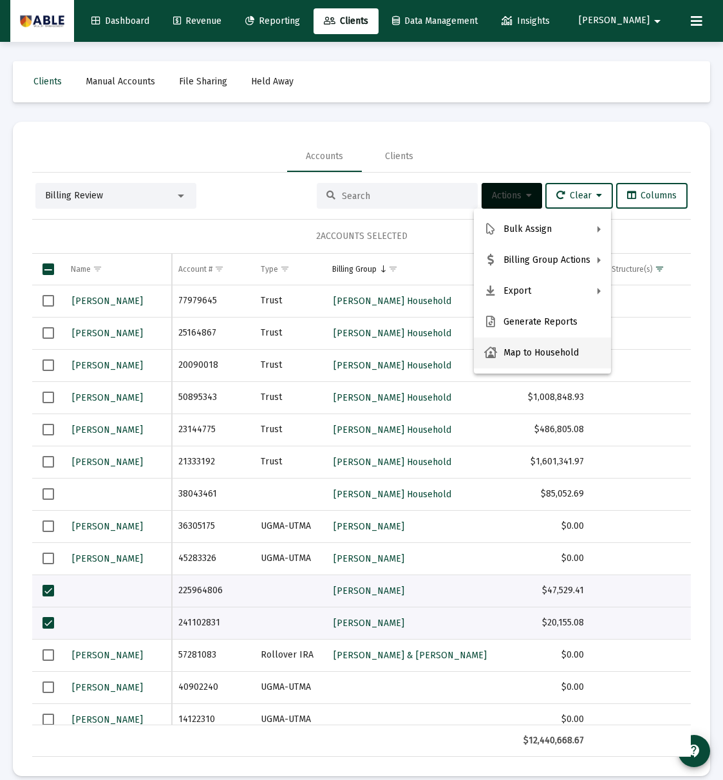
click at [518, 357] on button "Map to Household" at bounding box center [542, 352] width 137 height 31
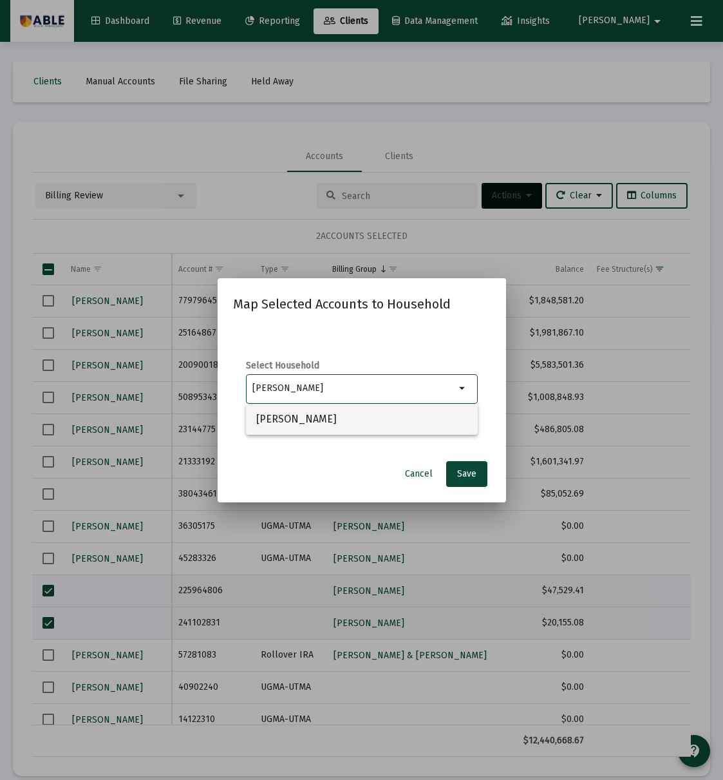
click at [320, 422] on span "Landsberg, Jesse Household" at bounding box center [361, 419] width 211 height 31
type input "Landsberg, Jesse Household"
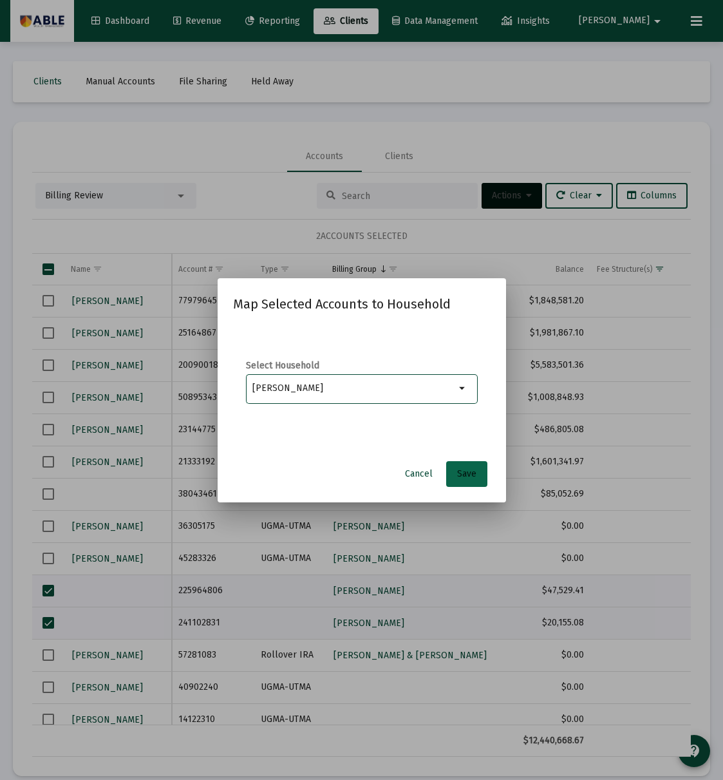
click at [467, 477] on span "Save" at bounding box center [466, 473] width 19 height 11
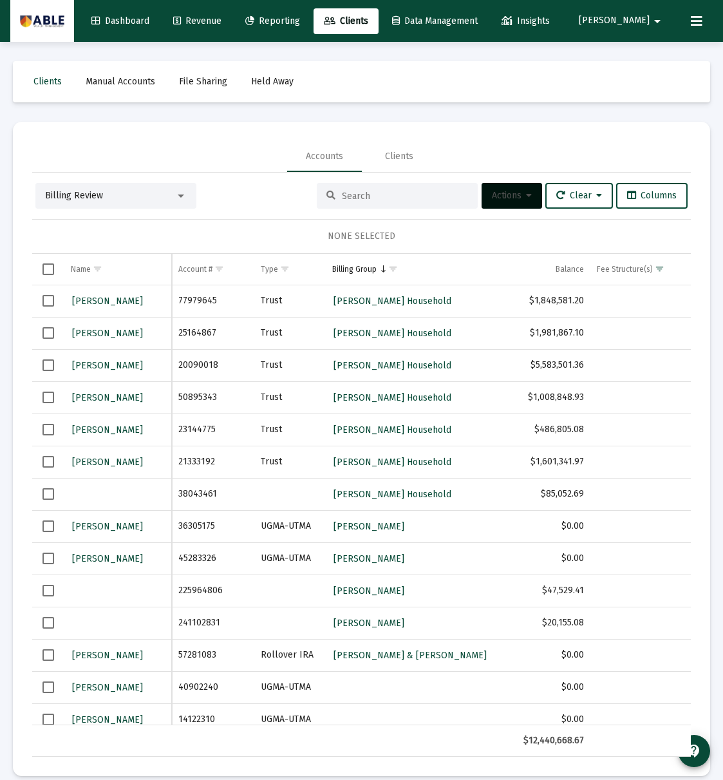
scroll to position [1, 0]
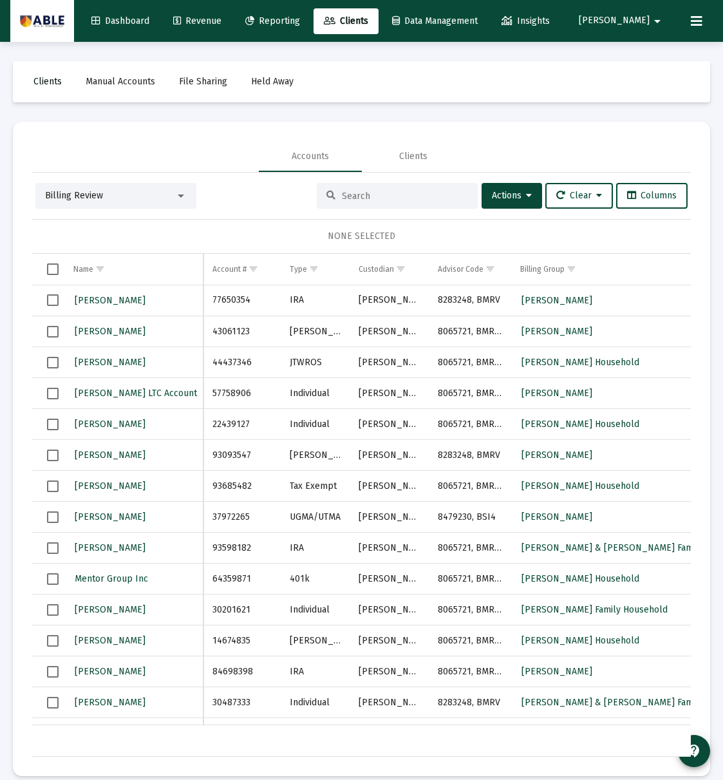
click at [53, 86] on span "Clients" at bounding box center [47, 81] width 28 height 11
click at [98, 206] on div "Billing Review" at bounding box center [115, 196] width 161 height 26
click at [106, 192] on div "Billing Review" at bounding box center [110, 195] width 130 height 13
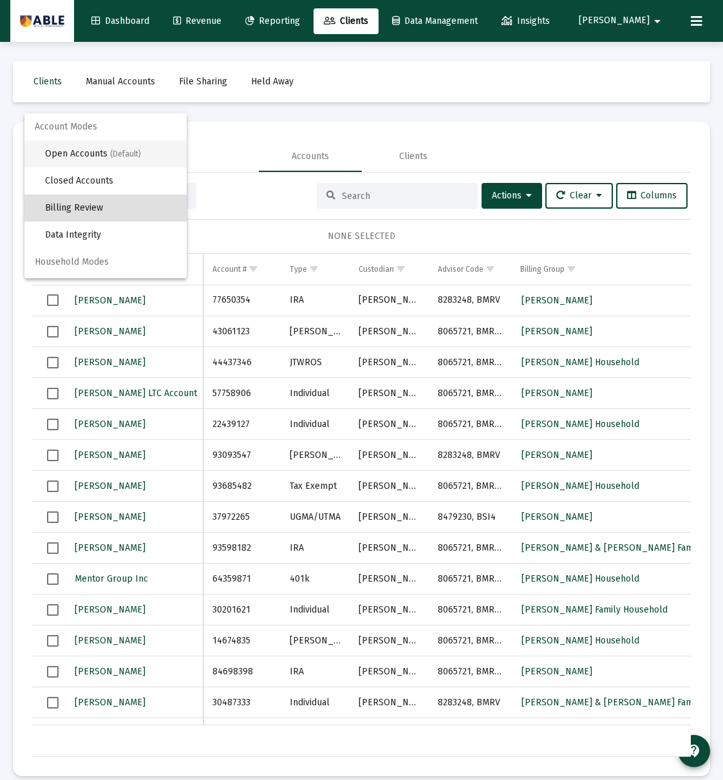
click at [82, 154] on span "Open Accounts (Default)" at bounding box center [110, 153] width 131 height 27
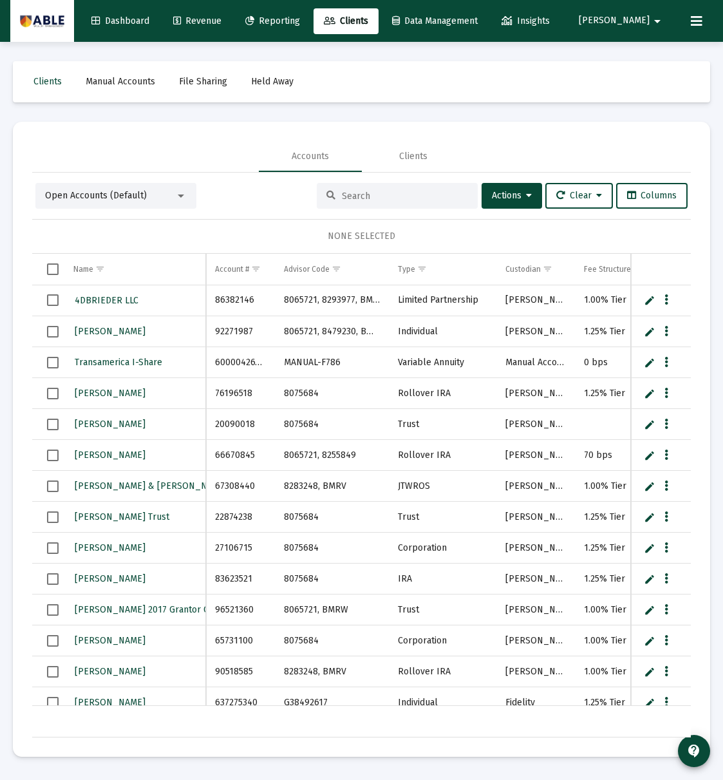
click at [361, 198] on input at bounding box center [405, 196] width 126 height 11
click at [90, 270] on div "Name" at bounding box center [83, 269] width 20 height 10
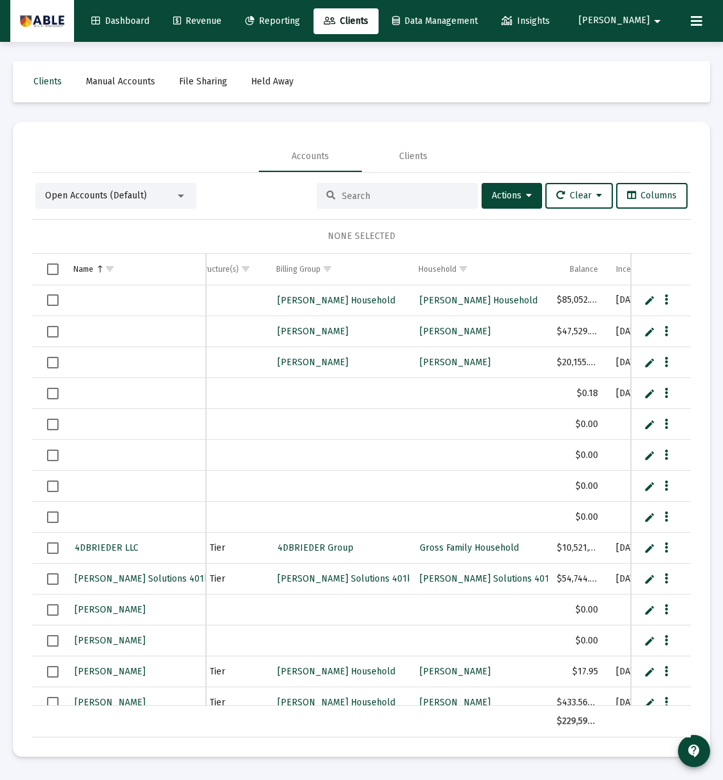
click at [642, 303] on td "Data grid" at bounding box center [661, 300] width 60 height 31
click at [645, 301] on link "Edit" at bounding box center [650, 300] width 12 height 12
type input "Pinchos Menashe Oratz SEP IRA"
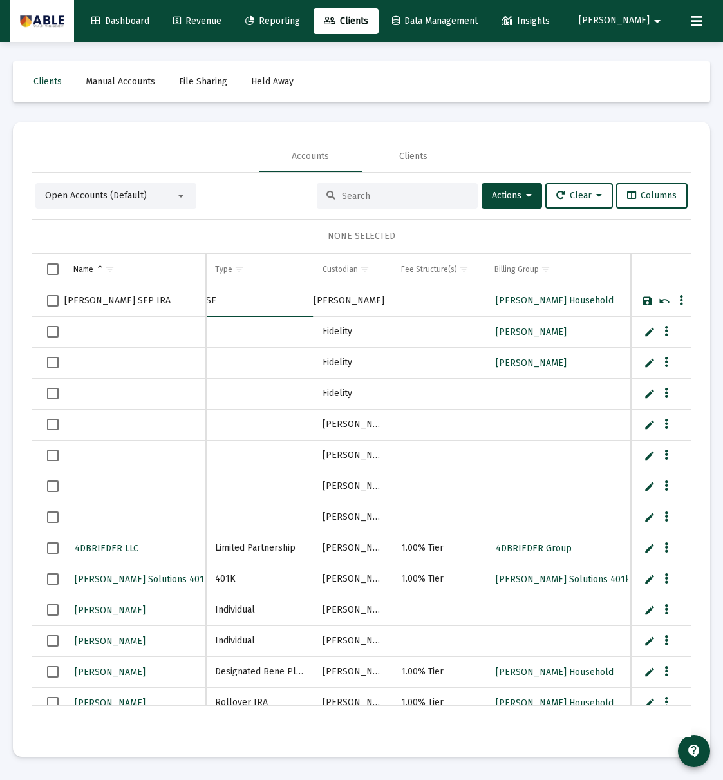
type input "S"
drag, startPoint x: 230, startPoint y: 304, endPoint x: 250, endPoint y: 309, distance: 20.5
click at [231, 305] on input "Data grid" at bounding box center [259, 300] width 107 height 31
drag, startPoint x: 252, startPoint y: 370, endPoint x: 252, endPoint y: 357, distance: 12.9
click at [252, 369] on td "Data grid" at bounding box center [259, 362] width 107 height 31
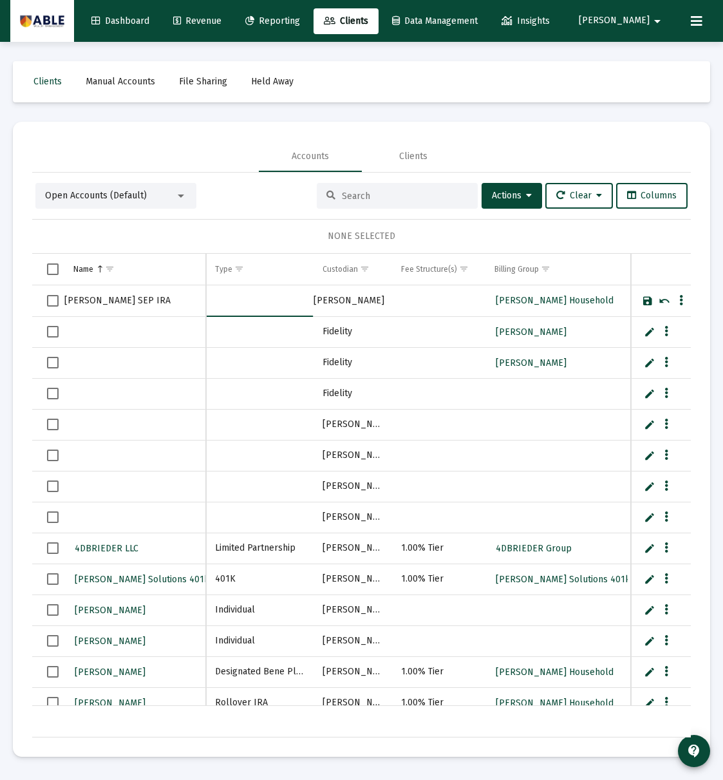
click at [244, 308] on input "Data grid" at bounding box center [259, 300] width 107 height 31
click at [238, 303] on input "Data grid" at bounding box center [259, 300] width 107 height 31
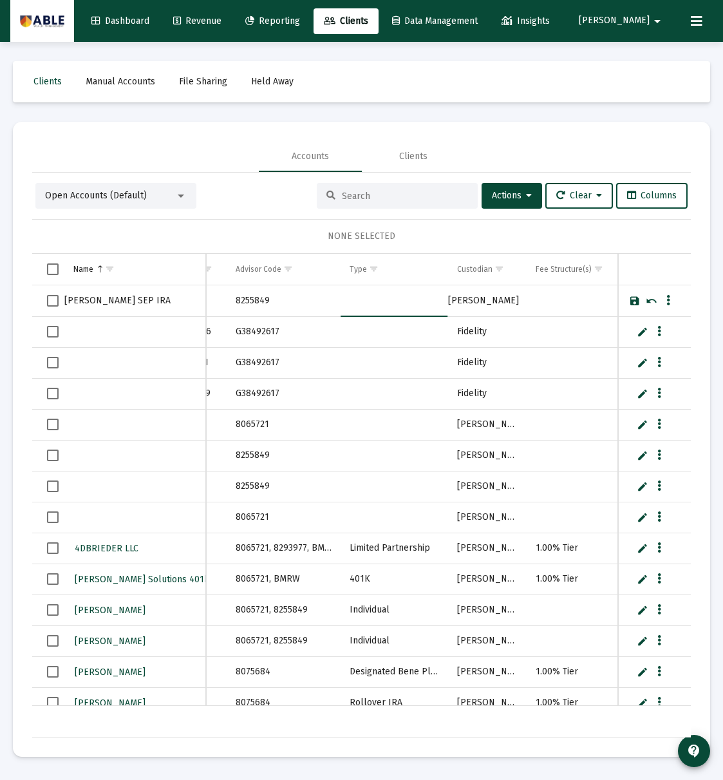
click at [381, 302] on input "Data grid" at bounding box center [394, 300] width 107 height 31
click at [629, 301] on link "Save" at bounding box center [635, 301] width 12 height 12
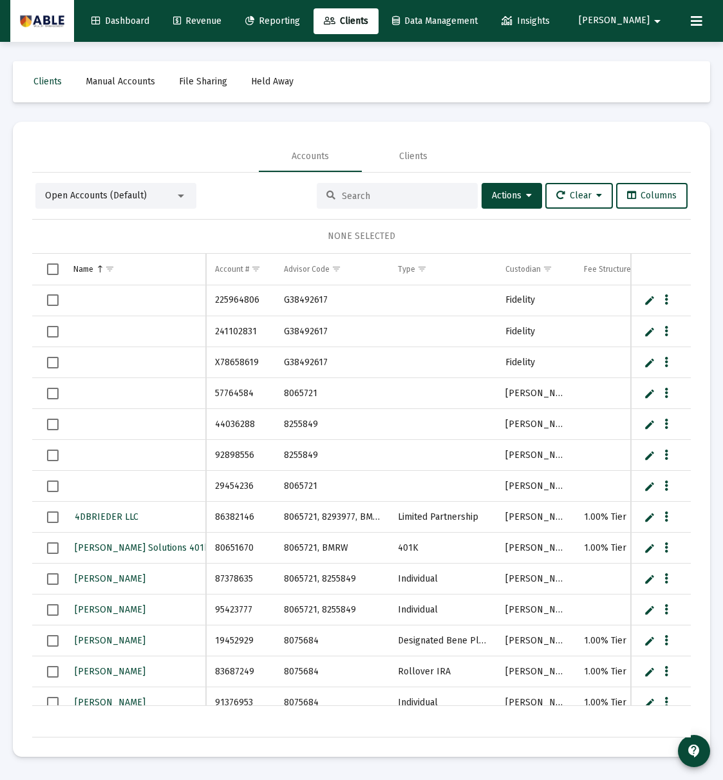
click at [366, 198] on input at bounding box center [405, 196] width 126 height 11
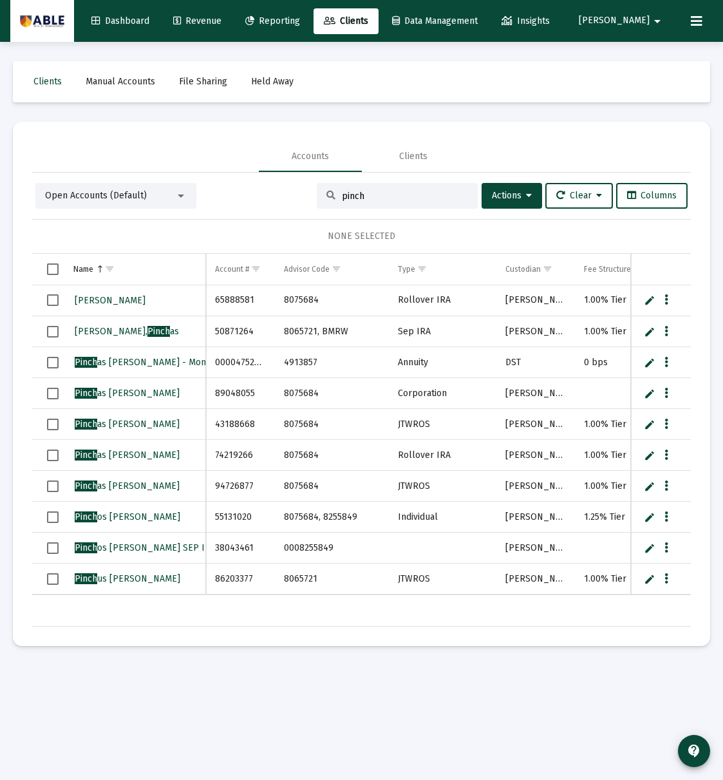
type input "pinch"
click at [426, 548] on td "Data grid" at bounding box center [442, 547] width 107 height 31
click at [409, 335] on td "Sep IRA" at bounding box center [442, 331] width 107 height 31
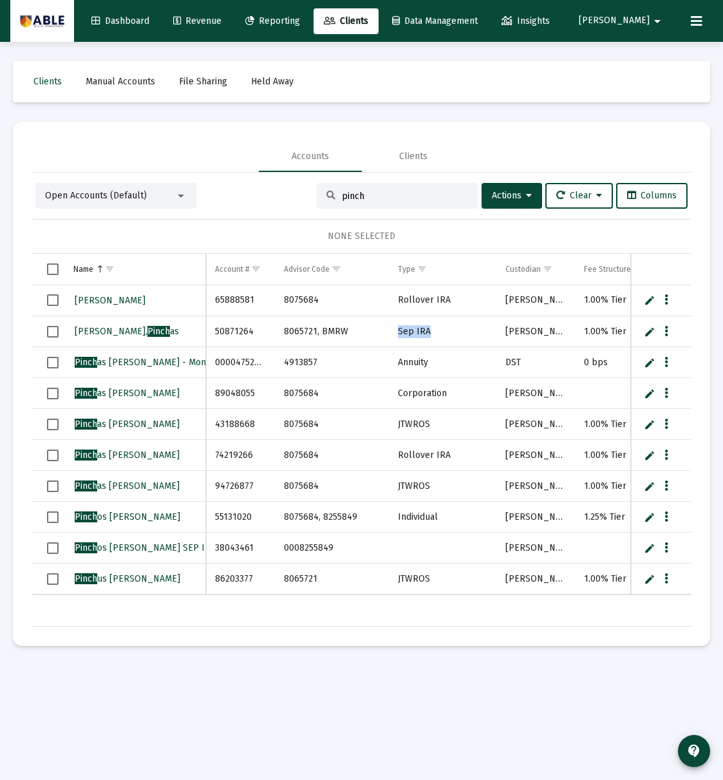
copy td "Sep IRA"
click at [647, 548] on link "Edit" at bounding box center [650, 548] width 12 height 12
click at [425, 546] on input "Data grid" at bounding box center [442, 547] width 107 height 31
paste input "Sep IRA"
drag, startPoint x: 425, startPoint y: 547, endPoint x: 454, endPoint y: 549, distance: 29.7
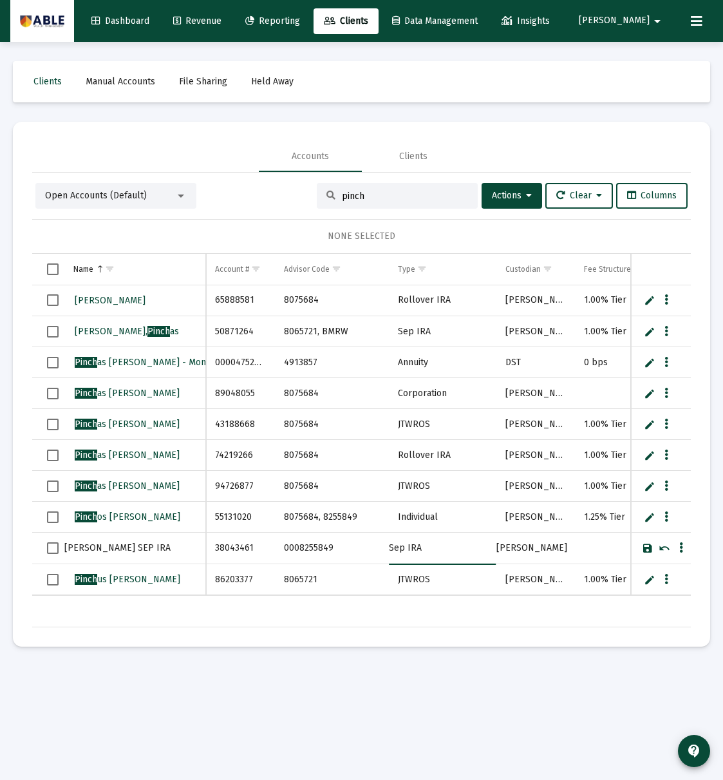
click at [428, 547] on input "Sep IRA" at bounding box center [442, 547] width 107 height 31
type input "Sep IRA"
click at [651, 548] on link "Save" at bounding box center [648, 548] width 12 height 12
click at [53, 548] on span "Select row" at bounding box center [53, 548] width 12 height 12
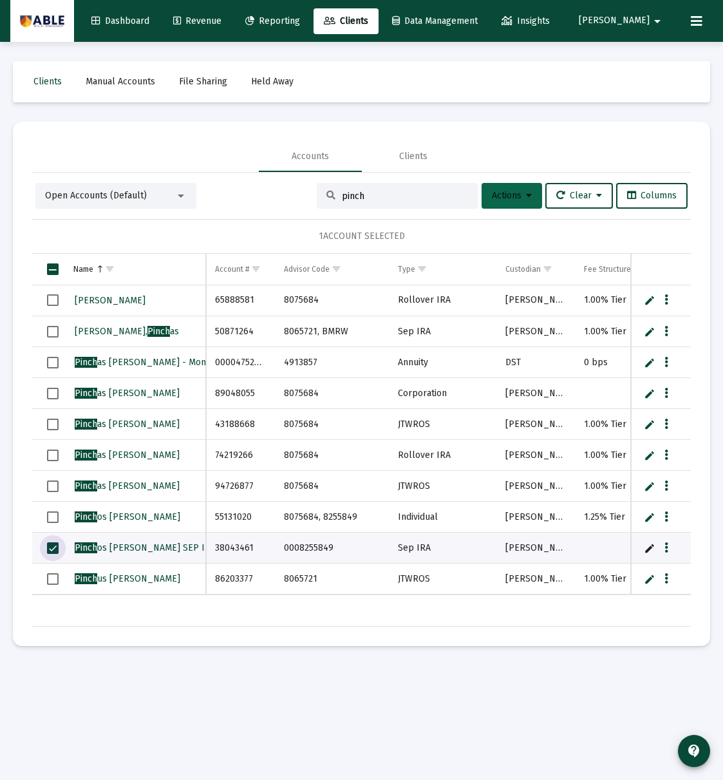
click at [492, 197] on span "Actions" at bounding box center [512, 195] width 40 height 11
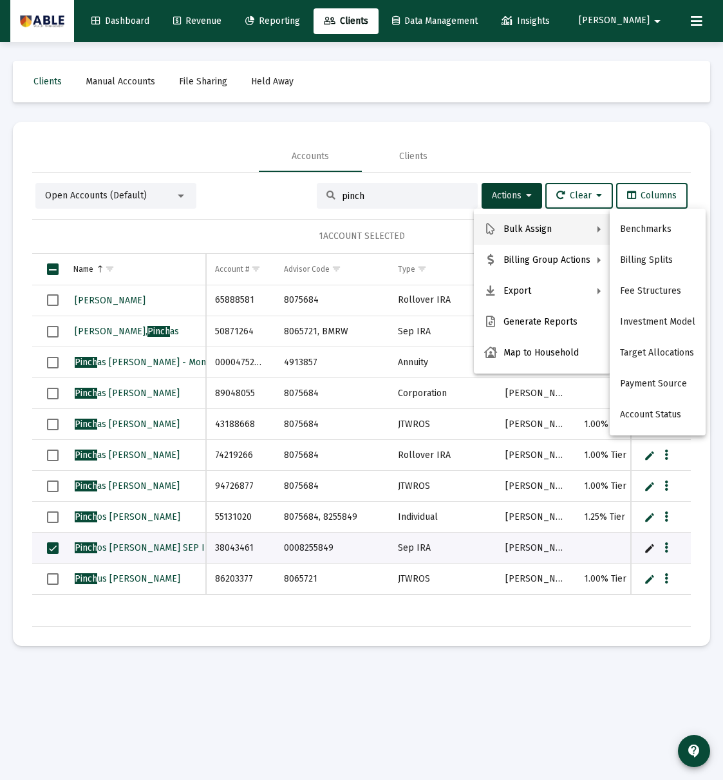
click at [519, 625] on div at bounding box center [361, 390] width 723 height 780
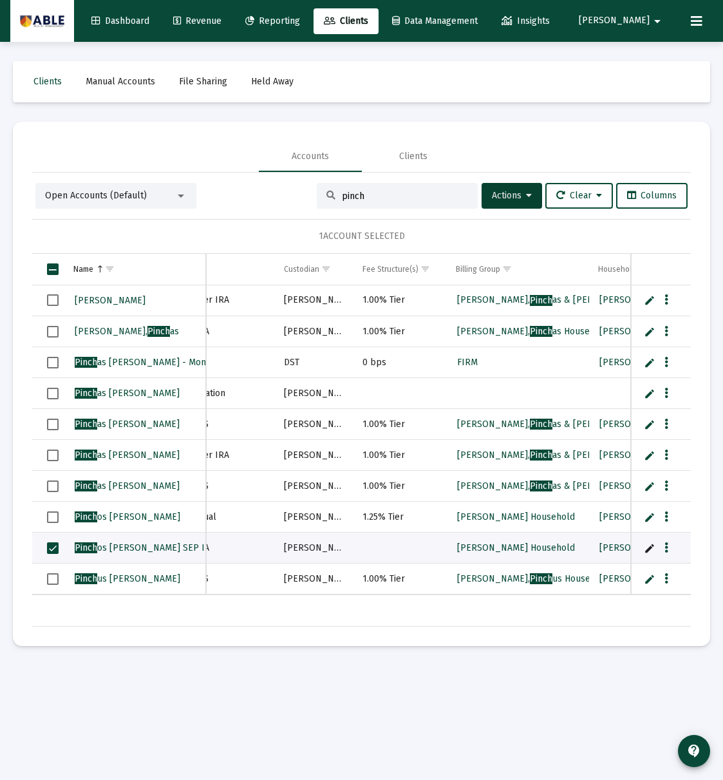
scroll to position [0, 225]
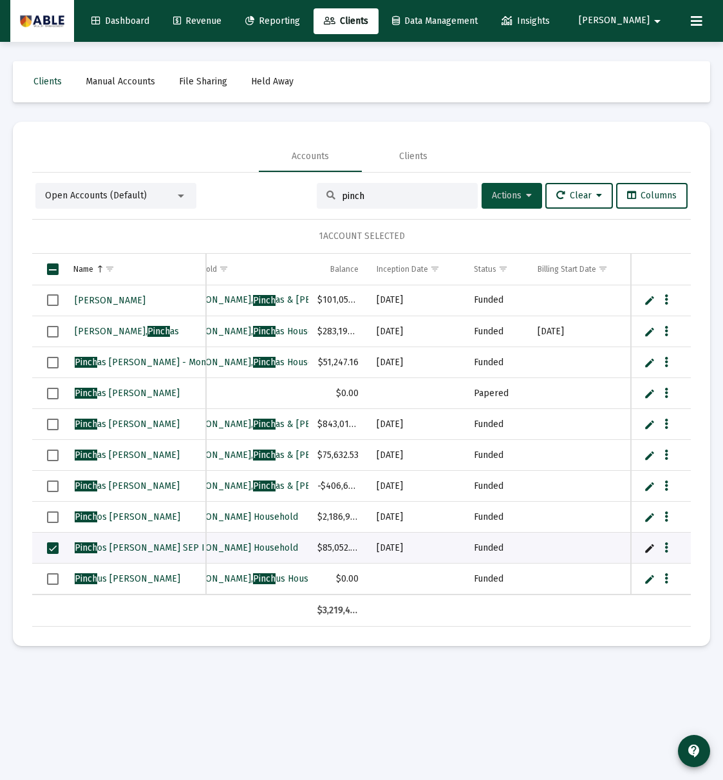
click at [512, 189] on button "Actions" at bounding box center [512, 196] width 61 height 26
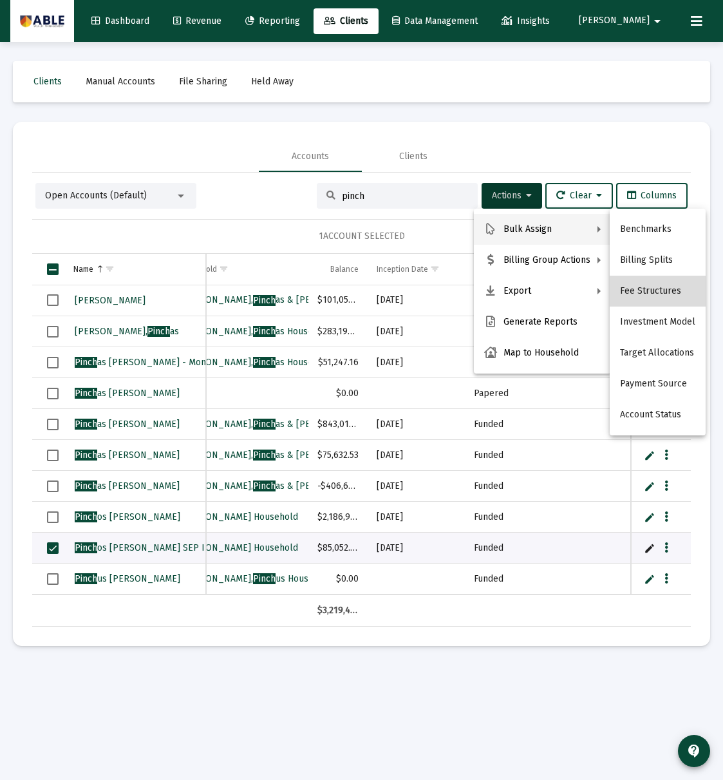
click at [674, 286] on button "Fee Structures" at bounding box center [658, 291] width 96 height 31
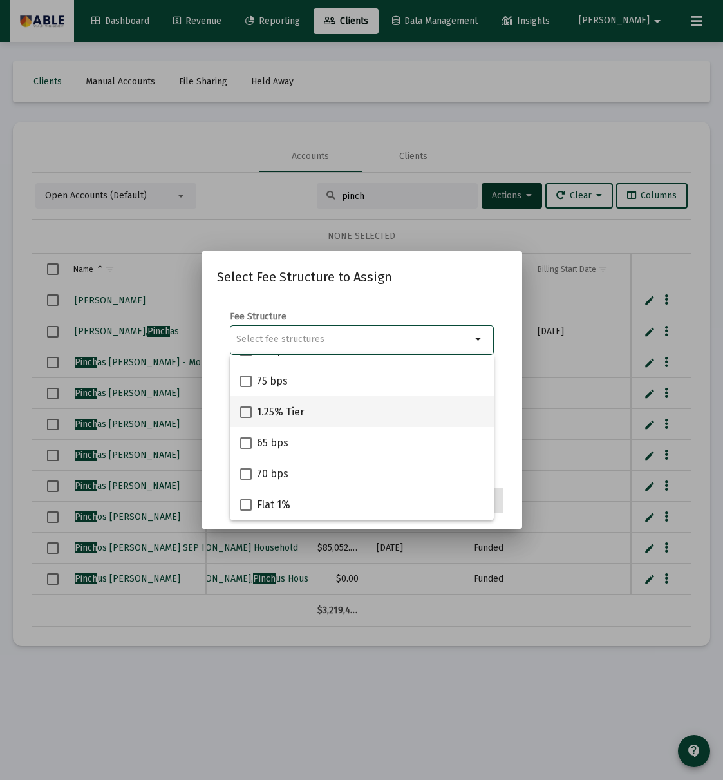
click at [279, 413] on span "1.25% Tier" at bounding box center [281, 411] width 48 height 15
click at [246, 418] on input "1.25% Tier" at bounding box center [245, 418] width 1 height 1
checkbox input "true"
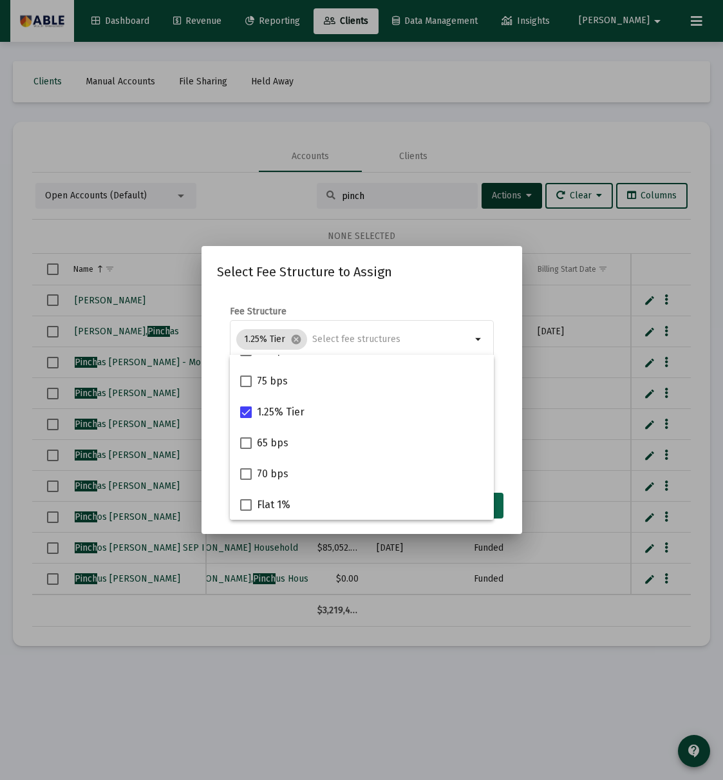
click at [499, 514] on button "Assign" at bounding box center [479, 505] width 47 height 26
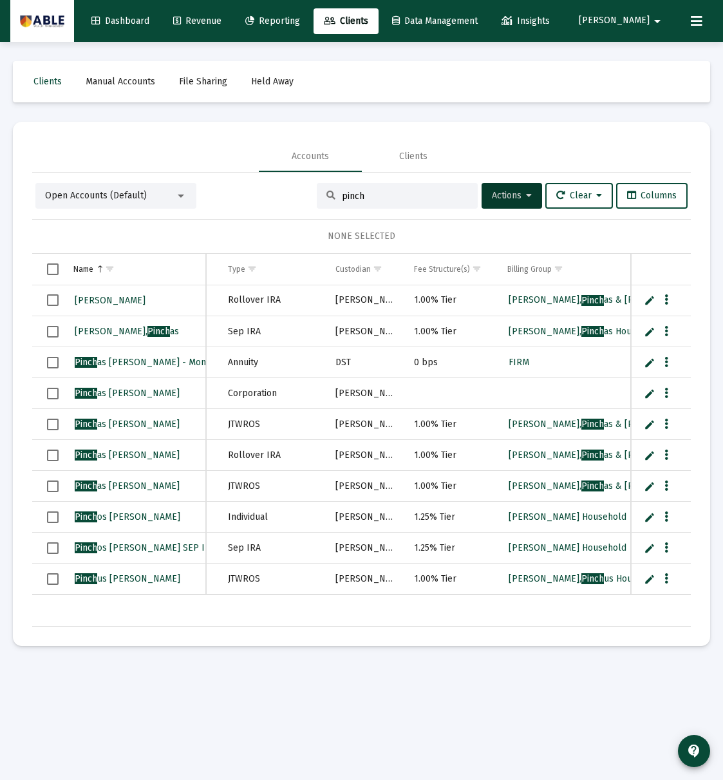
click at [412, 198] on input "pinch" at bounding box center [405, 196] width 126 height 11
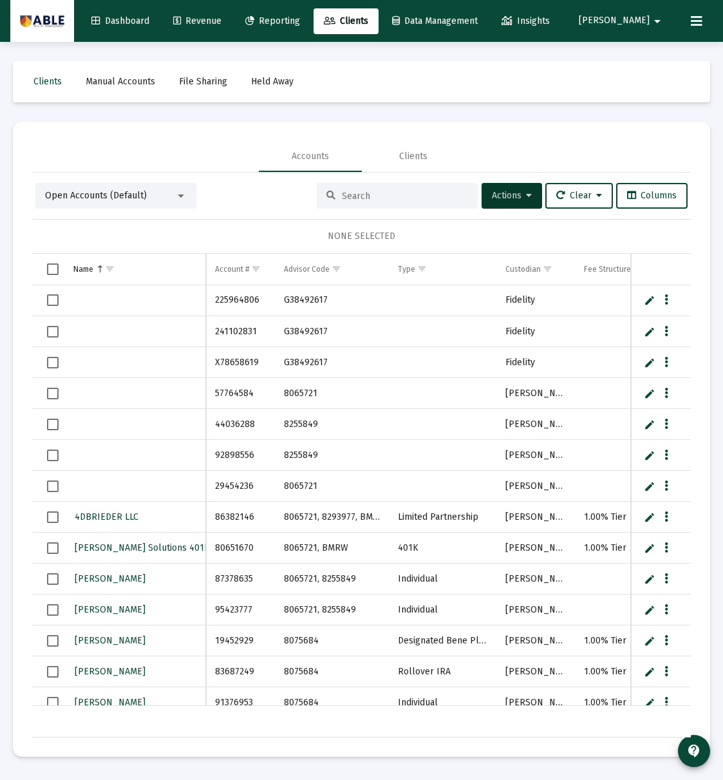
click at [649, 332] on link "Edit" at bounding box center [650, 332] width 12 height 12
type input "Jesse Landsberg IRA"
click at [648, 333] on link "Save" at bounding box center [648, 332] width 12 height 12
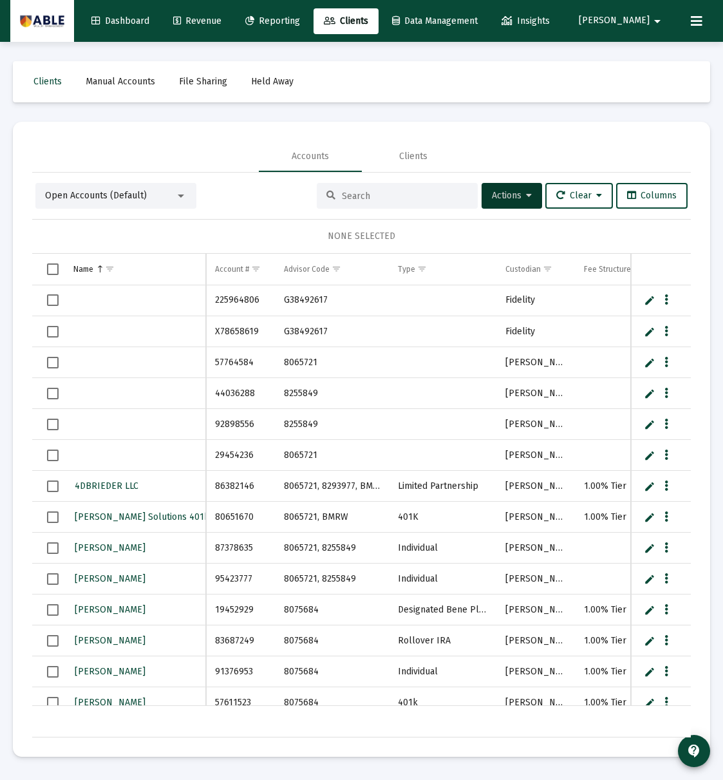
click at [393, 198] on input at bounding box center [405, 196] width 126 height 11
paste input "Jesse Landsberg IRA"
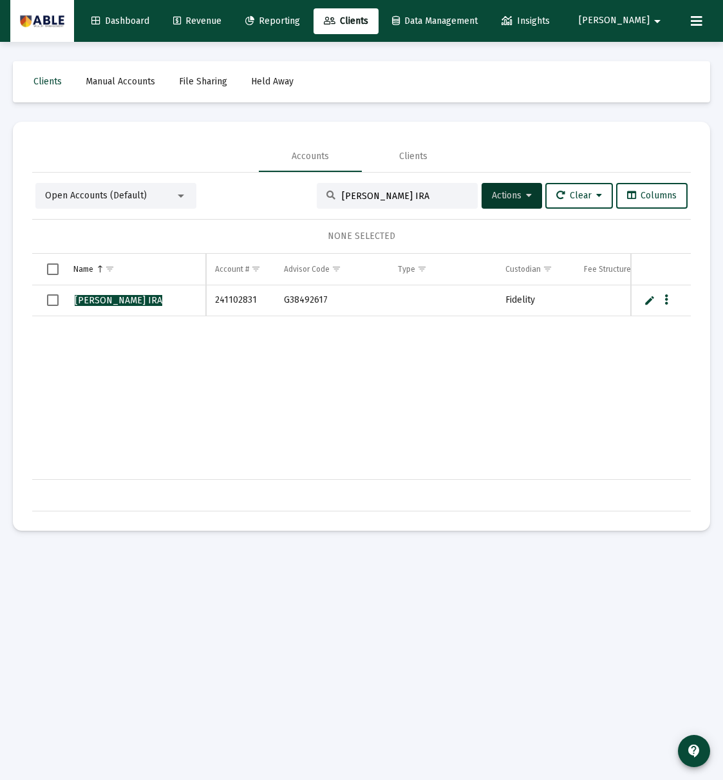
drag, startPoint x: 414, startPoint y: 194, endPoint x: 463, endPoint y: 195, distance: 49.6
click at [460, 196] on div "Jesse Landsberg IRA" at bounding box center [397, 196] width 161 height 26
type input "Jesse Landsberg"
click at [646, 305] on link "Edit" at bounding box center [650, 300] width 12 height 12
click at [422, 305] on input "Data grid" at bounding box center [442, 300] width 107 height 31
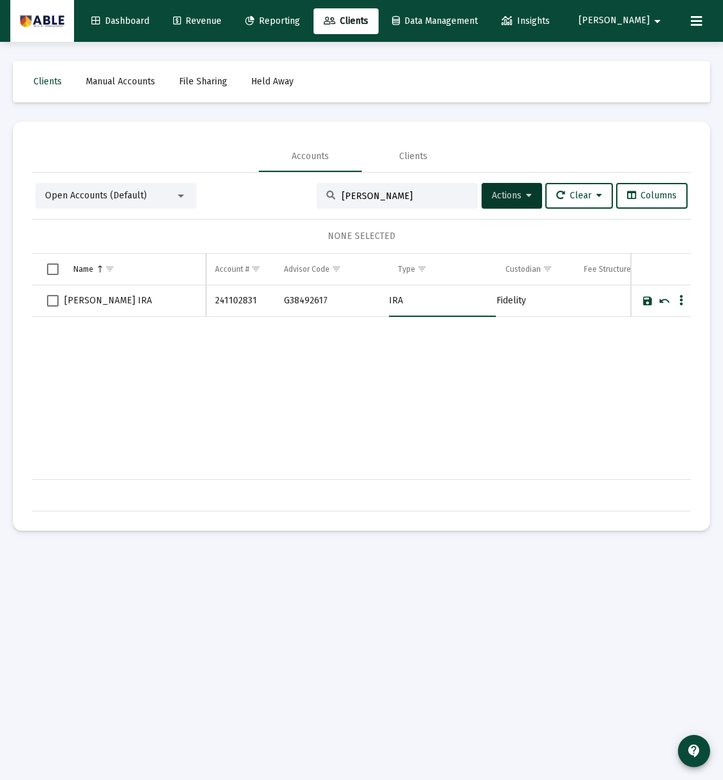
type input "IRA"
click at [648, 300] on link "Save" at bounding box center [648, 301] width 12 height 12
click at [668, 301] on button "Data grid" at bounding box center [666, 300] width 12 height 12
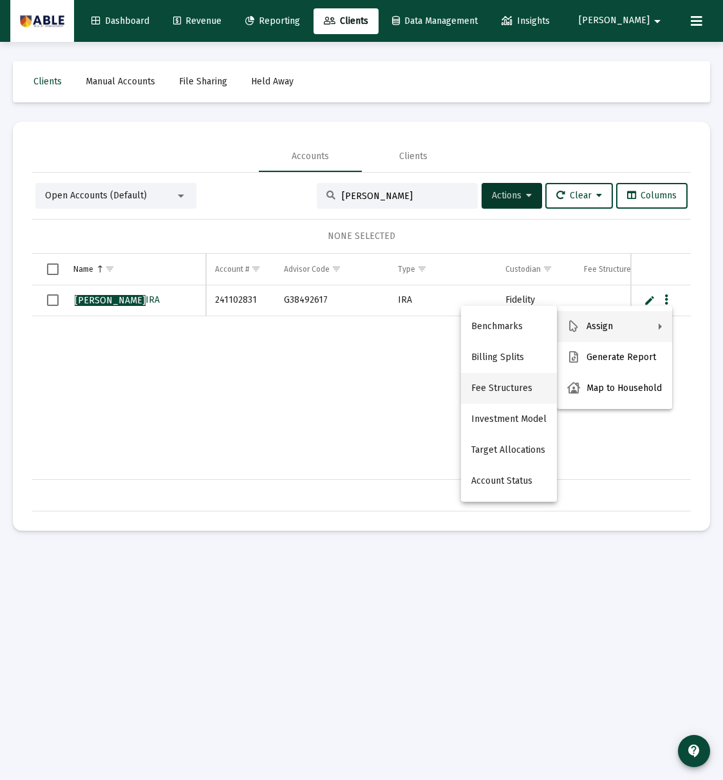
click at [507, 385] on button "Fee Structures" at bounding box center [509, 388] width 96 height 31
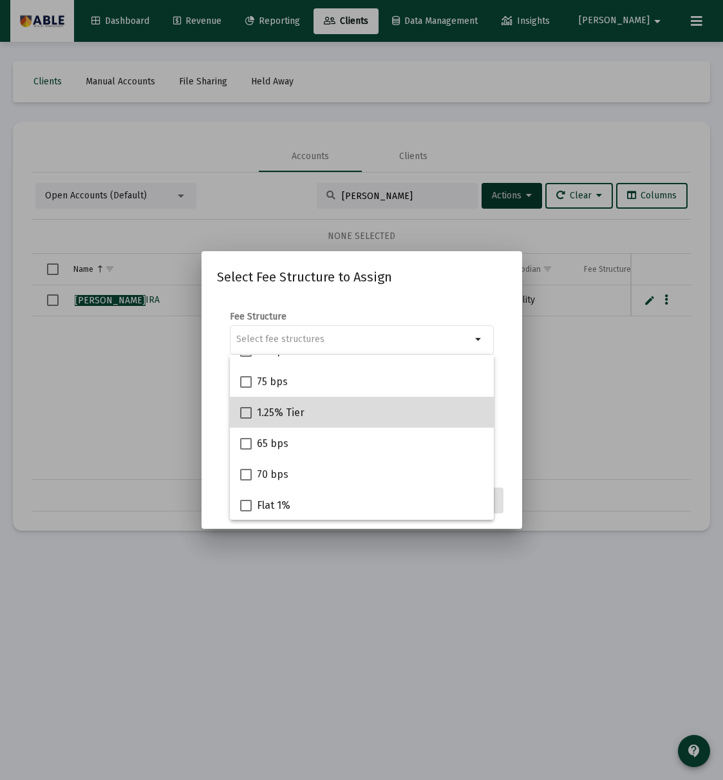
click at [328, 413] on div "1.25% Tier" at bounding box center [361, 412] width 243 height 31
checkbox input "true"
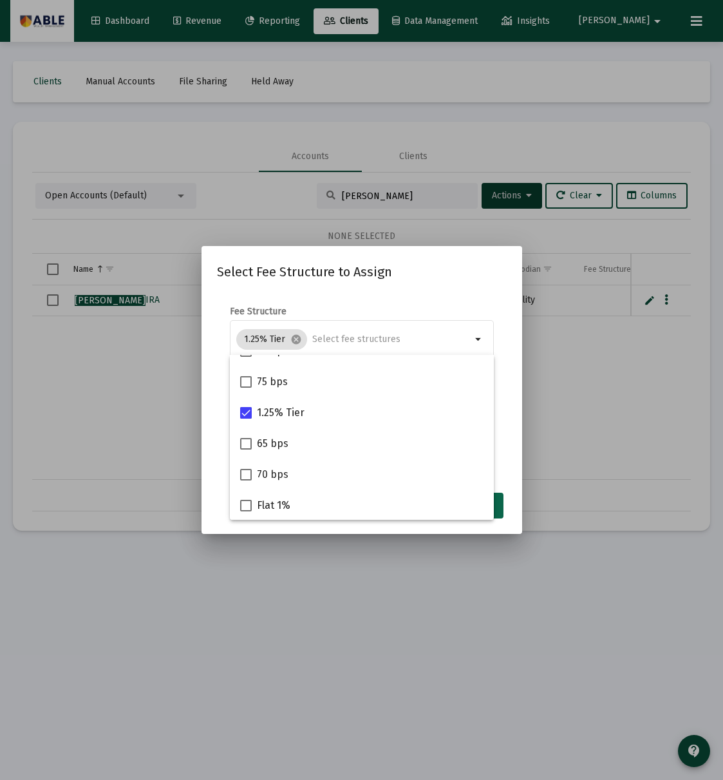
click at [500, 508] on button "Assign" at bounding box center [479, 505] width 47 height 26
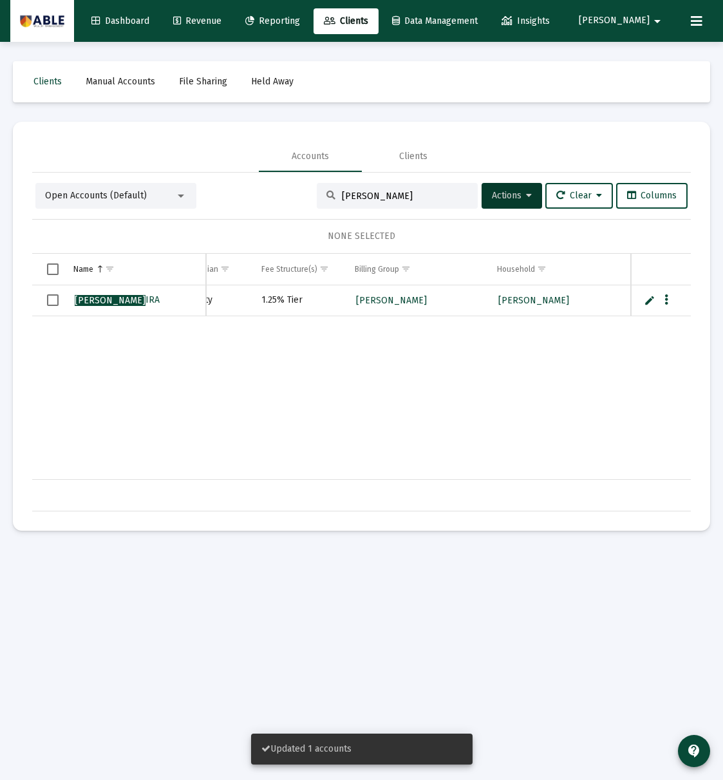
scroll to position [0, 360]
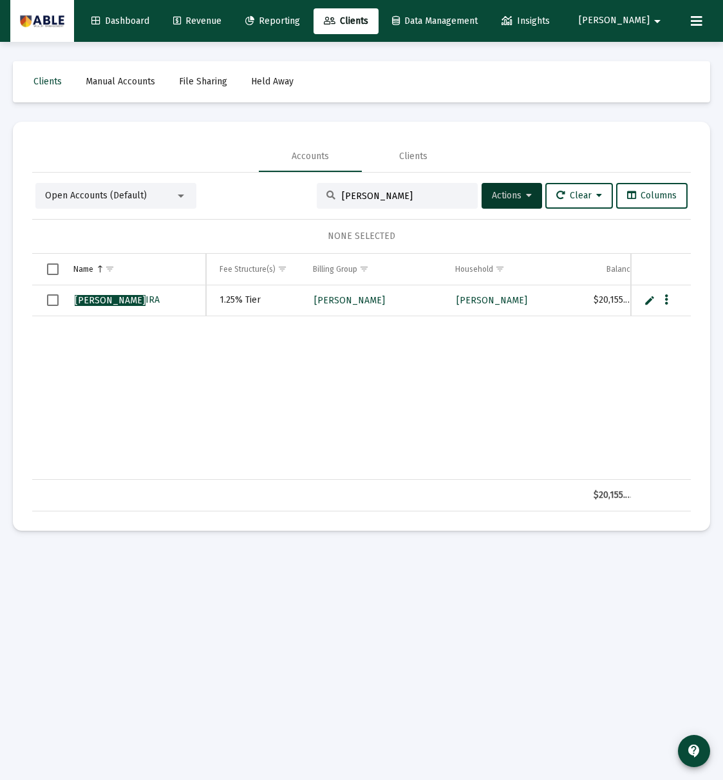
click at [402, 193] on input "Jesse Landsberg" at bounding box center [405, 196] width 126 height 11
paste input "Landsberg, Jesse Household"
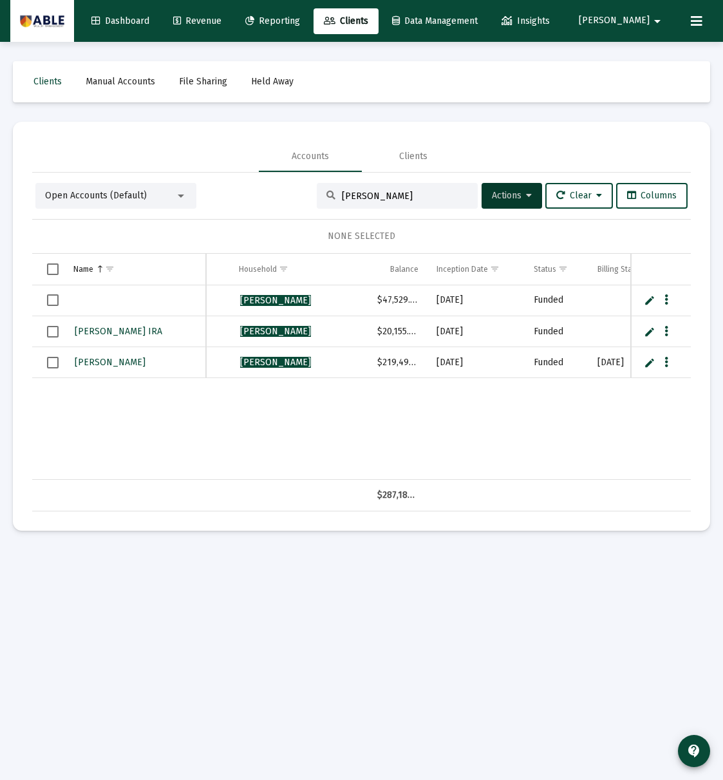
scroll to position [0, 645]
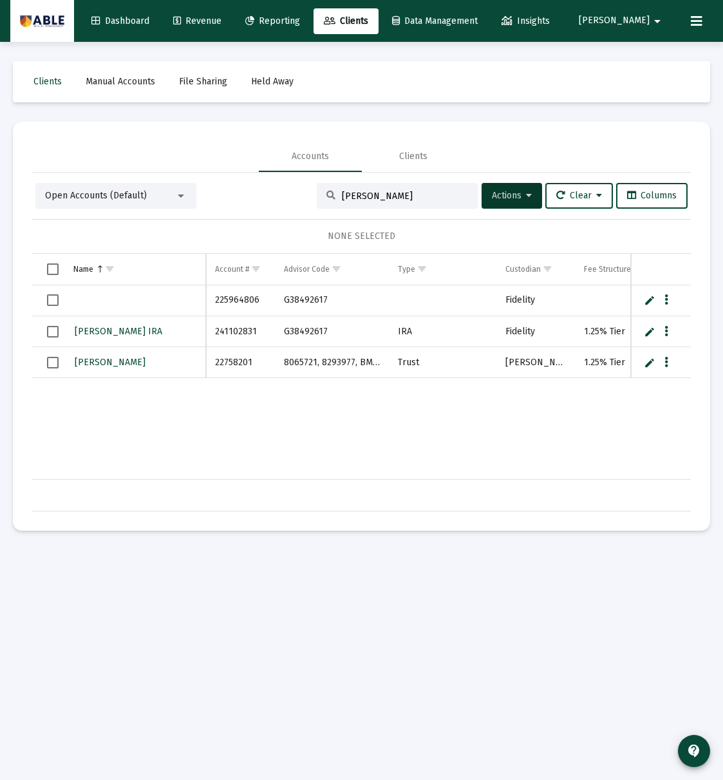
type input "Landsberg, Jesse Household"
click at [649, 301] on link "Edit" at bounding box center [650, 300] width 12 height 12
type input "Jesse Landsberg Roth IRA"
click at [646, 301] on link "Save" at bounding box center [648, 301] width 12 height 12
click at [666, 301] on icon "Data grid" at bounding box center [666, 299] width 4 height 15
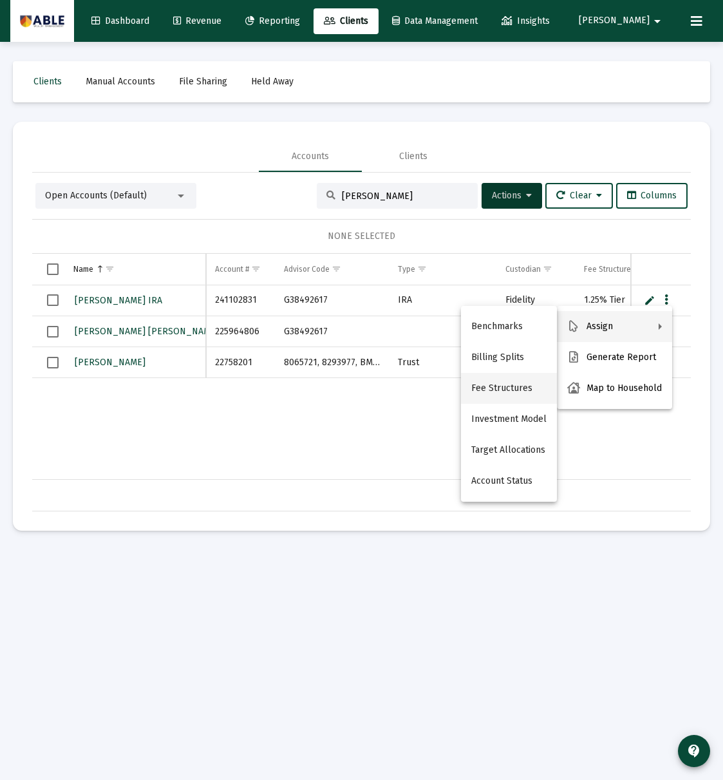
click at [494, 387] on button "Fee Structures" at bounding box center [509, 388] width 96 height 31
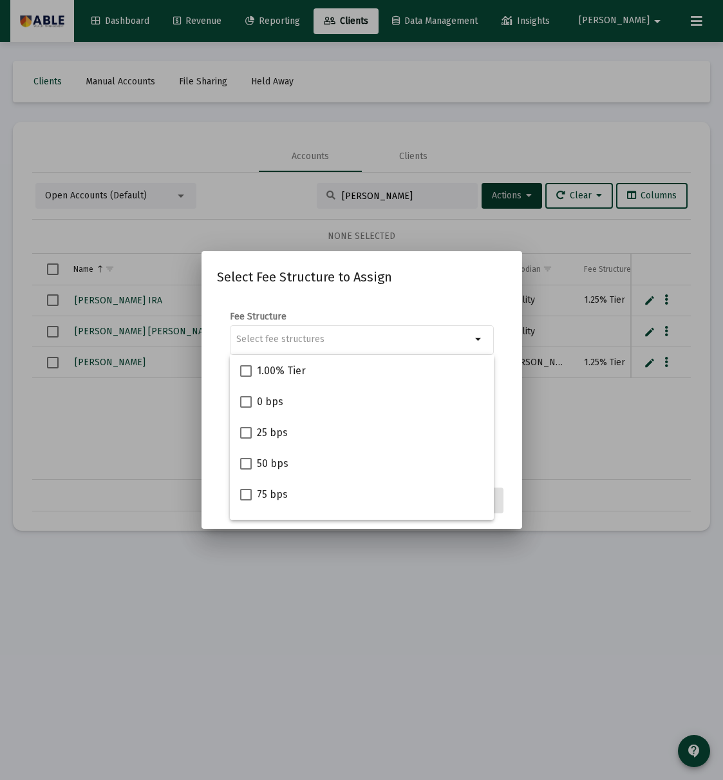
click at [640, 427] on div at bounding box center [361, 390] width 723 height 780
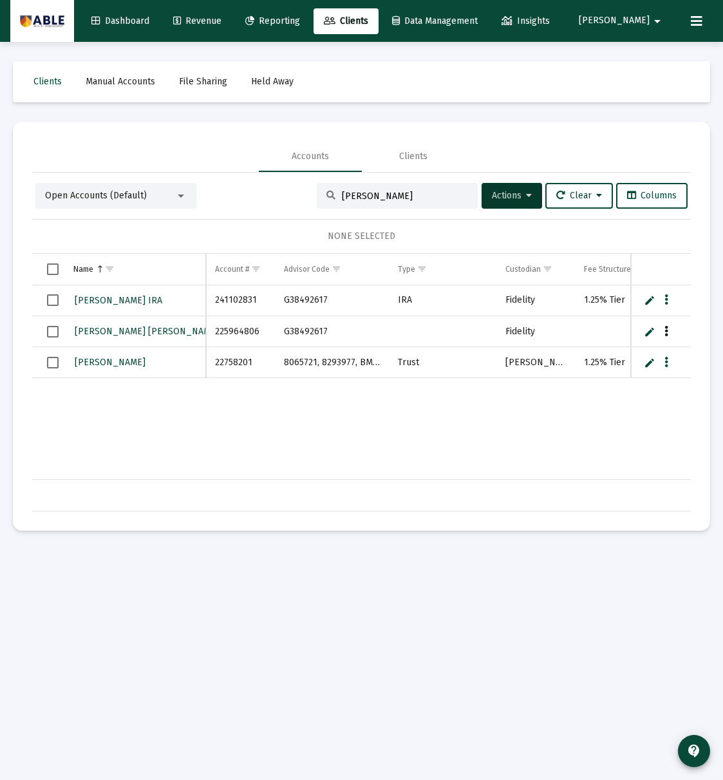
click at [667, 333] on icon "Data grid" at bounding box center [666, 331] width 4 height 15
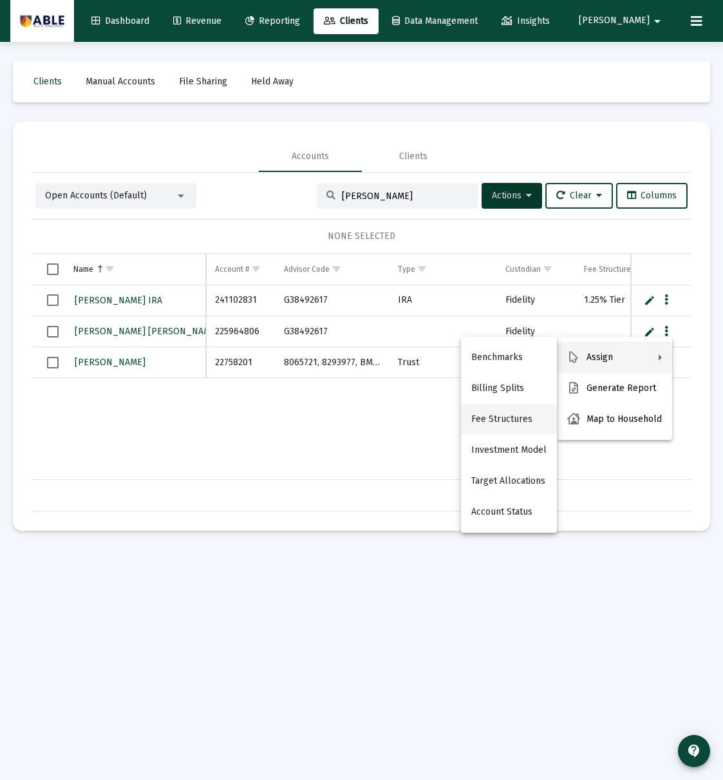
click at [507, 416] on button "Fee Structures" at bounding box center [509, 419] width 96 height 31
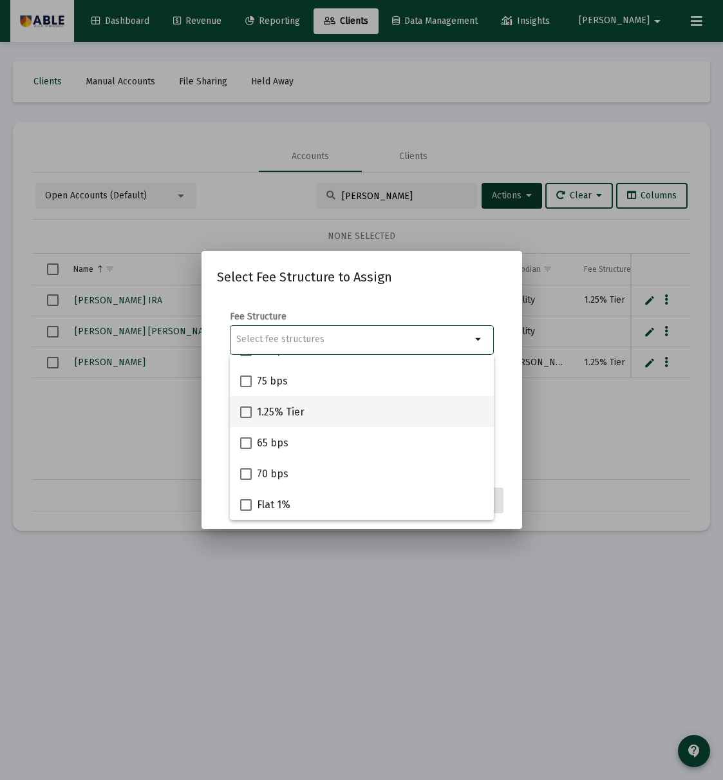
drag, startPoint x: 274, startPoint y: 413, endPoint x: 281, endPoint y: 415, distance: 8.1
click at [274, 413] on span "1.25% Tier" at bounding box center [281, 411] width 48 height 15
click at [246, 418] on input "1.25% Tier" at bounding box center [245, 418] width 1 height 1
checkbox input "true"
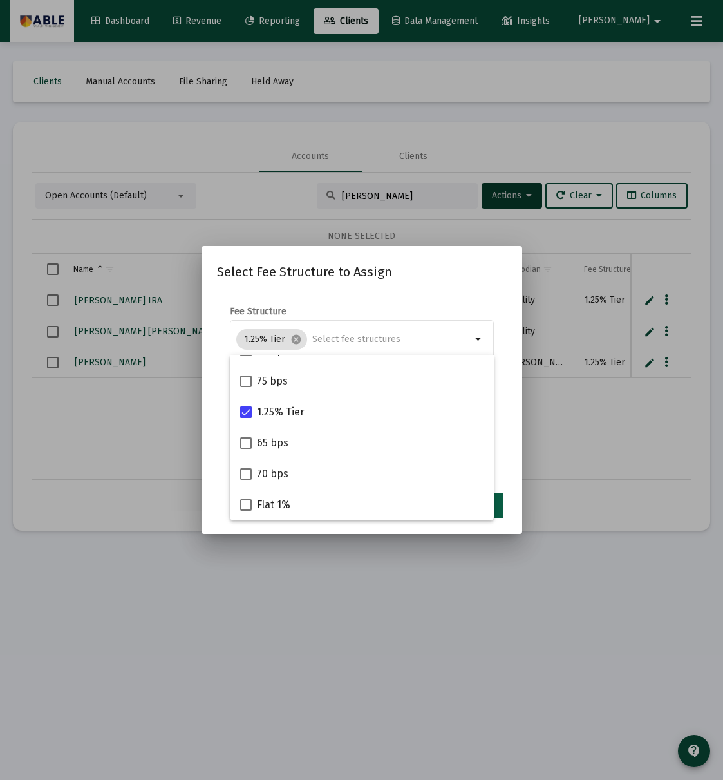
click at [496, 506] on button "Assign" at bounding box center [479, 505] width 47 height 26
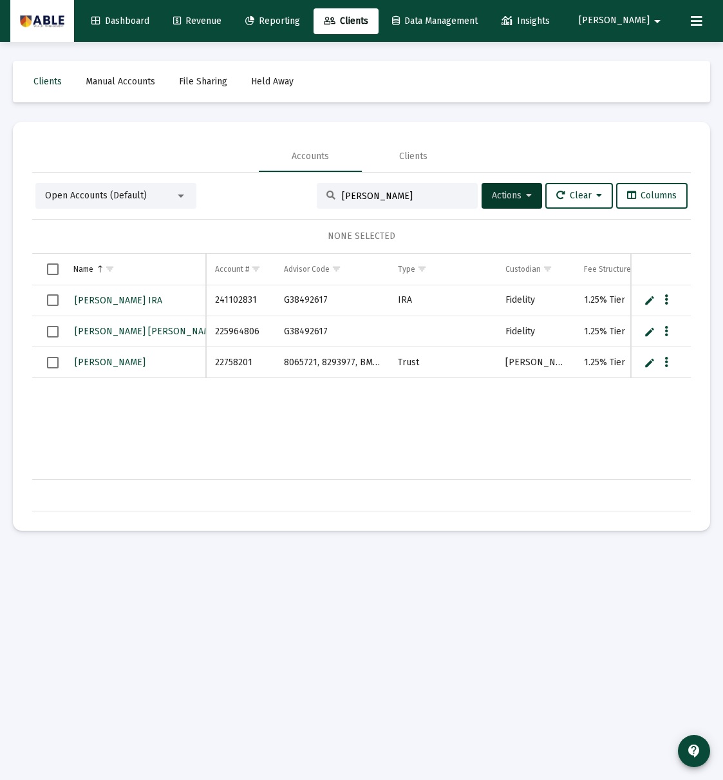
click at [416, 191] on input "Landsberg, Jesse Household" at bounding box center [405, 196] width 126 height 11
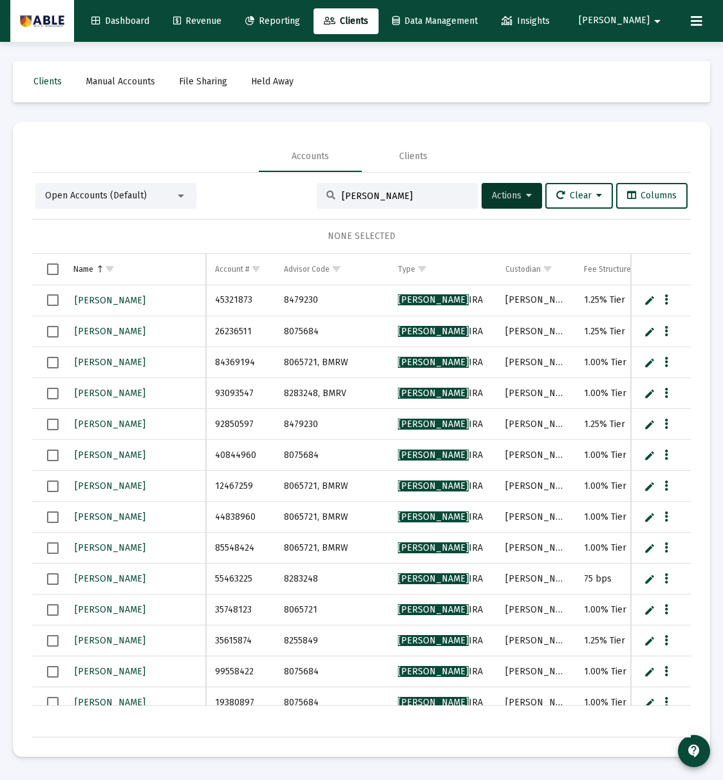
drag, startPoint x: 411, startPoint y: 207, endPoint x: 404, endPoint y: 201, distance: 8.2
click at [411, 206] on div "Roth" at bounding box center [397, 196] width 161 height 26
click at [404, 201] on div "Roth" at bounding box center [397, 196] width 161 height 26
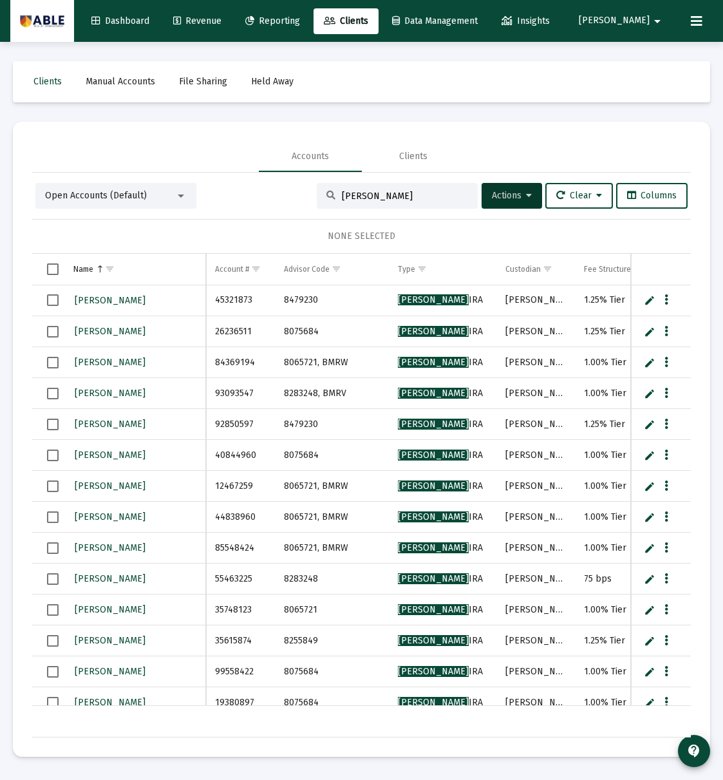
drag, startPoint x: 404, startPoint y: 201, endPoint x: 395, endPoint y: 198, distance: 9.6
click at [402, 201] on div "Roth" at bounding box center [397, 196] width 161 height 26
click at [386, 194] on input "Roth" at bounding box center [405, 196] width 126 height 11
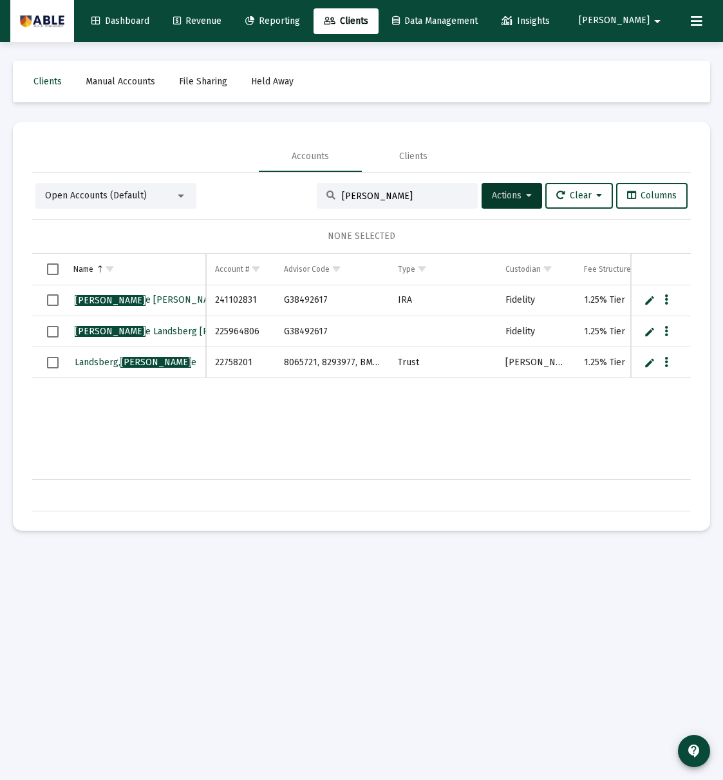
type input "jess"
click at [409, 330] on td "Data grid" at bounding box center [442, 331] width 107 height 31
click at [649, 332] on link "Edit" at bounding box center [650, 332] width 12 height 12
click at [425, 330] on input "Data grid" at bounding box center [442, 331] width 107 height 31
paste input "Roth IRA"
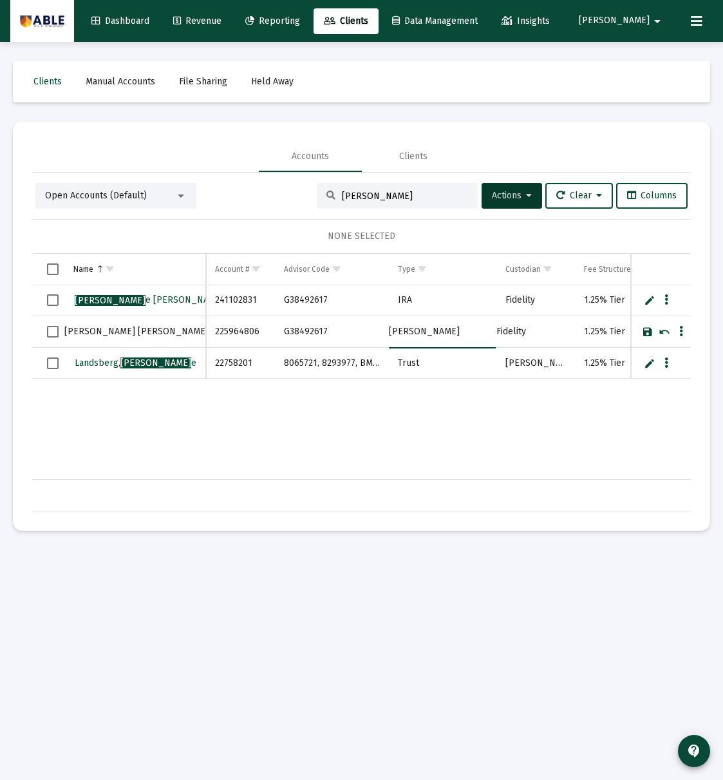
type input "Roth IRA"
click at [644, 331] on link "Save" at bounding box center [648, 332] width 12 height 12
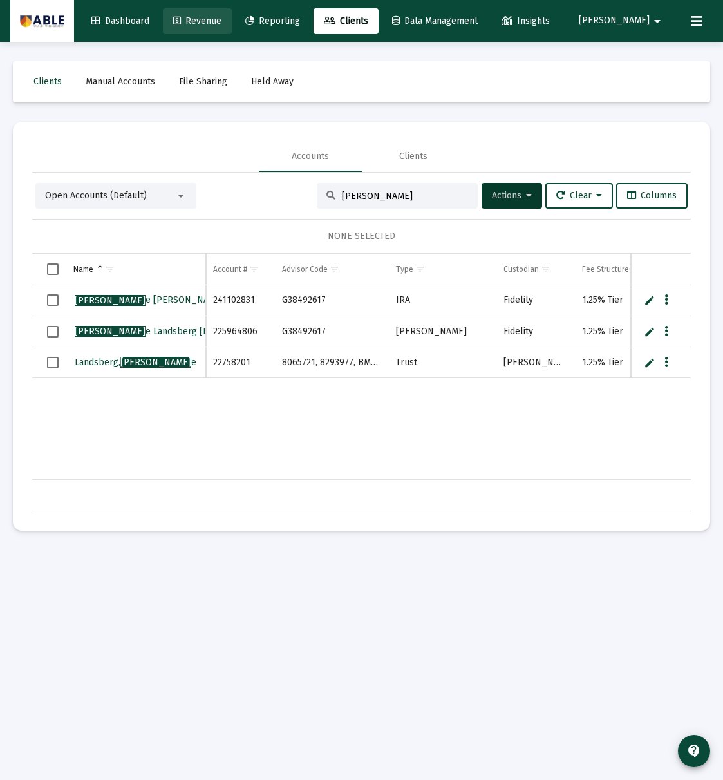
click at [221, 21] on span "Revenue" at bounding box center [197, 20] width 48 height 11
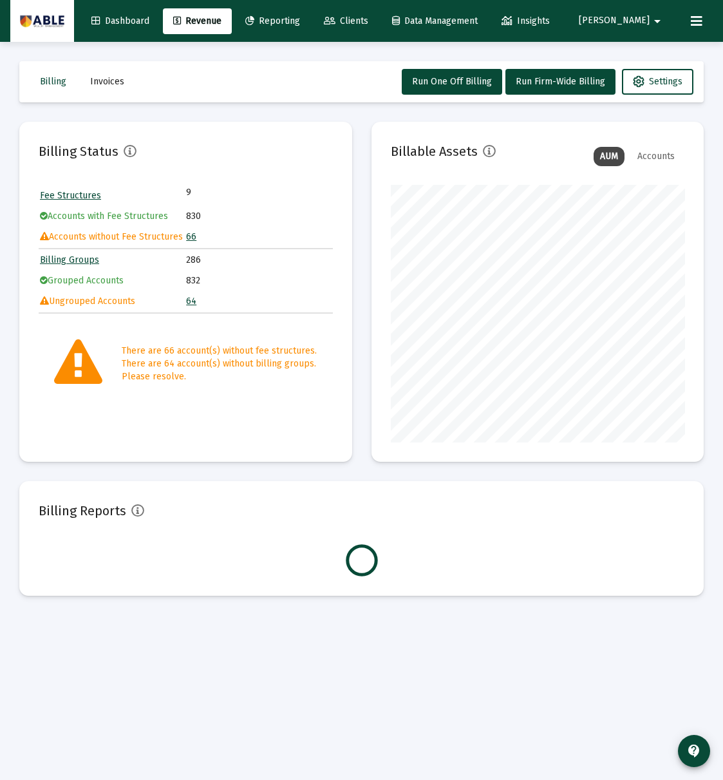
scroll to position [257, 294]
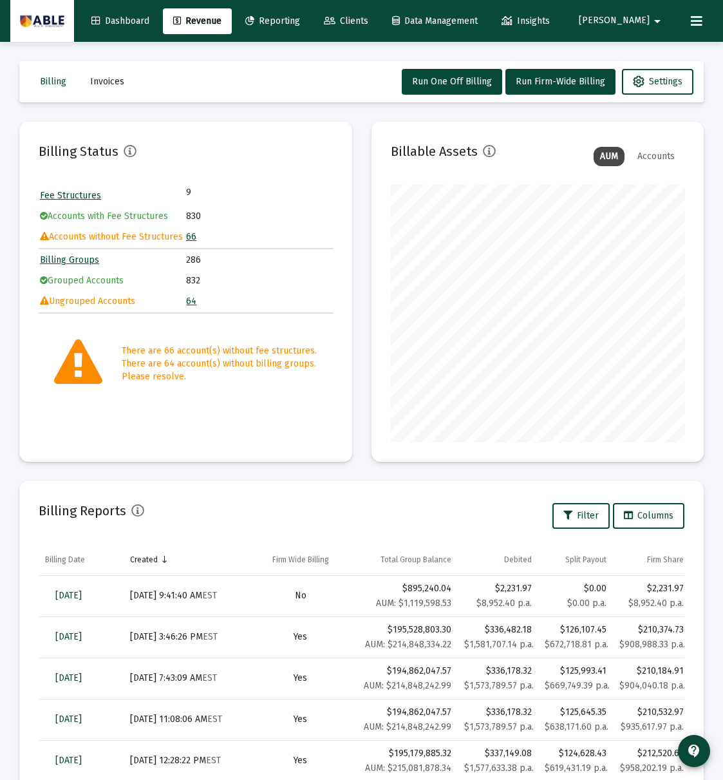
click at [187, 241] on link "66" at bounding box center [191, 236] width 10 height 11
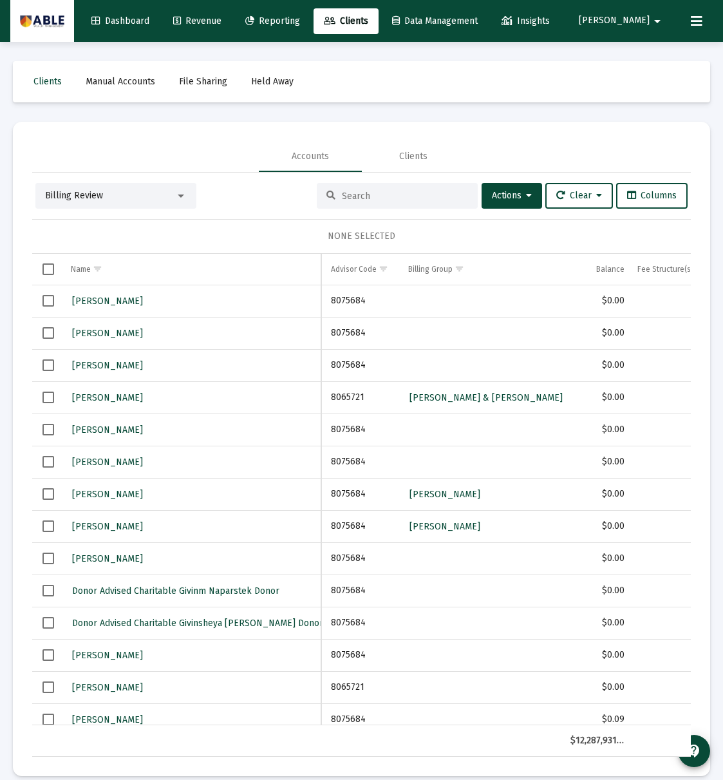
scroll to position [0, 190]
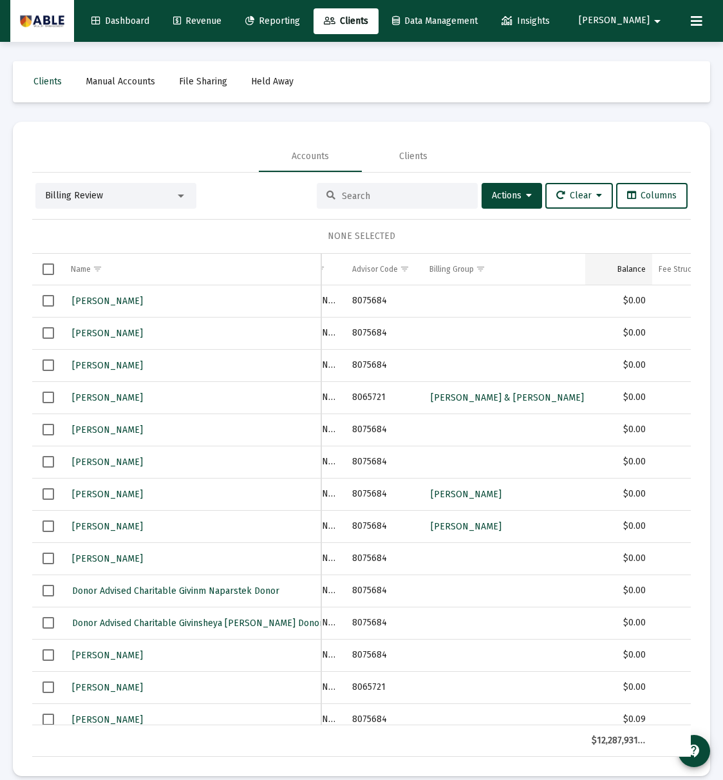
click at [628, 267] on div "Balance" at bounding box center [631, 269] width 28 height 10
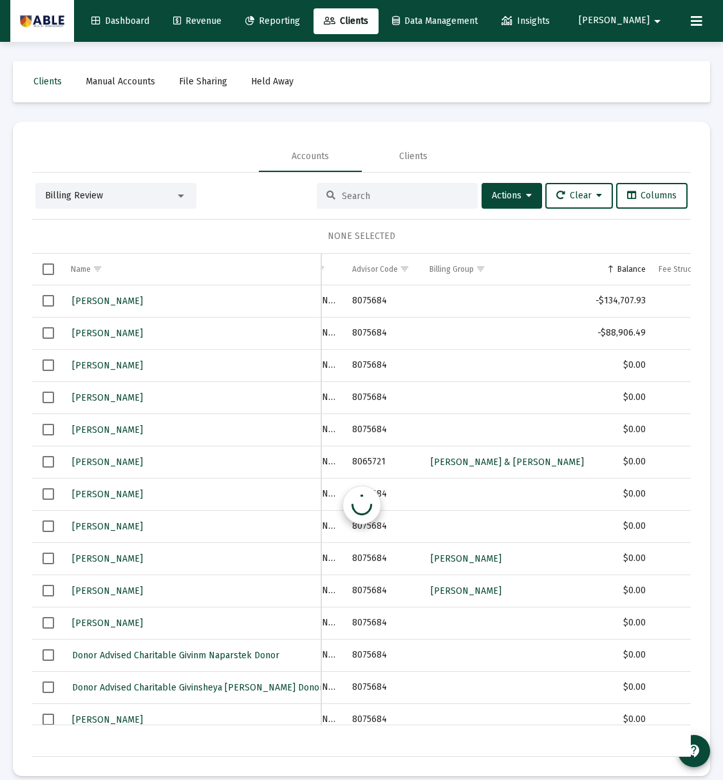
scroll to position [0, 185]
click at [628, 267] on div "Balance" at bounding box center [631, 269] width 28 height 10
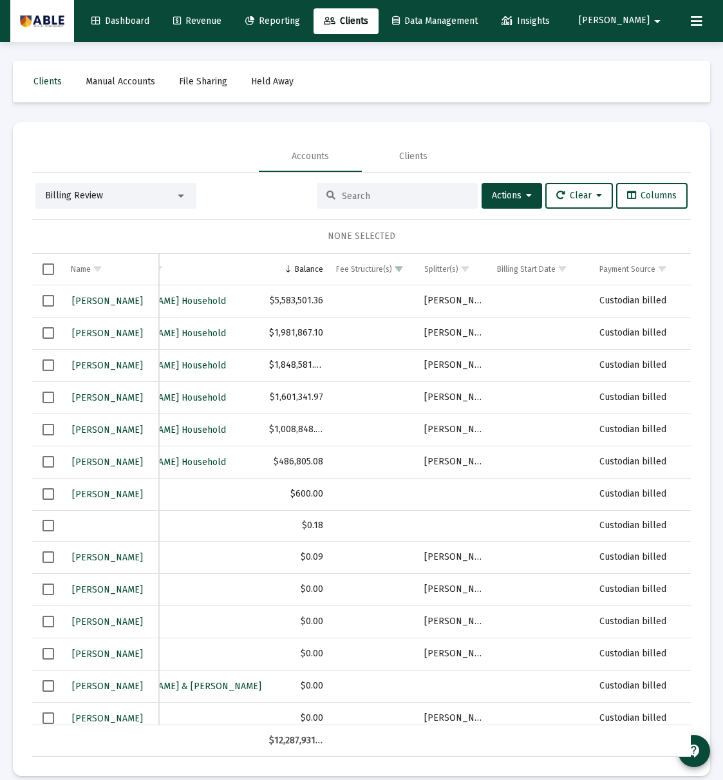
scroll to position [0, 339]
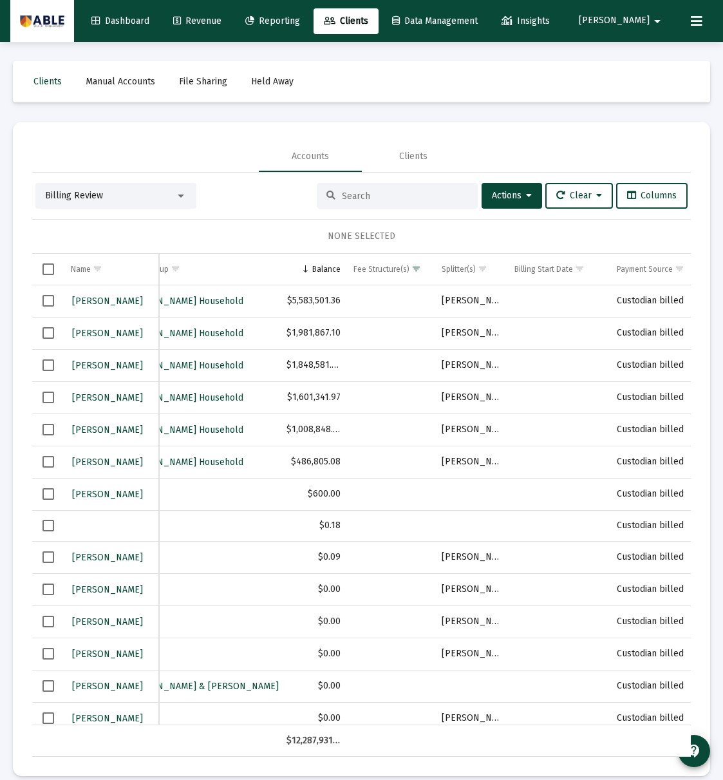
click at [48, 299] on span "Select row" at bounding box center [48, 301] width 12 height 12
click at [48, 333] on span "Select row" at bounding box center [48, 333] width 12 height 12
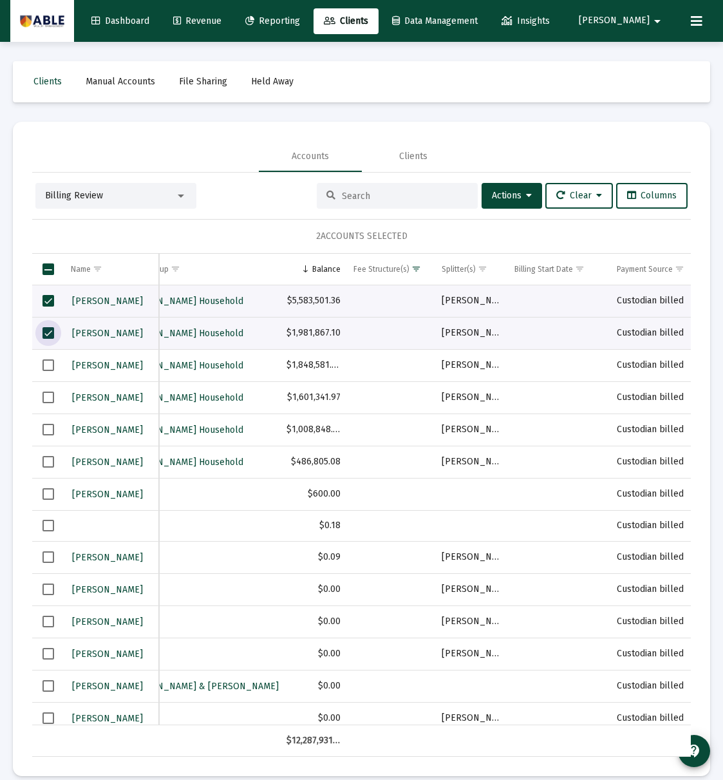
click at [44, 365] on span "Select row" at bounding box center [48, 365] width 12 height 12
click at [45, 399] on span "Select row" at bounding box center [48, 397] width 12 height 12
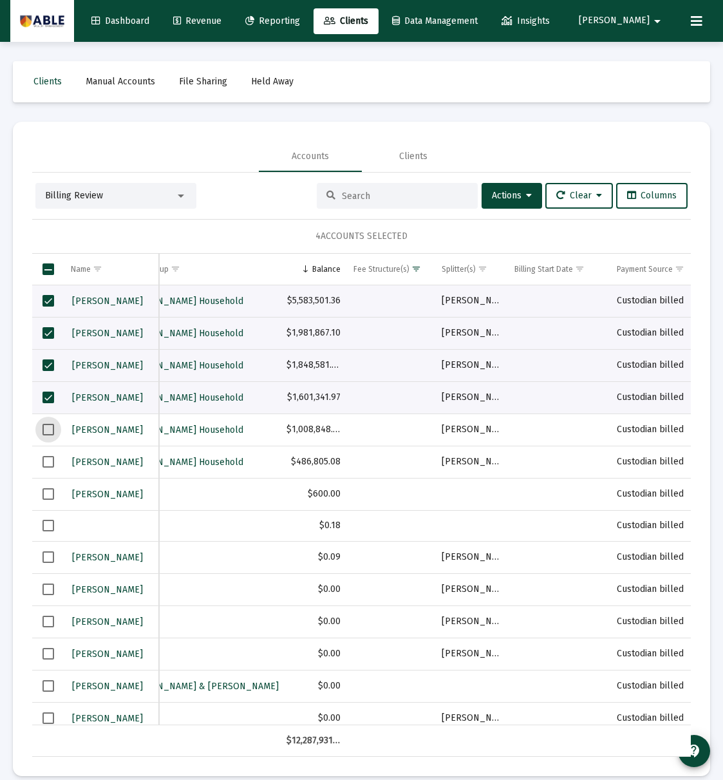
drag, startPoint x: 49, startPoint y: 432, endPoint x: 57, endPoint y: 453, distance: 22.2
click at [49, 433] on span "Select row" at bounding box center [48, 430] width 12 height 12
click at [50, 466] on td "Data grid" at bounding box center [48, 461] width 32 height 32
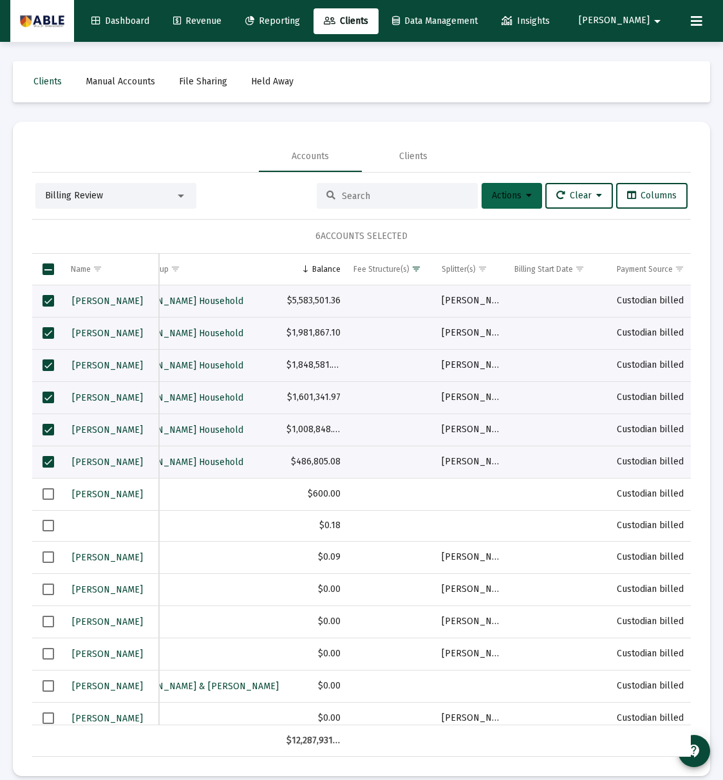
click at [501, 194] on span "Actions" at bounding box center [512, 195] width 40 height 11
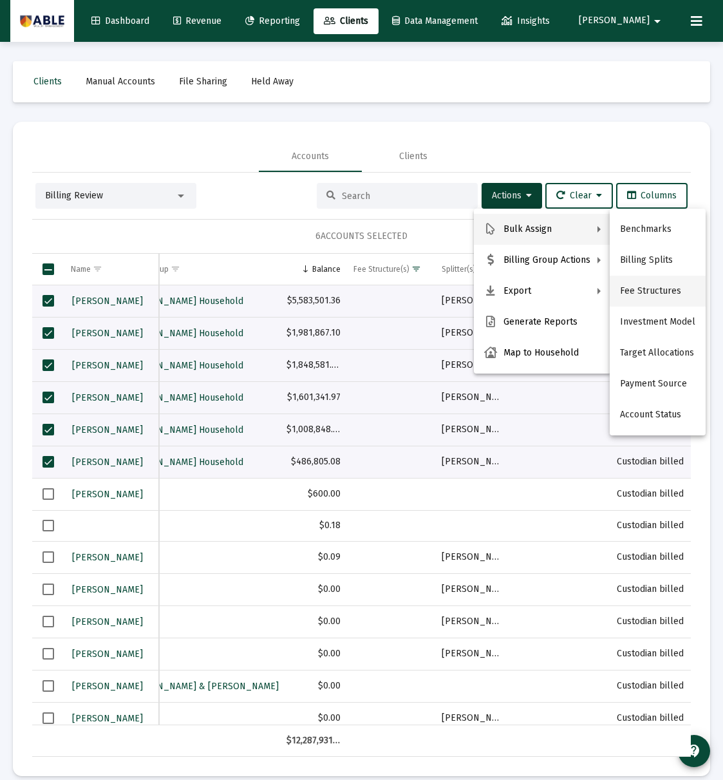
click at [655, 297] on button "Fee Structures" at bounding box center [658, 291] width 96 height 31
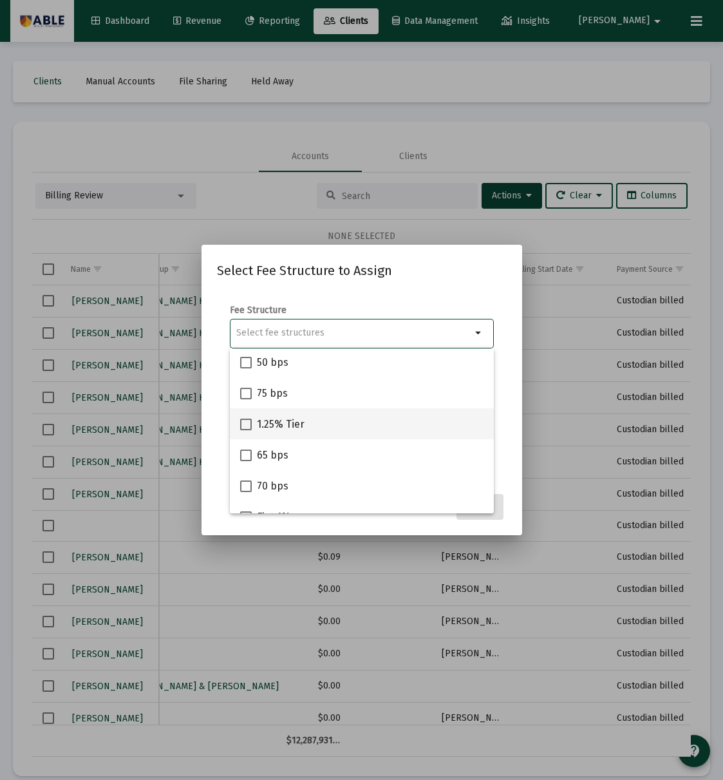
click at [286, 425] on span "1.25% Tier" at bounding box center [281, 423] width 48 height 15
click at [246, 430] on input "1.25% Tier" at bounding box center [245, 430] width 1 height 1
checkbox input "true"
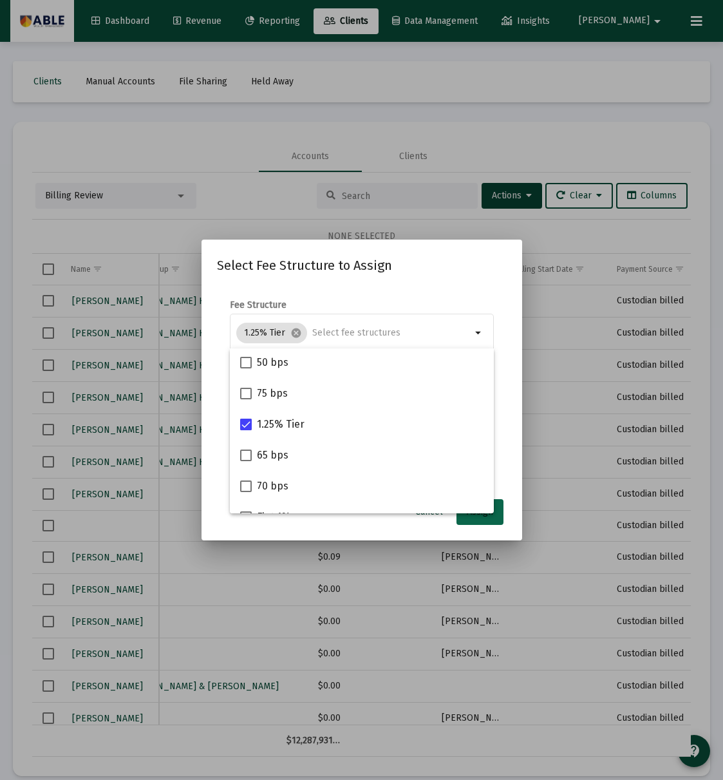
click at [471, 517] on button "Assign" at bounding box center [479, 512] width 47 height 26
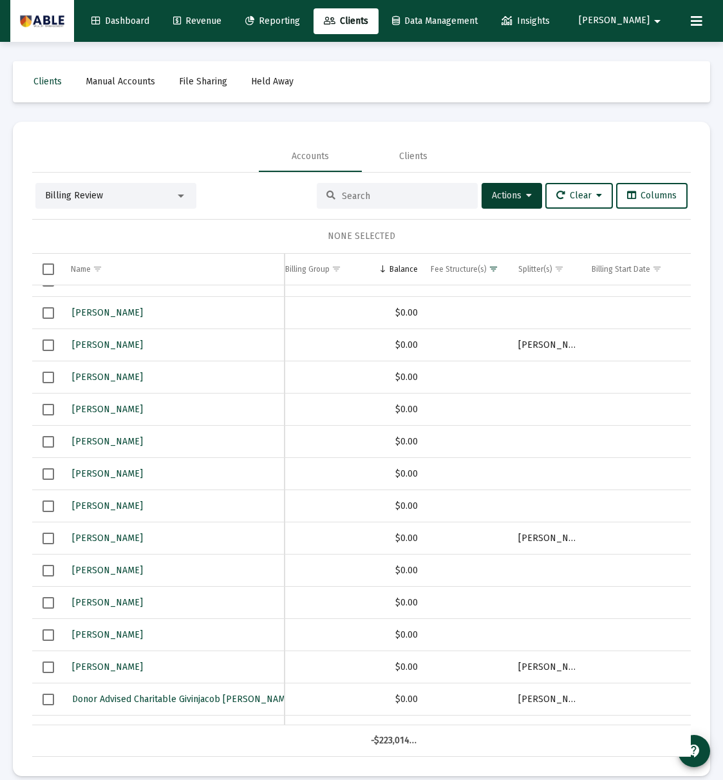
click at [149, 24] on span "Dashboard" at bounding box center [120, 20] width 58 height 11
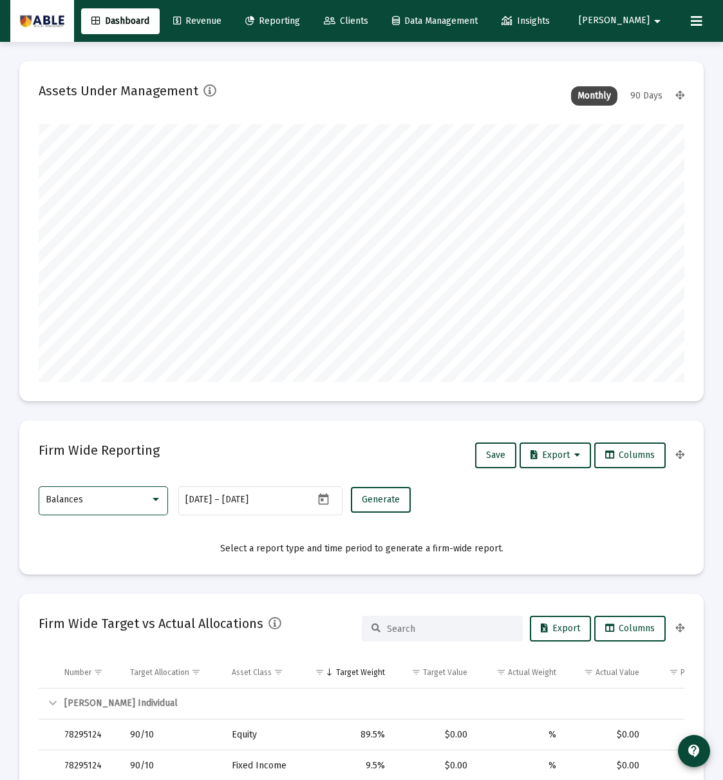
click at [106, 498] on div "Balances" at bounding box center [98, 499] width 104 height 10
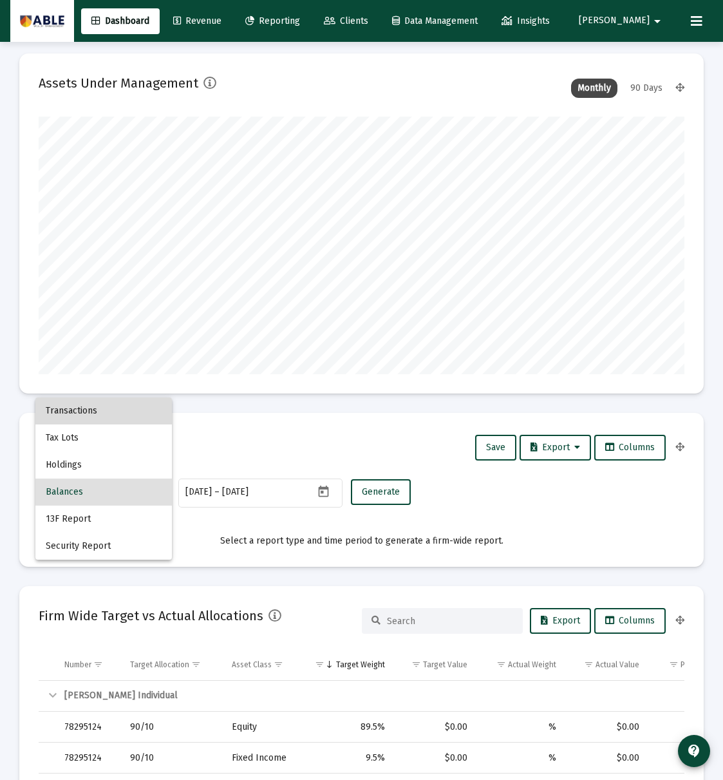
click at [102, 415] on span "Transactions" at bounding box center [104, 410] width 116 height 27
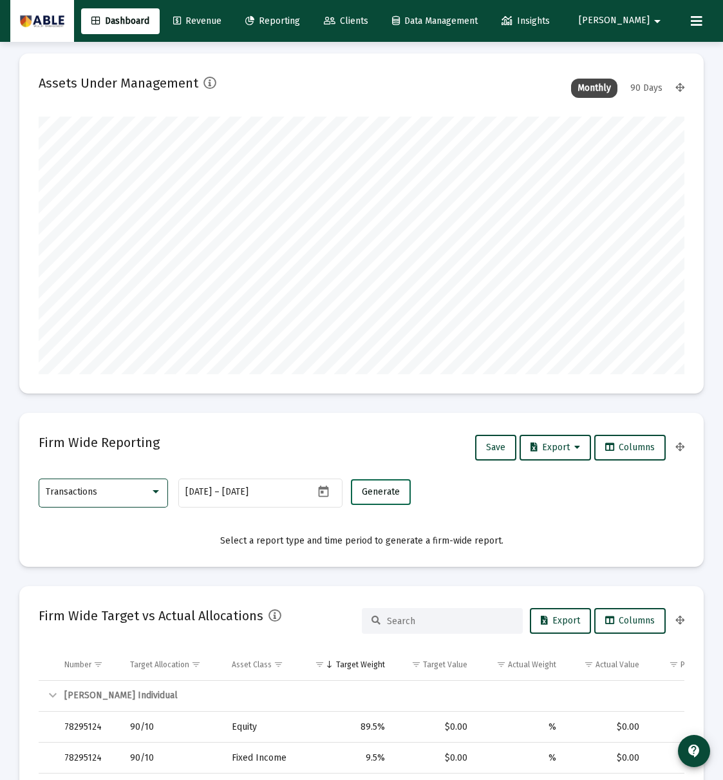
click at [384, 494] on span "Generate" at bounding box center [381, 491] width 38 height 11
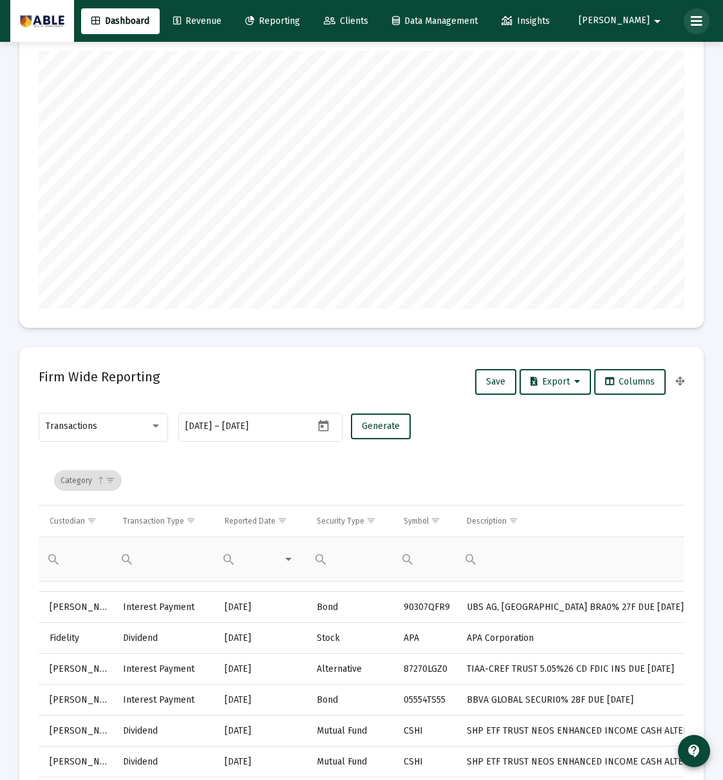
click at [698, 19] on icon at bounding box center [697, 21] width 12 height 15
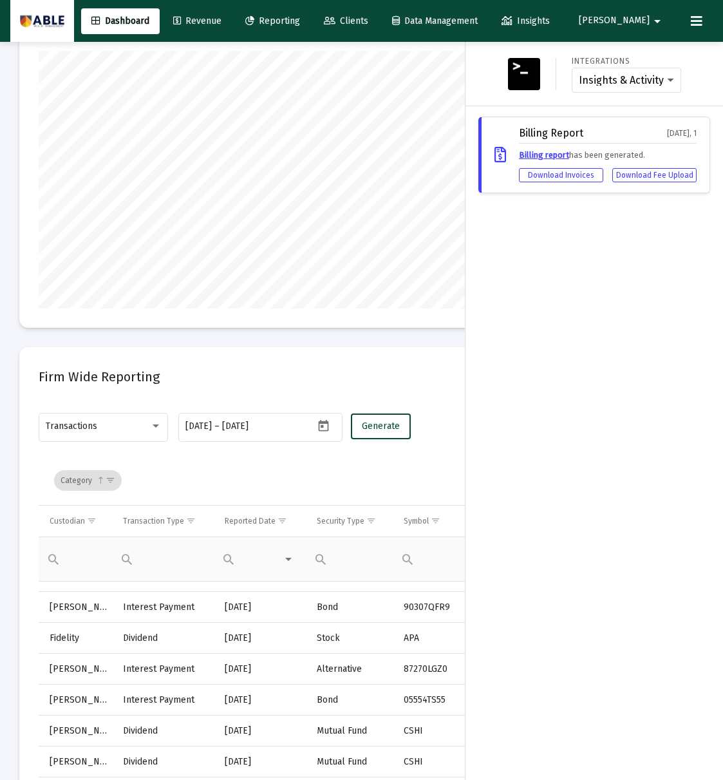
click at [649, 21] on span "[PERSON_NAME]" at bounding box center [614, 20] width 71 height 11
click at [648, 50] on span "Settings" at bounding box center [663, 54] width 38 height 31
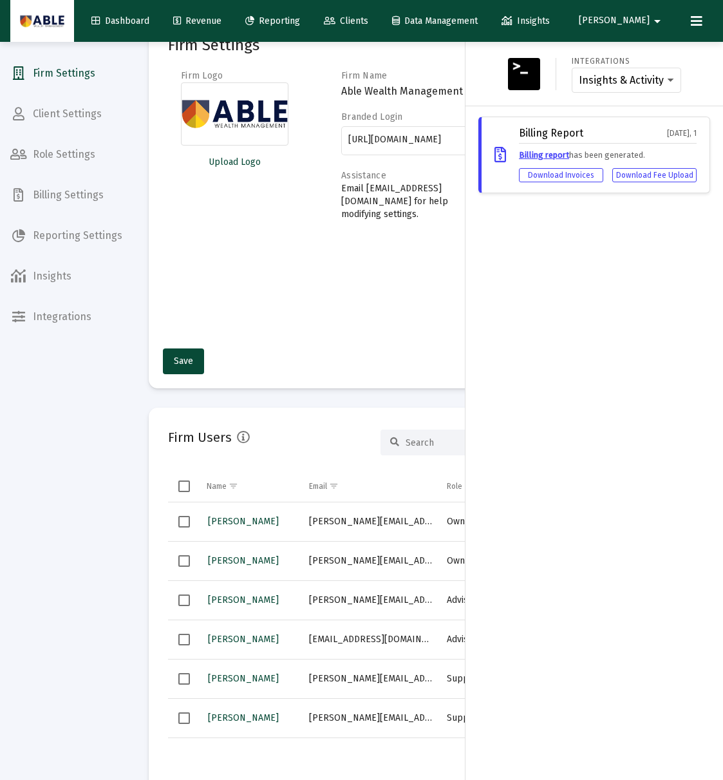
drag, startPoint x: 82, startPoint y: 302, endPoint x: 98, endPoint y: 216, distance: 87.1
click at [85, 298] on div at bounding box center [361, 390] width 723 height 780
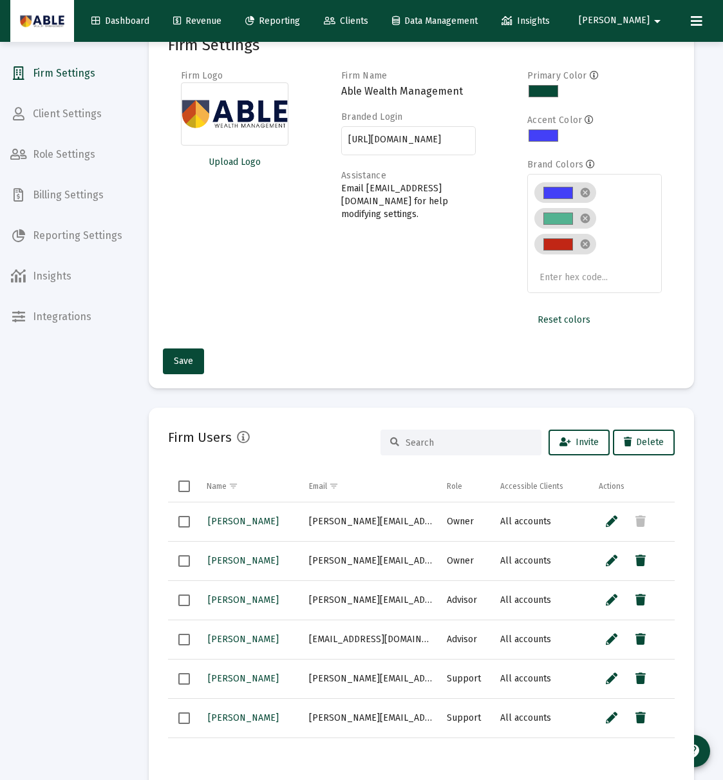
click at [64, 234] on span "Reporting Settings" at bounding box center [66, 235] width 133 height 31
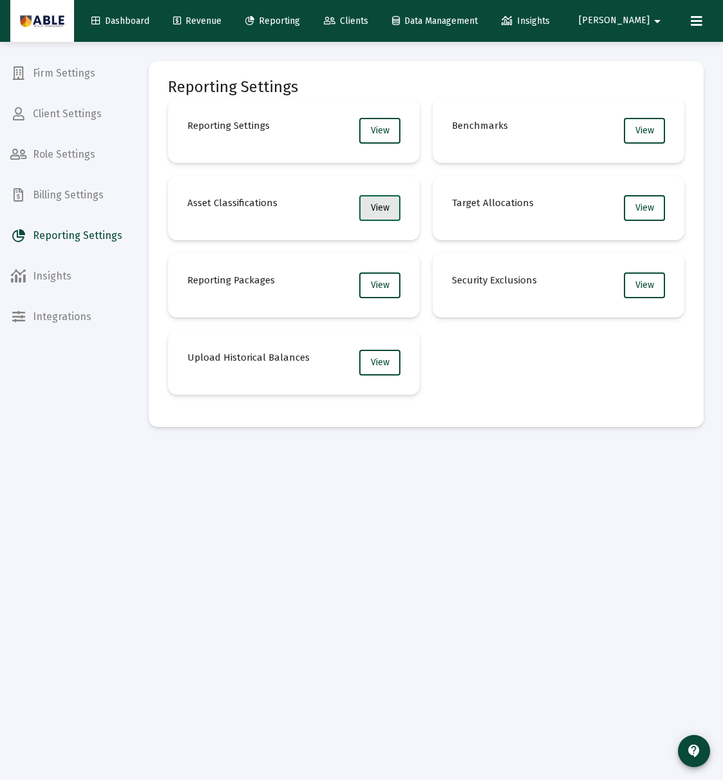
click at [374, 209] on span "View" at bounding box center [380, 207] width 19 height 11
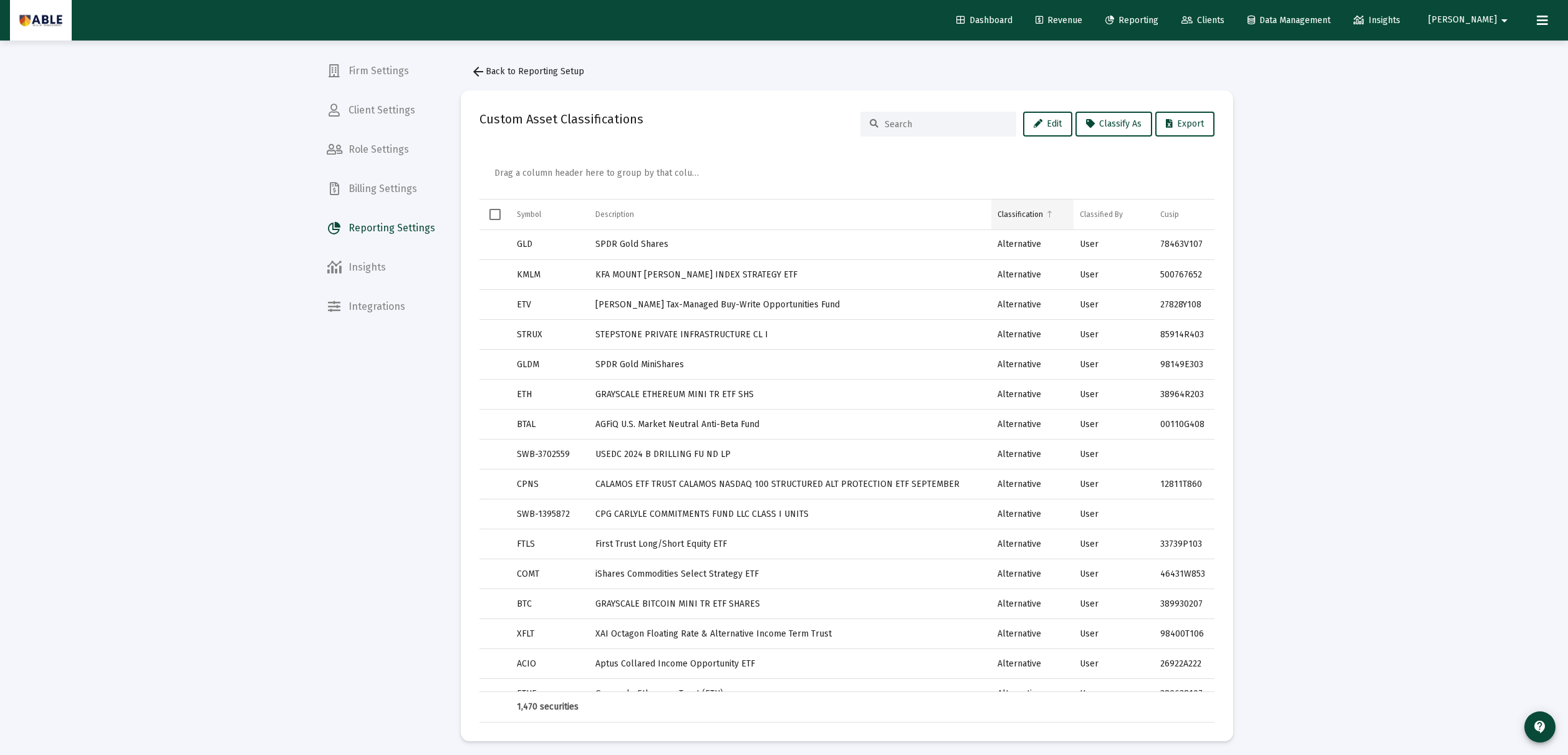
click at [699, 211] on div "Classification" at bounding box center [1020, 214] width 46 height 10
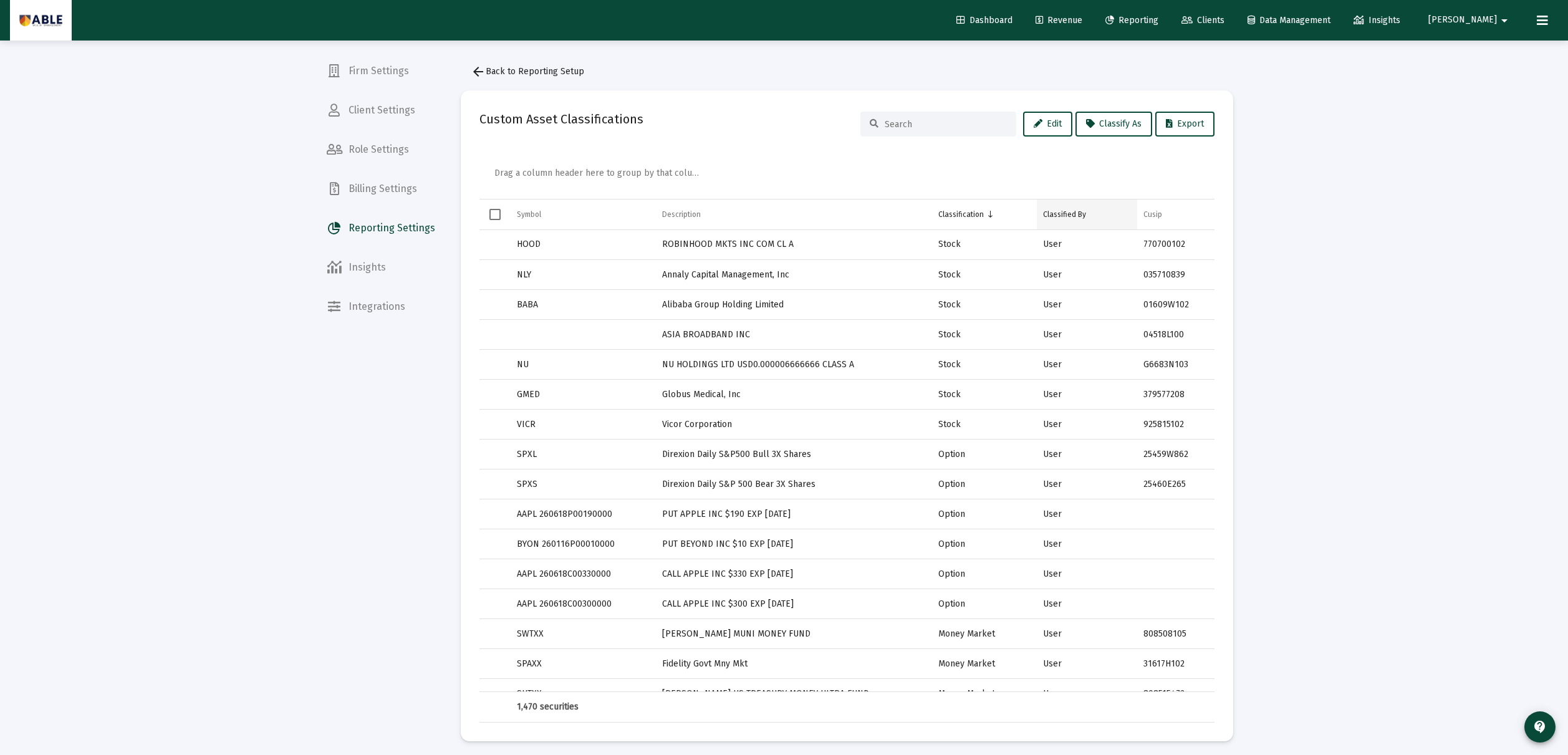
click at [699, 211] on div "Classified By" at bounding box center [1064, 214] width 43 height 10
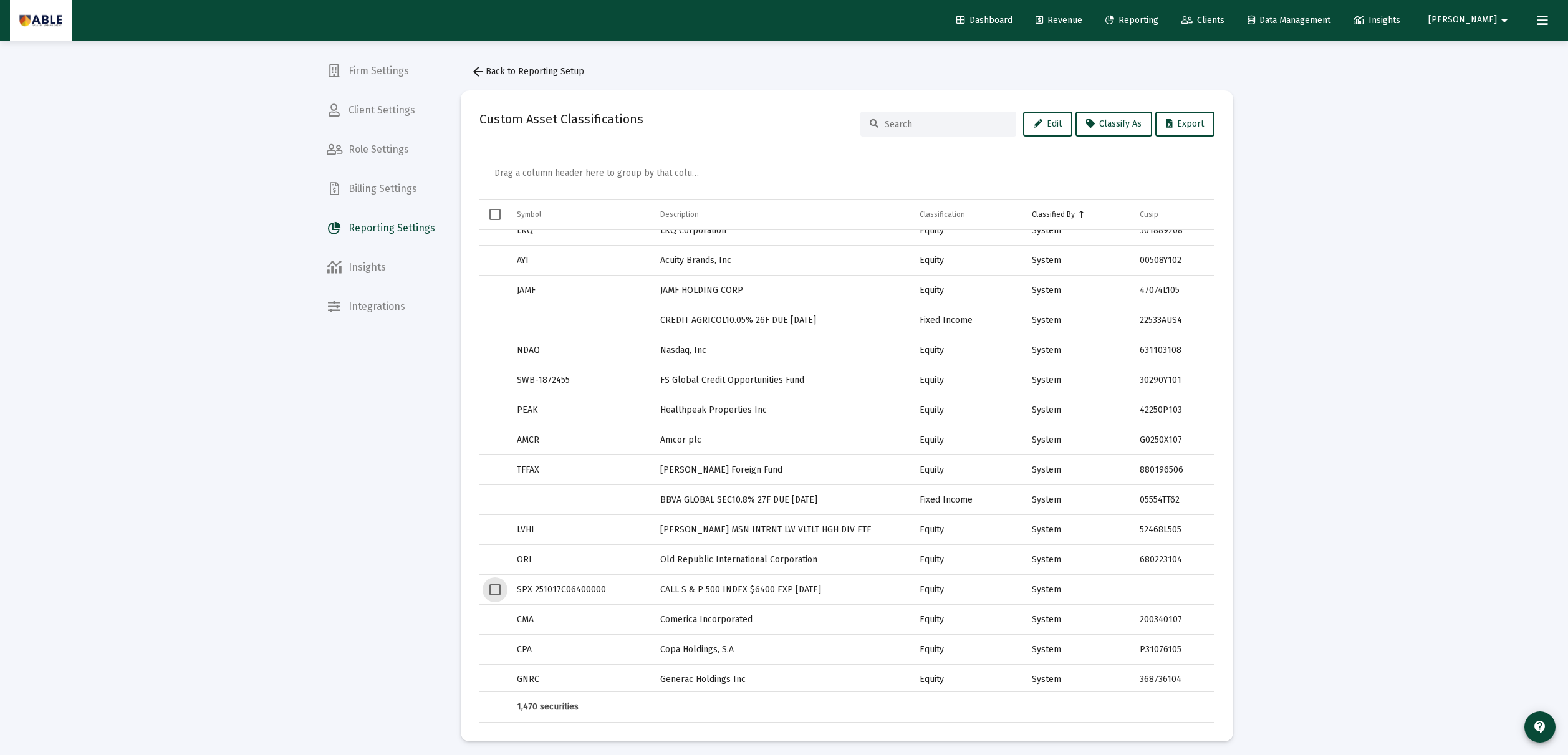
click at [489, 590] on span "Select row" at bounding box center [495, 589] width 12 height 12
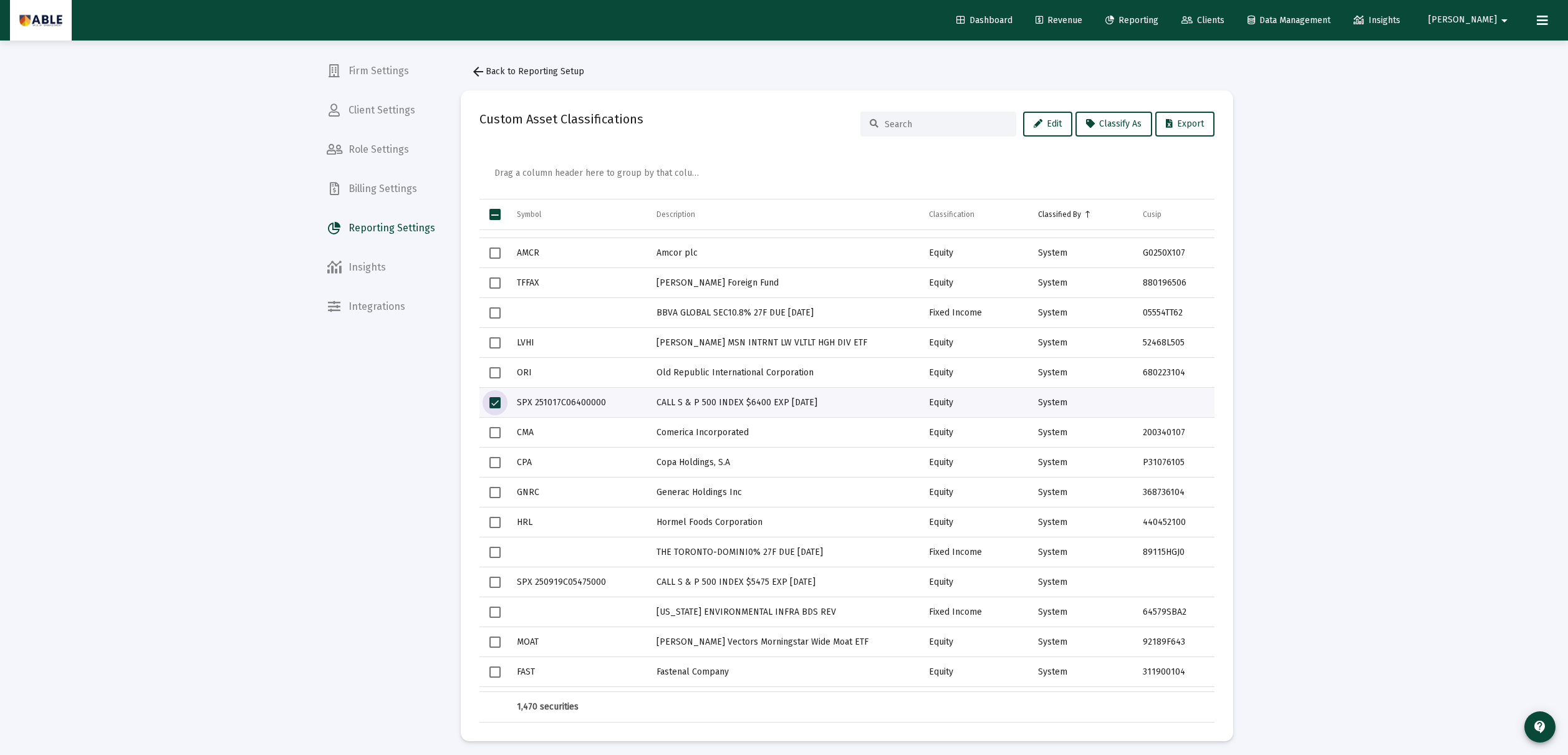
click at [496, 585] on span "Select row" at bounding box center [495, 582] width 12 height 12
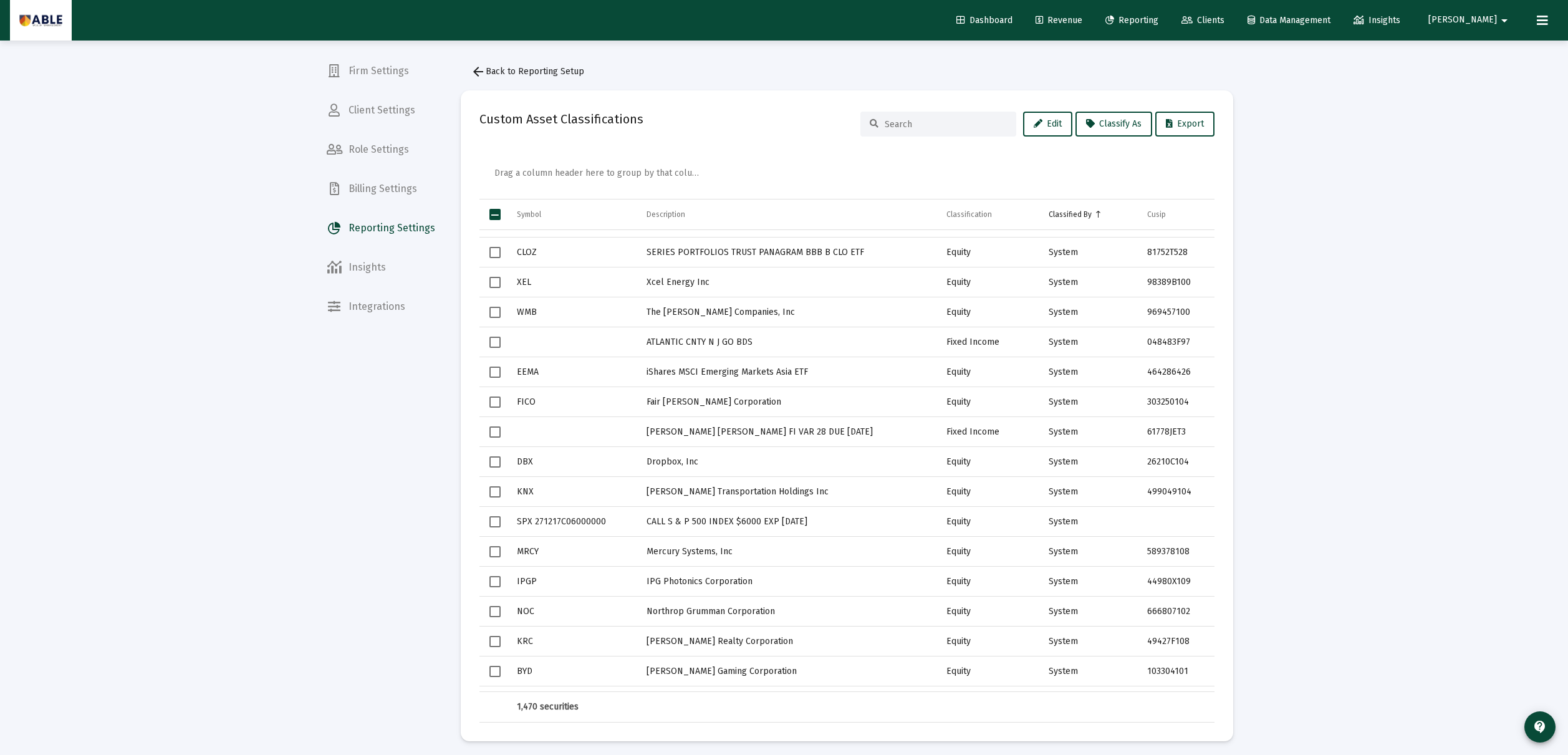
click at [494, 522] on span "Select row" at bounding box center [495, 522] width 12 height 12
click at [699, 122] on input at bounding box center [945, 124] width 122 height 11
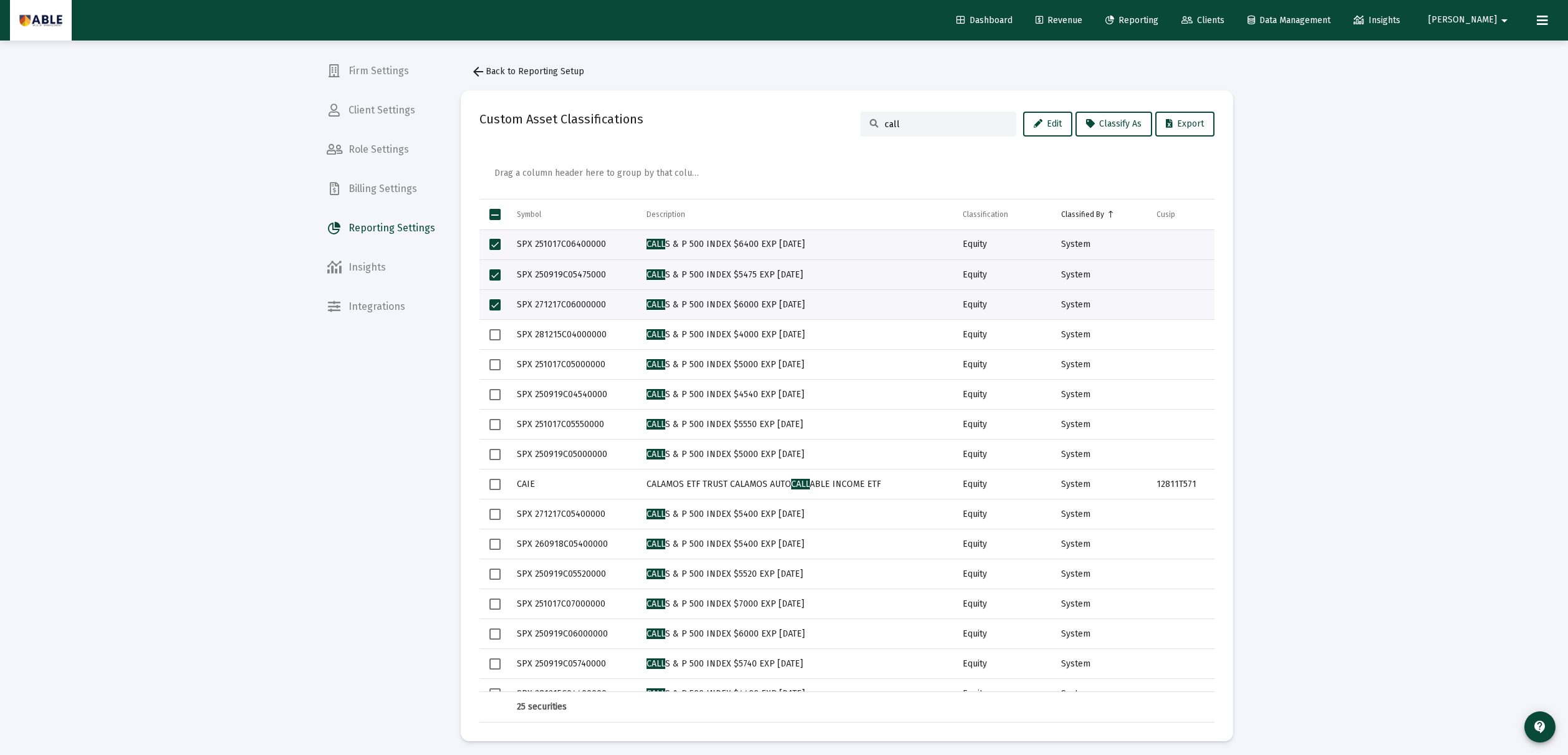
click at [493, 329] on span "Select row" at bounding box center [495, 335] width 12 height 12
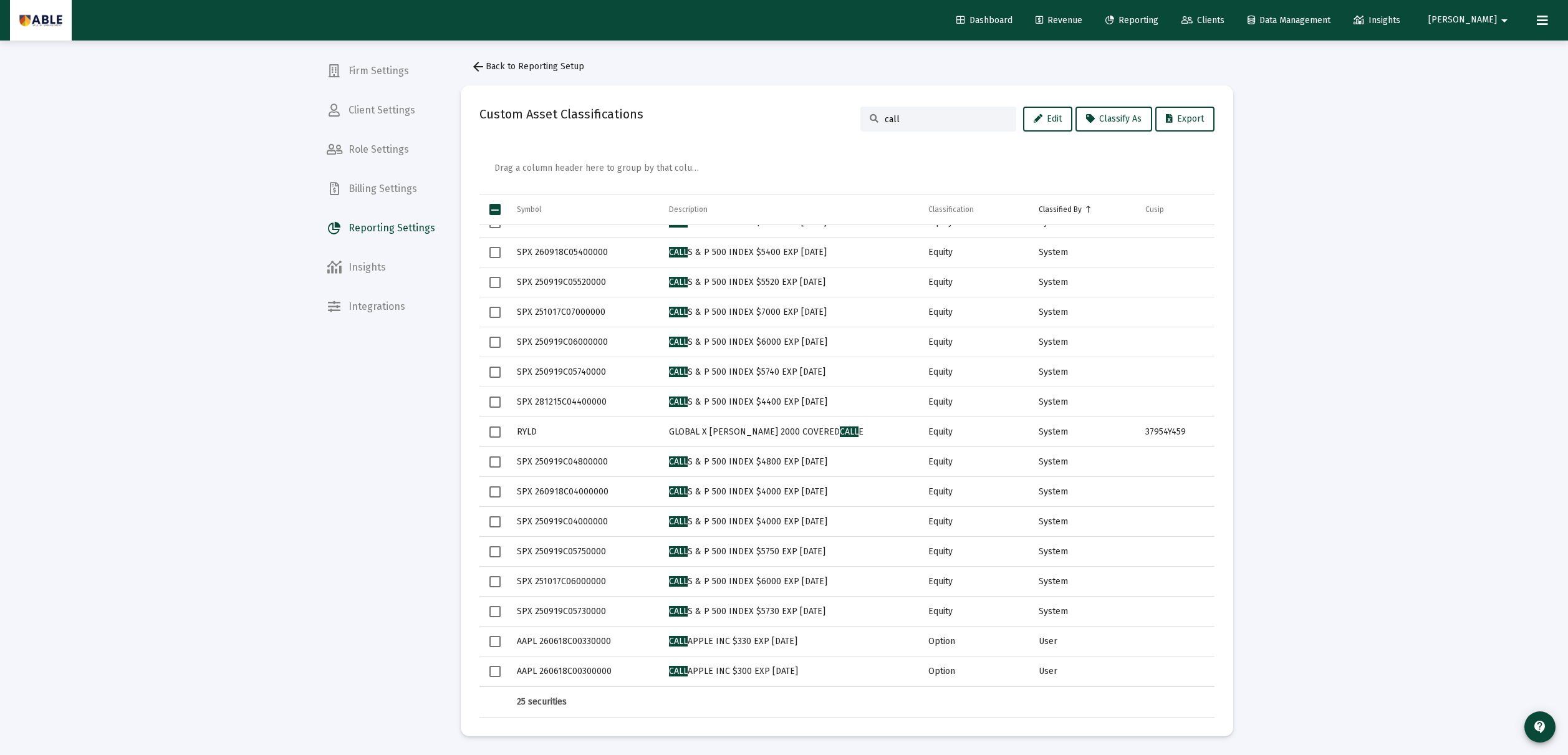
scroll to position [5, 0]
click at [494, 207] on span "Select all" at bounding box center [495, 210] width 12 height 12
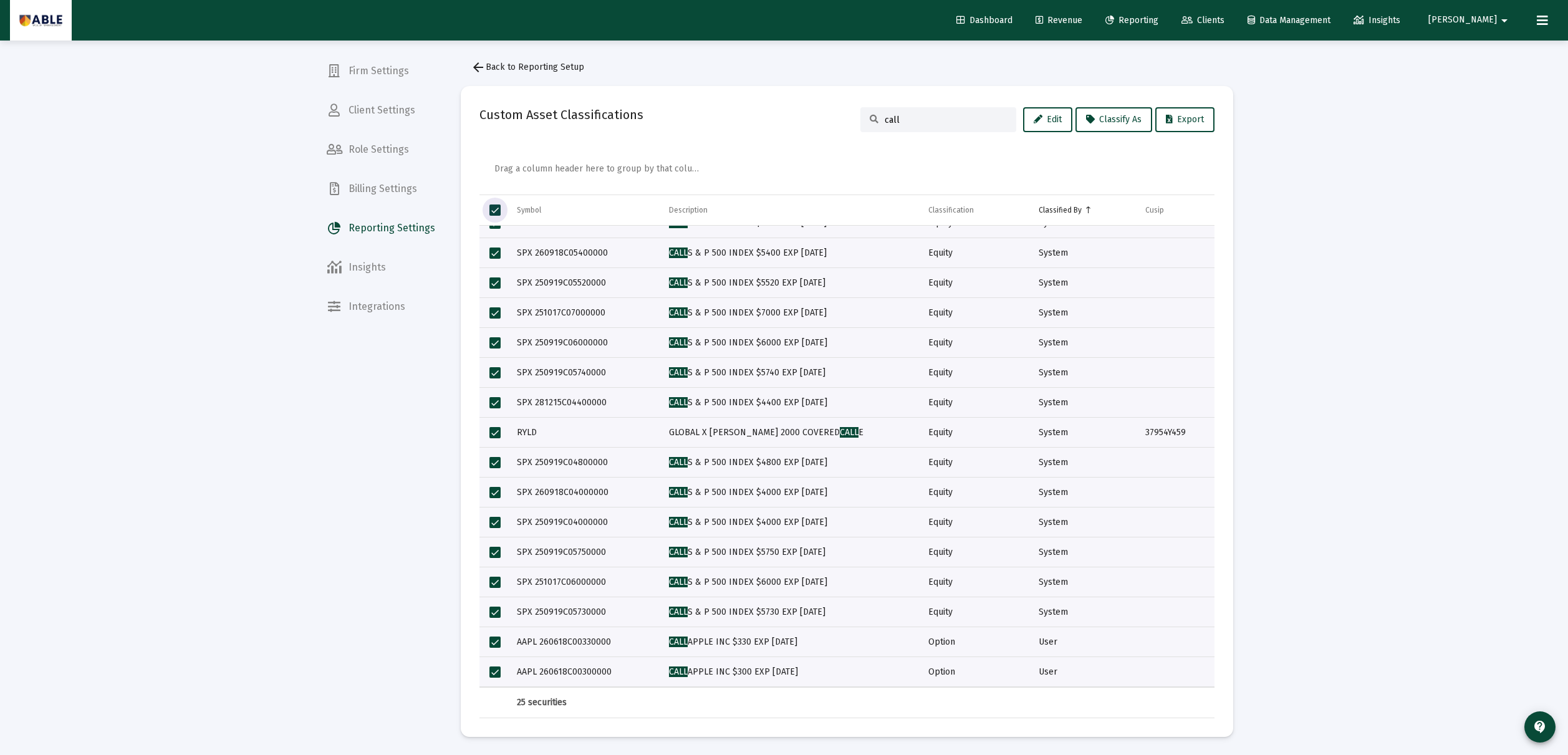
scroll to position [5, 0]
drag, startPoint x: 498, startPoint y: 431, endPoint x: 503, endPoint y: 434, distance: 5.8
click at [500, 432] on span "Select row" at bounding box center [495, 432] width 12 height 12
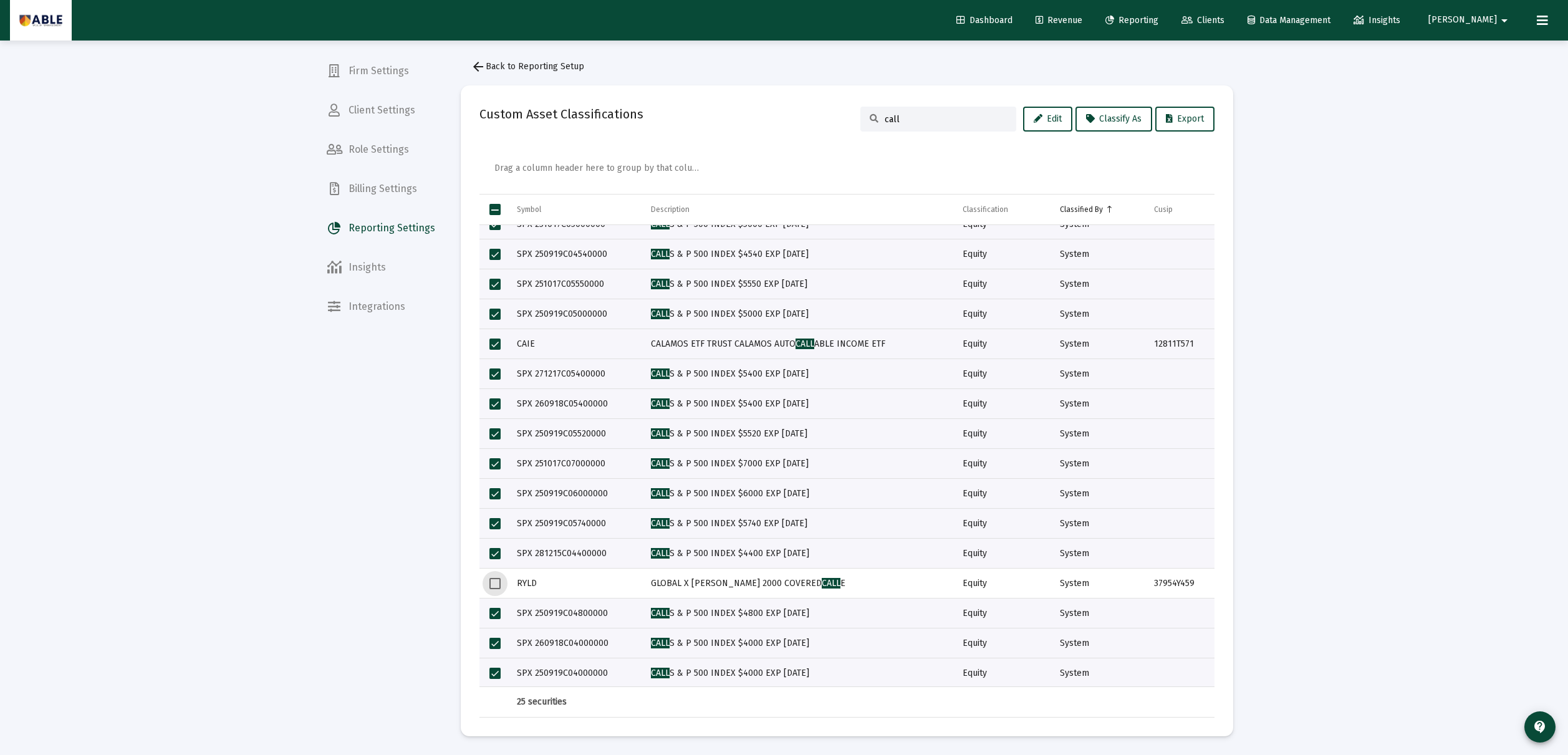
scroll to position [136, 0]
click at [496, 342] on span "Select row" at bounding box center [495, 344] width 12 height 12
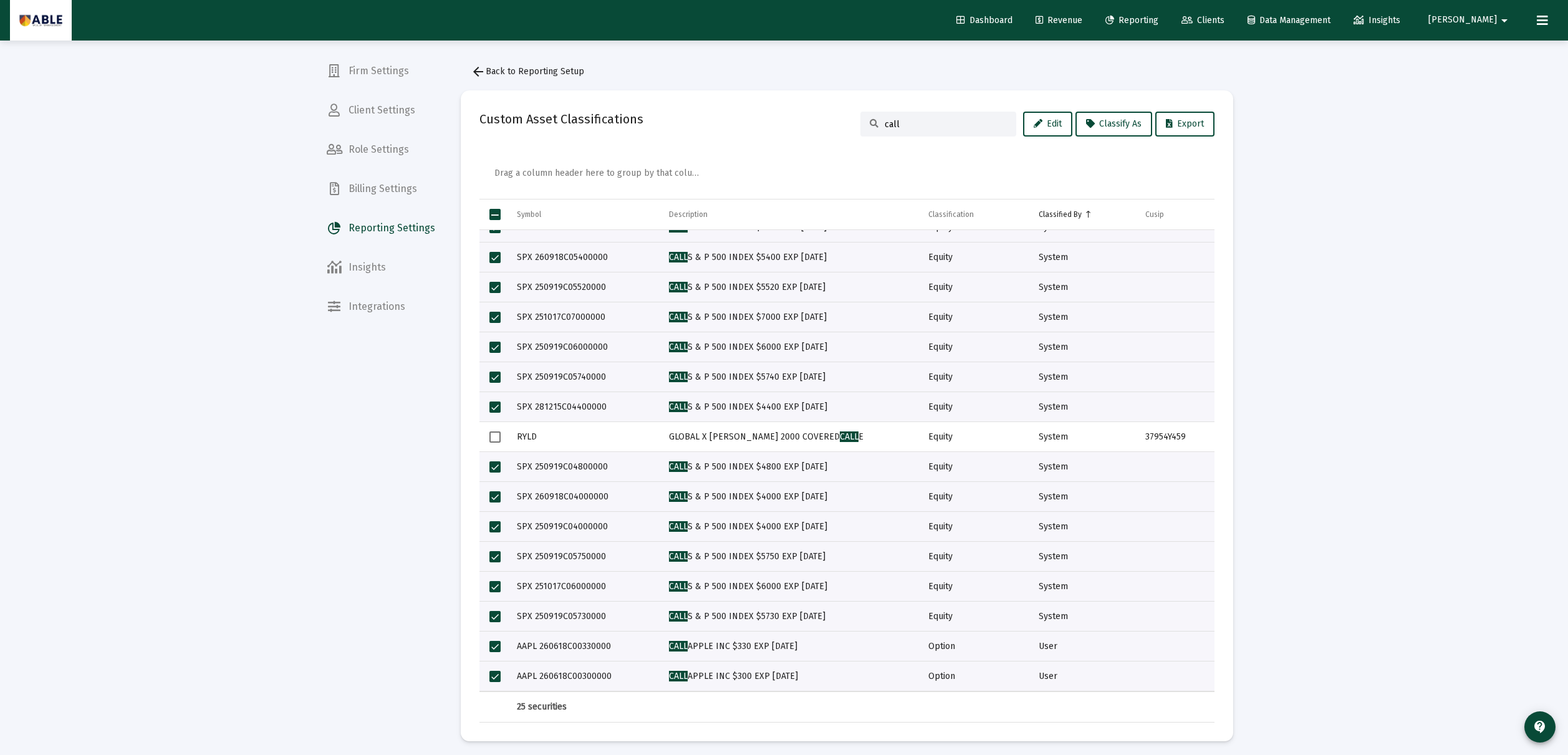
scroll to position [5, 0]
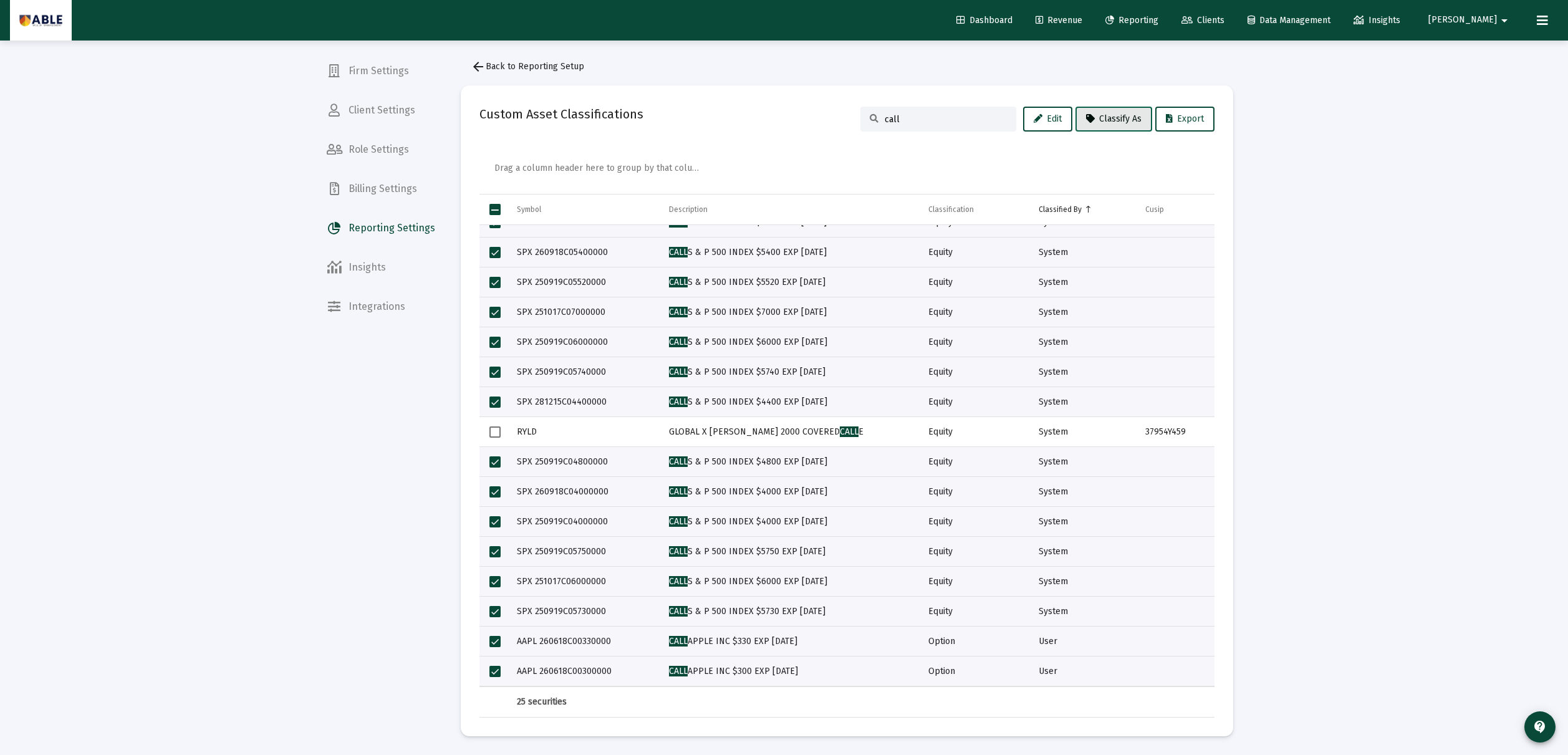
click at [699, 115] on span "Classify As" at bounding box center [1113, 118] width 55 height 11
click at [699, 569] on button "Option" at bounding box center [1116, 570] width 85 height 30
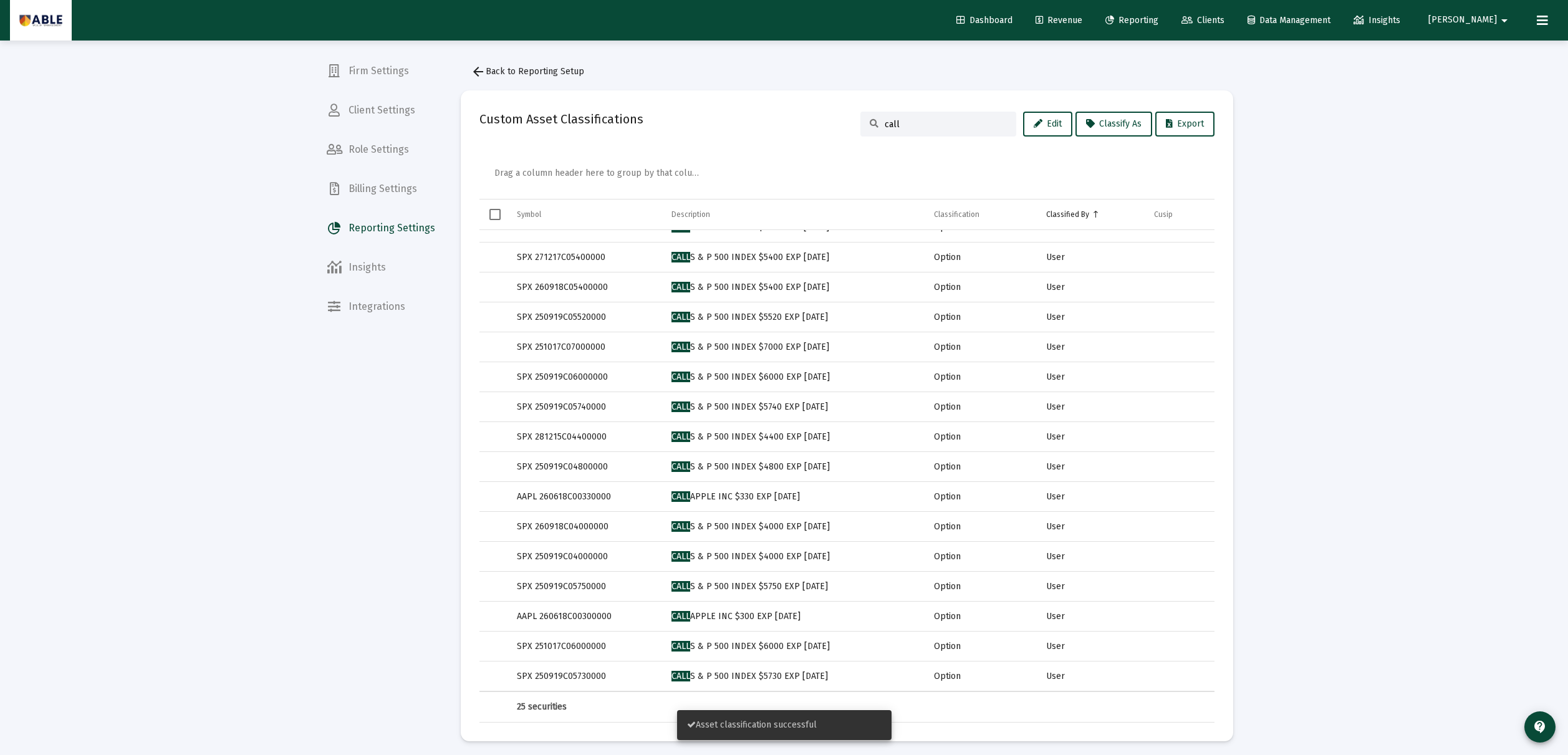
click at [699, 125] on input "call" at bounding box center [945, 124] width 122 height 11
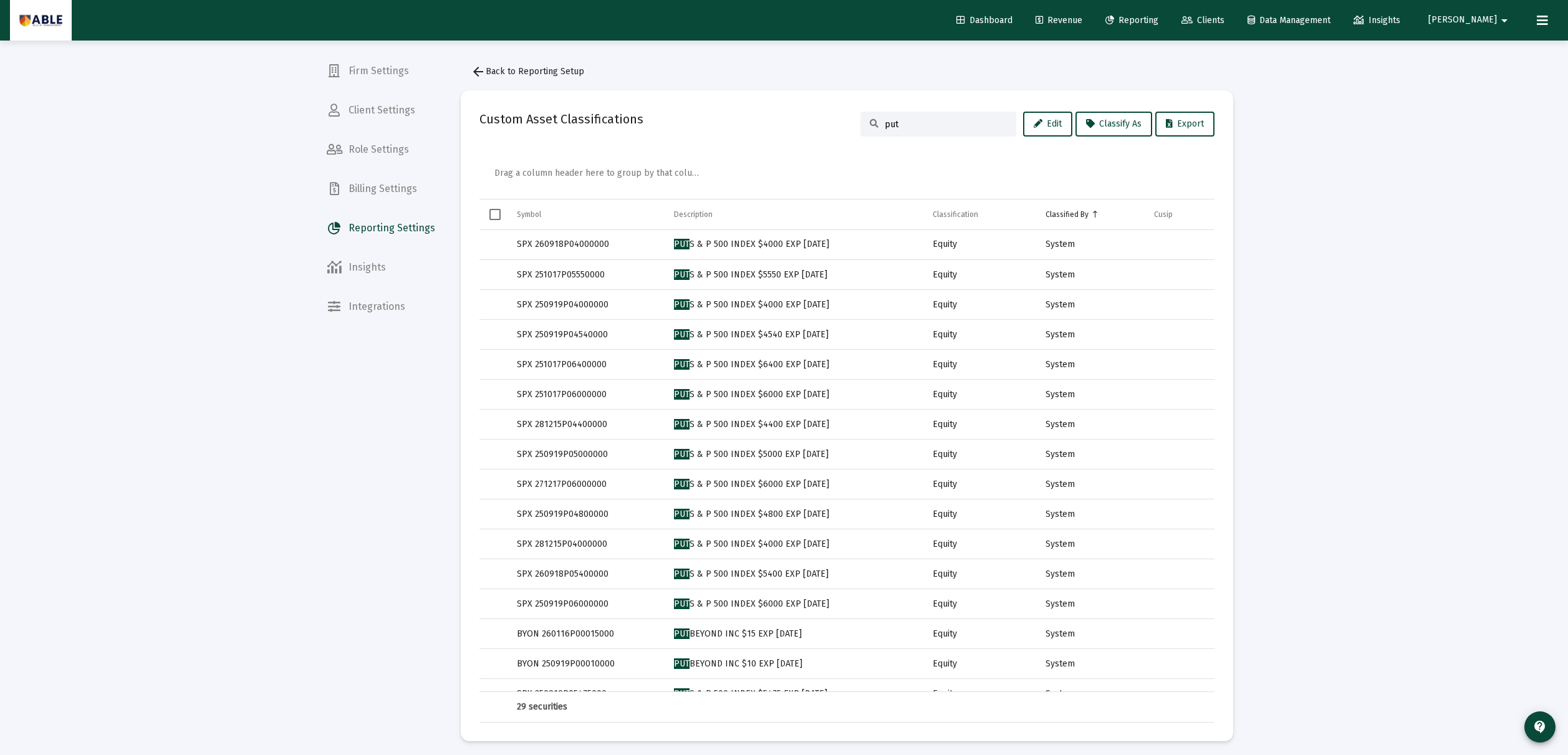
type input "put"
click at [489, 213] on span "Select all" at bounding box center [495, 215] width 12 height 12
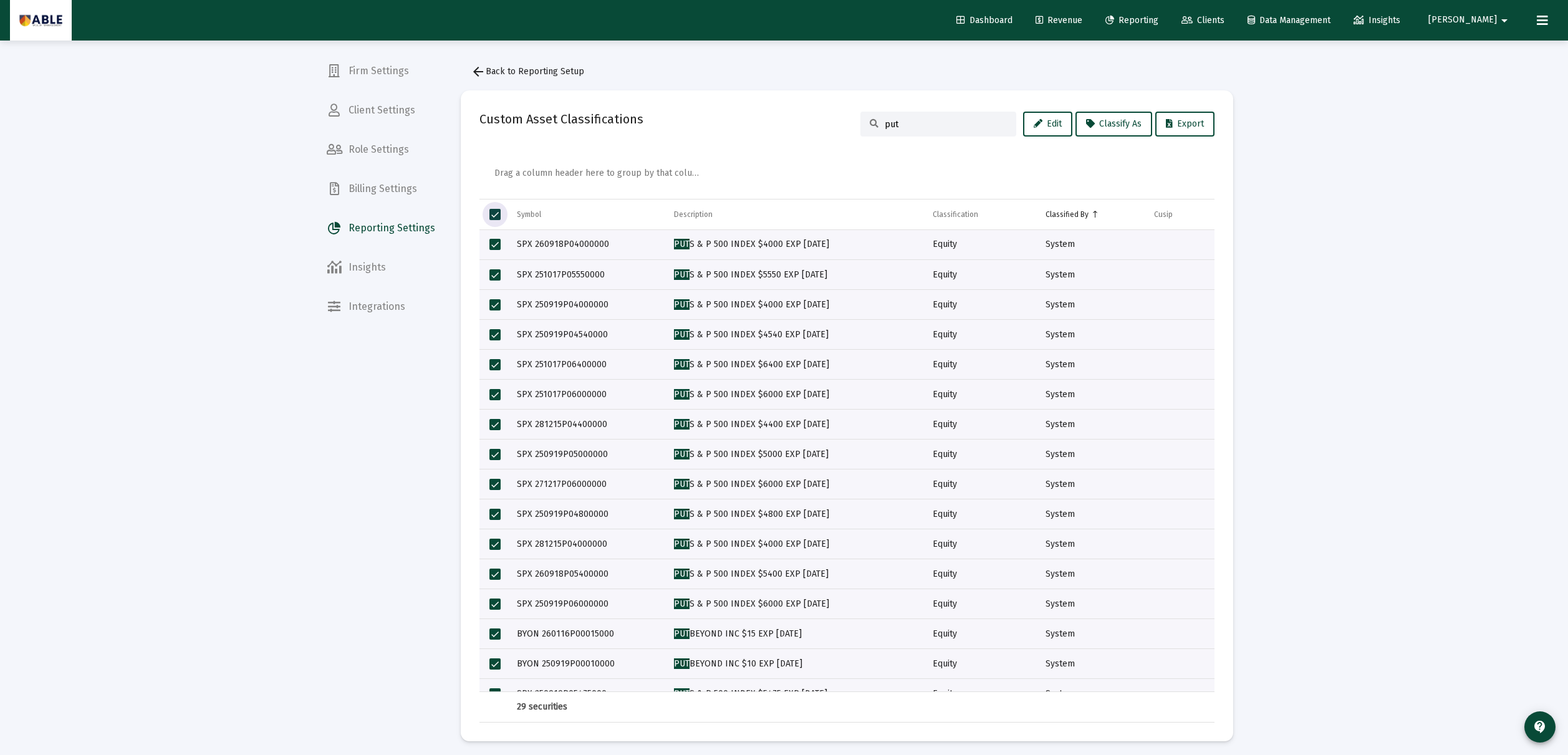
scroll to position [377, 0]
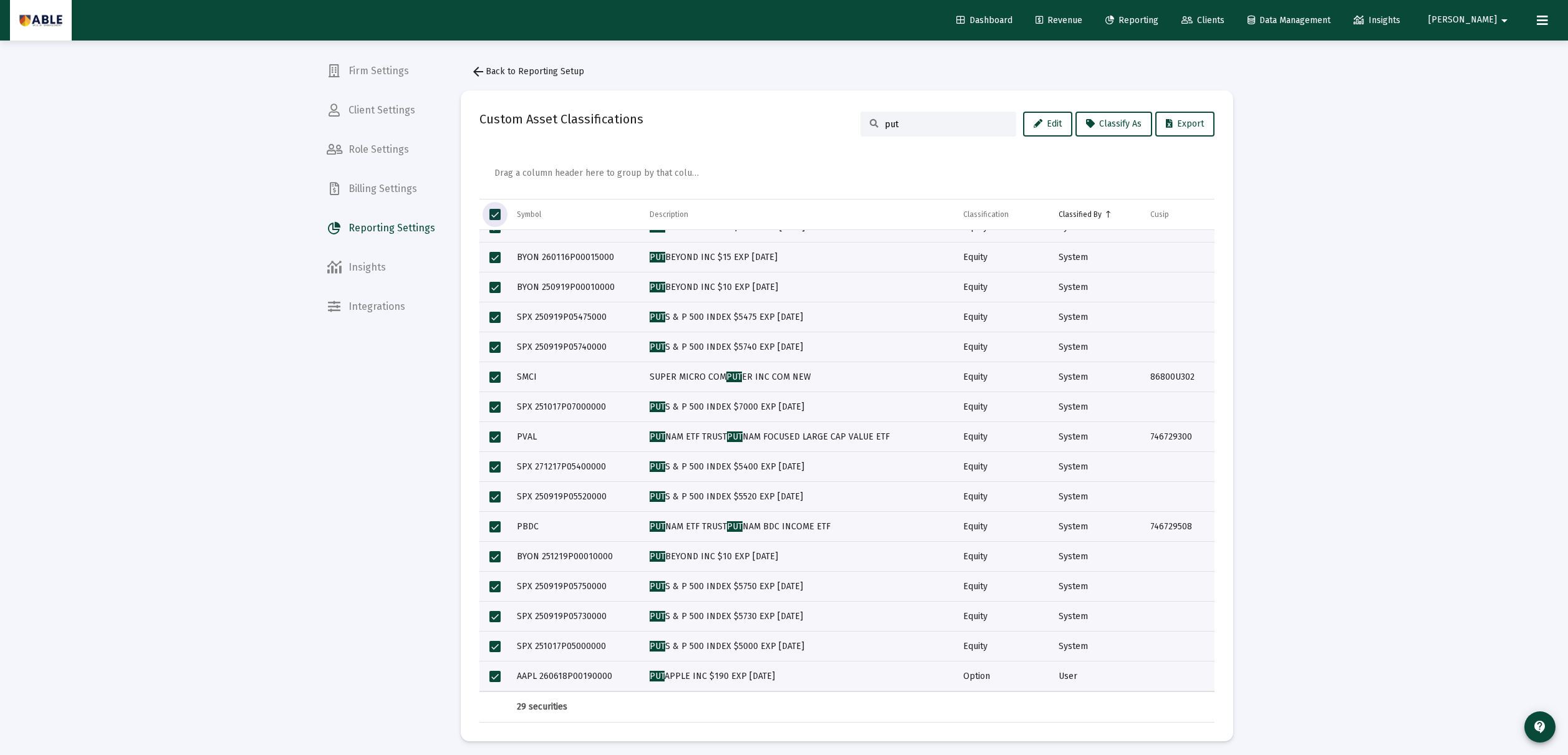
click at [493, 370] on td "Data grid" at bounding box center [495, 377] width 31 height 30
drag, startPoint x: 494, startPoint y: 435, endPoint x: 524, endPoint y: 438, distance: 30.1
click at [496, 436] on span "Select row" at bounding box center [495, 437] width 12 height 12
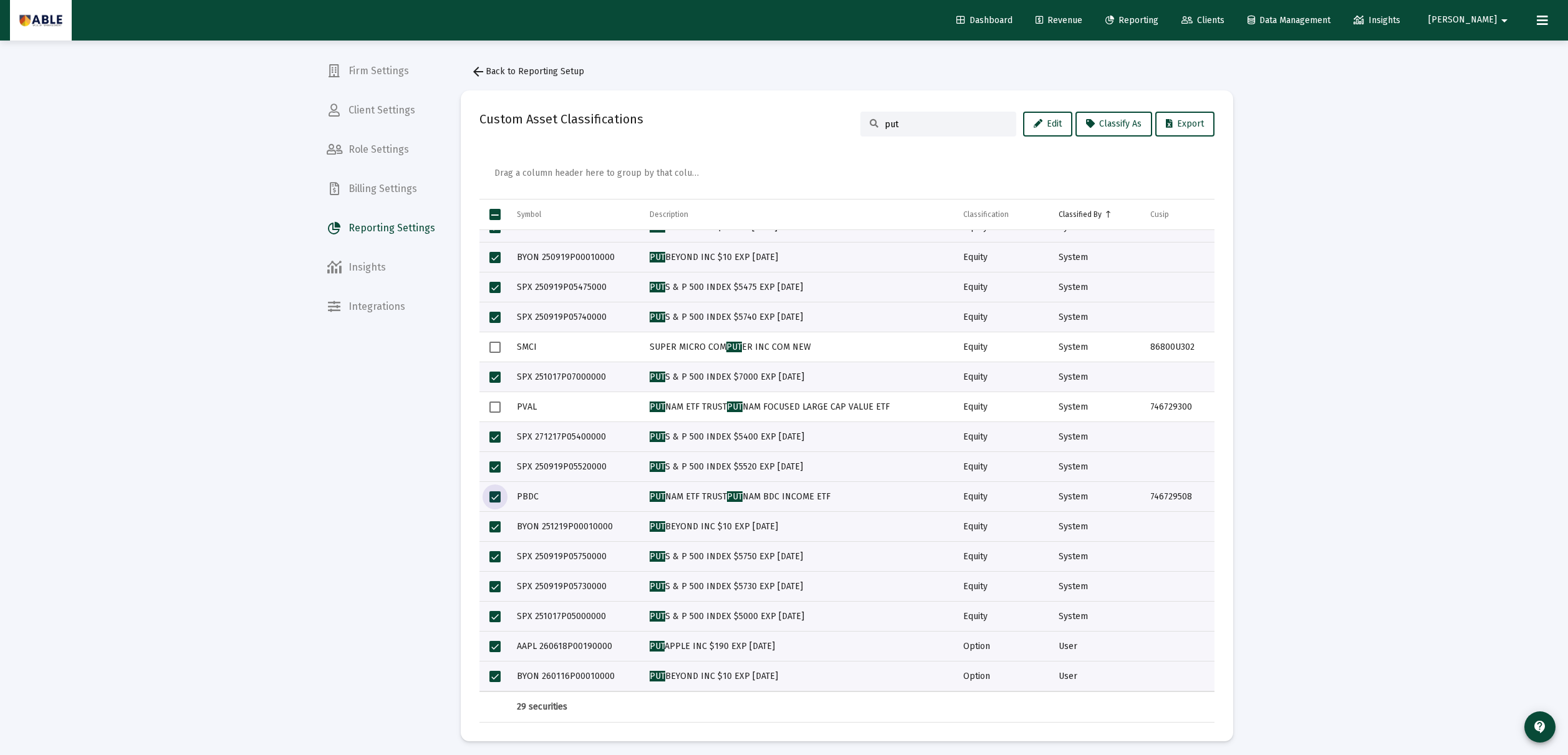
drag, startPoint x: 494, startPoint y: 499, endPoint x: 504, endPoint y: 500, distance: 10.0
click at [495, 499] on span "Select row" at bounding box center [495, 497] width 12 height 12
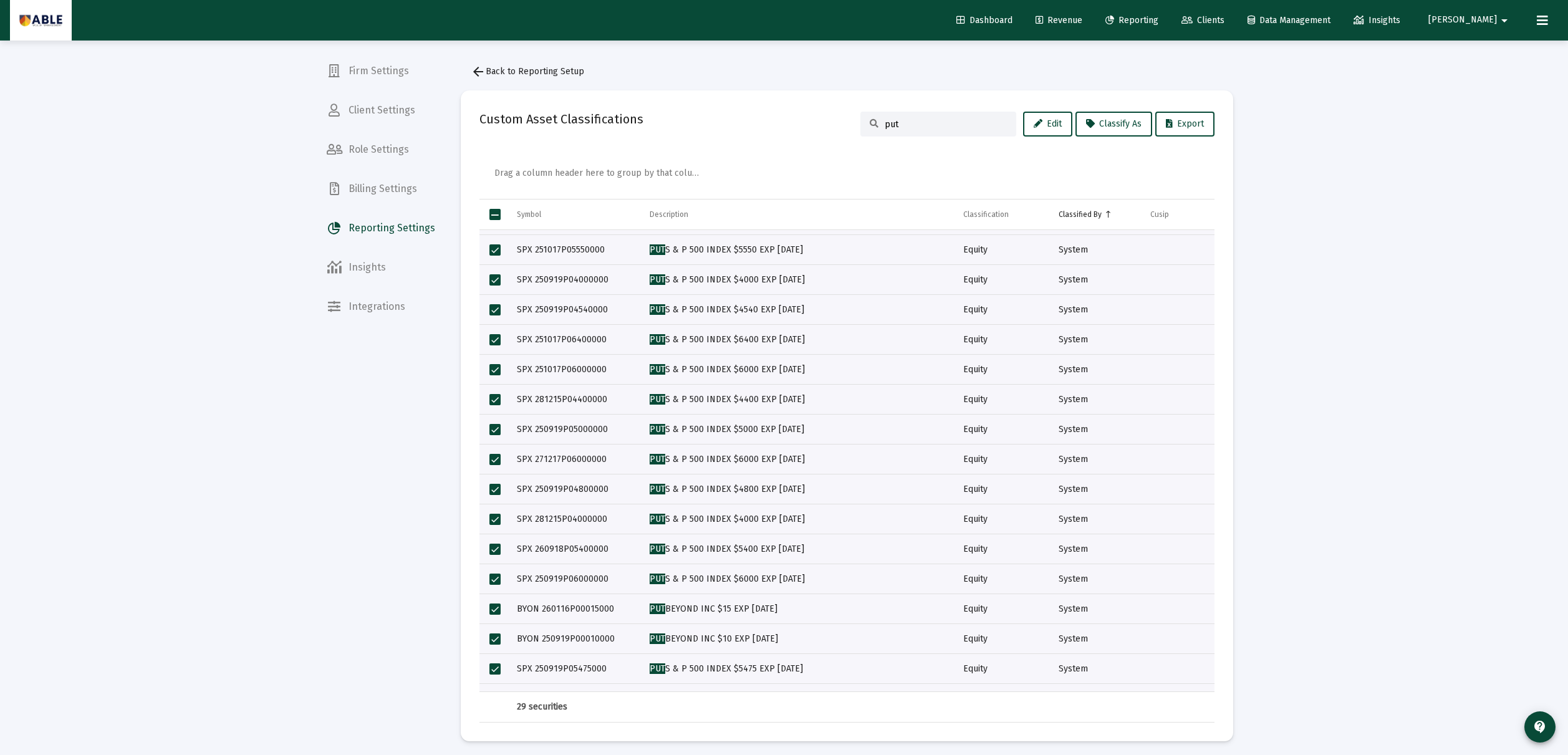
scroll to position [0, 0]
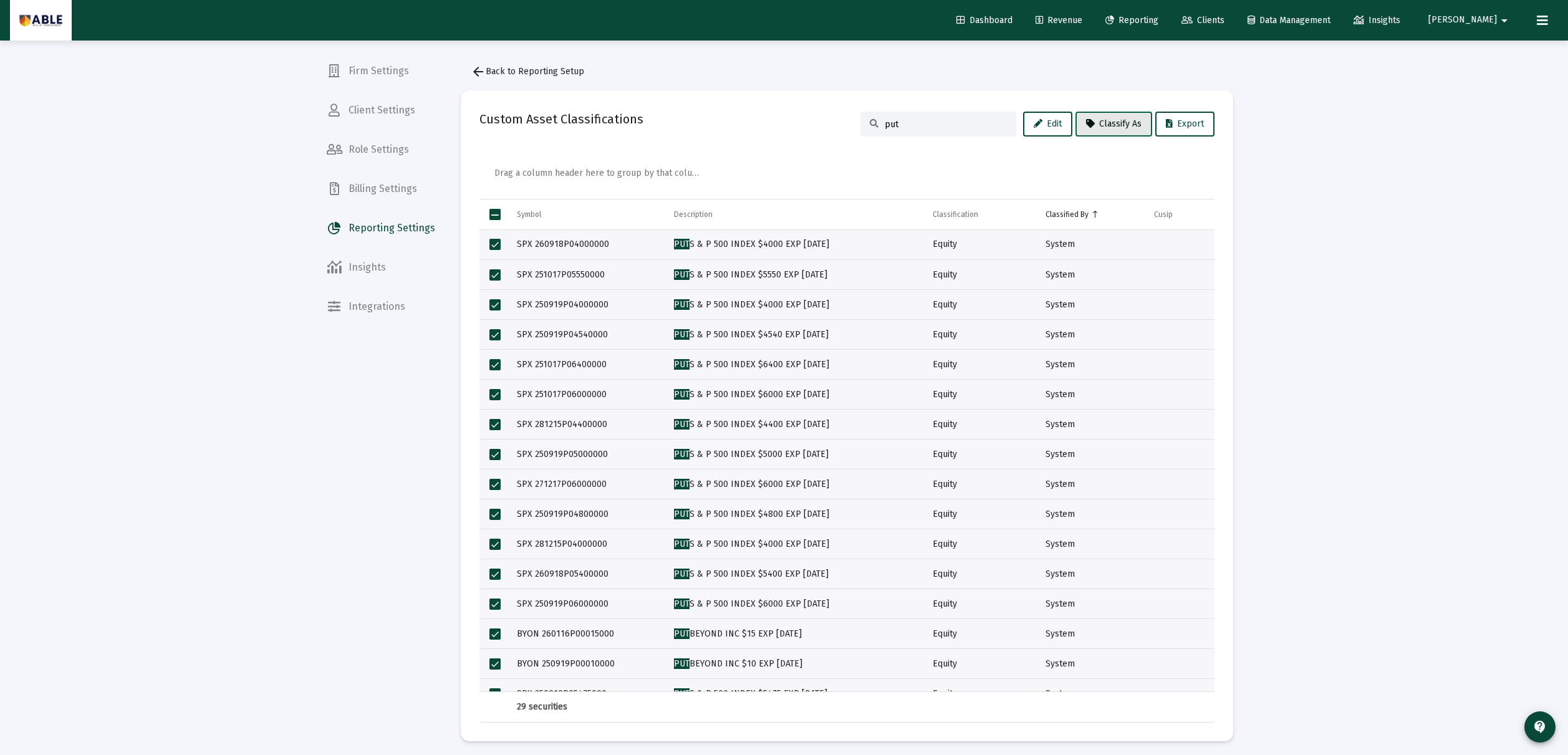
click at [699, 118] on button "Classify As" at bounding box center [1113, 124] width 77 height 25
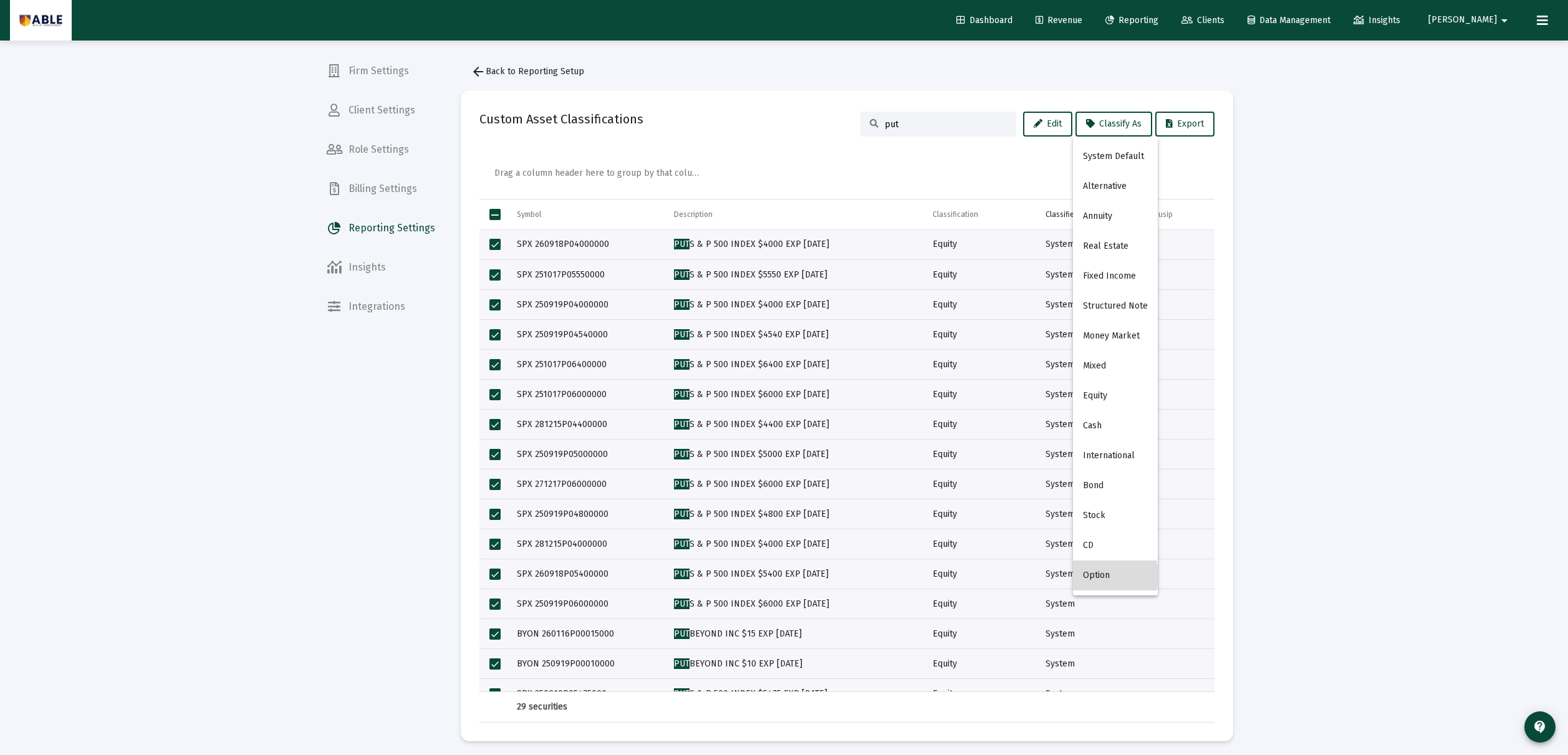
click at [699, 571] on button "Option" at bounding box center [1116, 575] width 85 height 30
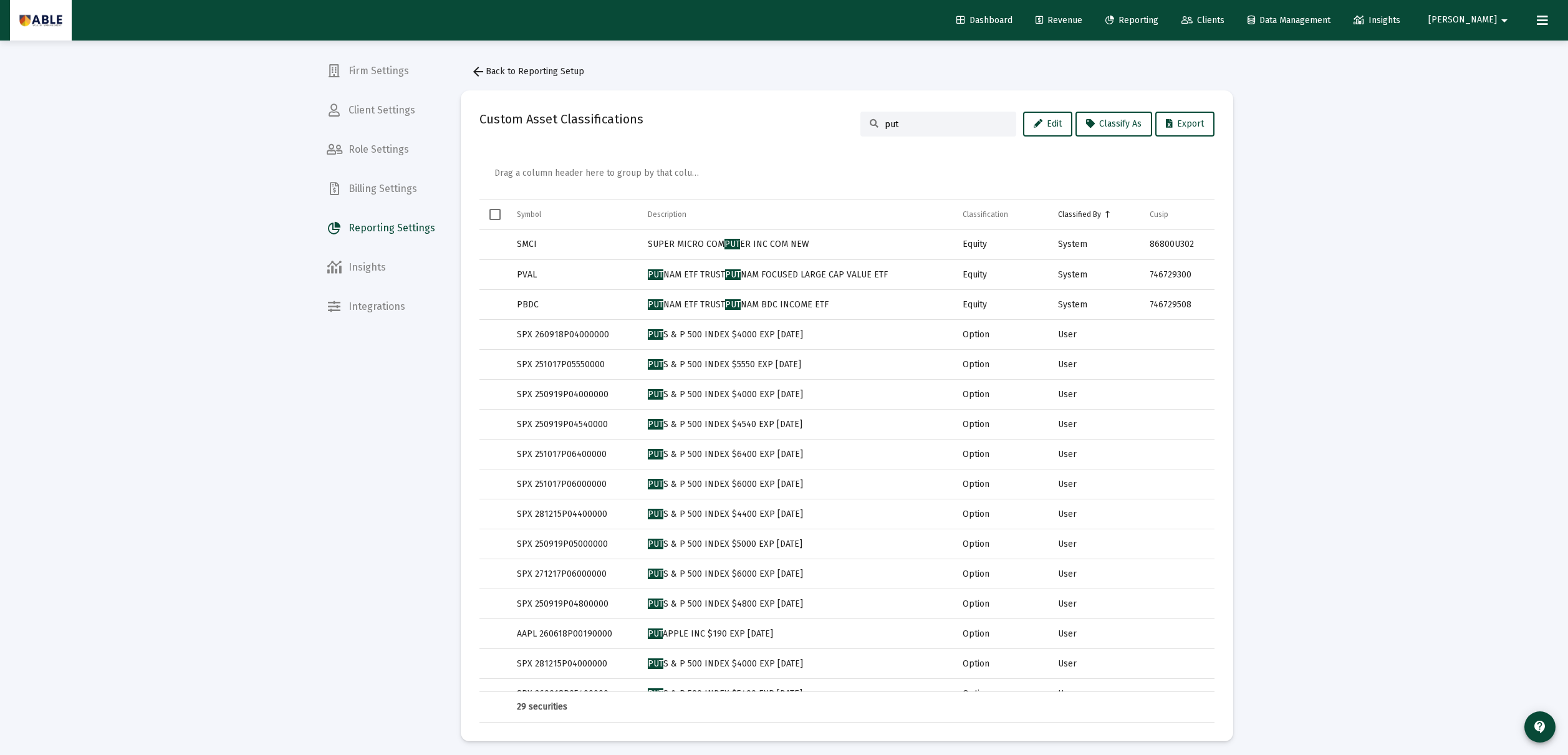
click at [699, 130] on div "put" at bounding box center [938, 124] width 156 height 25
click at [699, 124] on input "put" at bounding box center [945, 124] width 122 height 11
click at [394, 75] on span "Firm Settings" at bounding box center [381, 71] width 129 height 30
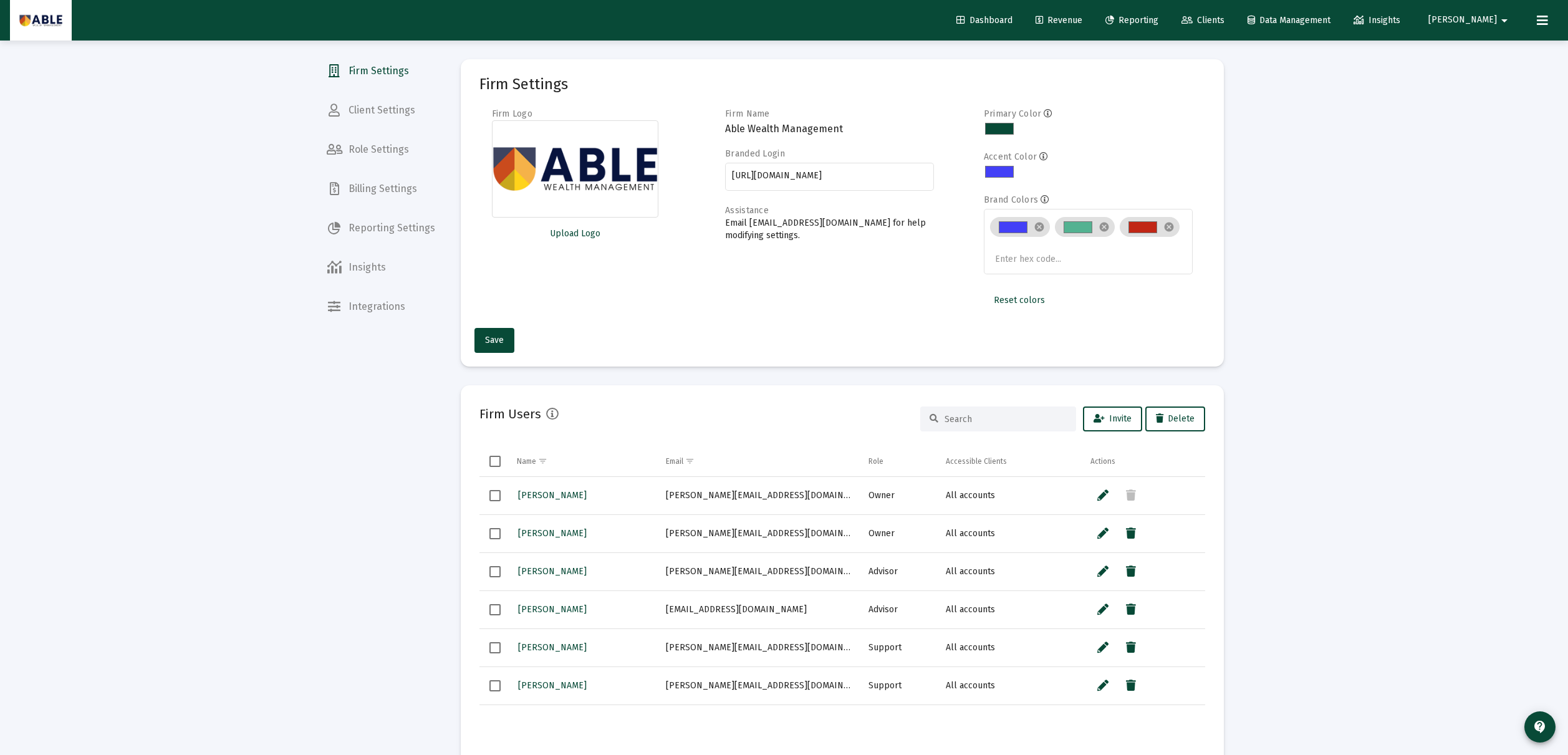
click at [699, 288] on div "Firm Name Able Wealth Management Branded Login https://atlas.bridgeft.com/firm/…" at bounding box center [830, 210] width 209 height 205
